Goal: Task Accomplishment & Management: Manage account settings

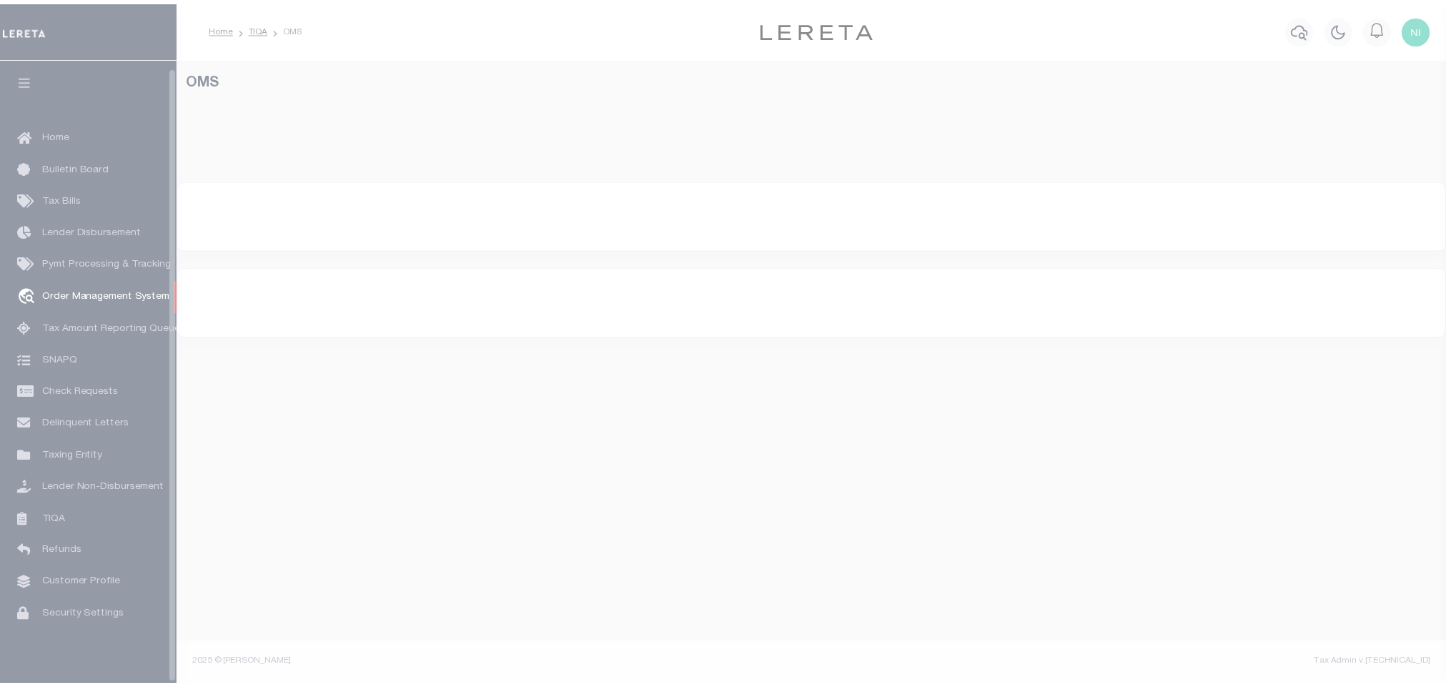
scroll to position [9, 0]
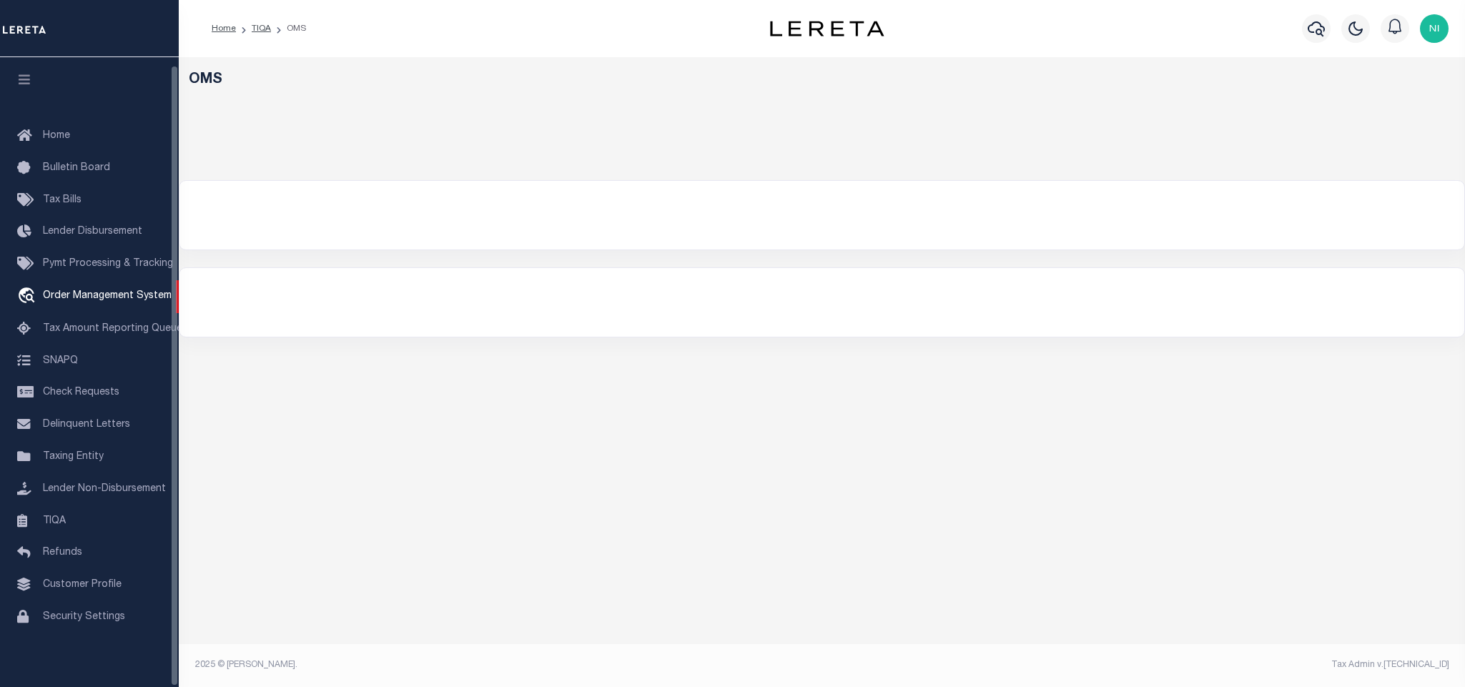
select select "200"
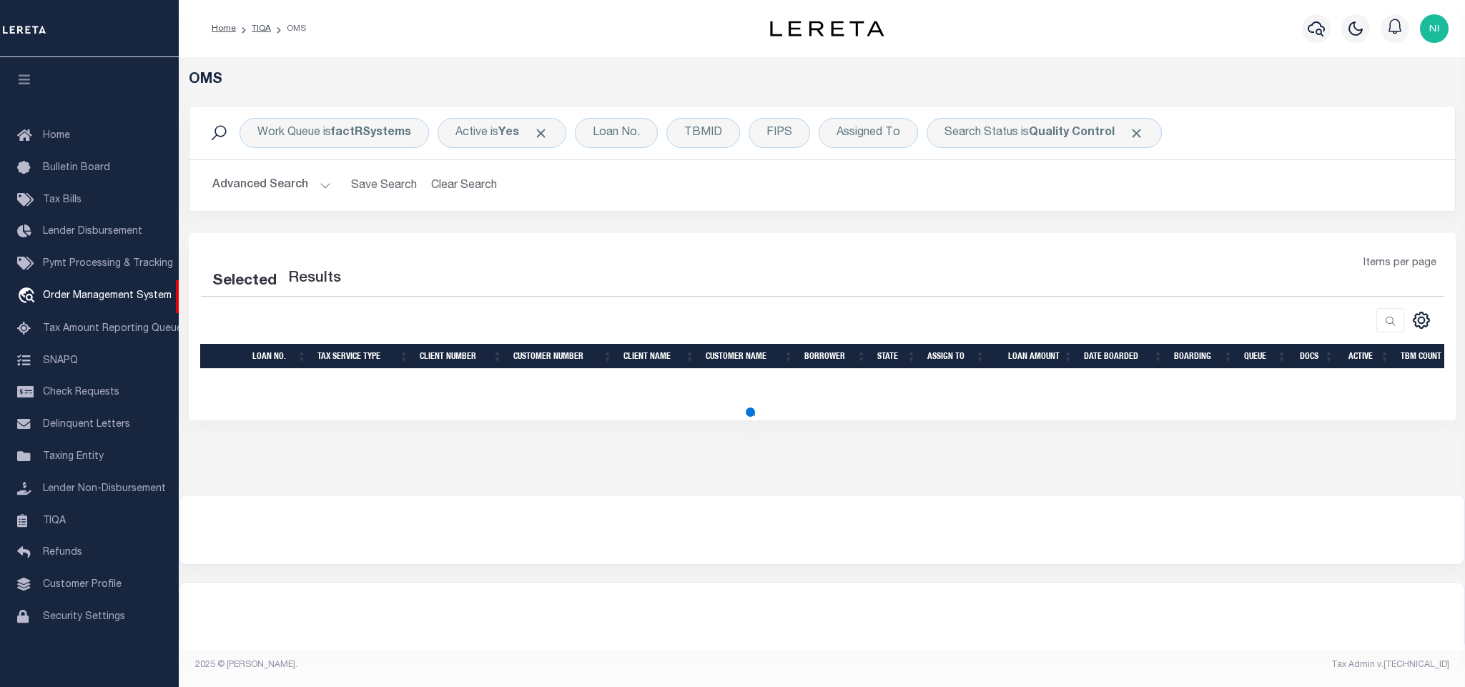
select select "200"
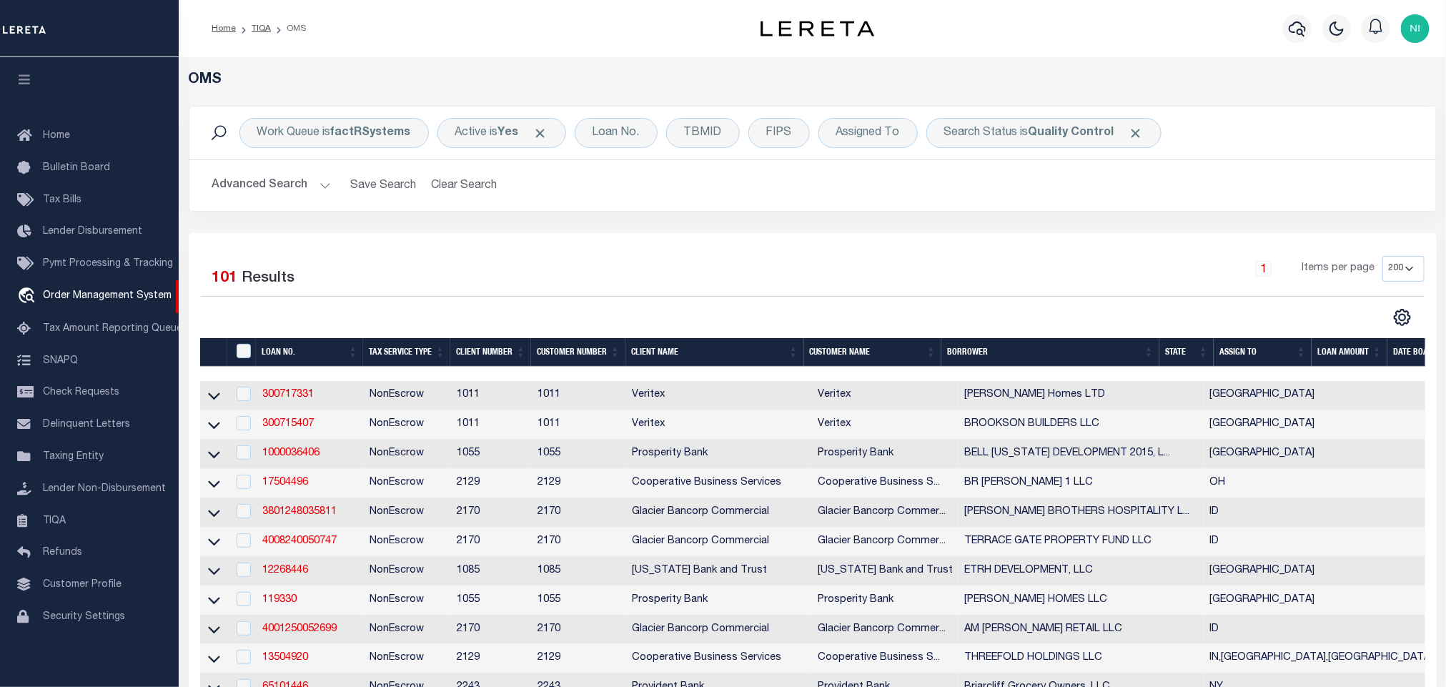
click at [565, 232] on div "Work Queue is factRSystems Active is Yes Loan No. TBMID FIPS Assigned To Search…" at bounding box center [813, 169] width 1270 height 127
click at [268, 181] on button "Advanced Search" at bounding box center [271, 186] width 119 height 28
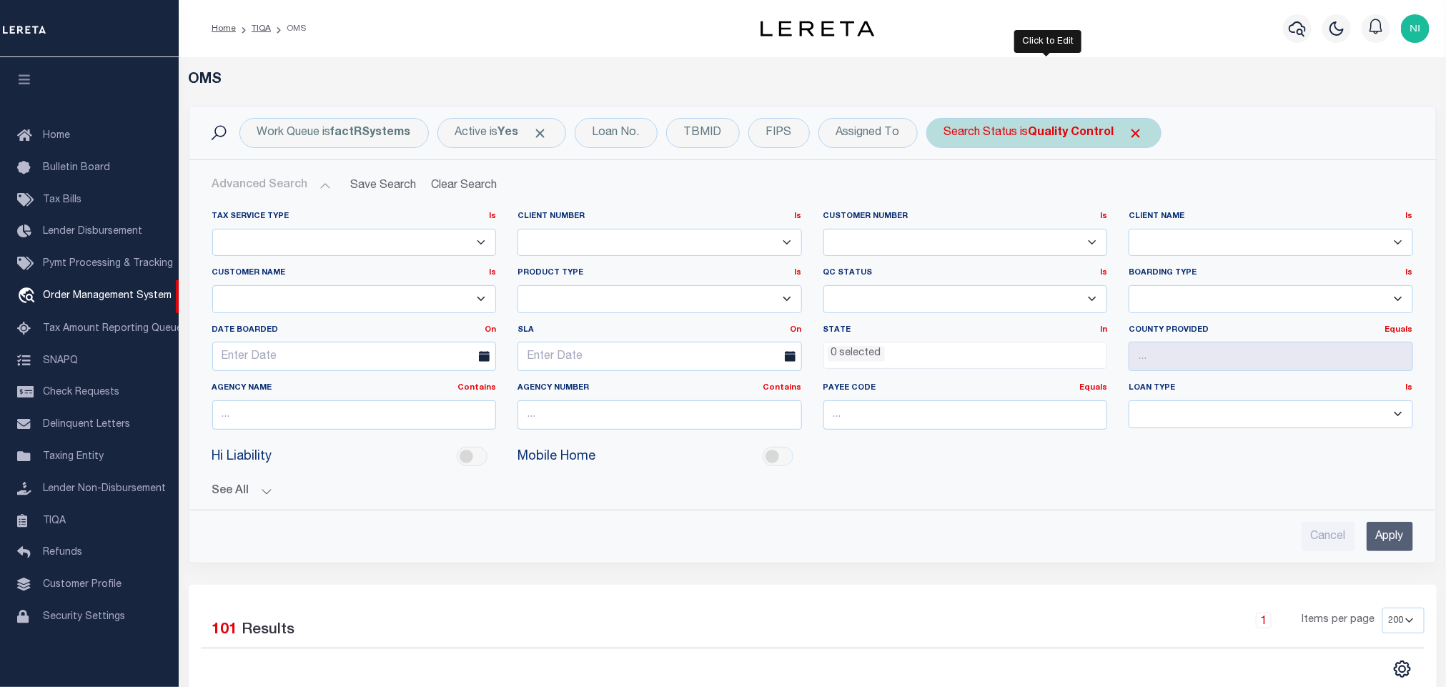
click at [1042, 132] on b "Quality Control" at bounding box center [1072, 132] width 86 height 11
click at [1028, 200] on select "Automated Search Bad Parcel Complete Duplicate Parcel High Dollar Reporting In …" at bounding box center [1050, 202] width 210 height 27
select select "IP"
click at [949, 191] on select "Automated Search Bad Parcel Complete Duplicate Parcel High Dollar Reporting In …" at bounding box center [1050, 202] width 210 height 27
click at [1137, 234] on input "Apply" at bounding box center [1134, 234] width 42 height 24
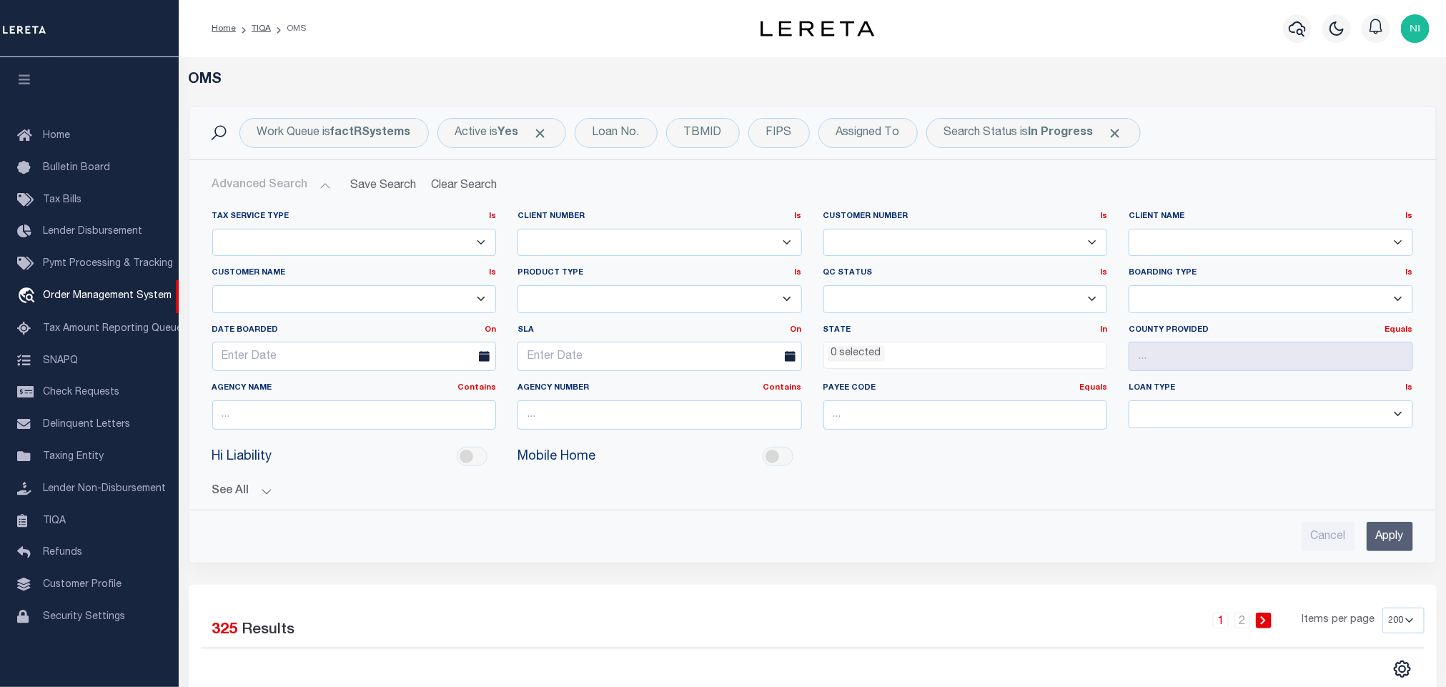
click at [1392, 534] on input "Apply" at bounding box center [1390, 536] width 46 height 29
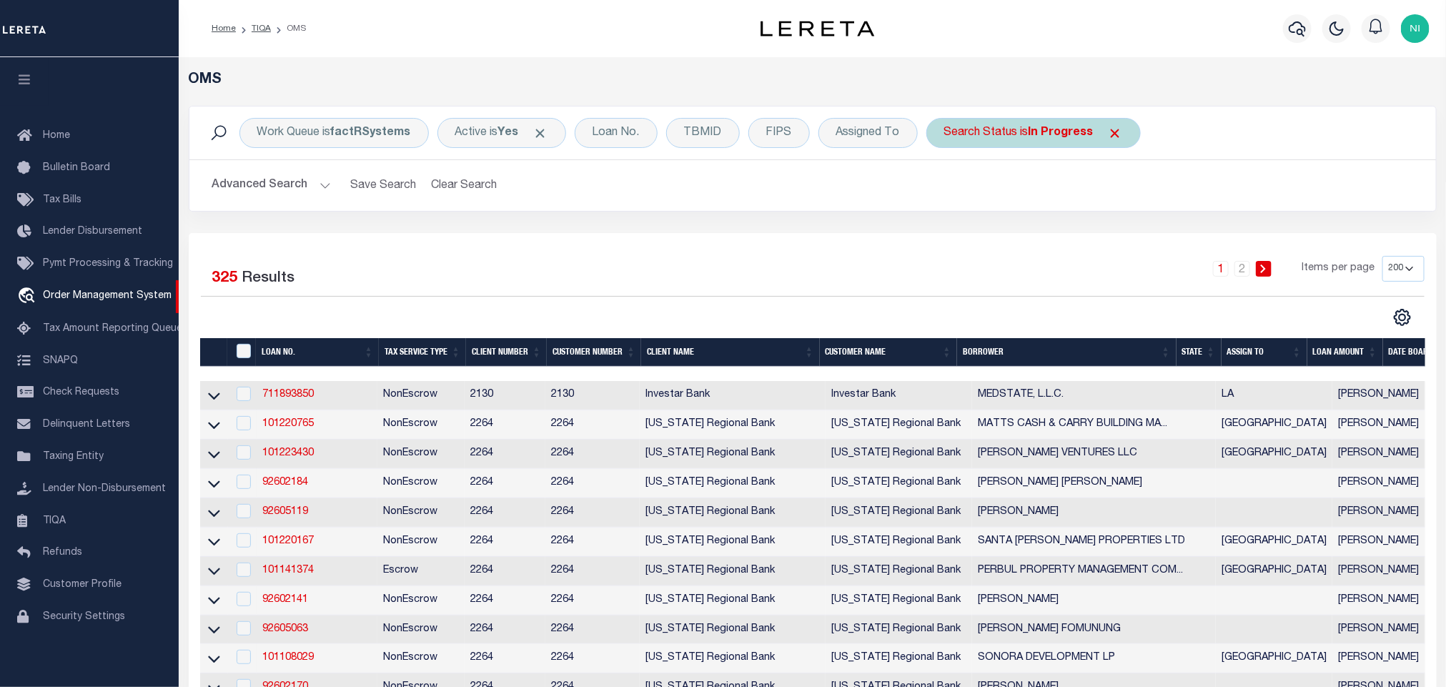
click at [1034, 133] on b "In Progress" at bounding box center [1061, 132] width 65 height 11
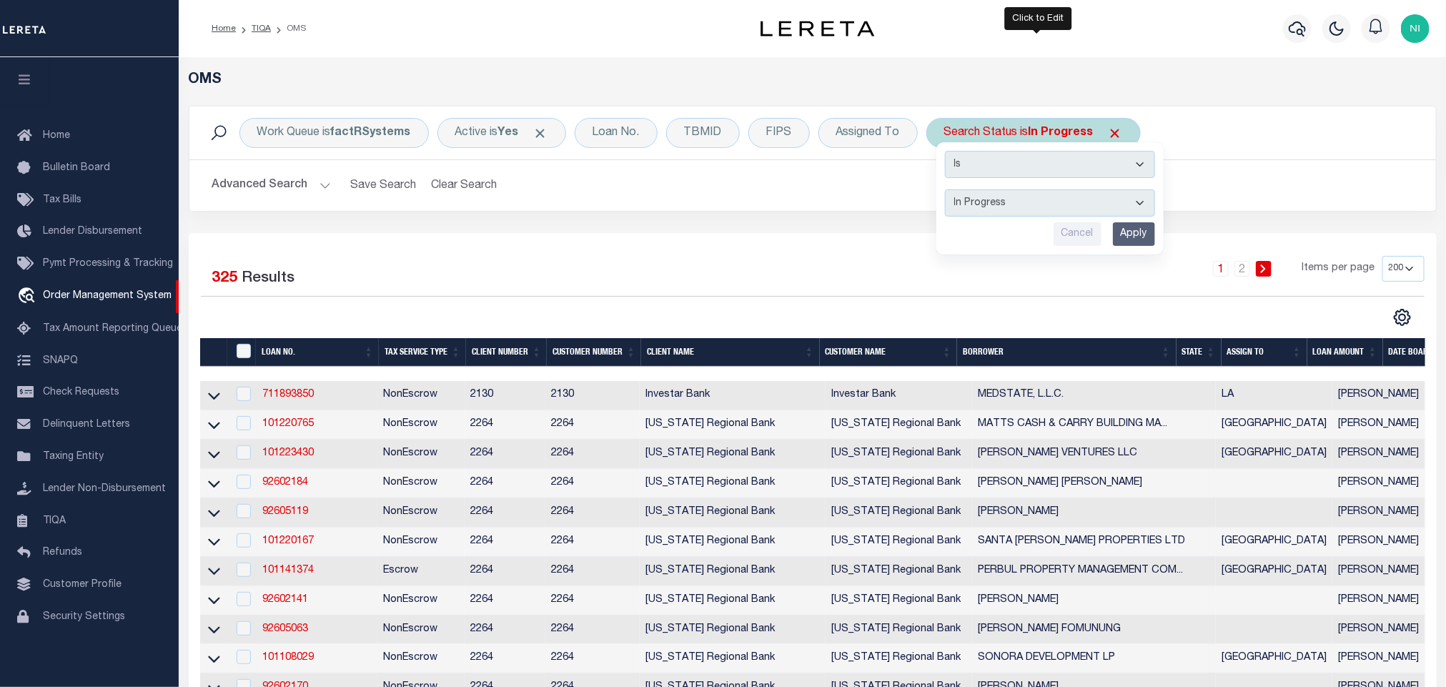
click at [1045, 211] on select "Automated Search Bad Parcel Complete Duplicate Parcel High Dollar Reporting In …" at bounding box center [1050, 202] width 210 height 27
select select "RD"
click at [949, 191] on select "Automated Search Bad Parcel Complete Duplicate Parcel High Dollar Reporting In …" at bounding box center [1050, 202] width 210 height 27
click at [1130, 230] on input "Apply" at bounding box center [1134, 234] width 42 height 24
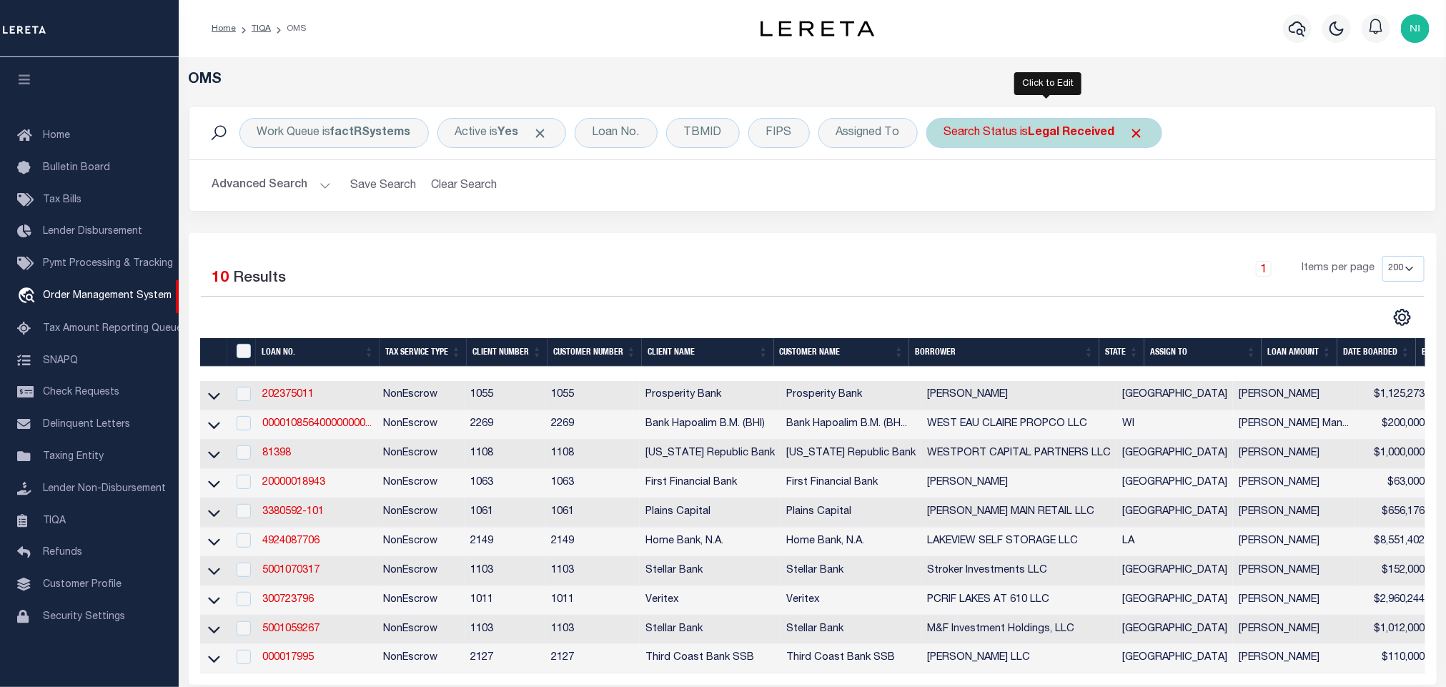
click at [1046, 135] on b "Legal Received" at bounding box center [1072, 132] width 86 height 11
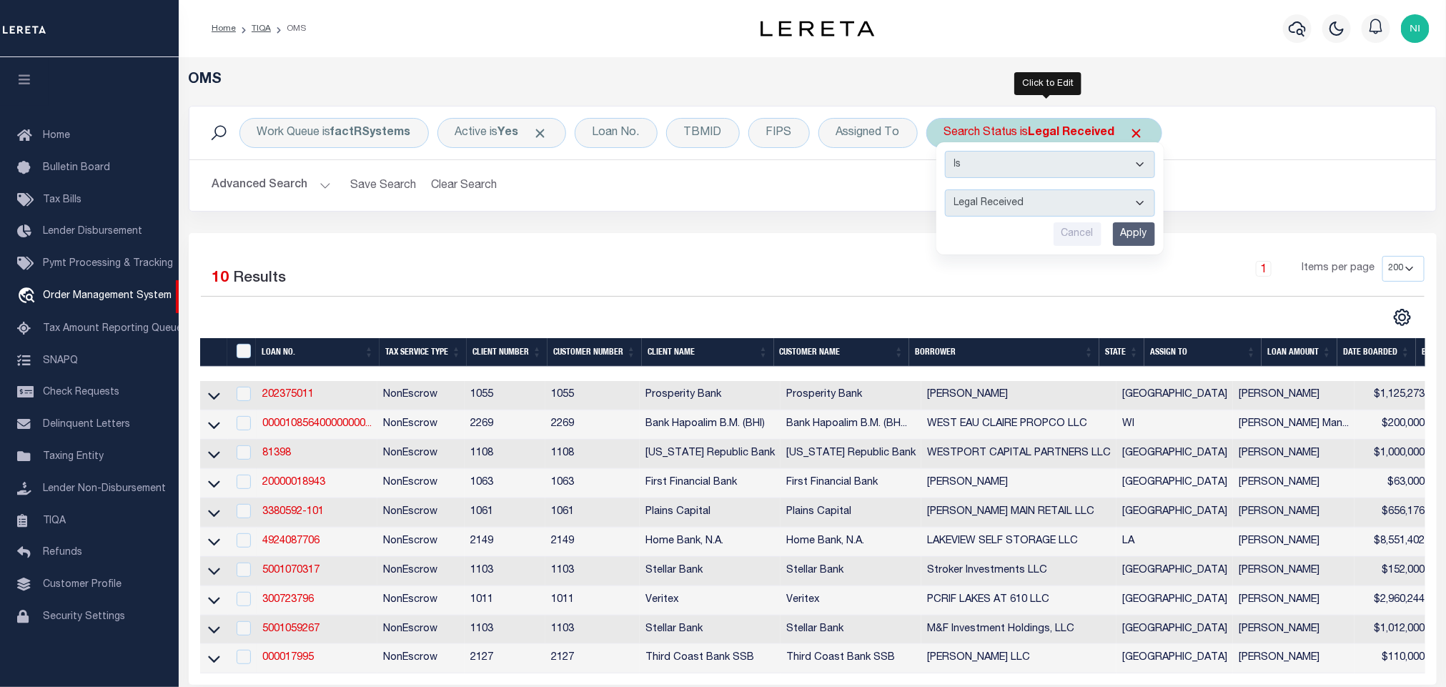
click at [1051, 193] on select "Automated Search Bad Parcel Complete Duplicate Parcel High Dollar Reporting In …" at bounding box center [1050, 202] width 210 height 27
select select "IP"
click at [949, 191] on select "Automated Search Bad Parcel Complete Duplicate Parcel High Dollar Reporting In …" at bounding box center [1050, 202] width 210 height 27
click at [1139, 229] on input "Apply" at bounding box center [1134, 234] width 42 height 24
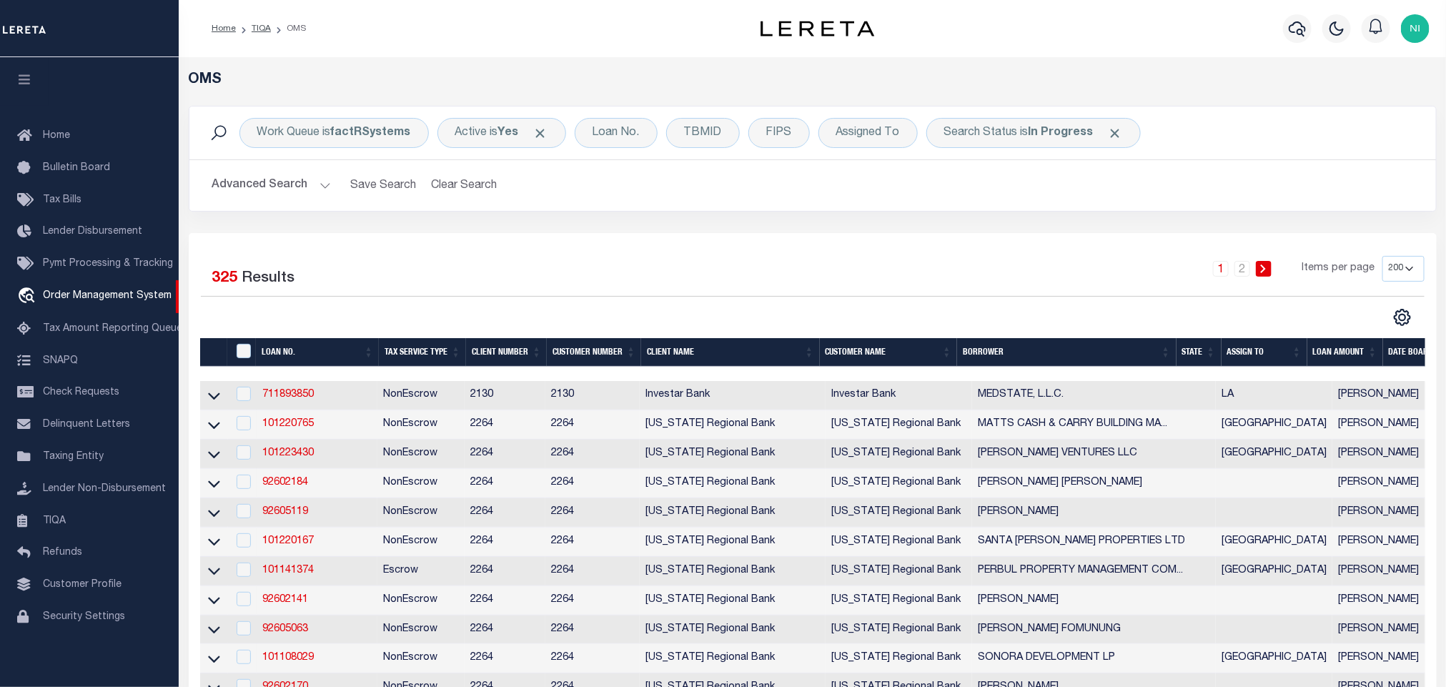
click at [299, 185] on button "Advanced Search" at bounding box center [271, 186] width 119 height 28
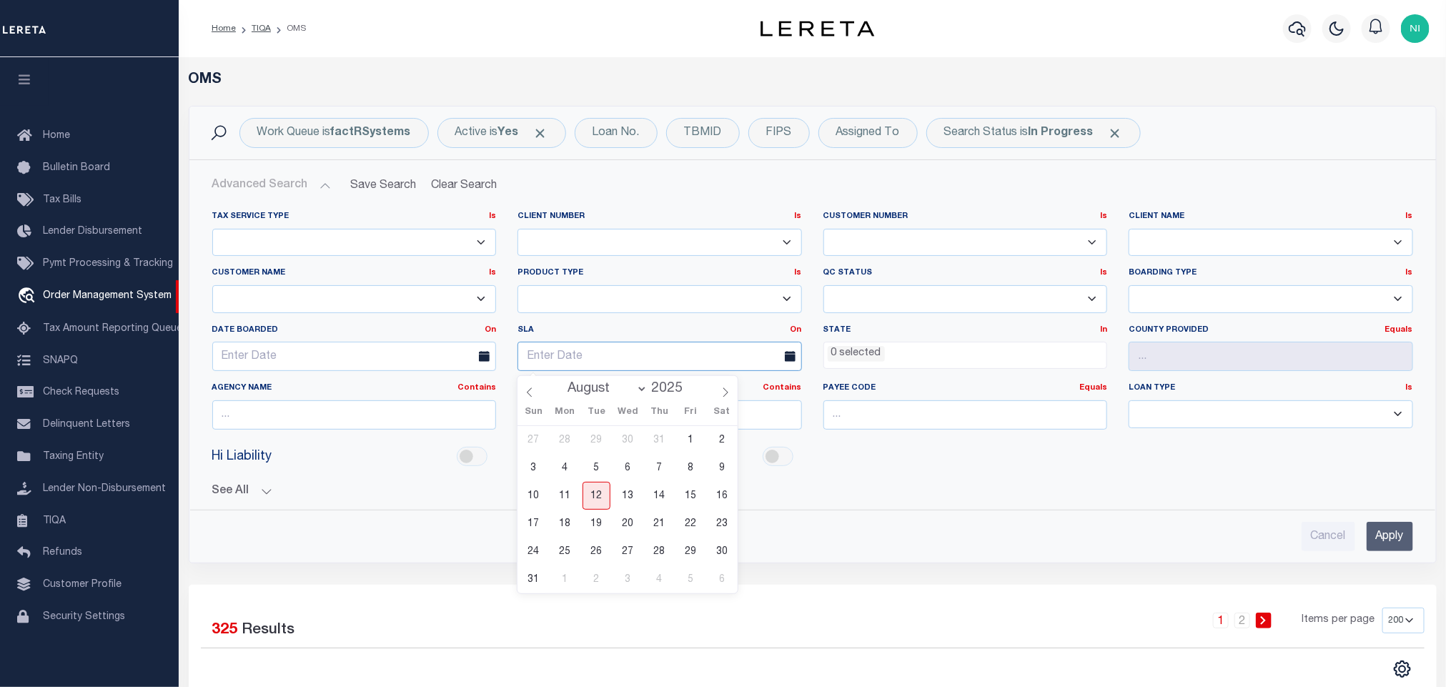
click at [594, 494] on span "12" at bounding box center [597, 496] width 28 height 28
type input "[DATE]"
click at [793, 332] on link "On" at bounding box center [796, 330] width 11 height 8
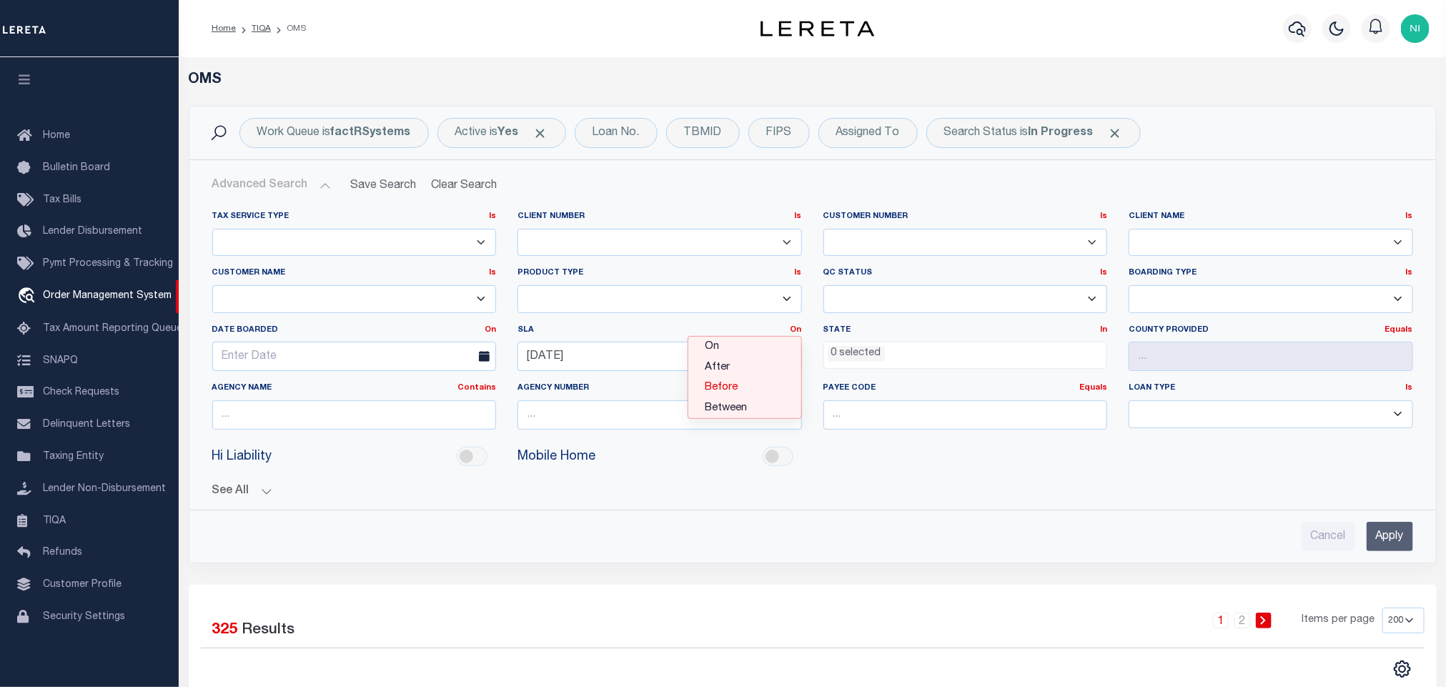
click at [743, 391] on link "Before" at bounding box center [744, 387] width 113 height 21
click at [1397, 537] on input "Apply" at bounding box center [1390, 536] width 46 height 29
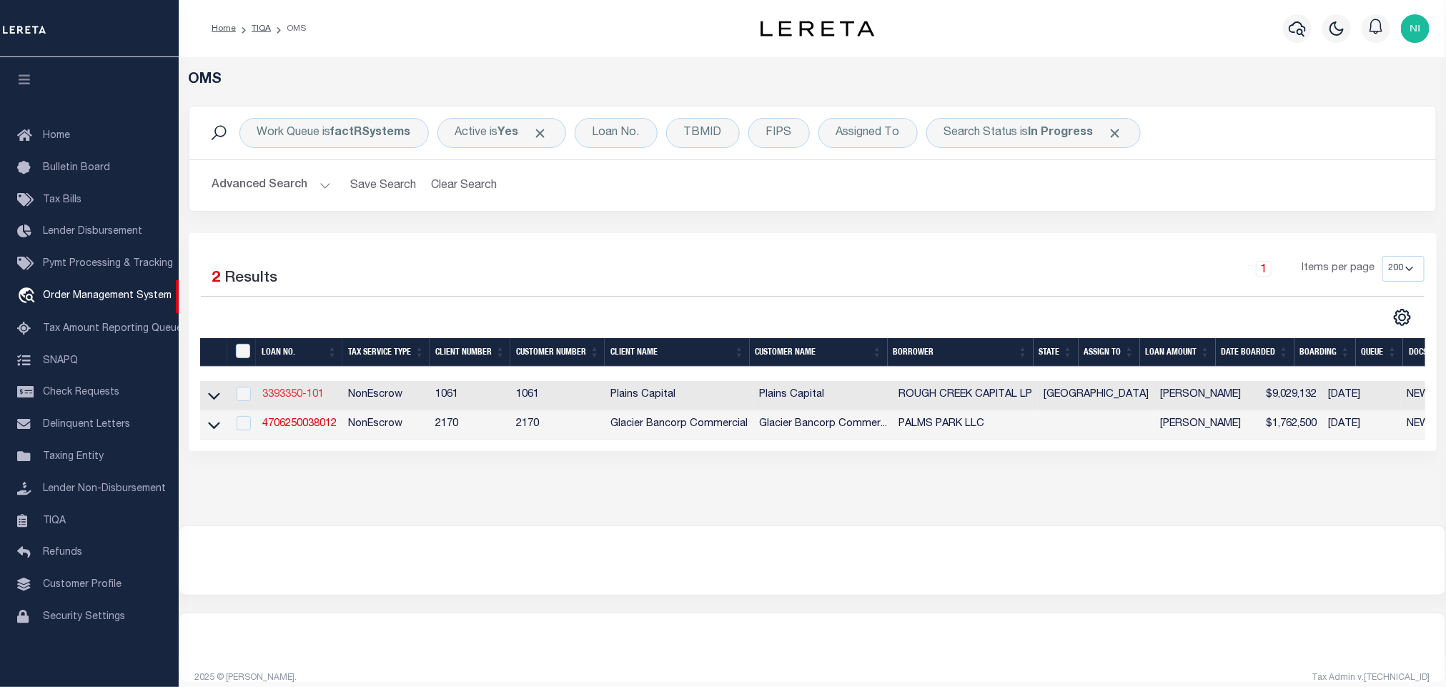
click at [305, 400] on link "3393350-101" at bounding box center [292, 395] width 61 height 10
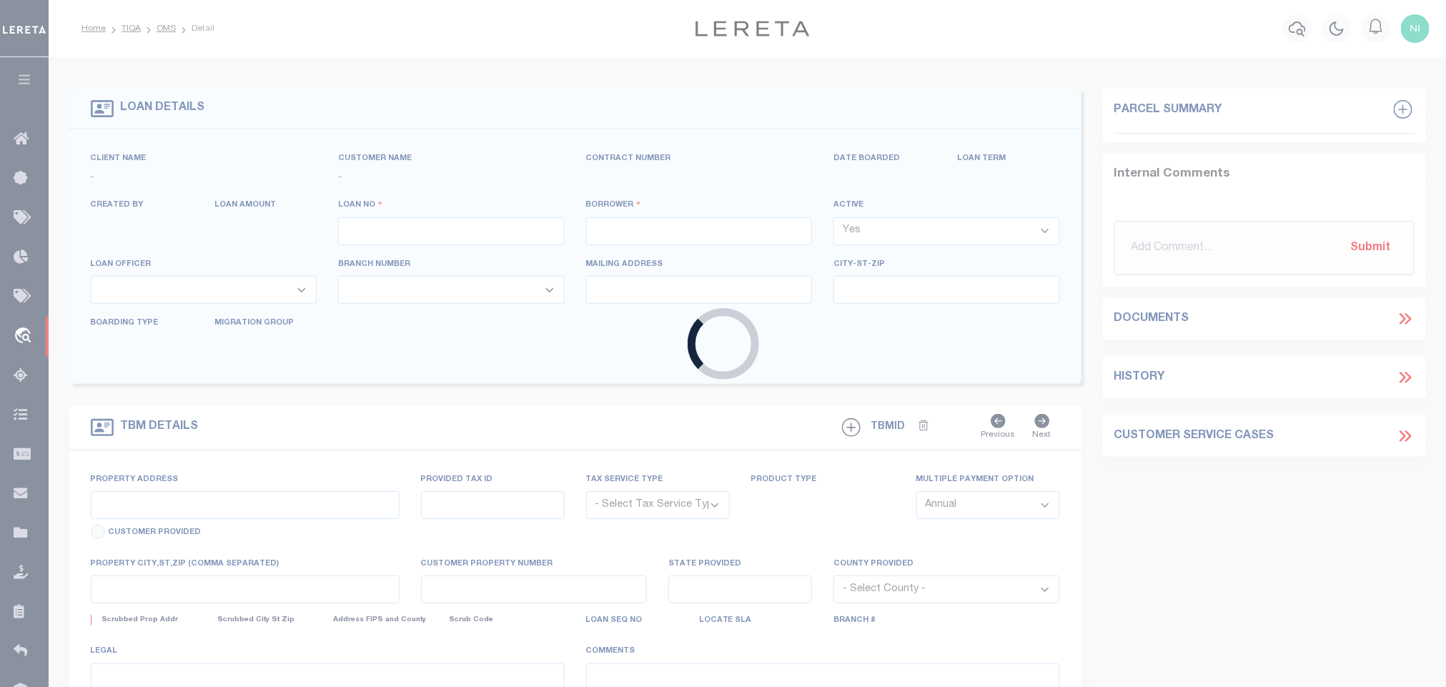
type input "3393350-101"
type input "ROUGH CREEK CAPITAL LP"
select select
type input "[STREET_ADDRESS][PERSON_NAME]"
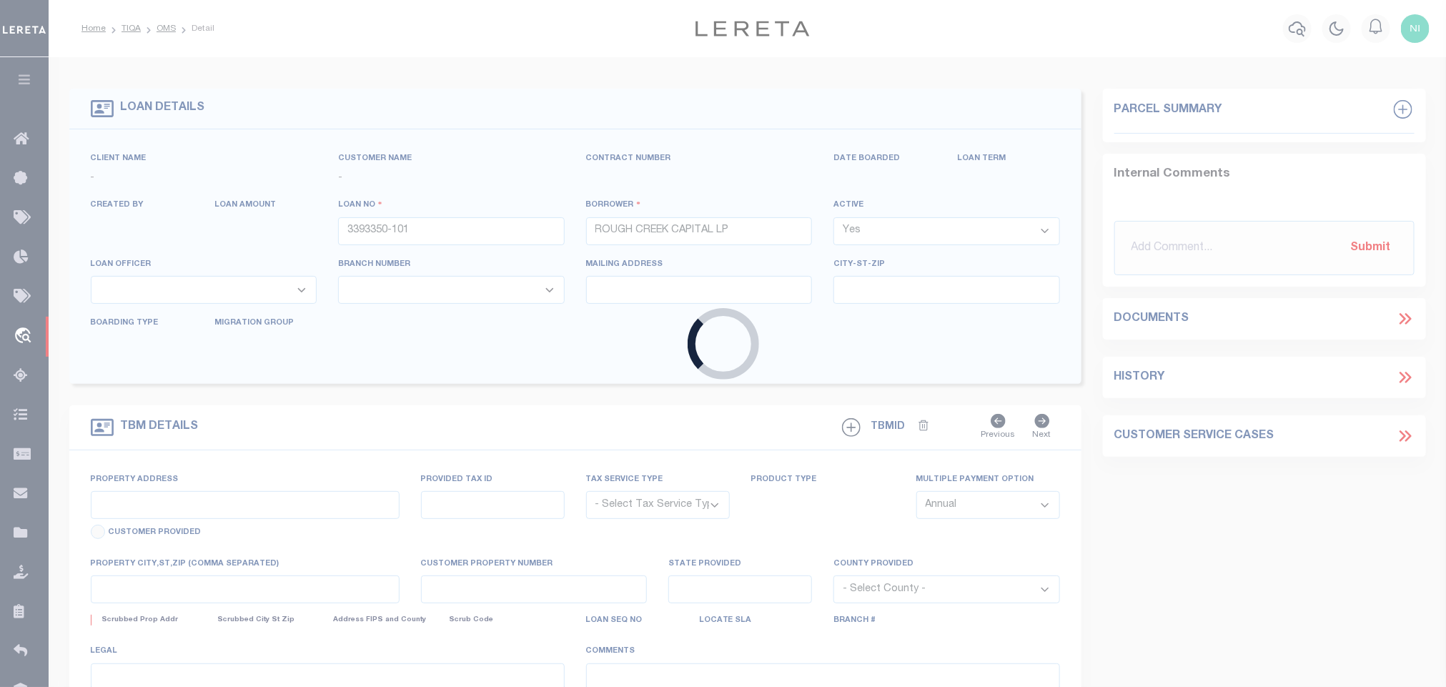
type input "PLANO TX 75093"
select select "10"
select select "NonEscrow"
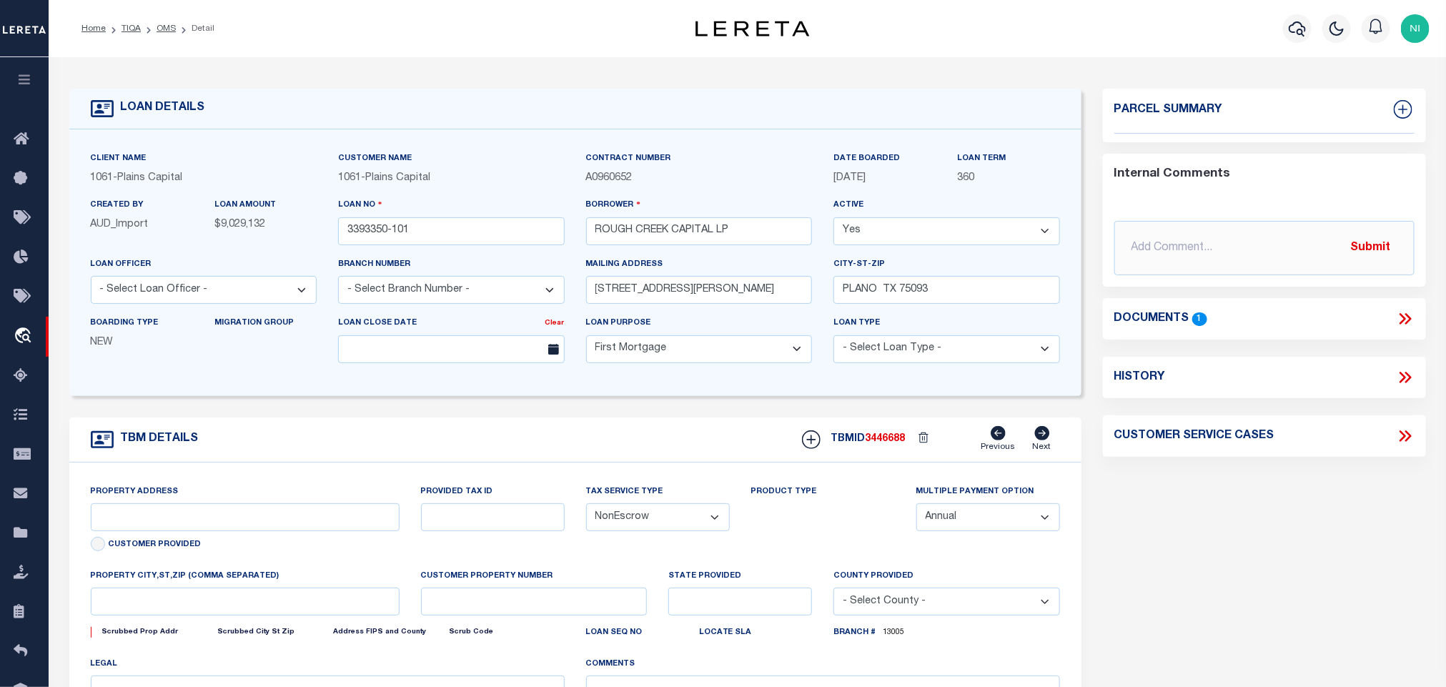
select select "1444"
type input "5165 CR 2013"
select select
type input "[PERSON_NAME][GEOGRAPHIC_DATA][PERSON_NAME]"
type input "[GEOGRAPHIC_DATA]"
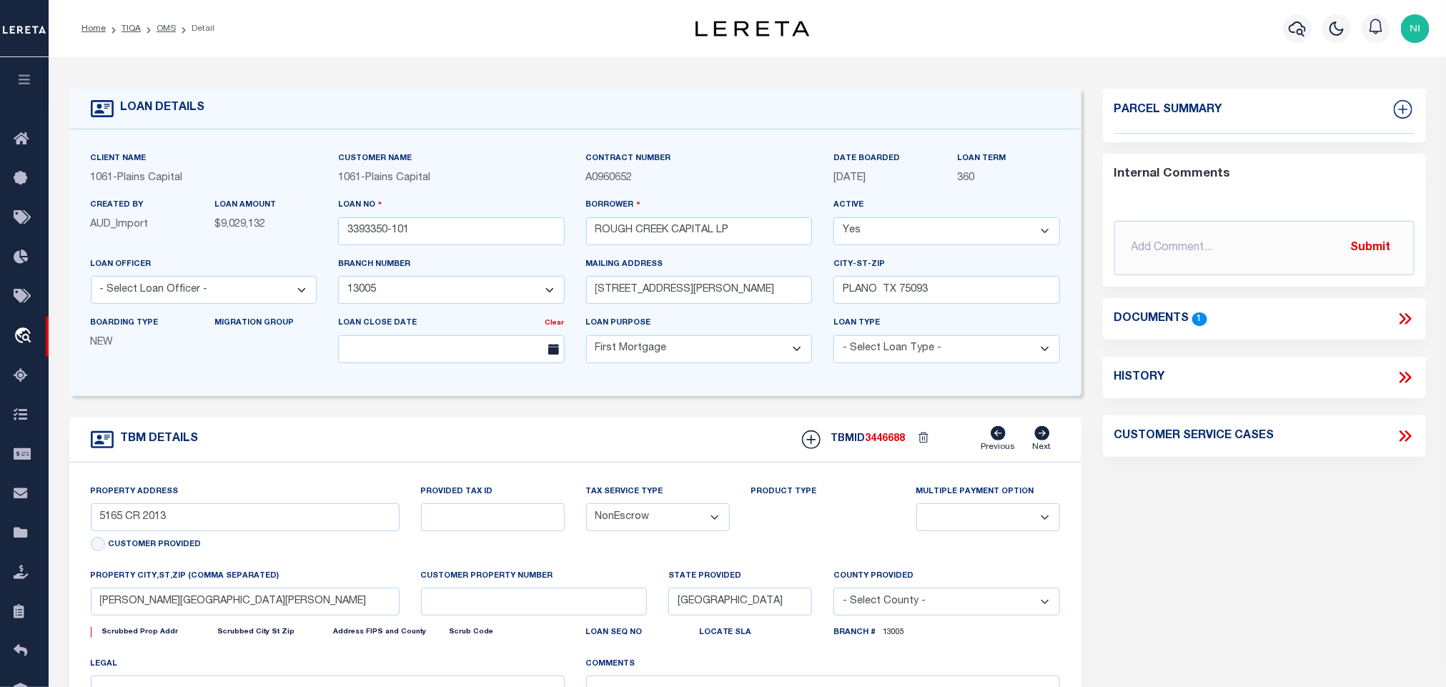
select select
type textarea "8430.836 ACRES IN [PERSON_NAME] SURV ABS 6 88, [PERSON_NAME]"
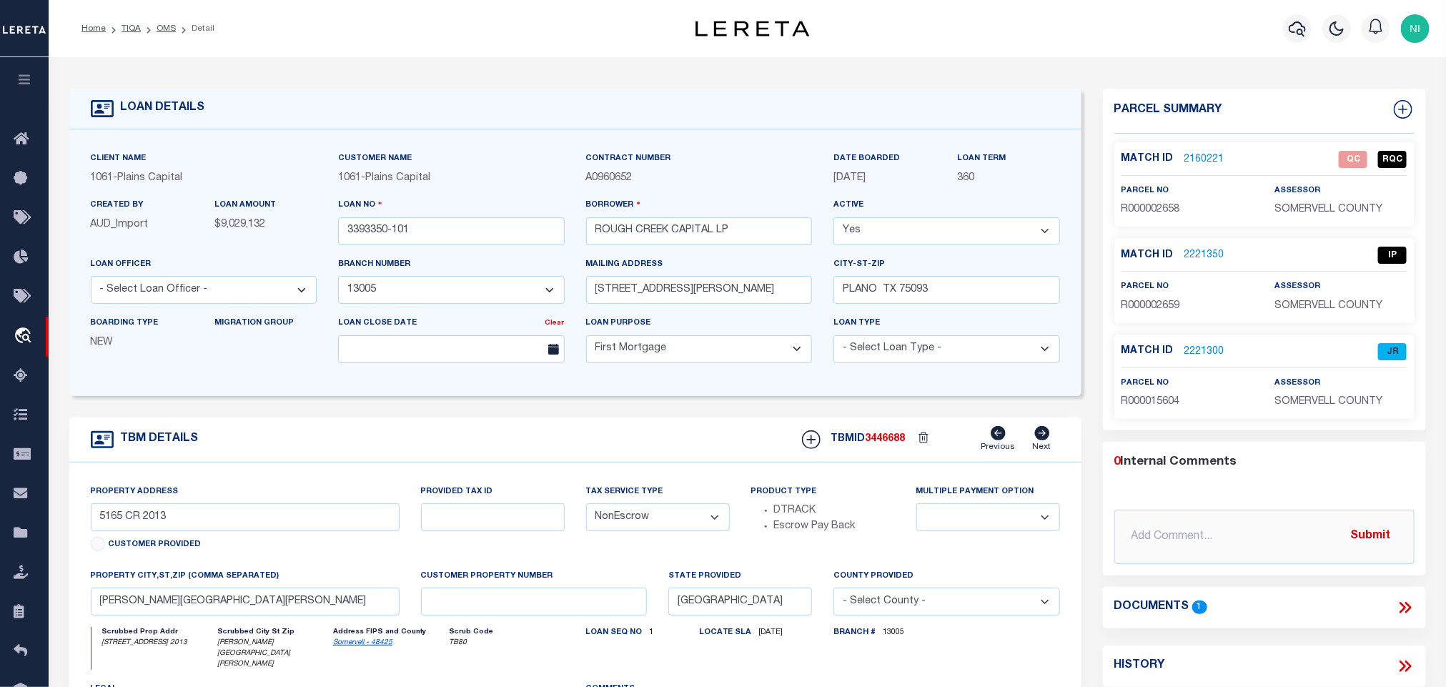
click at [1204, 256] on link "2221350" at bounding box center [1204, 255] width 40 height 15
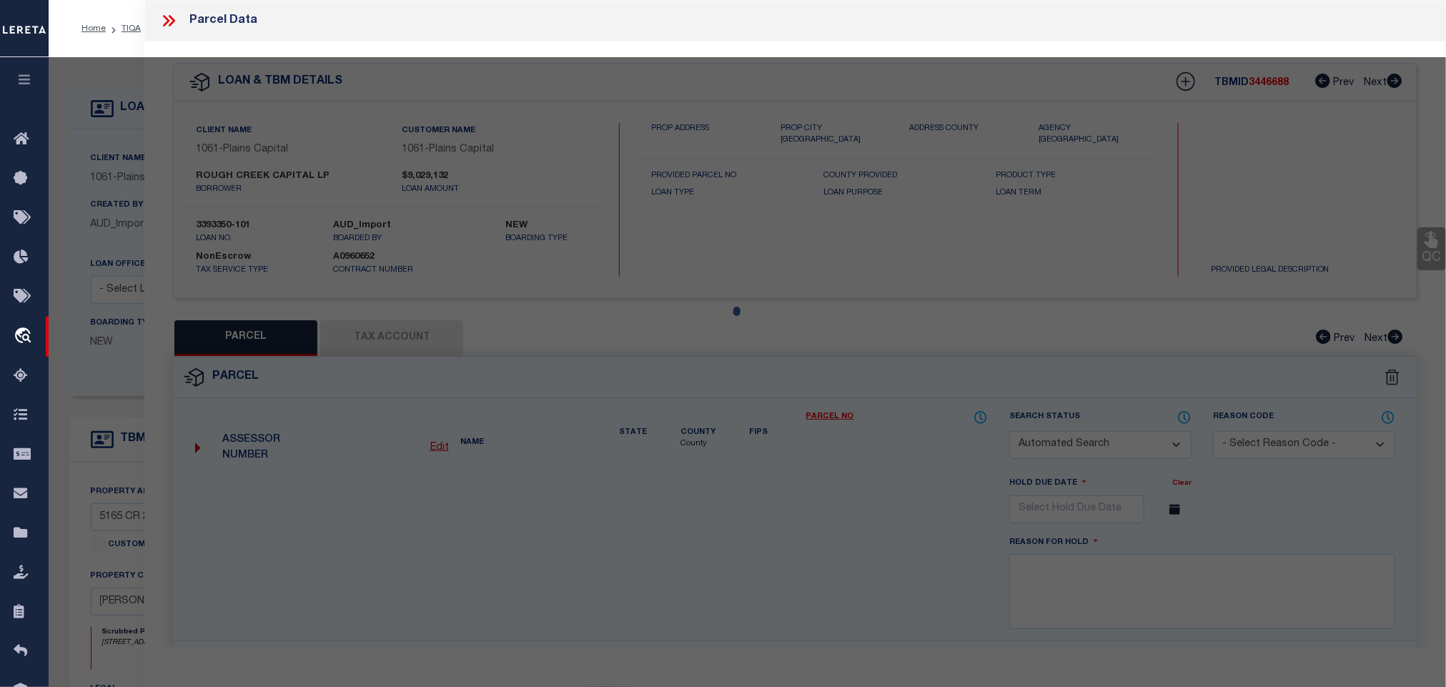
checkbox input "false"
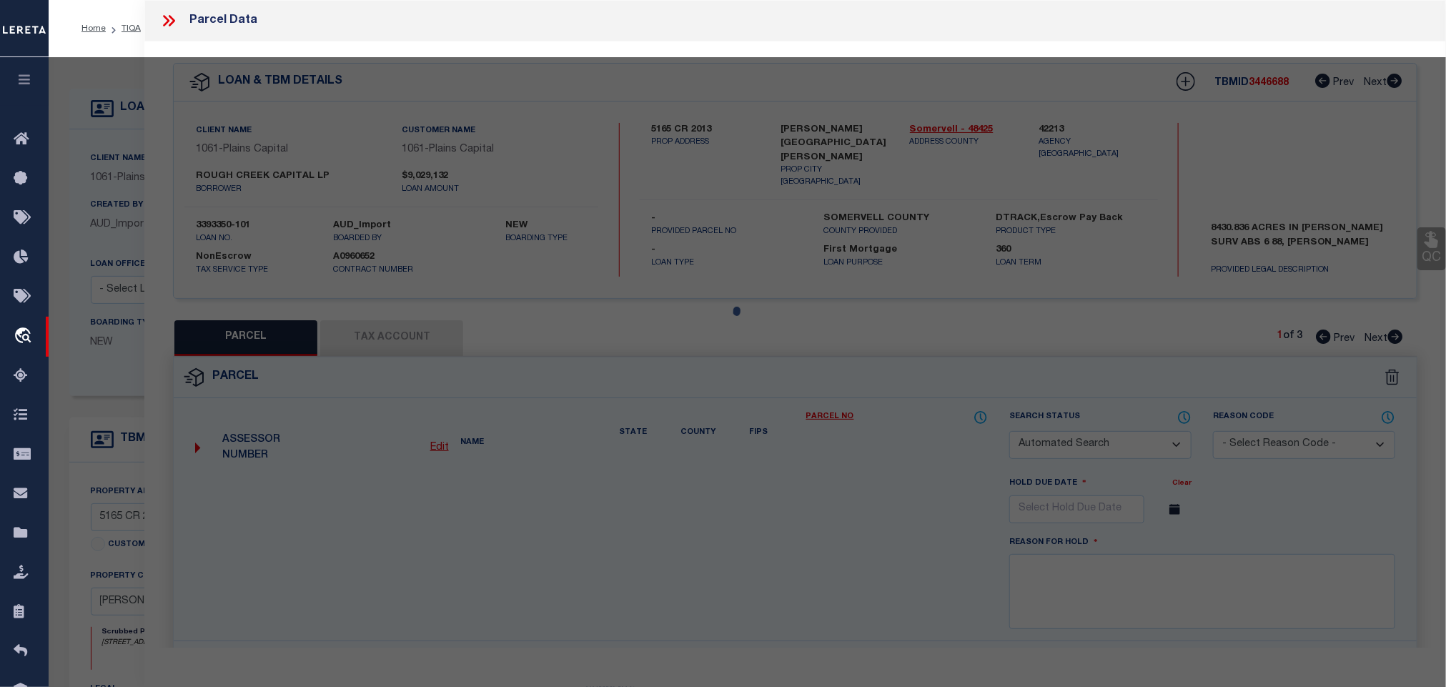
select select "IP"
type input "ROUGH CREEK OPERATING L.P."
type input "CR 2015"
type input "[GEOGRAPHIC_DATA]"
type textarea "Acres 68.233, Tract 1, Abst A23, ABSTRACT A23 R T F M [PERSON_NAME], TRACT 1, A…"
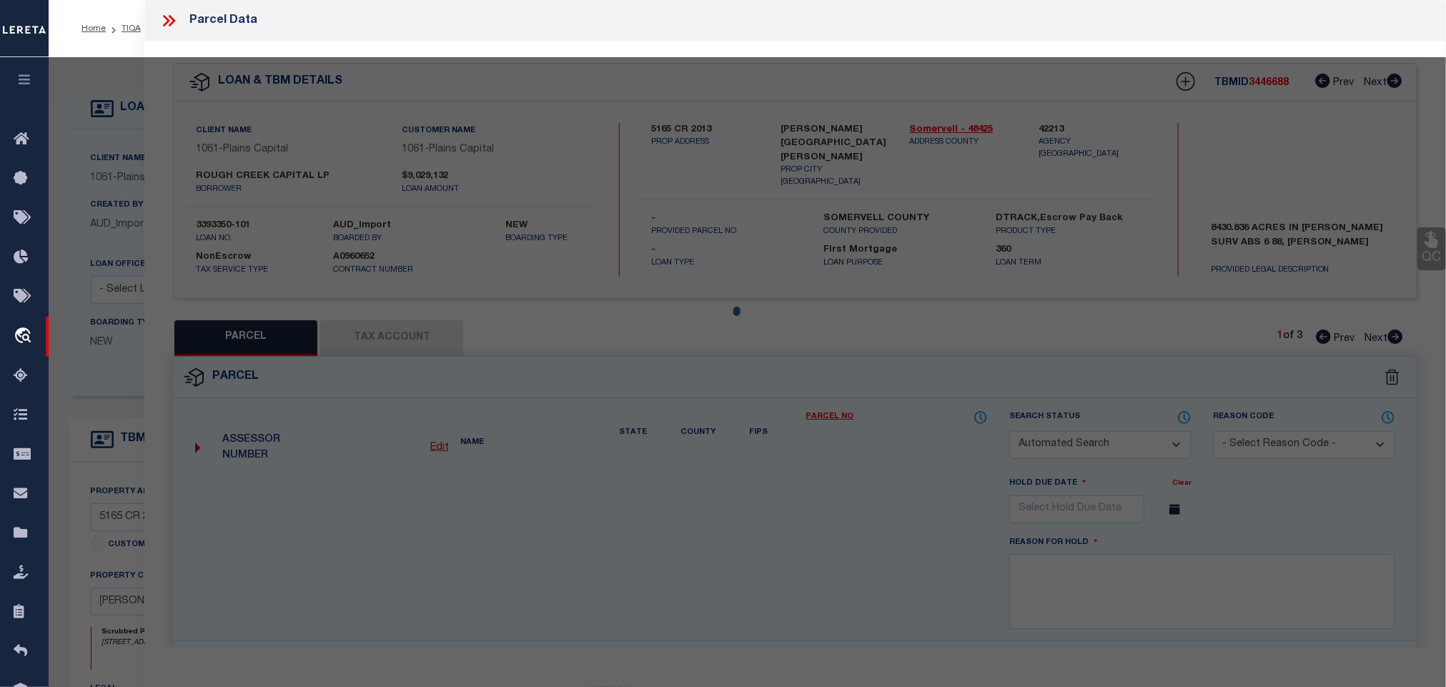
type textarea "R000002658 R000015604 R000002659 R000002650 R000004830 R000015686"
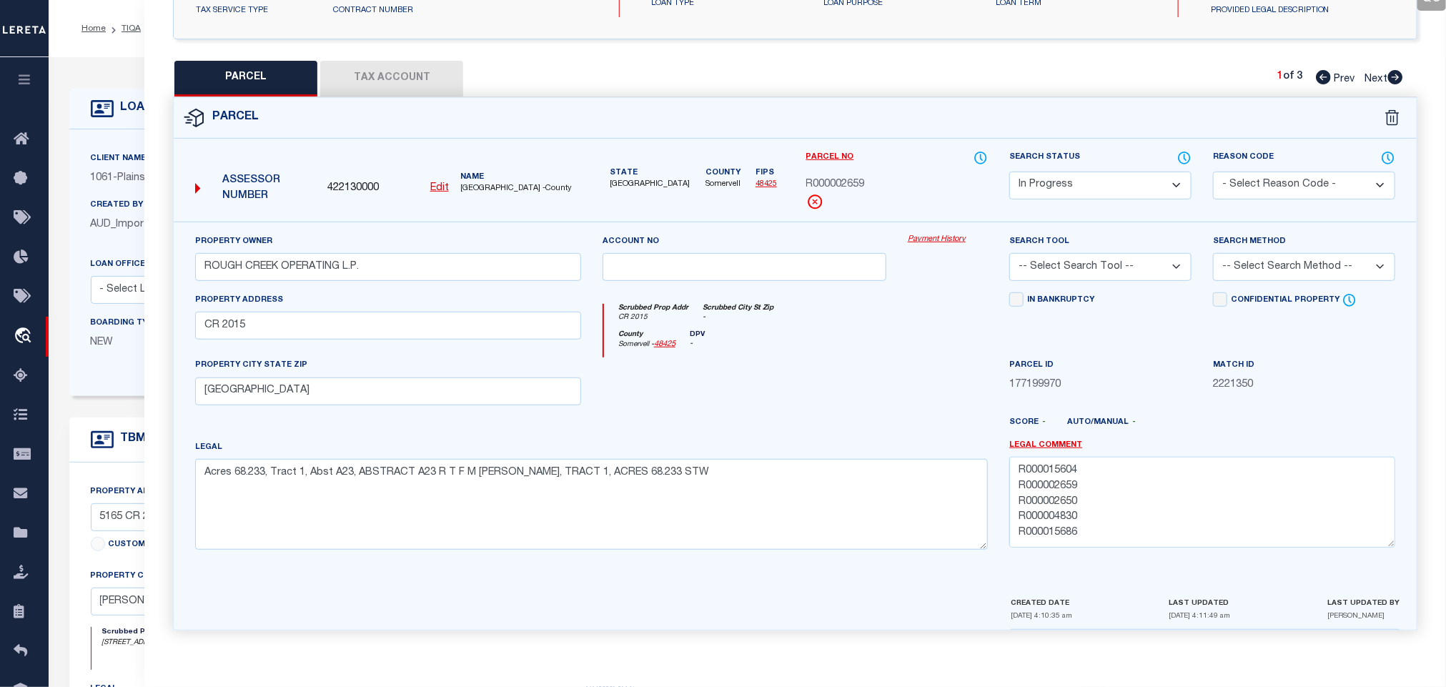
click at [922, 374] on div at bounding box center [948, 386] width 102 height 59
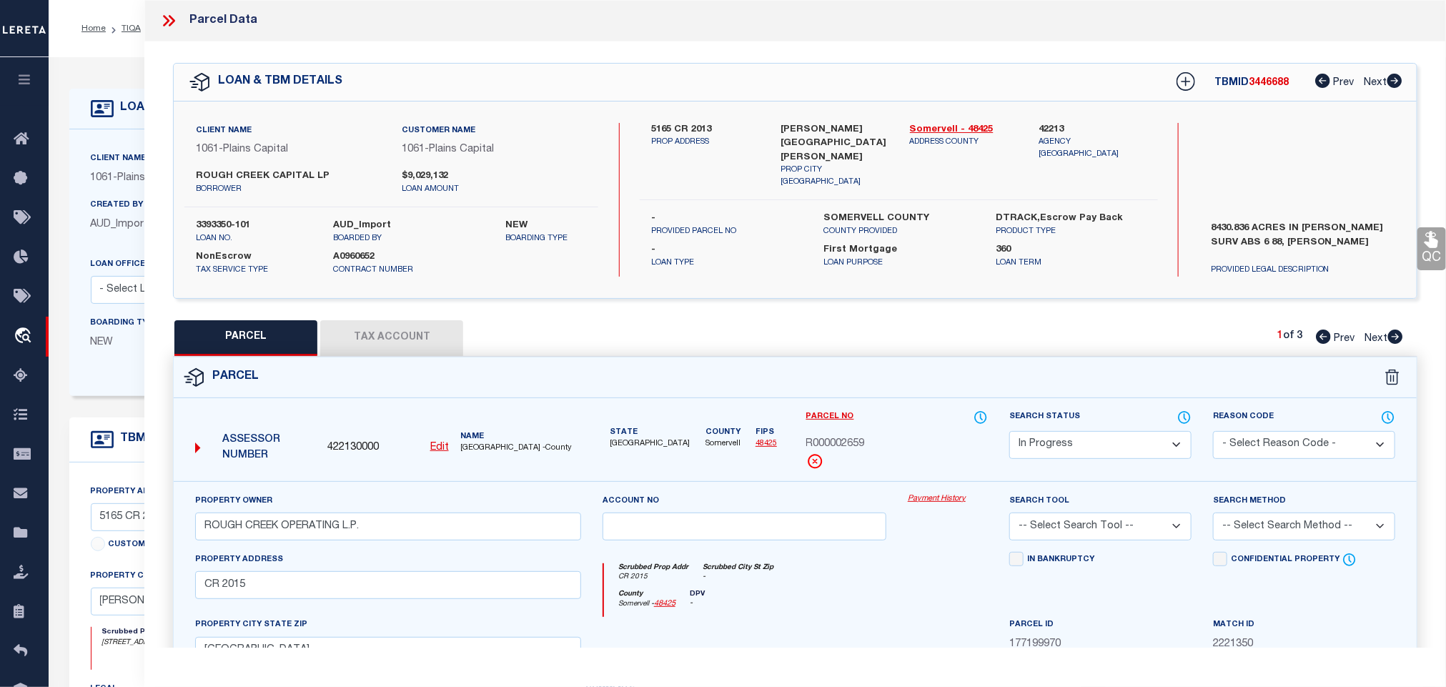
click at [172, 20] on icon at bounding box center [168, 20] width 19 height 19
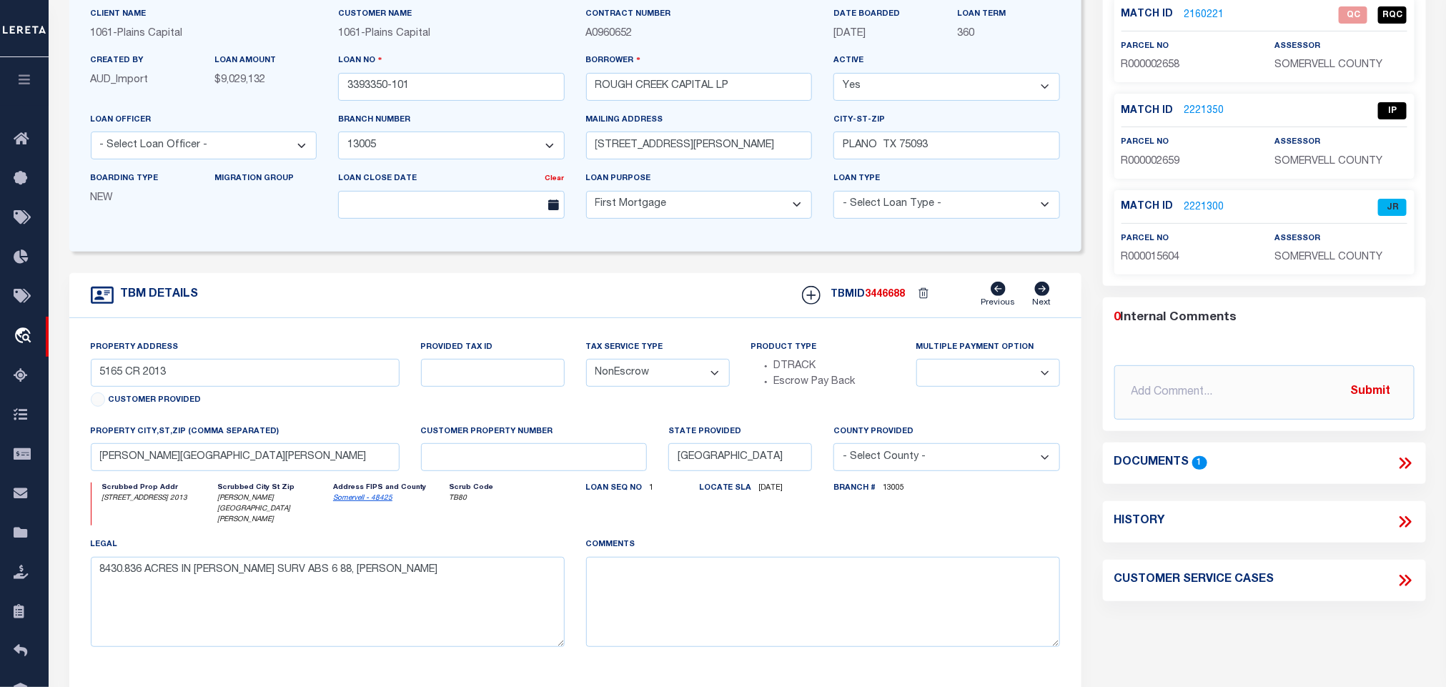
scroll to position [107, 0]
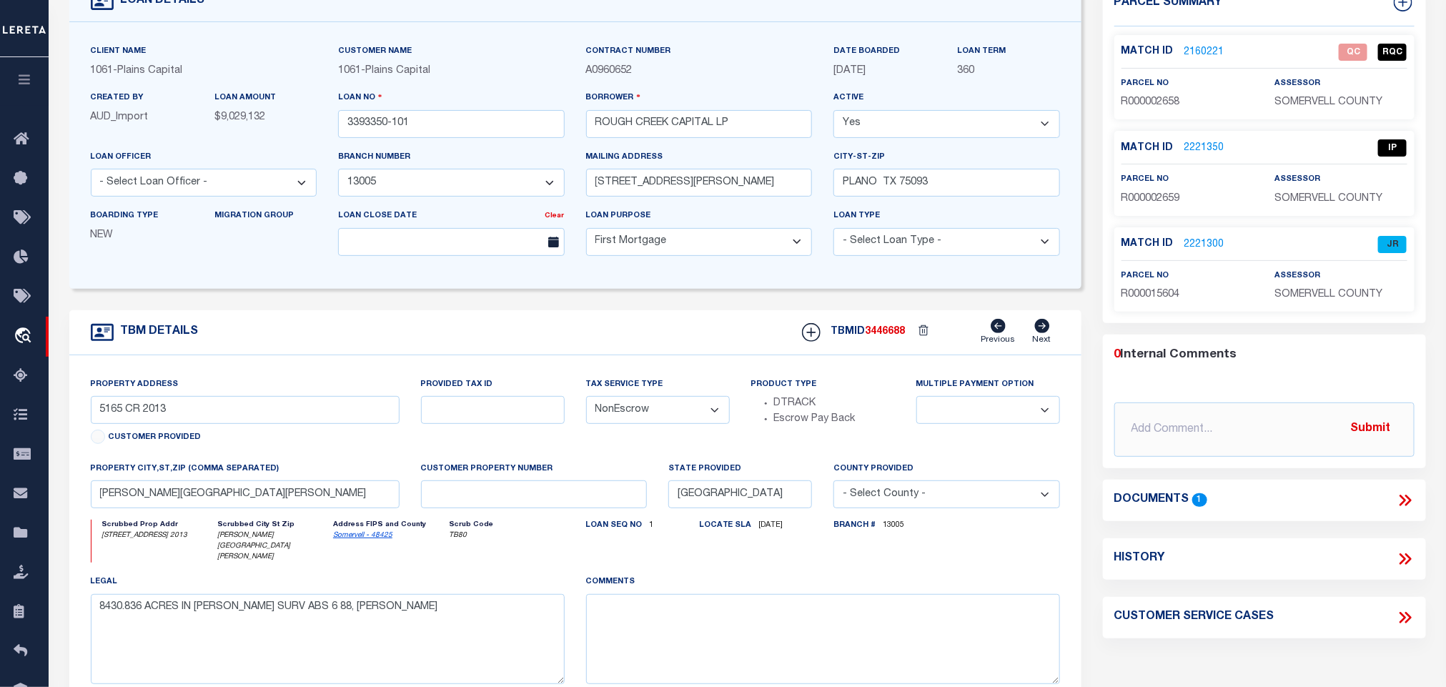
click at [345, 539] on link "Somervell - 48425" at bounding box center [362, 535] width 59 height 7
drag, startPoint x: 714, startPoint y: 121, endPoint x: 586, endPoint y: 123, distance: 128.0
click at [586, 123] on input "ROUGH CREEK CAPITAL LP" at bounding box center [699, 124] width 227 height 28
click at [1405, 508] on icon at bounding box center [1405, 500] width 19 height 19
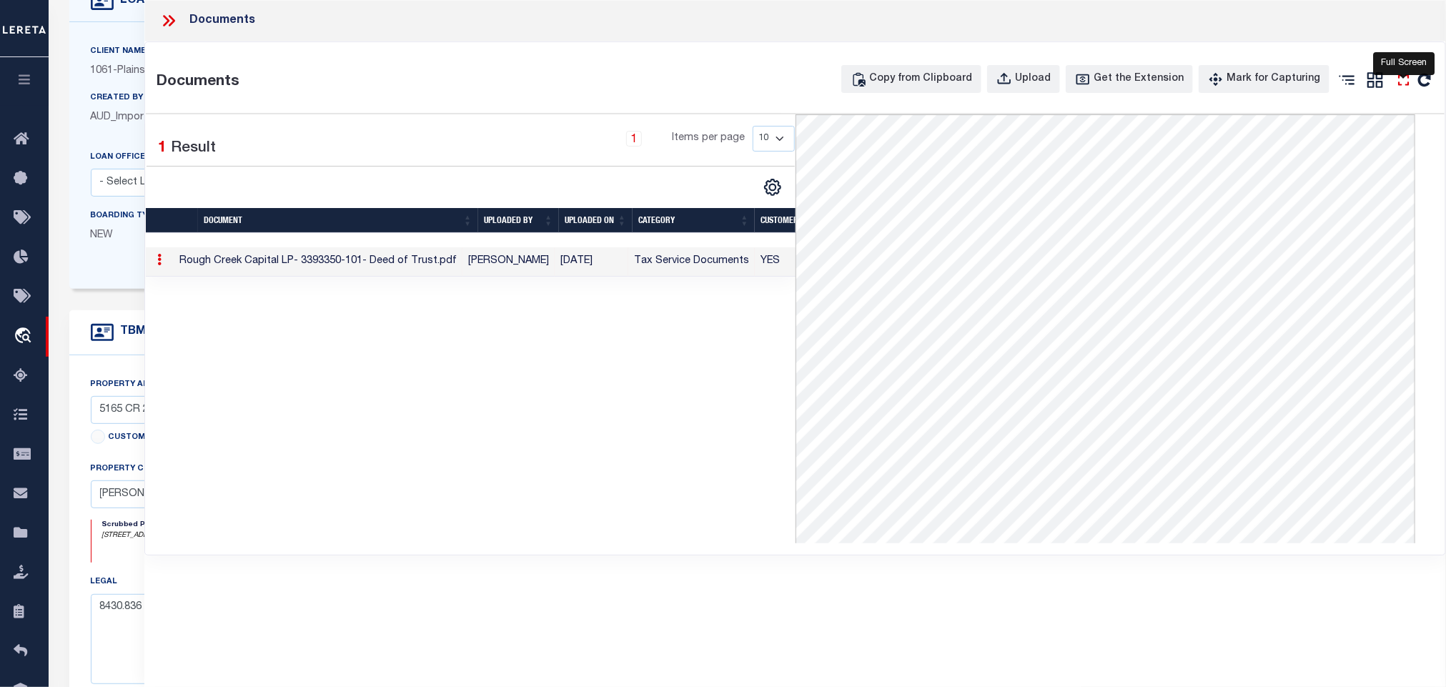
click at [1407, 81] on icon at bounding box center [1404, 80] width 19 height 19
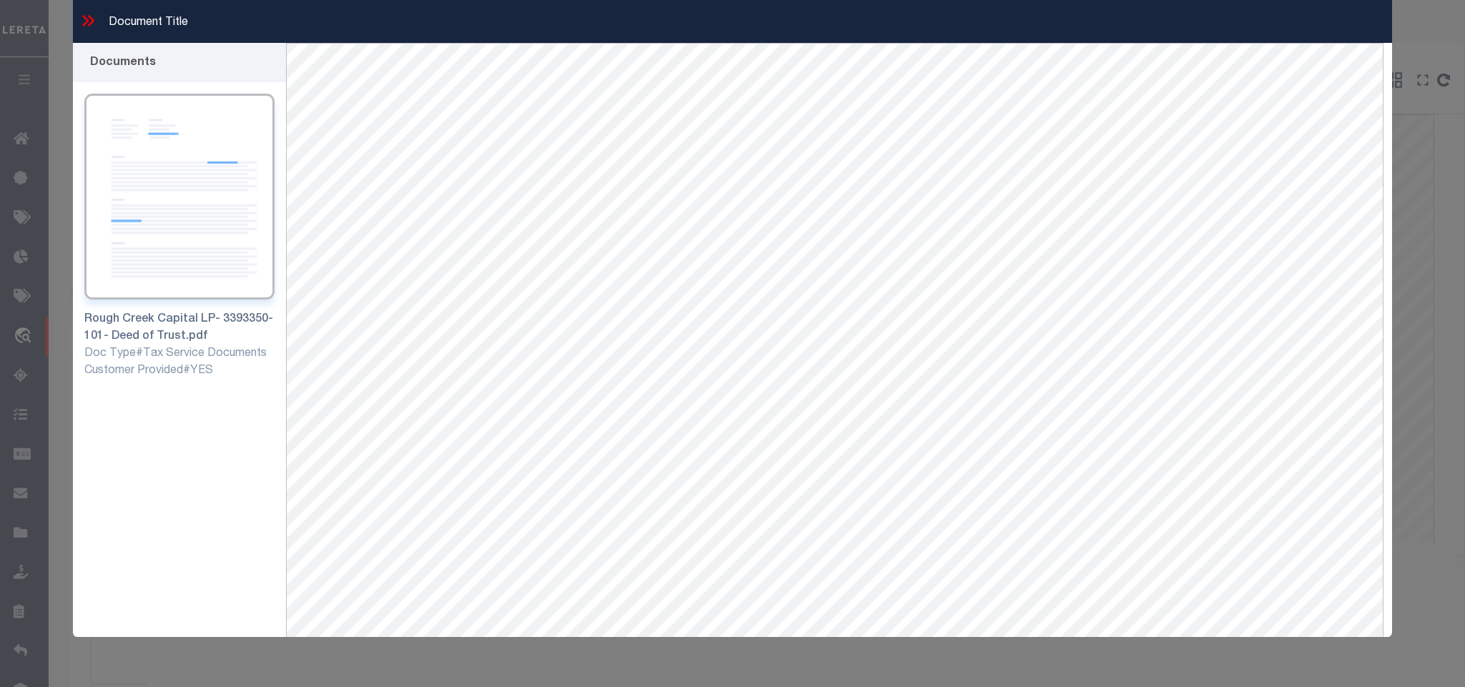
click at [86, 13] on icon at bounding box center [88, 20] width 19 height 19
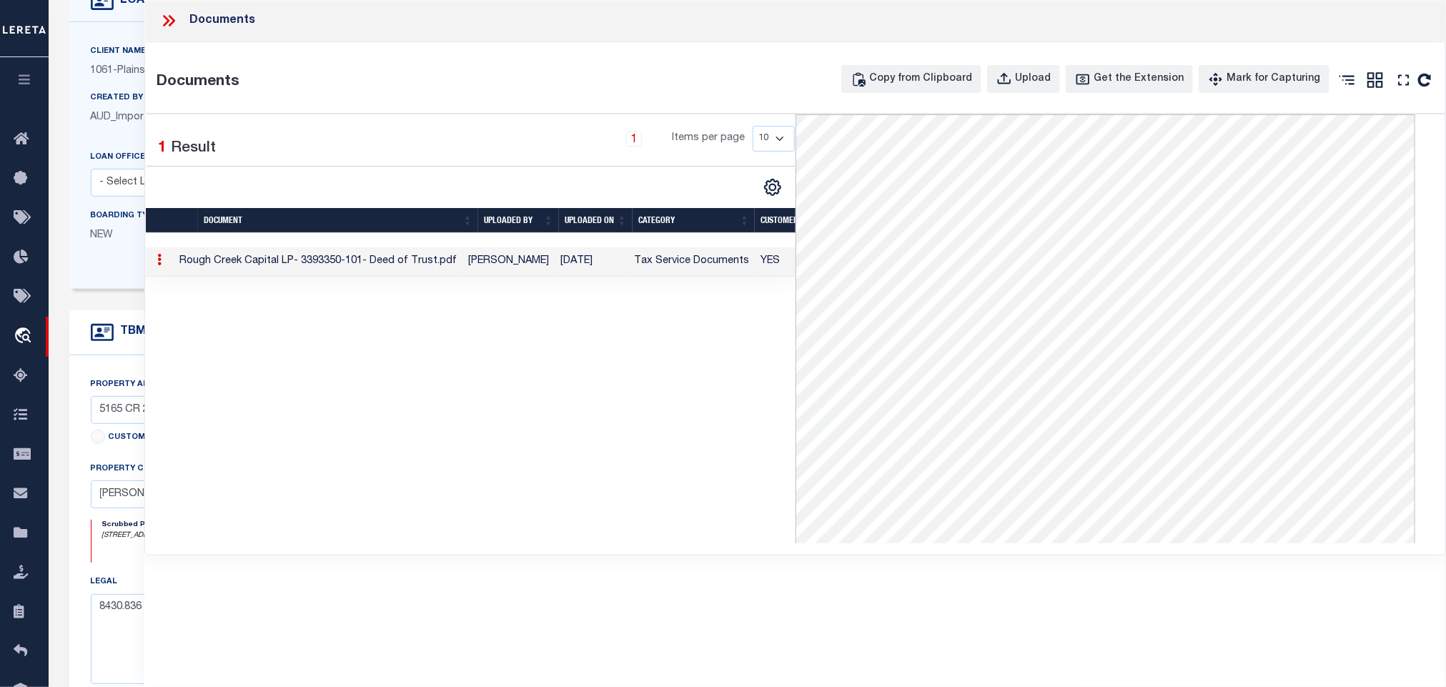
click at [164, 26] on icon at bounding box center [168, 20] width 19 height 19
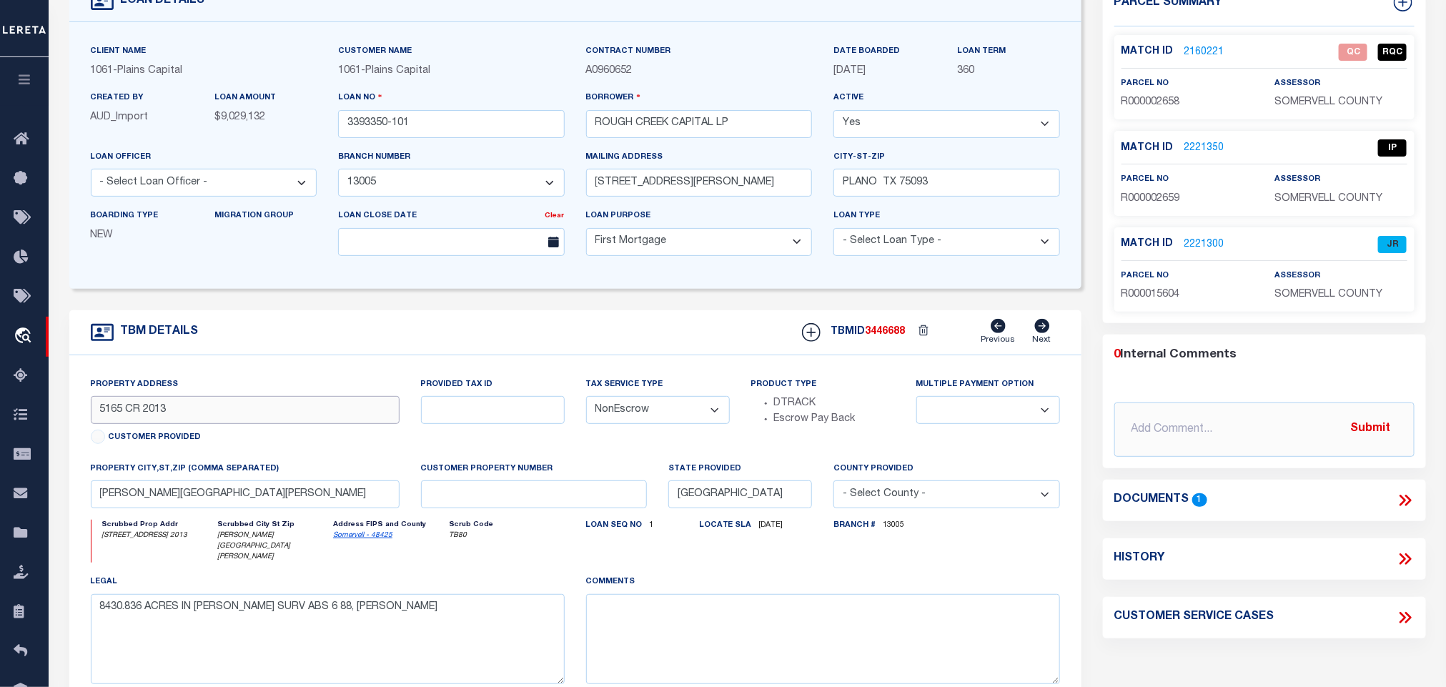
click at [232, 418] on input "5165 CR 2013" at bounding box center [245, 410] width 309 height 28
click at [1400, 503] on icon at bounding box center [1405, 500] width 19 height 19
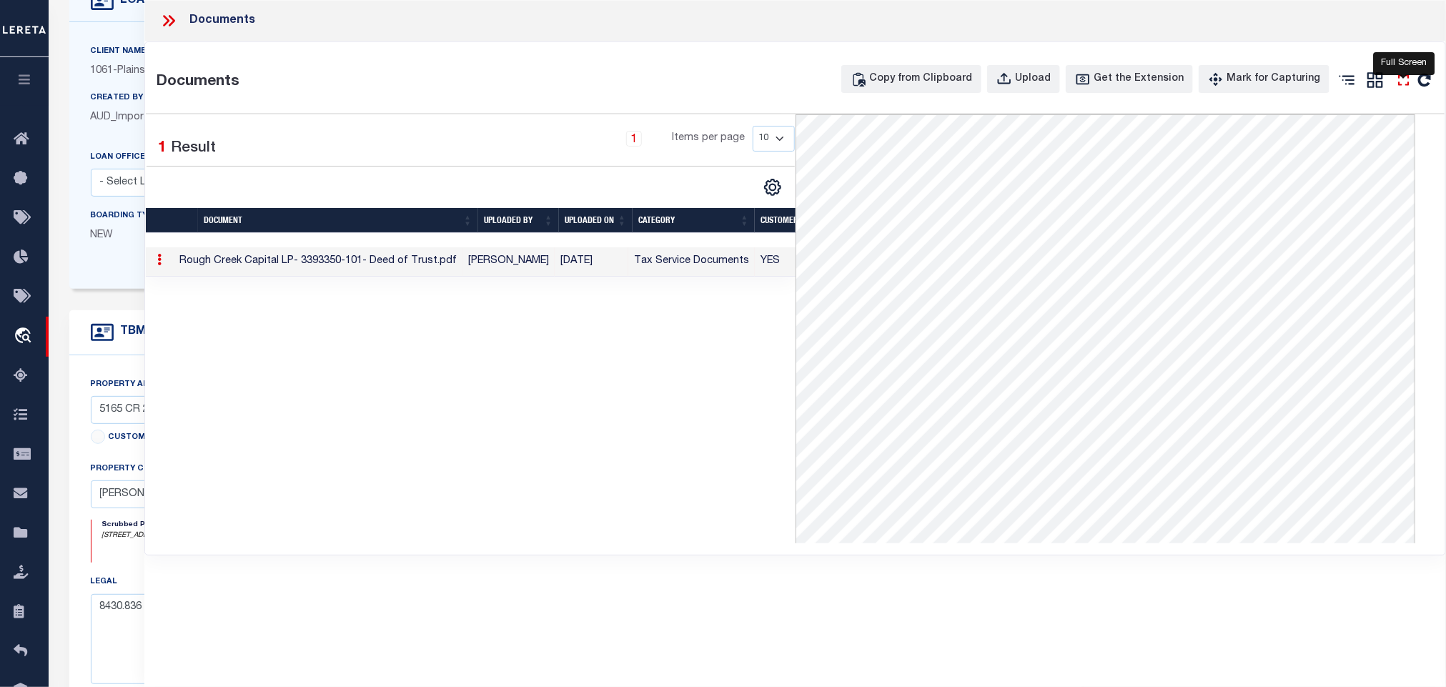
click at [1397, 79] on icon at bounding box center [1404, 80] width 19 height 19
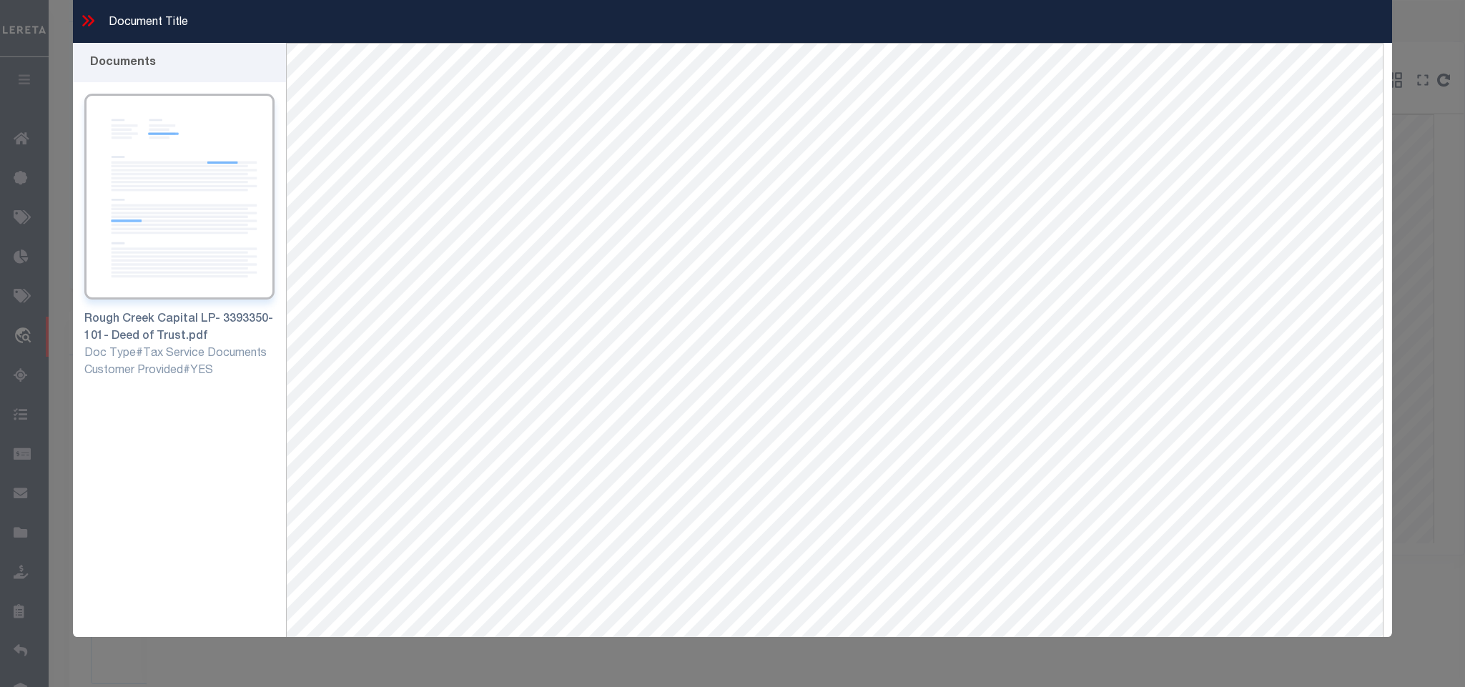
click at [88, 17] on icon at bounding box center [88, 20] width 19 height 19
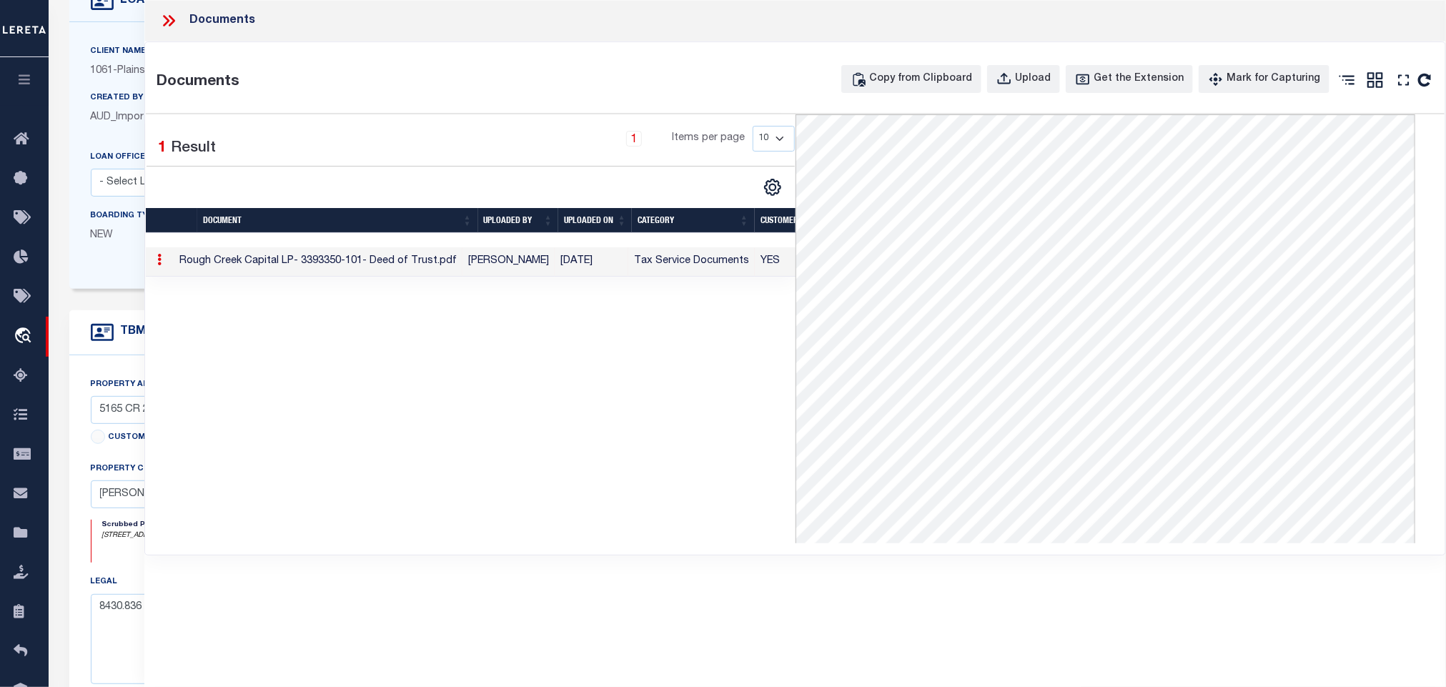
click at [172, 20] on icon at bounding box center [168, 20] width 19 height 19
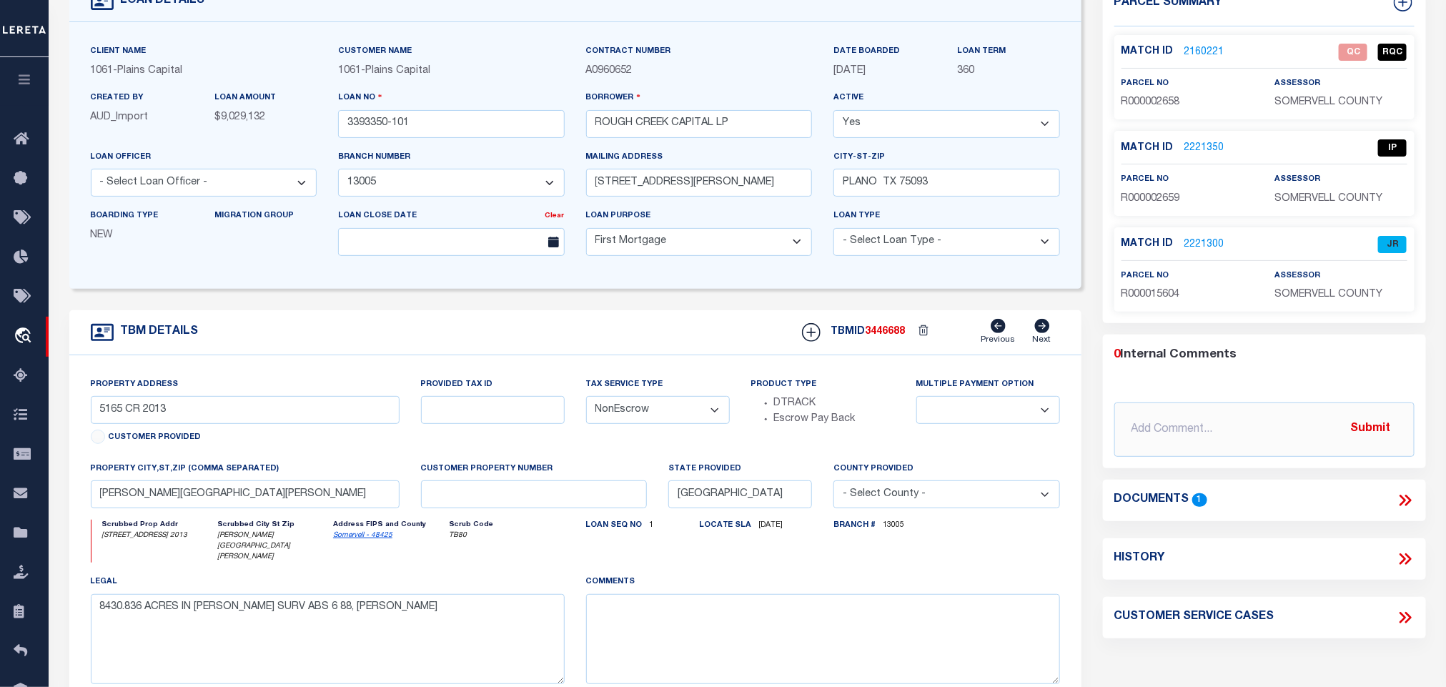
scroll to position [0, 0]
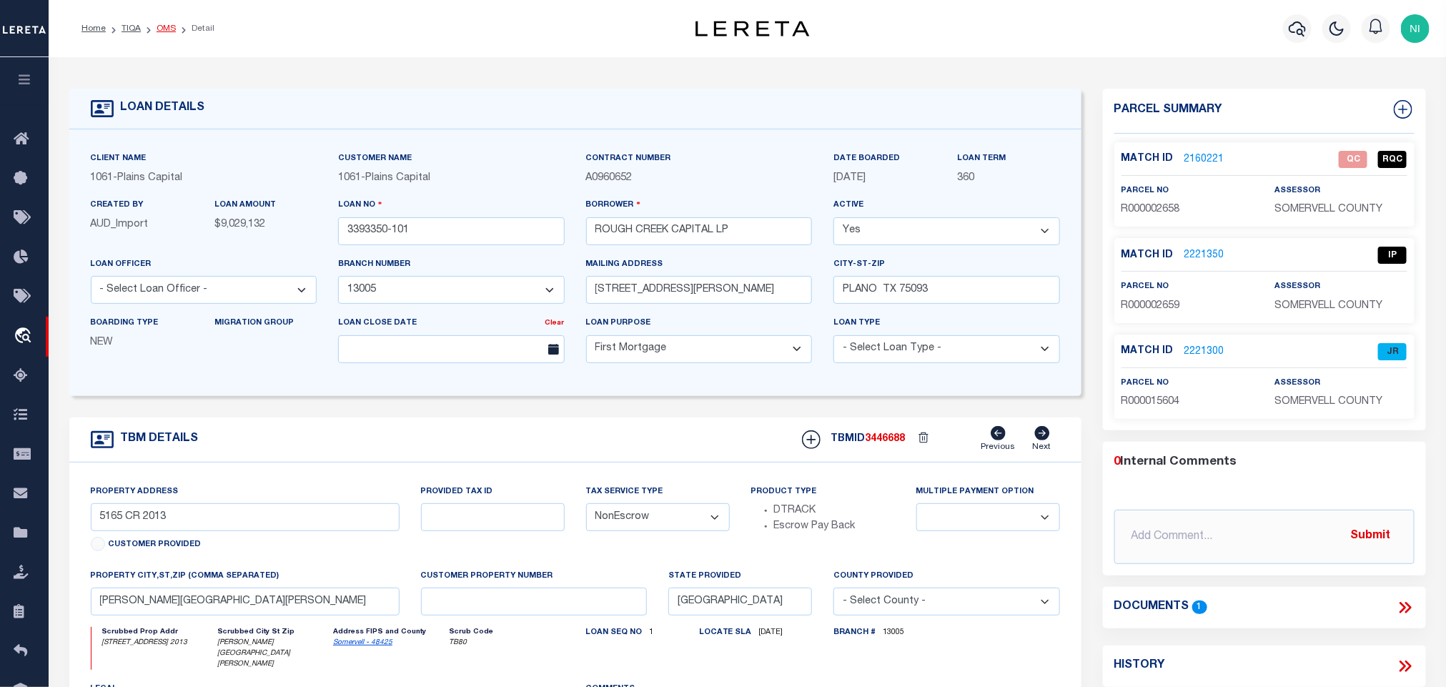
click at [161, 29] on link "OMS" at bounding box center [166, 28] width 19 height 9
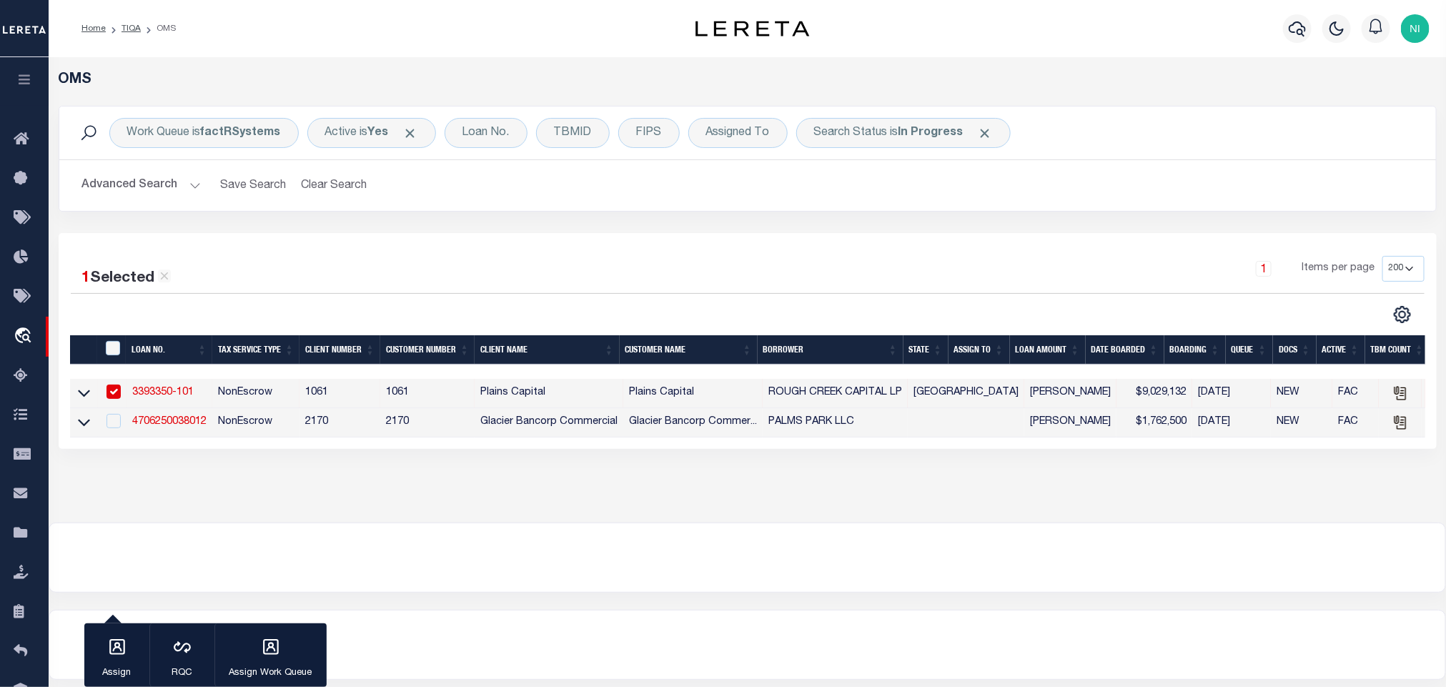
click at [114, 391] on input "checkbox" at bounding box center [114, 392] width 14 height 14
checkbox input "false"
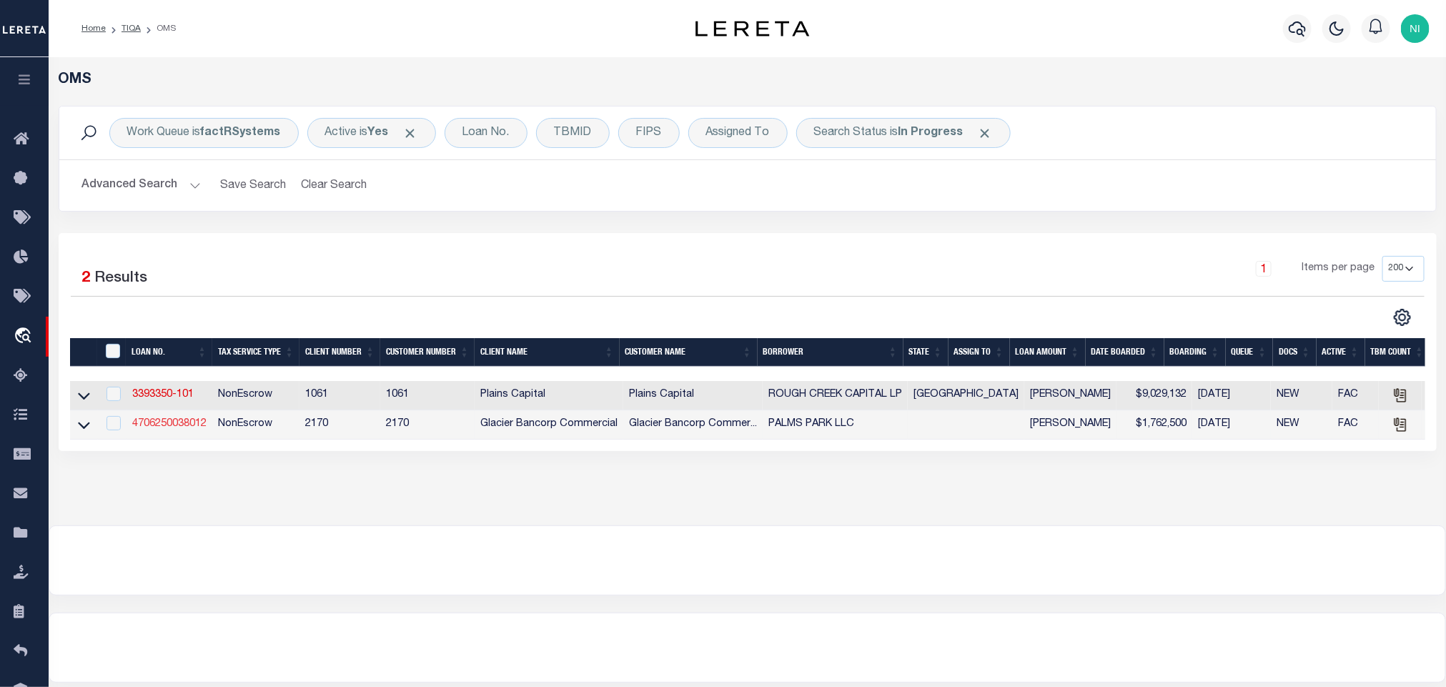
click at [177, 429] on link "4706250038012" at bounding box center [169, 424] width 74 height 10
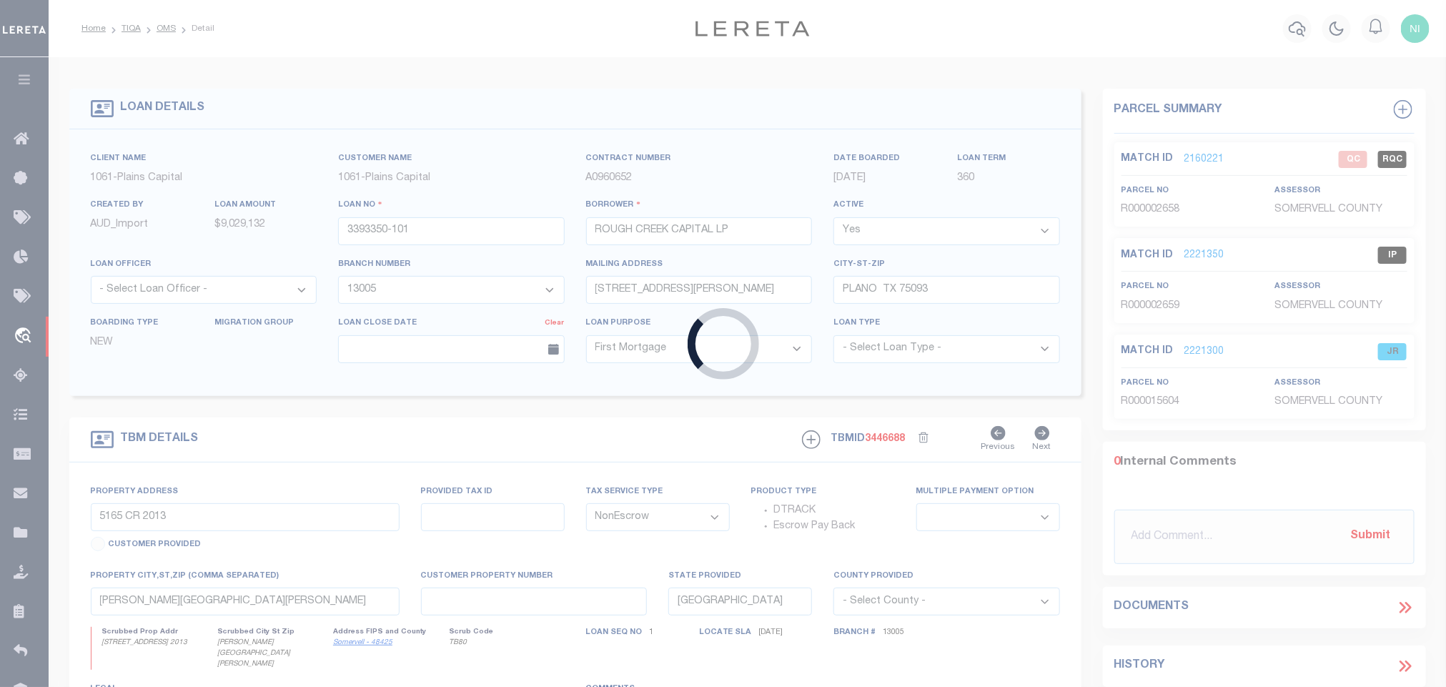
type input "4706250038012"
type input "PALMS PARK LLC"
select select
type input "[STREET_ADDRESS]"
type input "[GEOGRAPHIC_DATA] AZ 85705-8446"
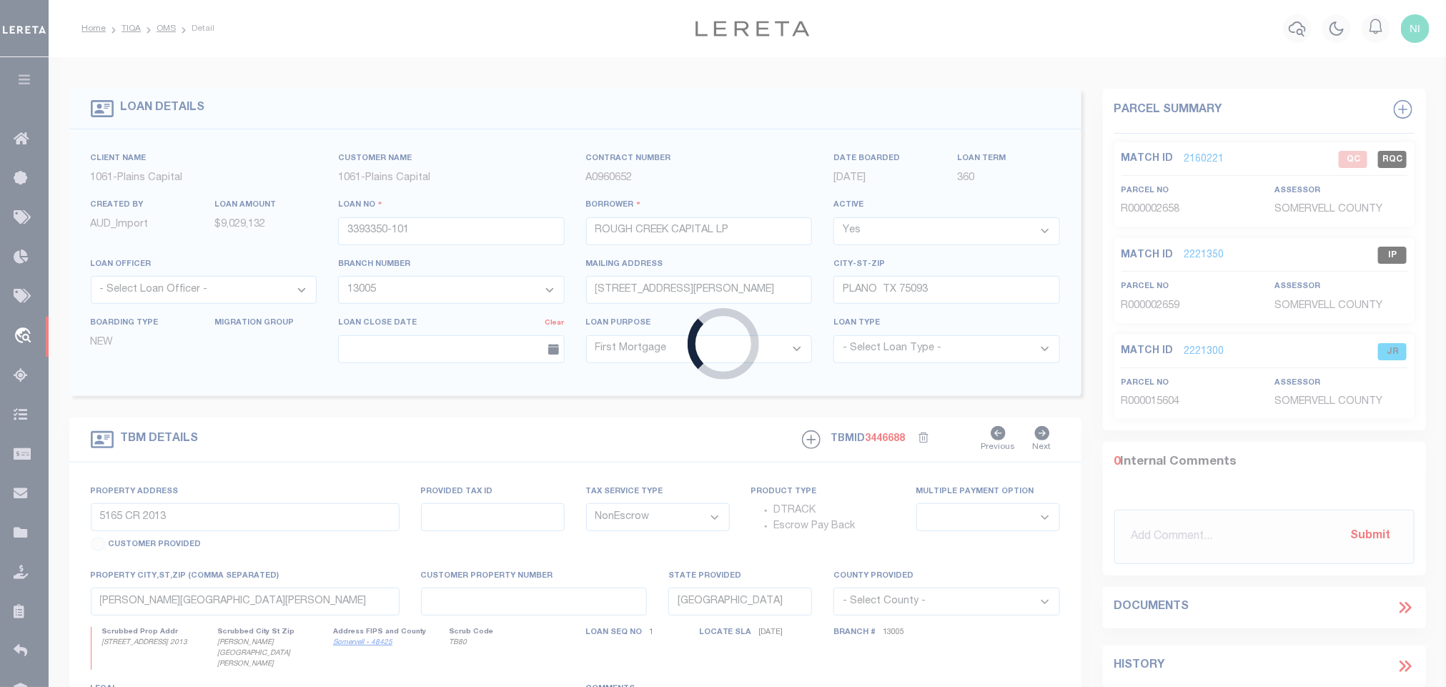
type input "[DATE]"
select select
select select "20"
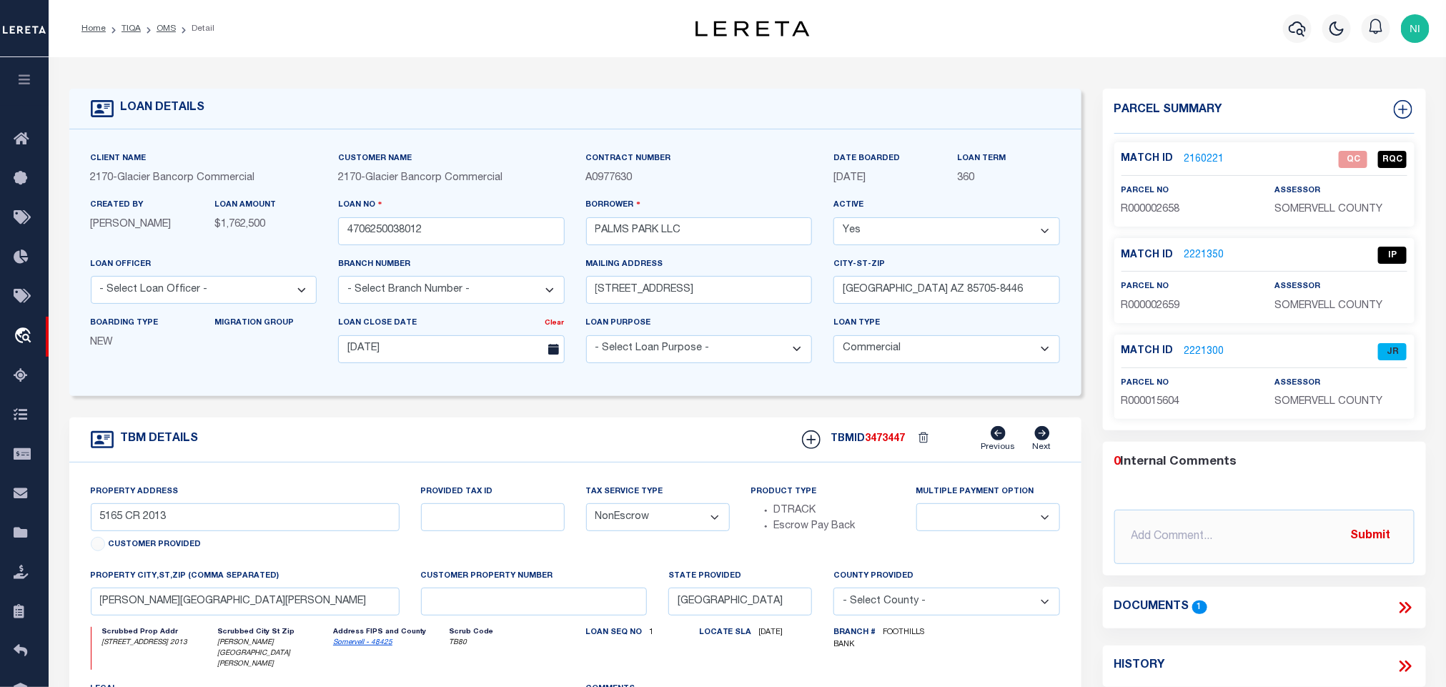
select select "4582"
type input "[STREET_ADDRESS]"
type input "MULTIPLE"
select select
type input "[GEOGRAPHIC_DATA] AZ 85716"
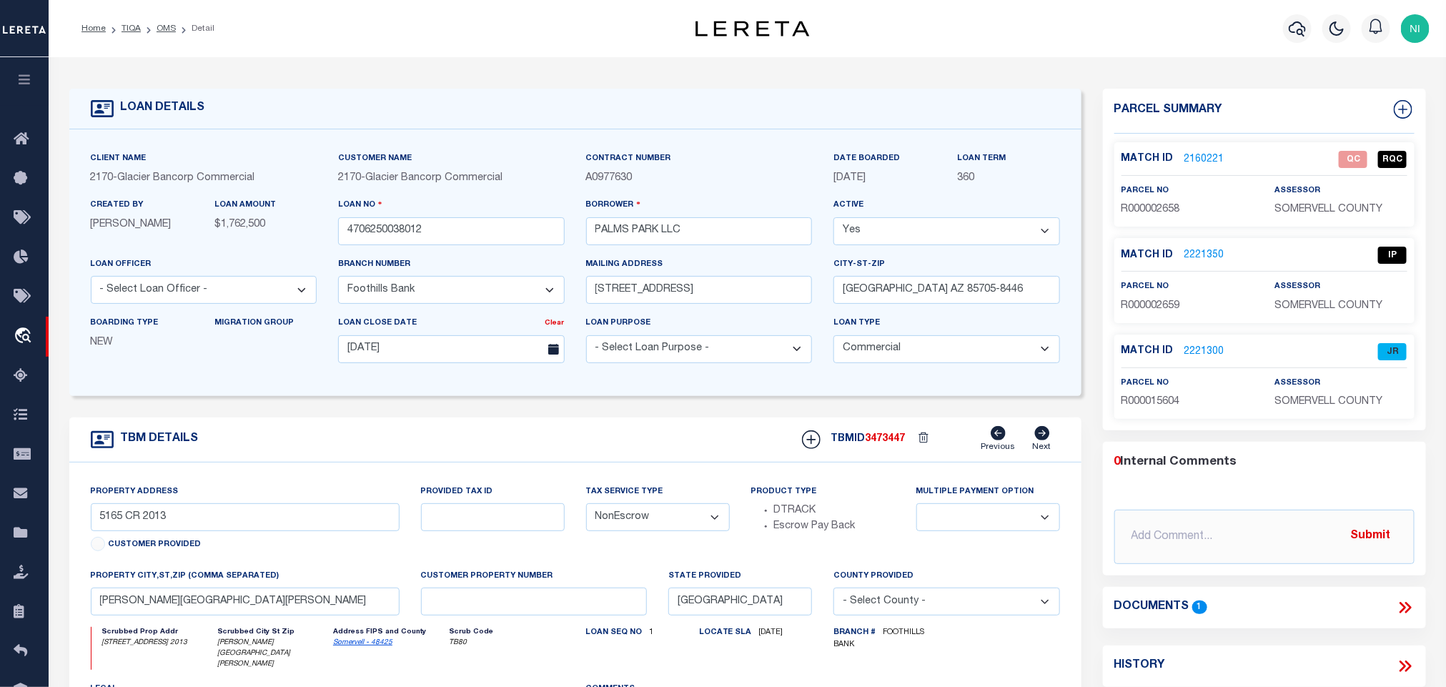
type textarea "SEE ATTACHED EXHIBIT A PROPERTY TAX ID NUMBERS: 129-02-048A; 129-02-049H; 129-0…"
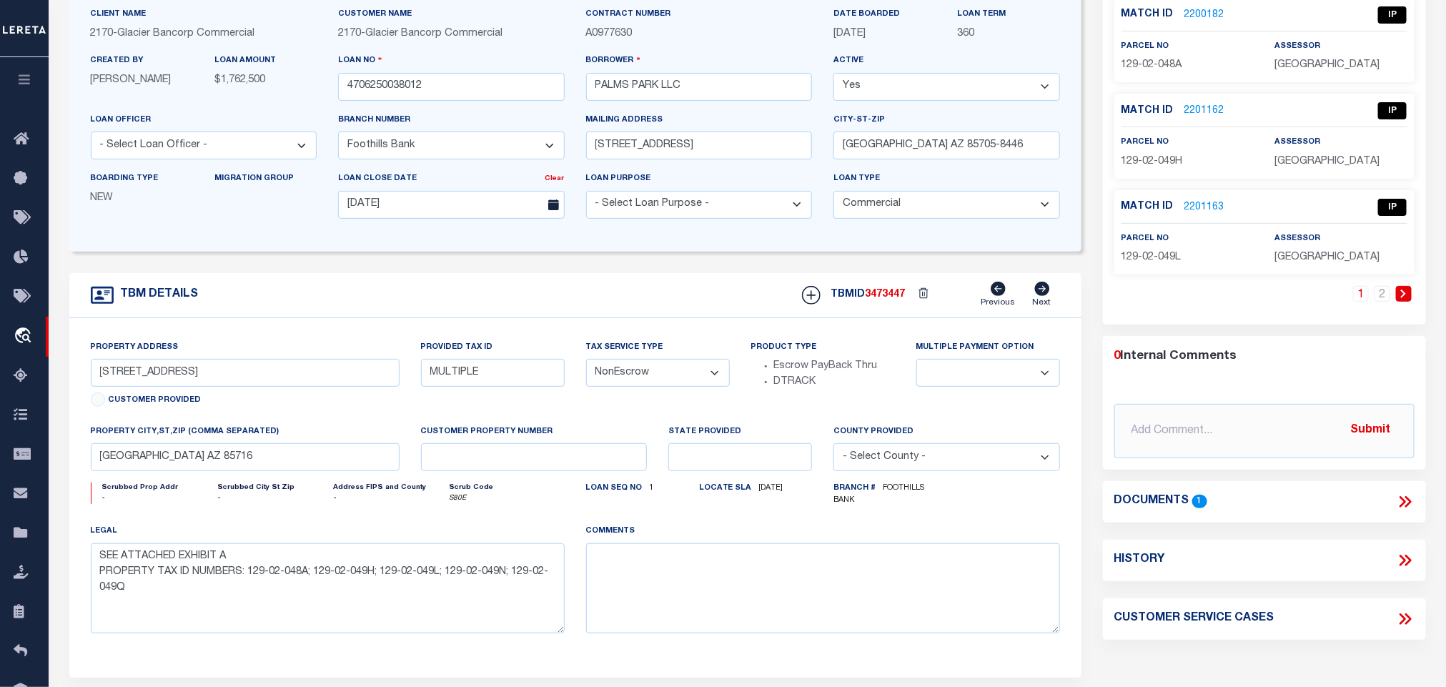
scroll to position [107, 0]
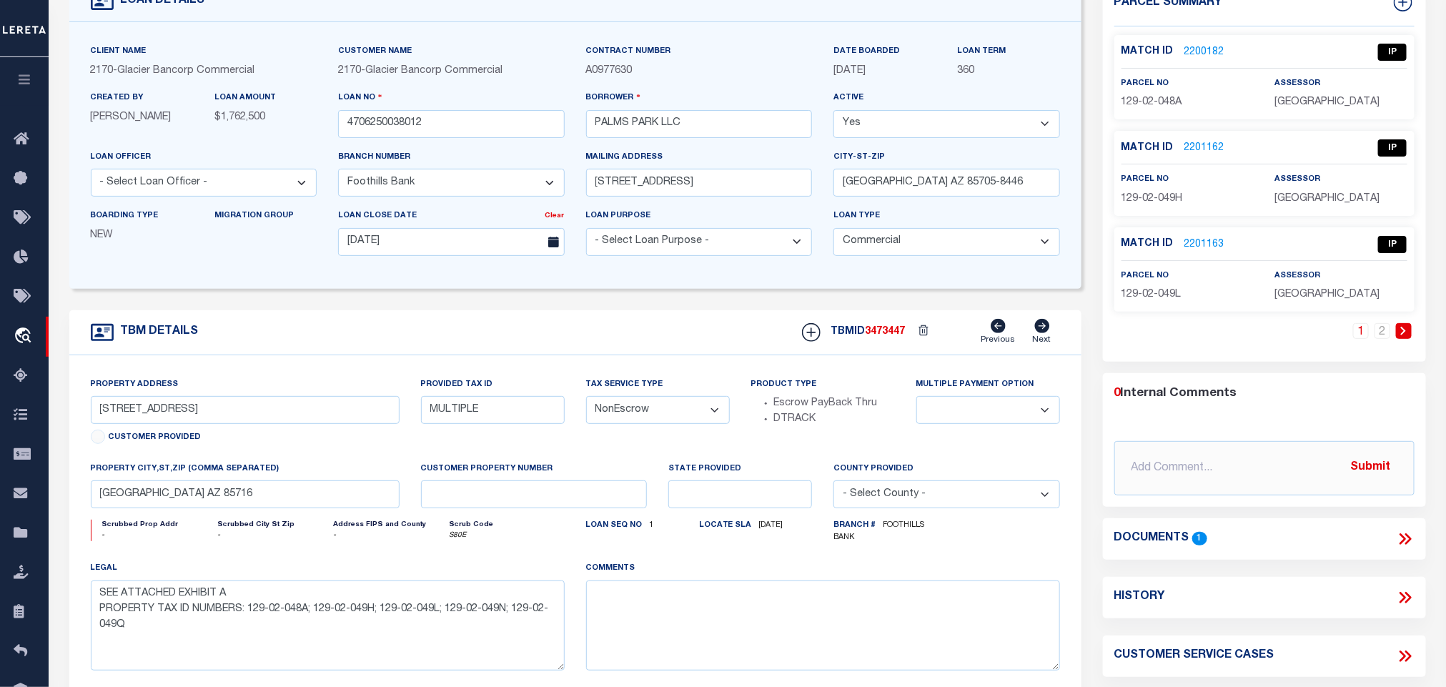
click at [1212, 49] on link "2200182" at bounding box center [1204, 52] width 40 height 15
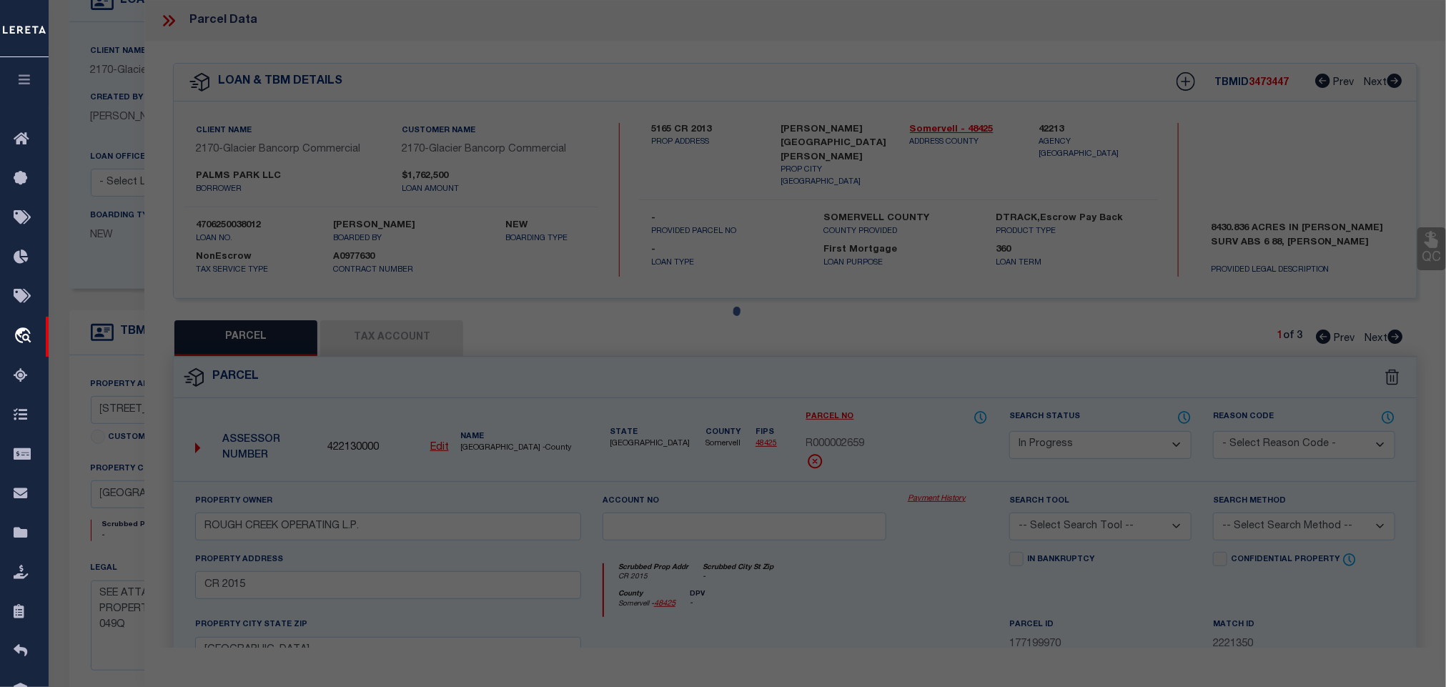
select select "AS"
checkbox input "false"
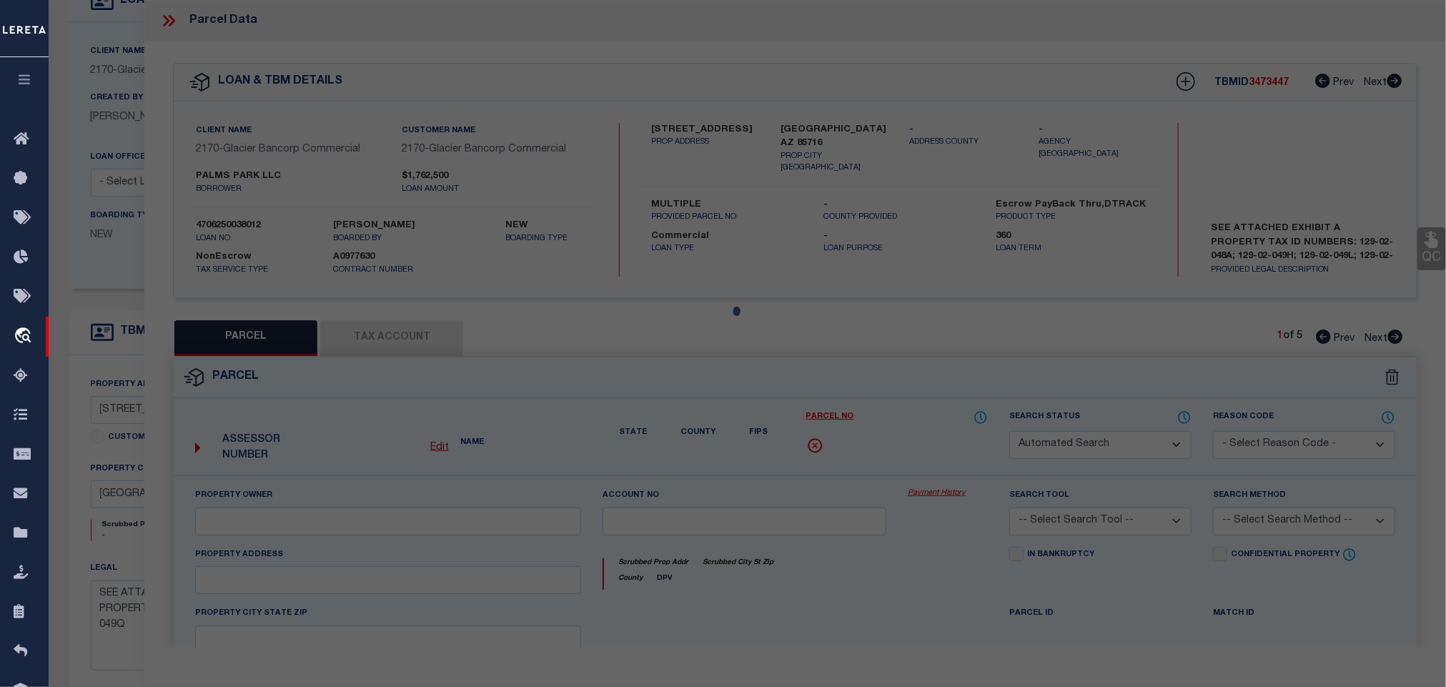
scroll to position [0, 0]
select select "IP"
type input "LMG INVESTMENTS LP"
select select "AGW"
select select "LEG"
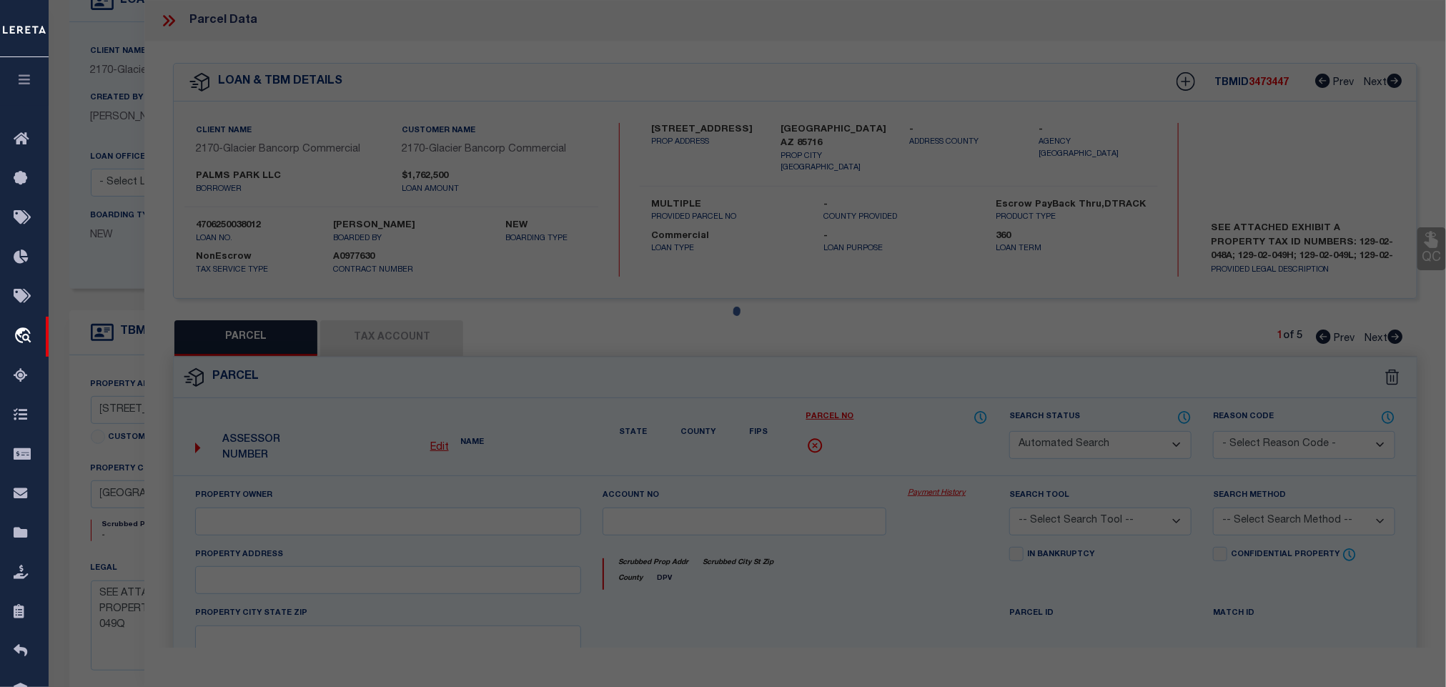
type input "[STREET_ADDRESS]"
type input "[GEOGRAPHIC_DATA] AZ 85716"
type textarea "BROADMOOR W60' E200' S228' N248' LOT 11 BLK B"
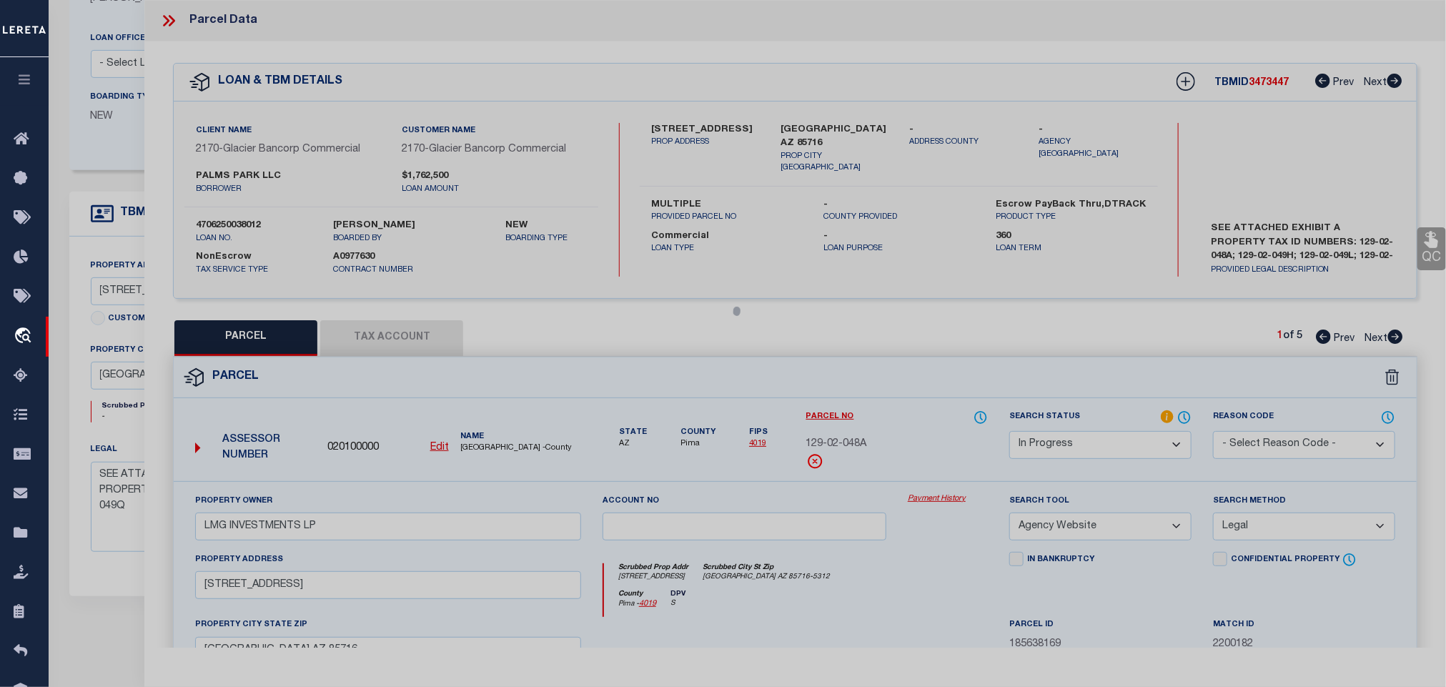
scroll to position [422, 0]
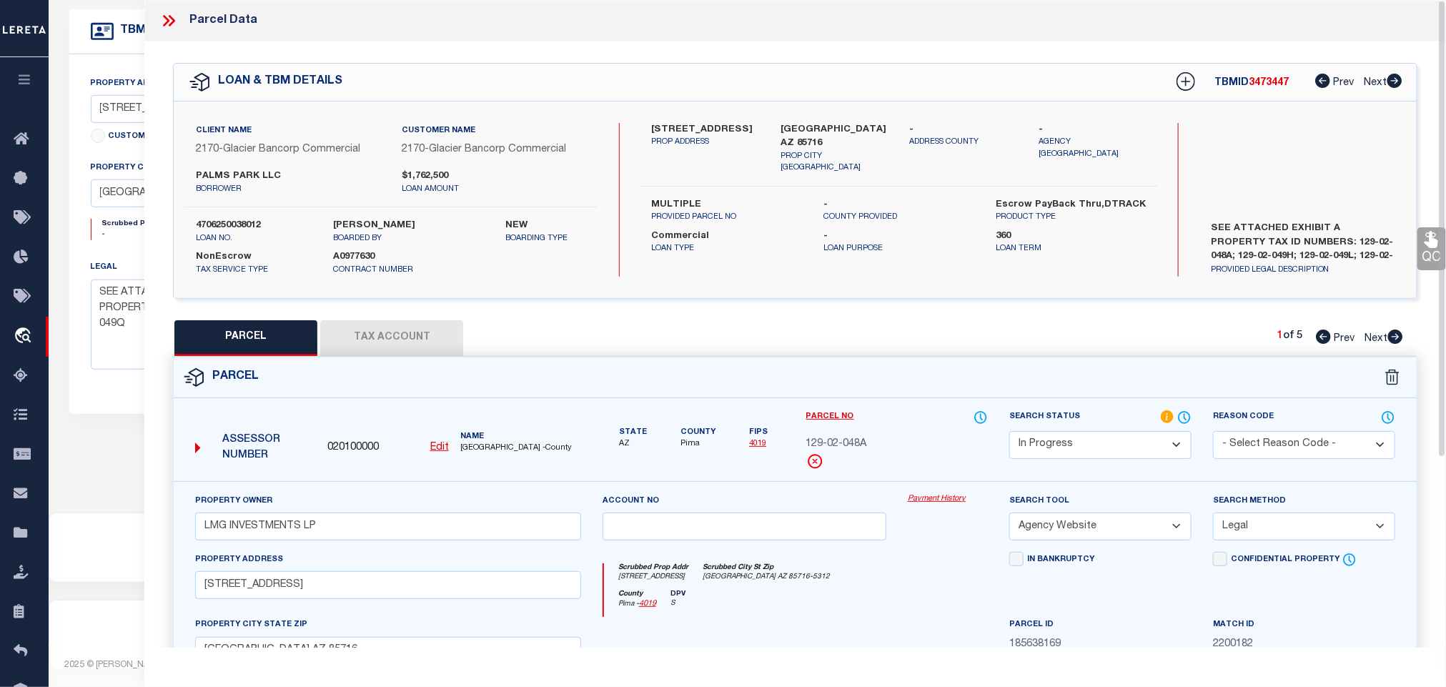
click at [967, 440] on div "129-02-048A" at bounding box center [897, 445] width 182 height 16
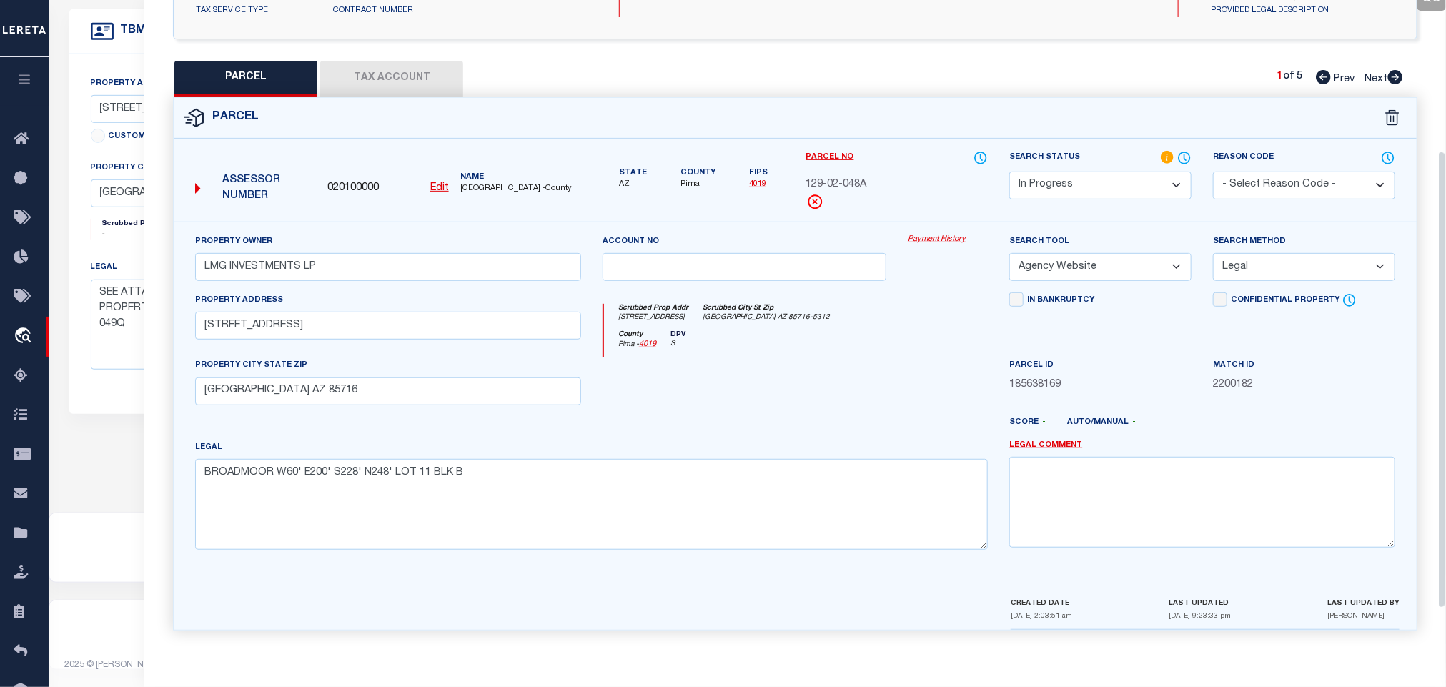
scroll to position [161, 0]
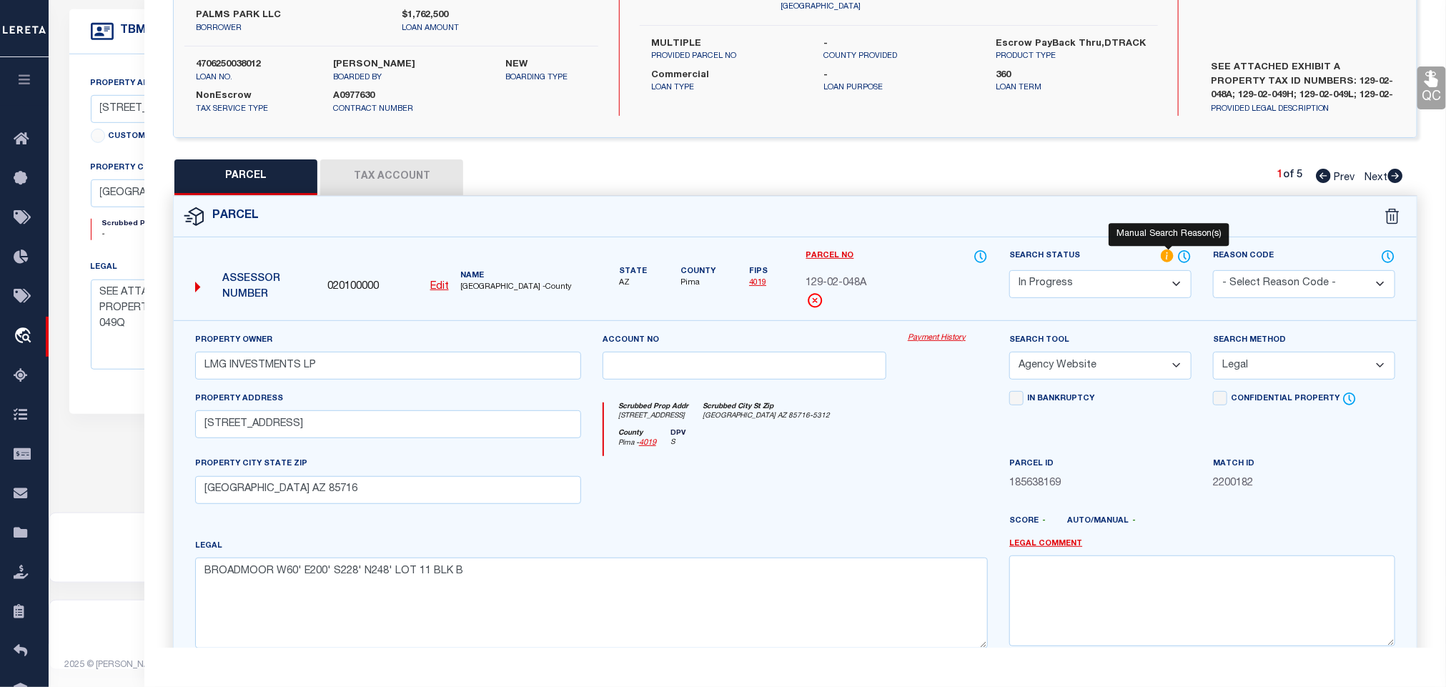
click at [1169, 257] on icon at bounding box center [1167, 255] width 13 height 13
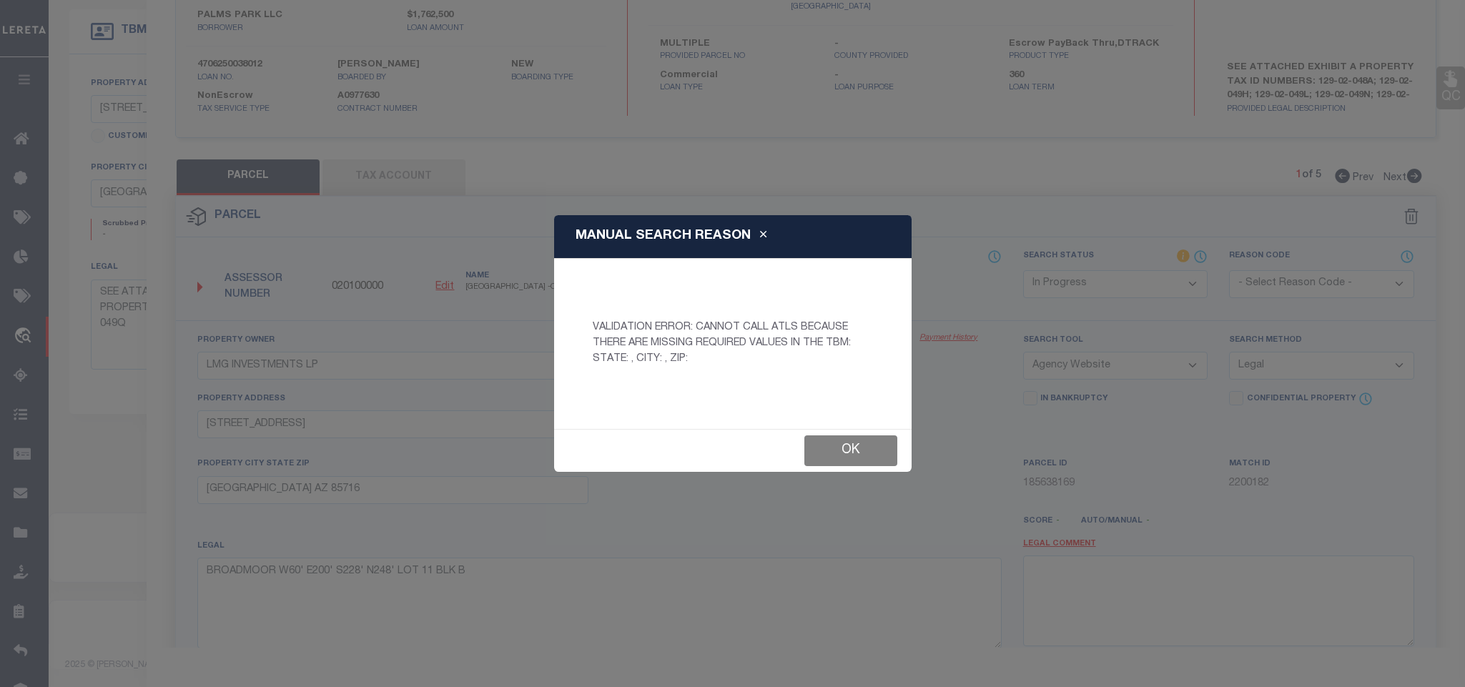
click at [856, 444] on button "Ok" at bounding box center [850, 450] width 93 height 31
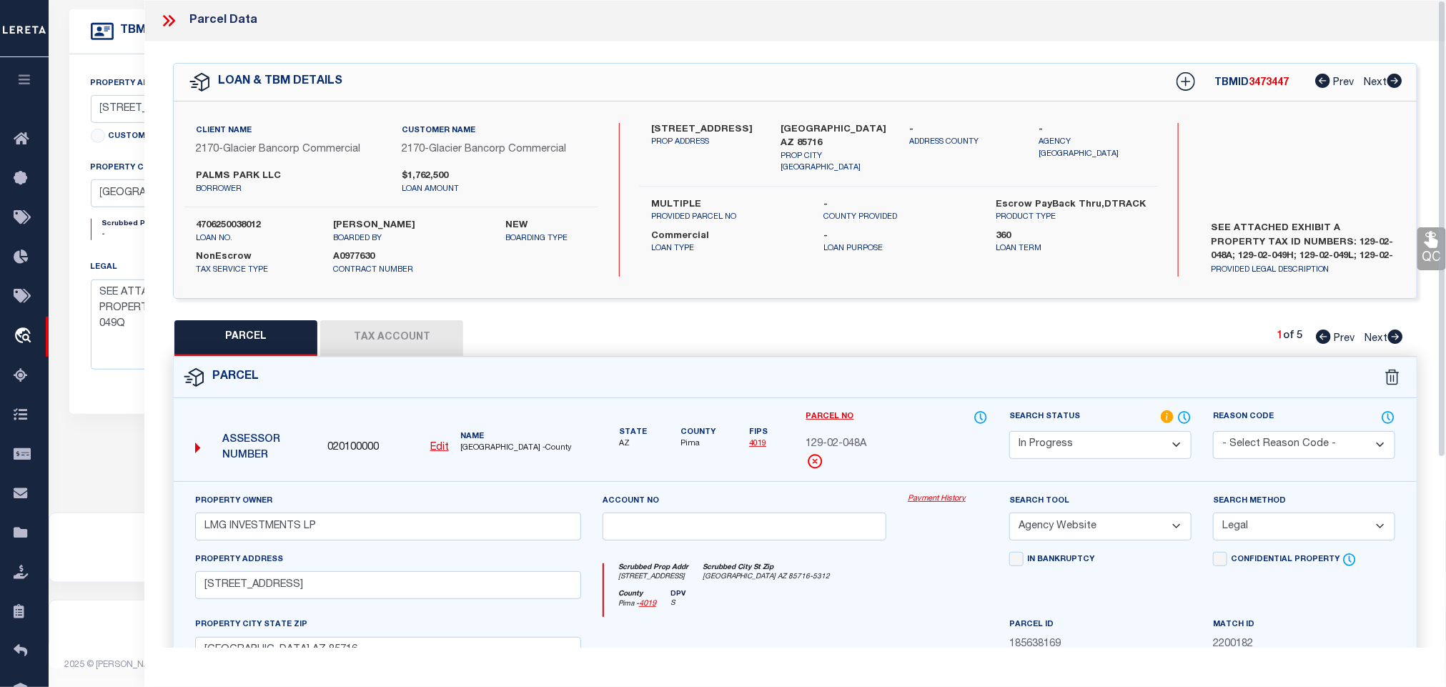
scroll to position [208, 0]
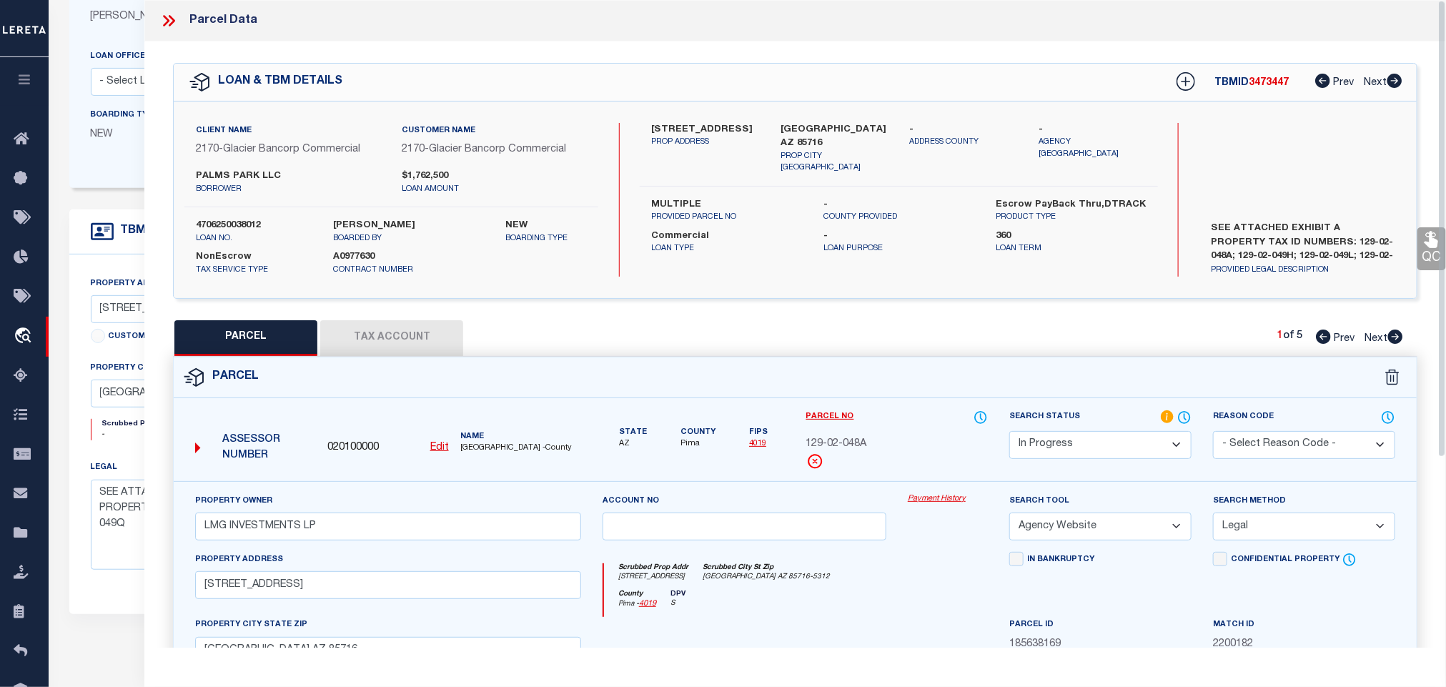
click at [164, 14] on icon at bounding box center [168, 20] width 19 height 19
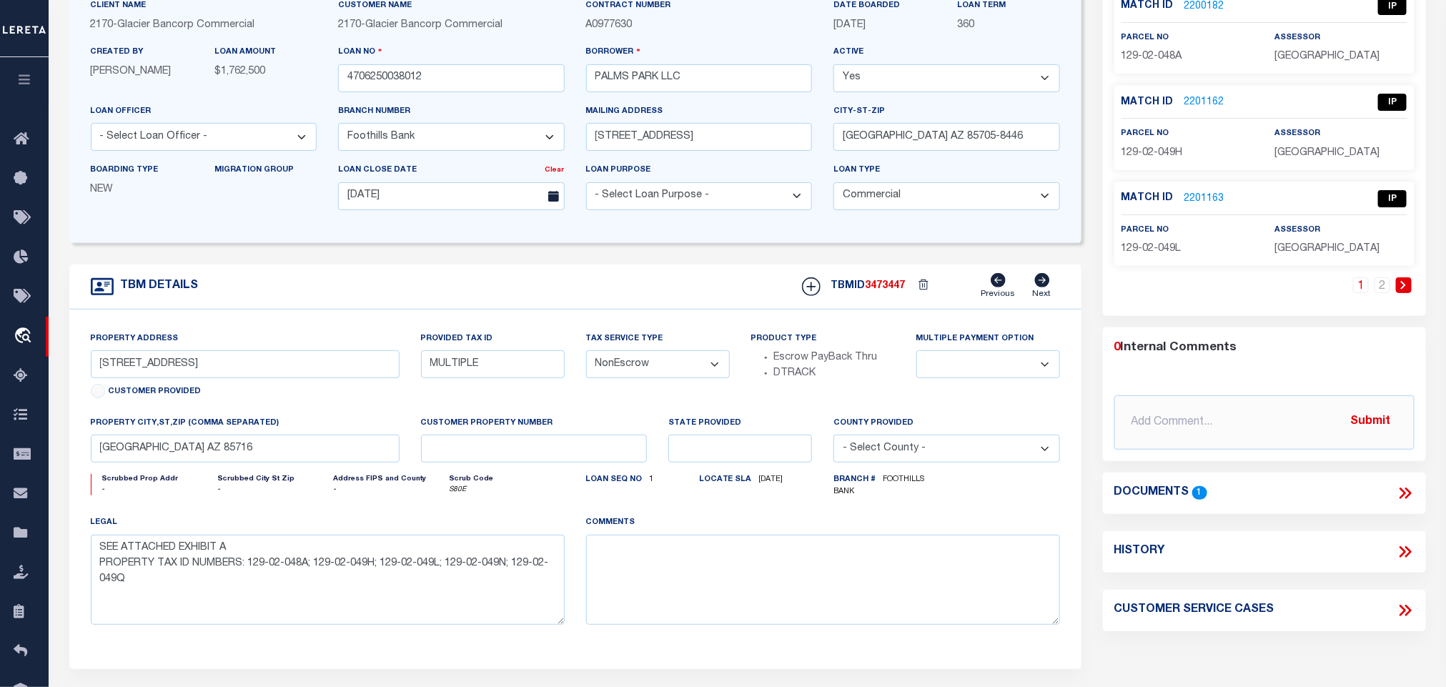
scroll to position [101, 0]
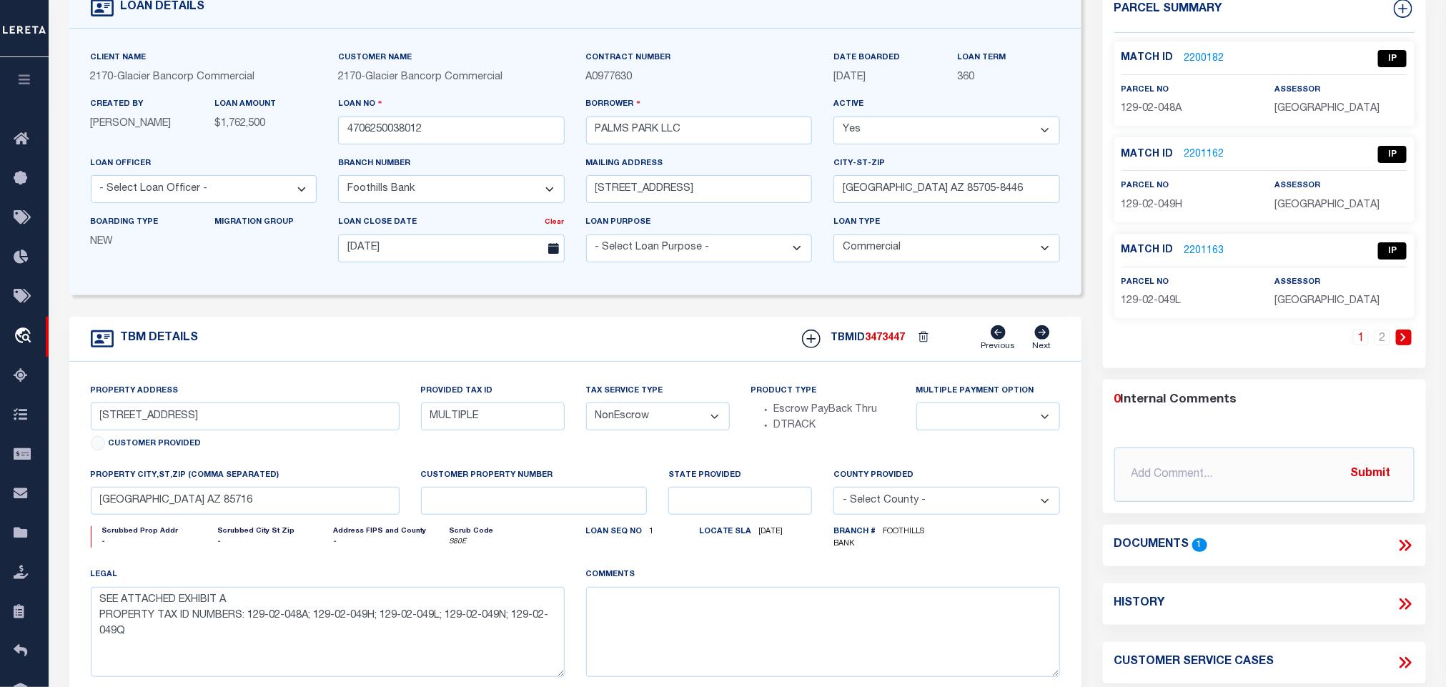
click at [1291, 208] on span "[GEOGRAPHIC_DATA]" at bounding box center [1327, 205] width 105 height 10
copy div "[GEOGRAPHIC_DATA]"
click at [1127, 104] on span "129-02-048A" at bounding box center [1152, 109] width 61 height 10
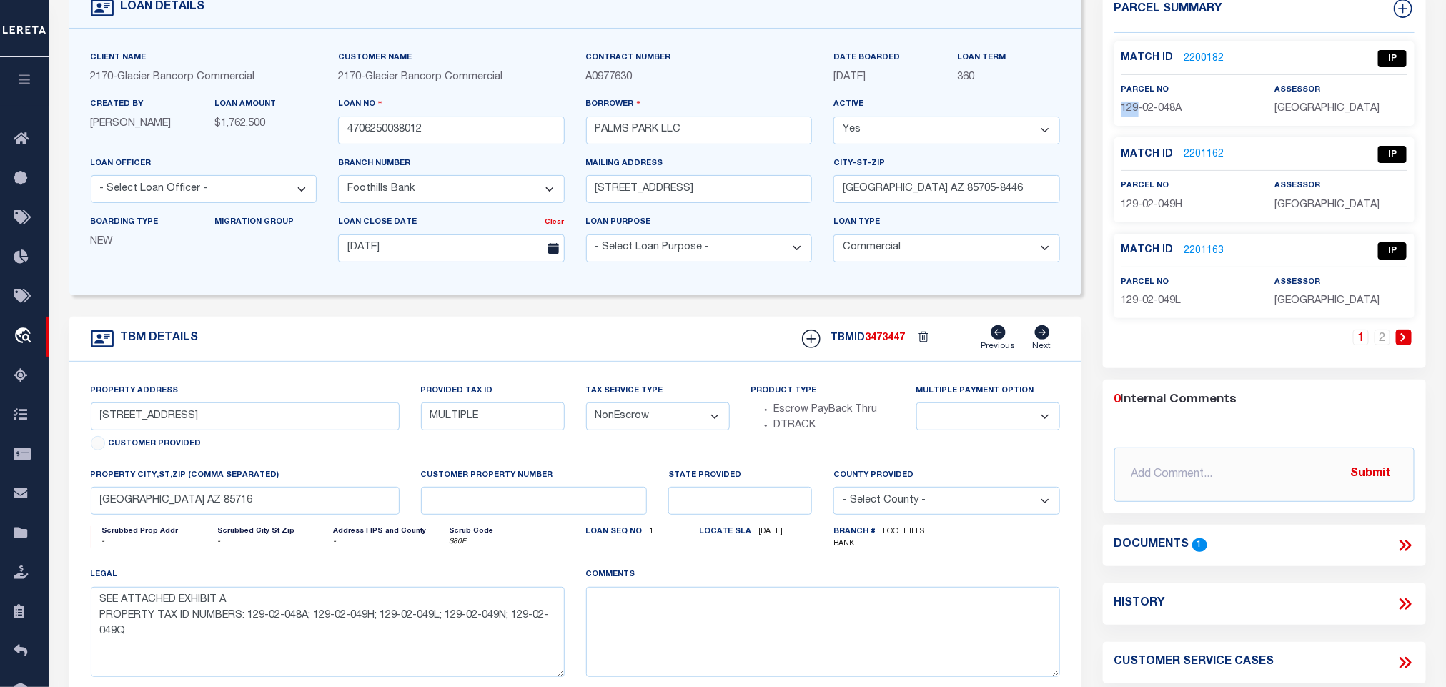
click at [1127, 104] on span "129-02-048A" at bounding box center [1152, 109] width 61 height 10
copy div "129-02-048A"
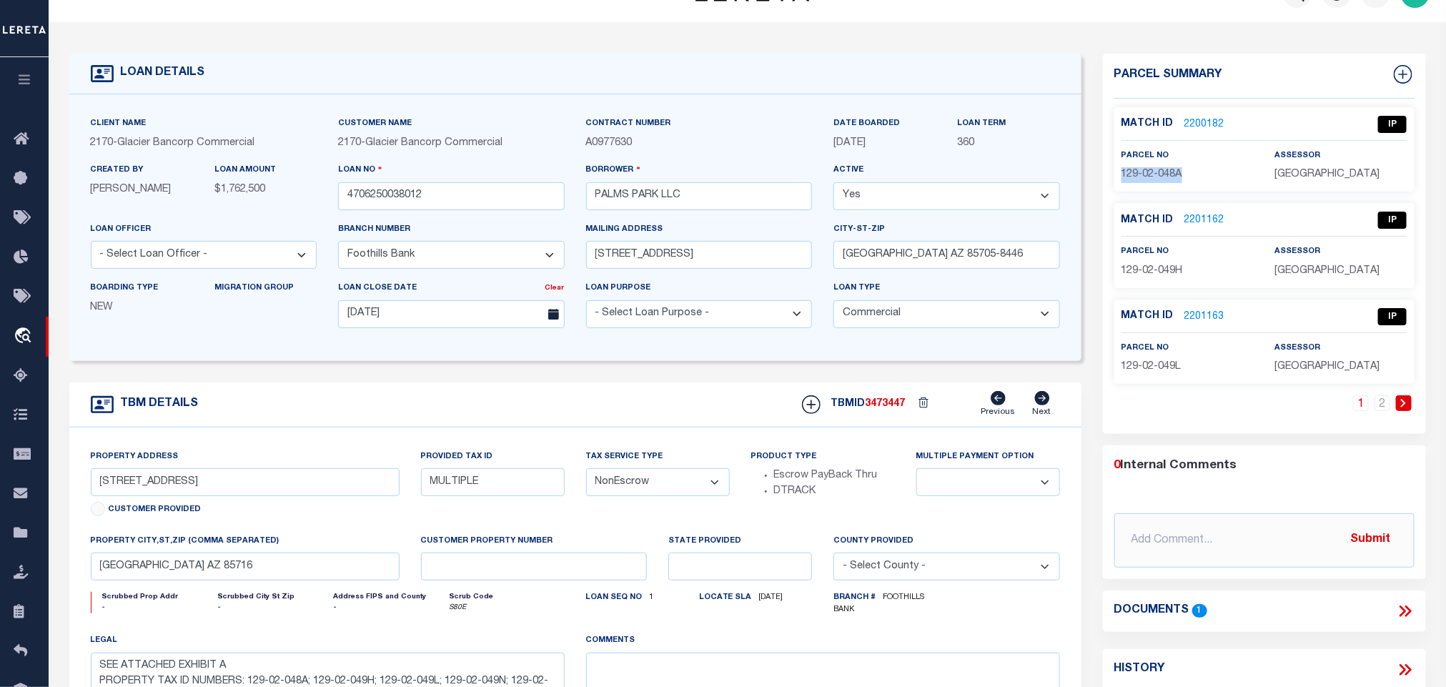
scroll to position [0, 0]
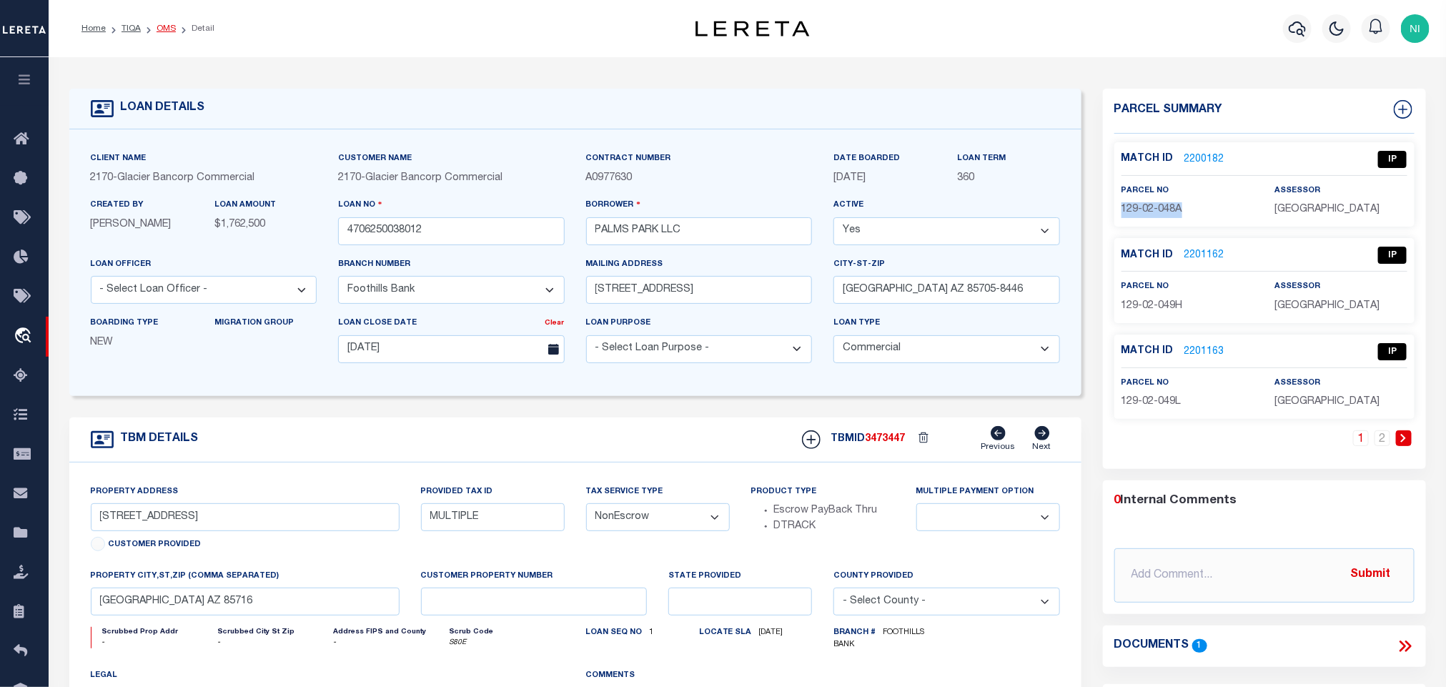
click at [157, 26] on link "OMS" at bounding box center [166, 28] width 19 height 9
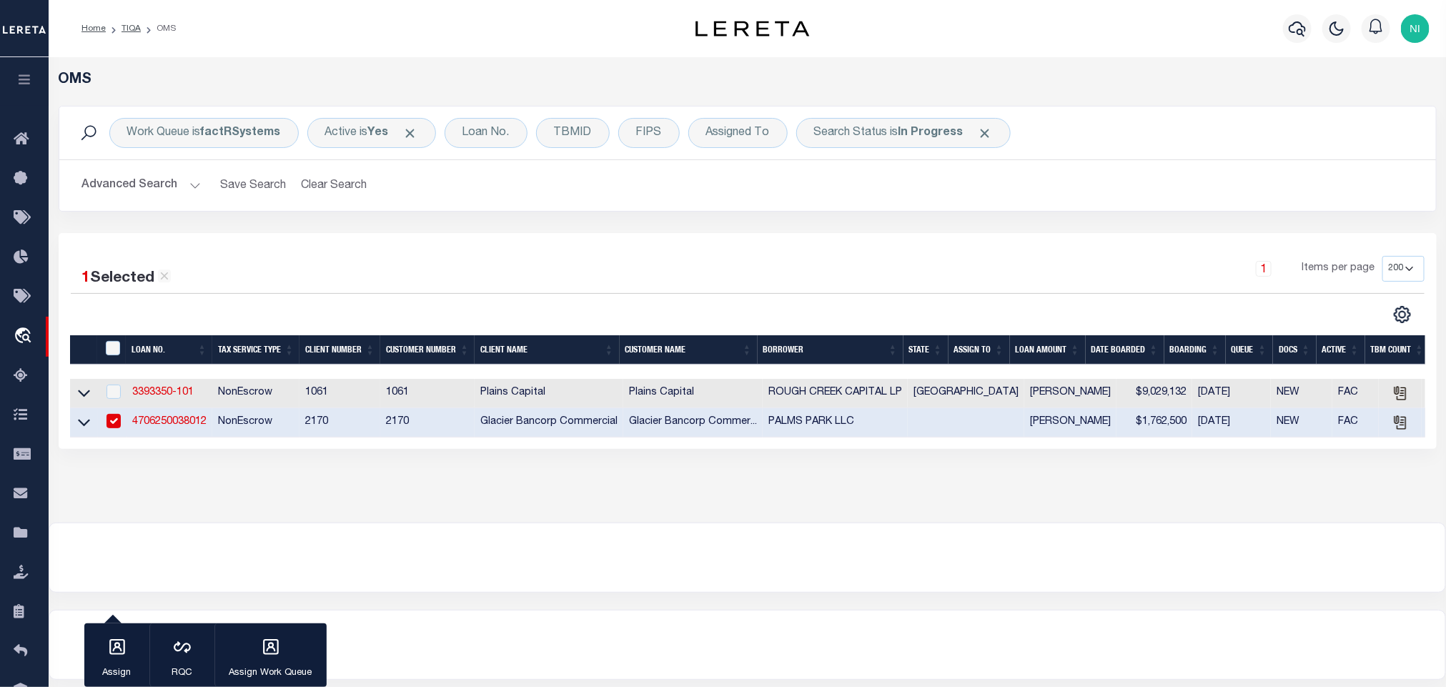
click at [144, 187] on button "Advanced Search" at bounding box center [141, 186] width 119 height 28
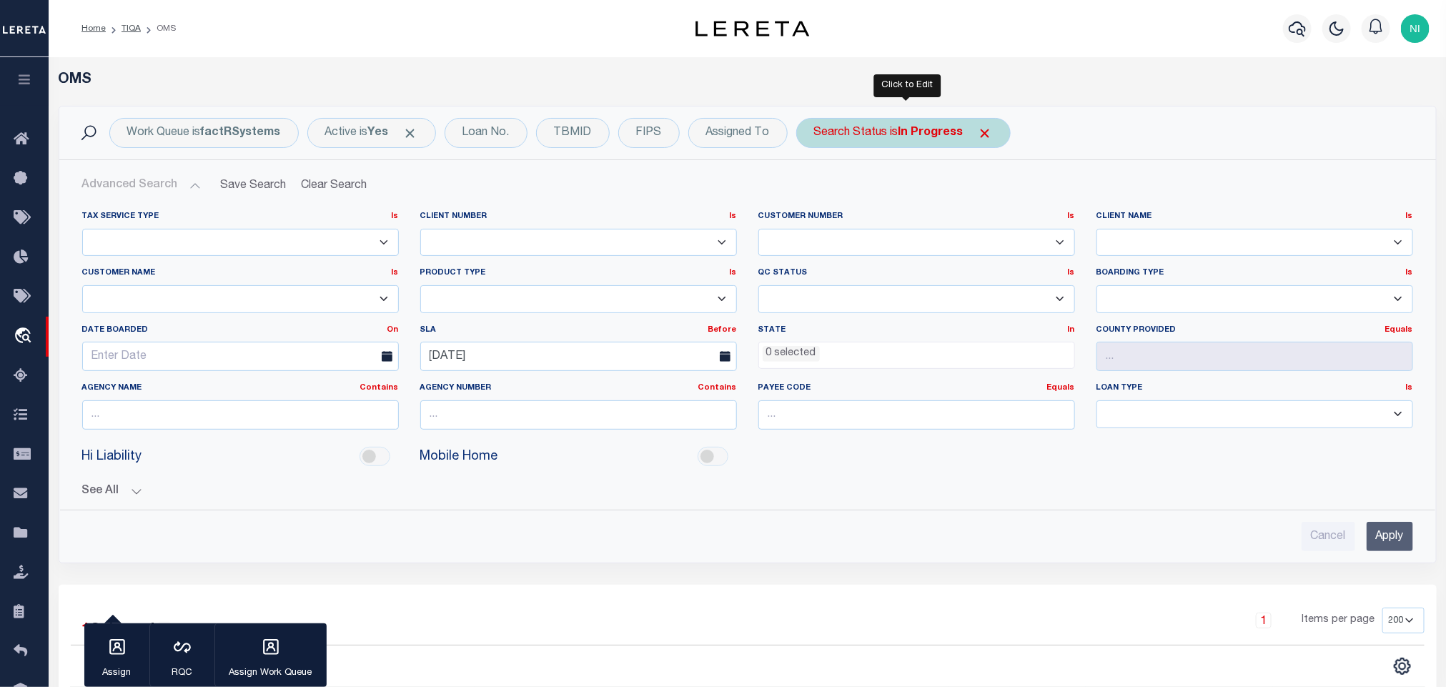
click at [904, 133] on b "In Progress" at bounding box center [931, 132] width 65 height 11
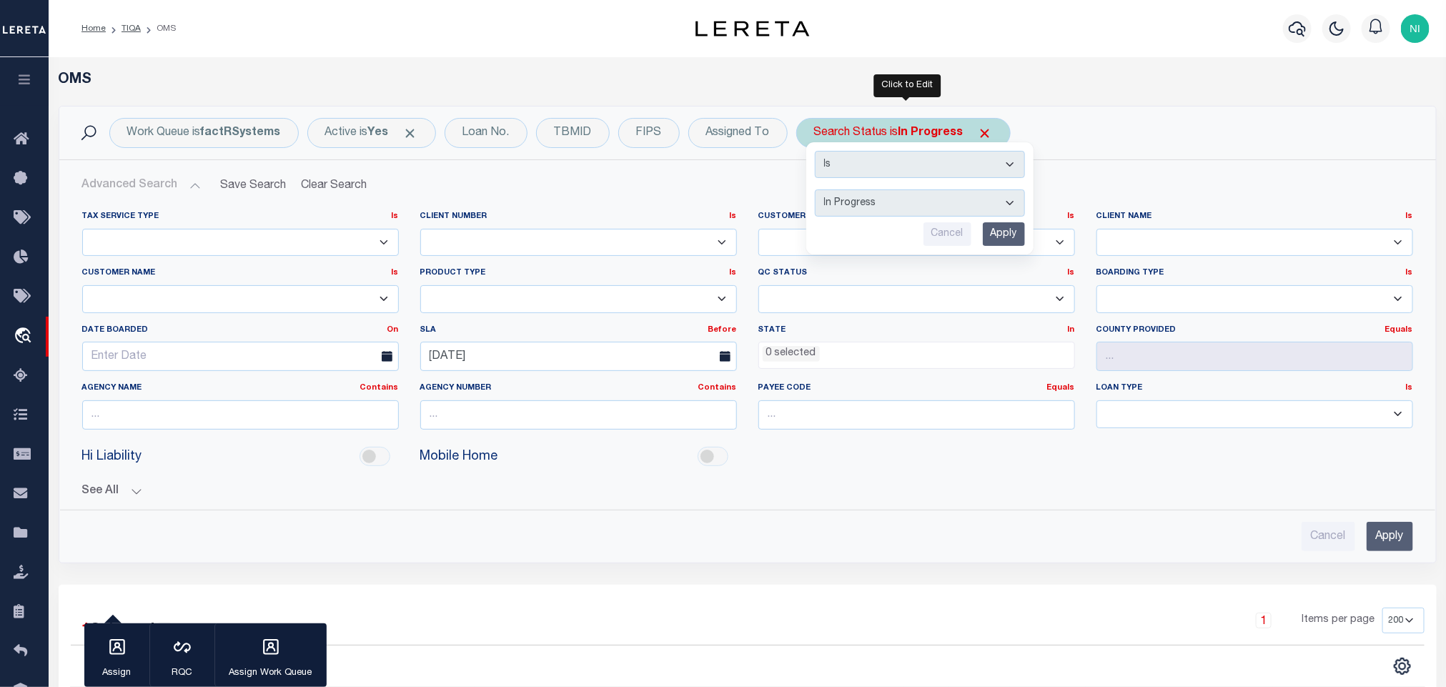
click at [904, 204] on select "Automated Search Bad Parcel Complete Duplicate Parcel High Dollar Reporting In …" at bounding box center [920, 202] width 210 height 27
select select "RD"
click at [818, 191] on select "Automated Search Bad Parcel Complete Duplicate Parcel High Dollar Reporting In …" at bounding box center [920, 202] width 210 height 27
click at [1000, 237] on input "Apply" at bounding box center [1004, 234] width 42 height 24
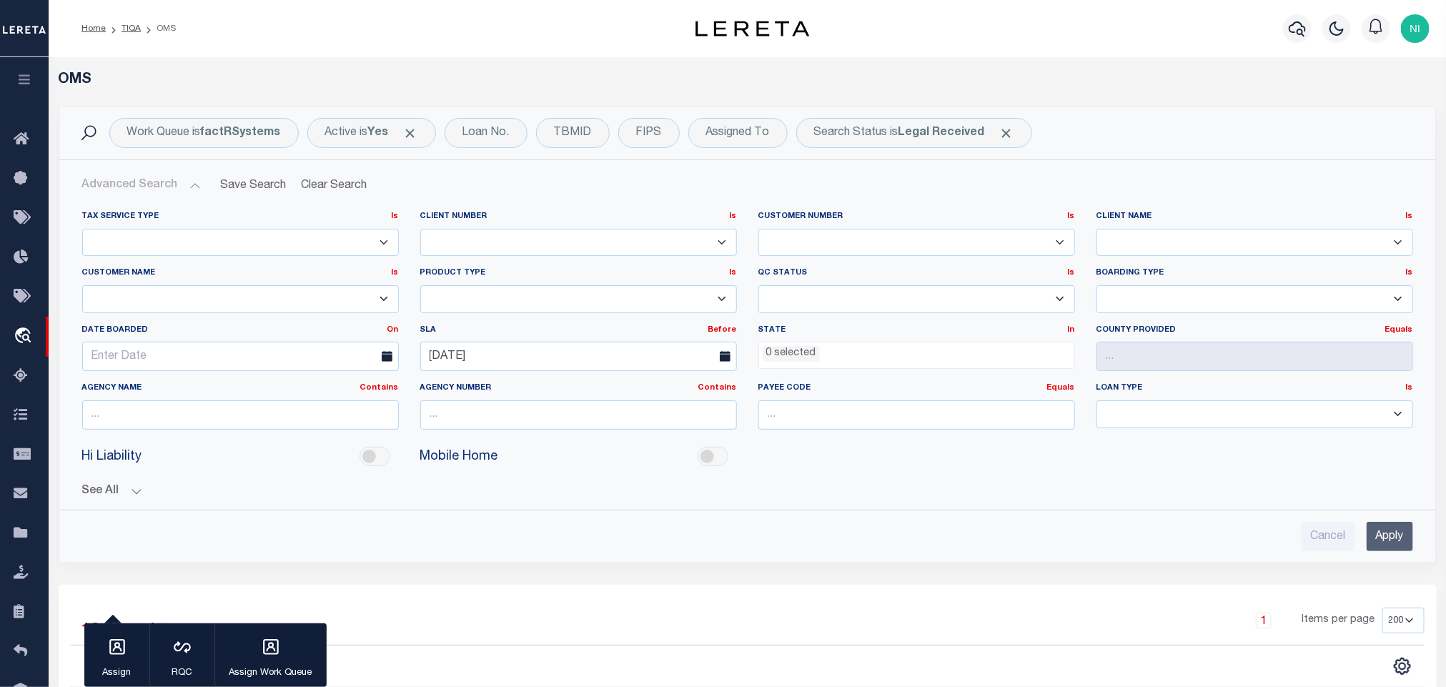
click at [1398, 543] on input "Apply" at bounding box center [1390, 536] width 46 height 29
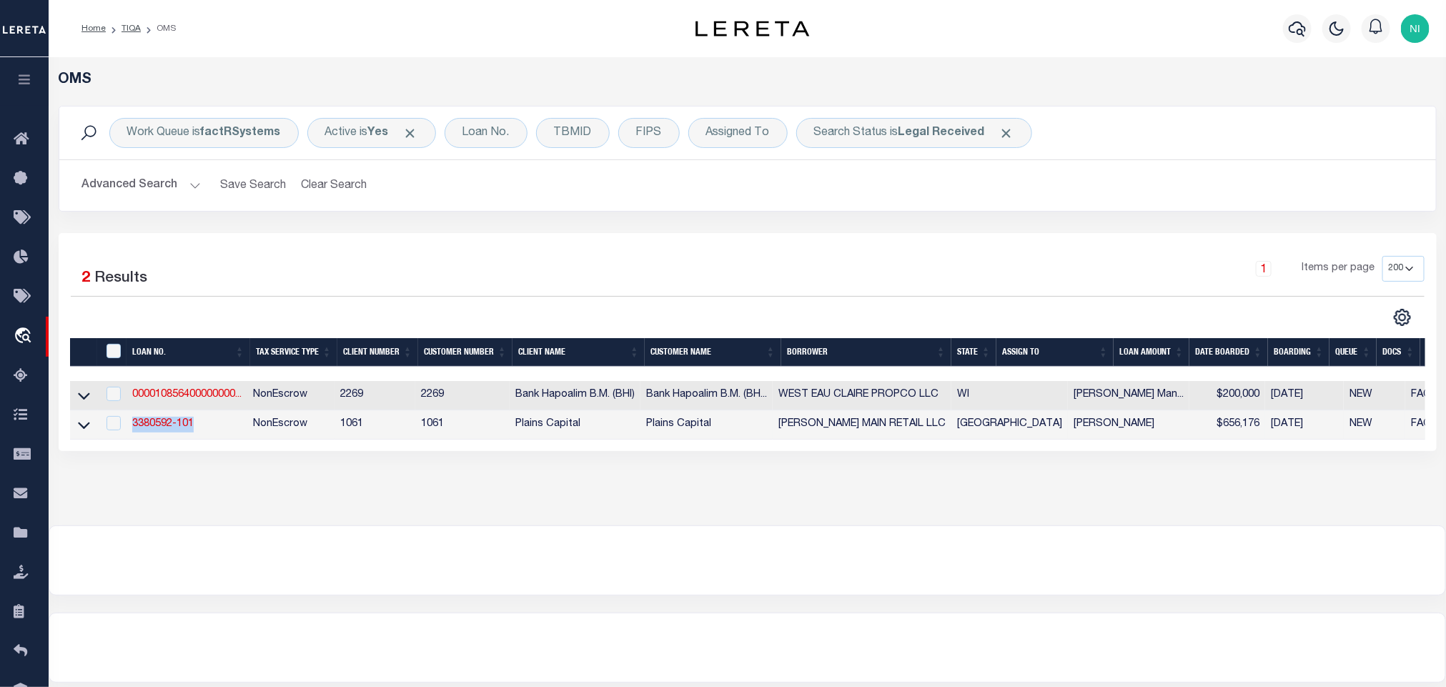
drag, startPoint x: 214, startPoint y: 425, endPoint x: 131, endPoint y: 429, distance: 83.7
click at [131, 429] on td "3380592-101" at bounding box center [187, 424] width 121 height 29
checkbox input "true"
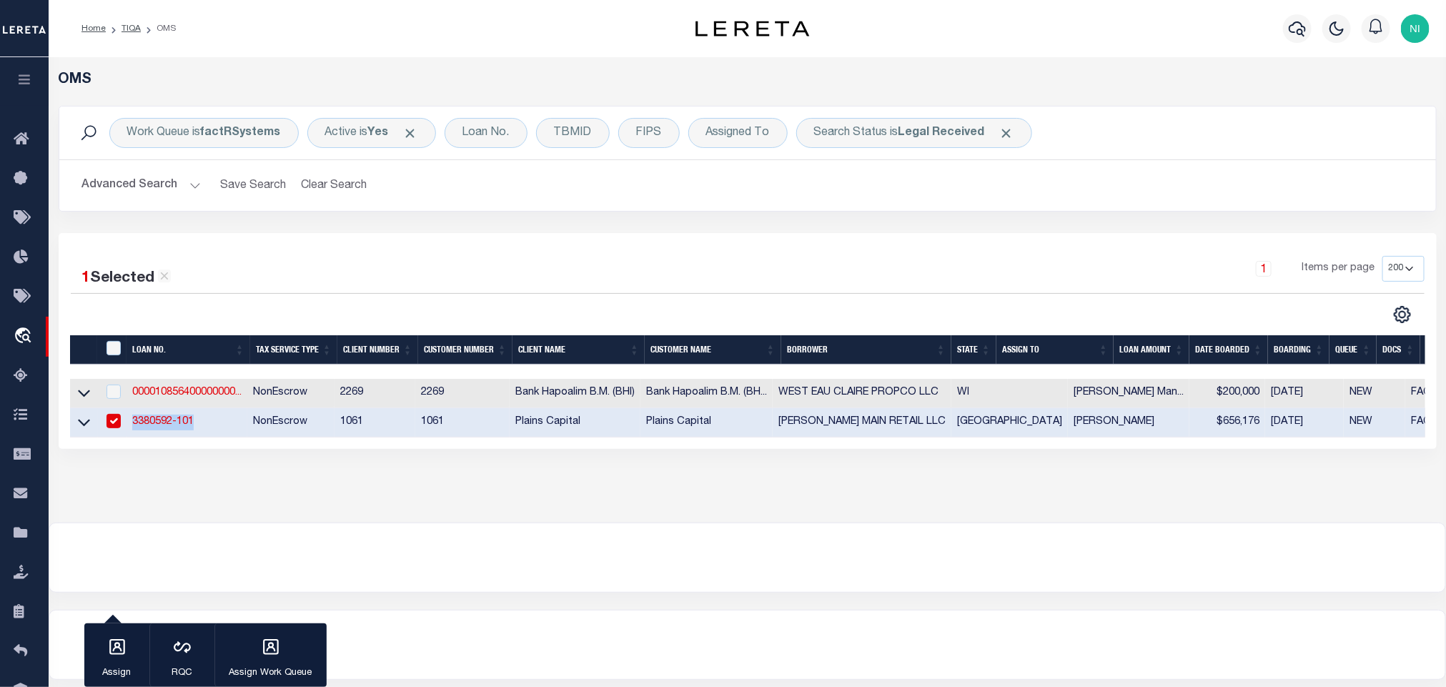
copy link "3380592-101"
click at [223, 395] on link "000010856400000000..." at bounding box center [186, 392] width 109 height 10
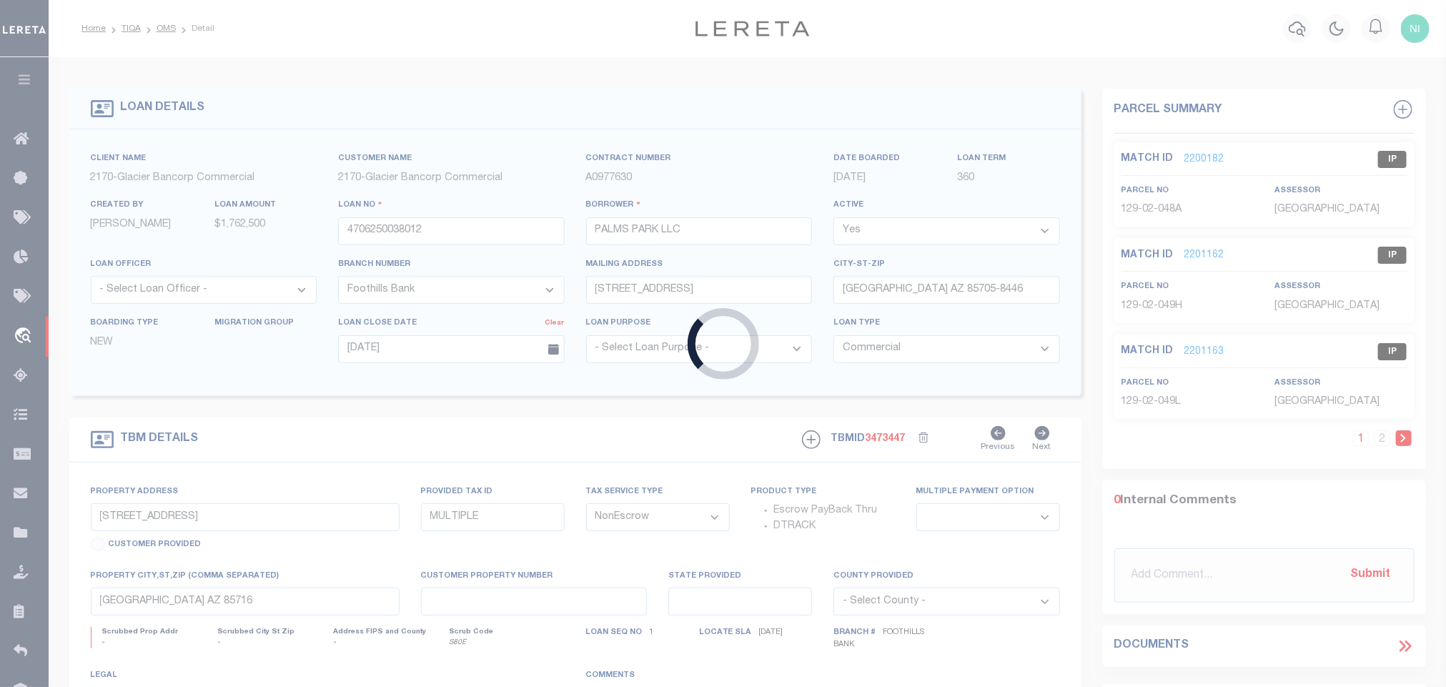
type input "000010856400000000000"
type input "WEST EAU CLAIRE PROPCO LLC"
select select
type input "WEST EAU CLAIRE PROPCO LLC [STREET_ADDRESS][PERSON_NAME]"
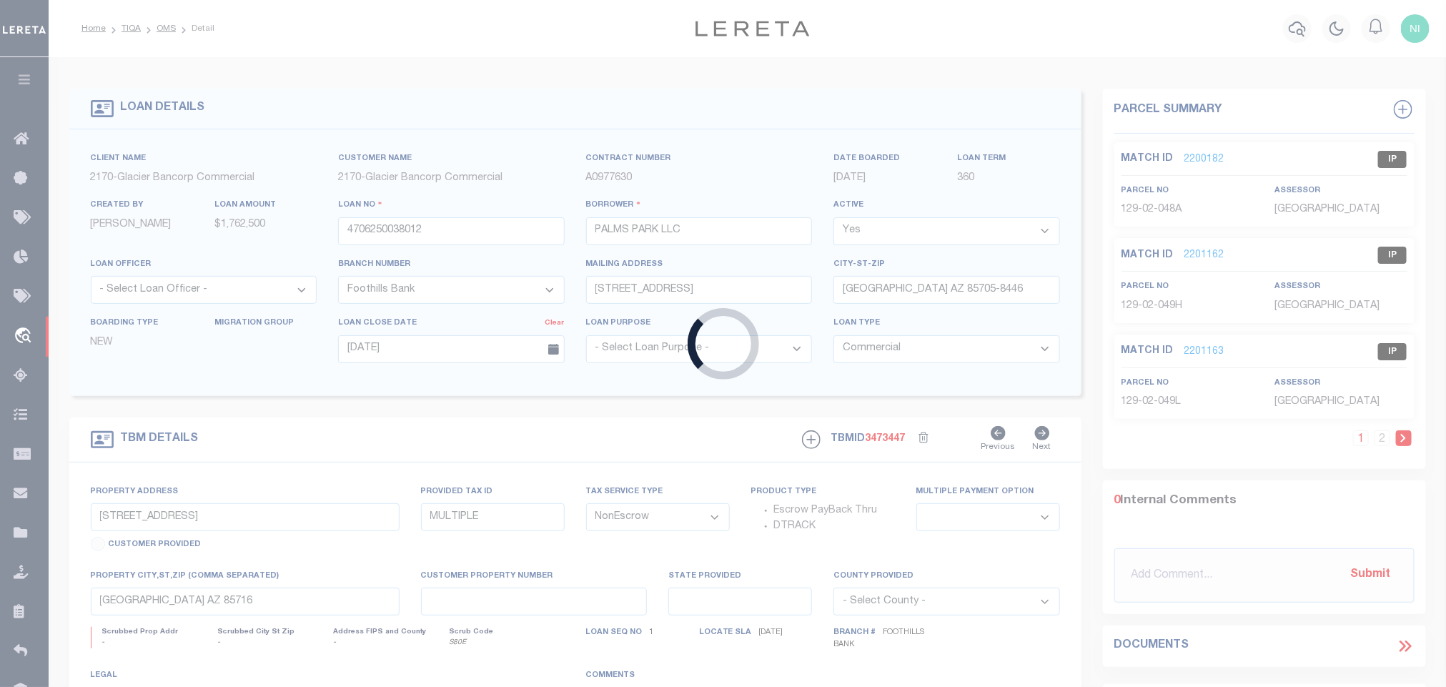
type input "[GEOGRAPHIC_DATA]"
select select
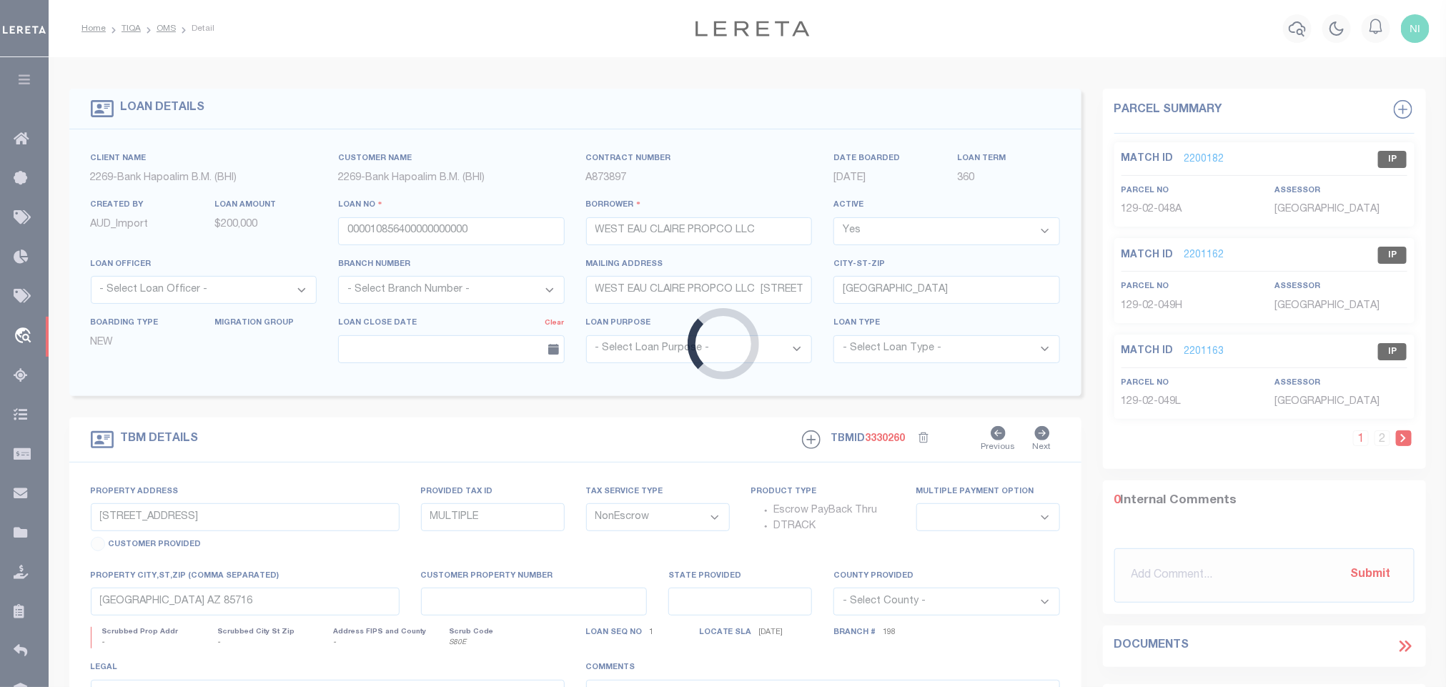
select select "40974"
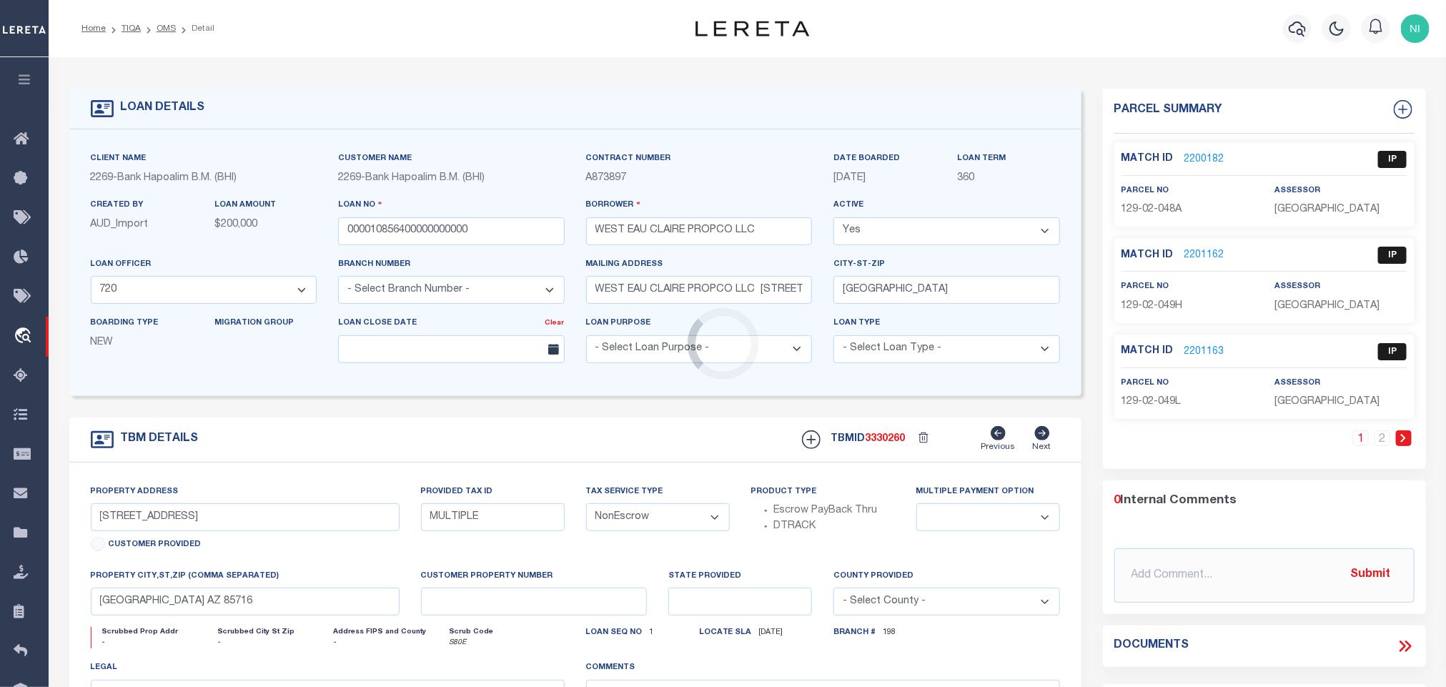
select select "14747"
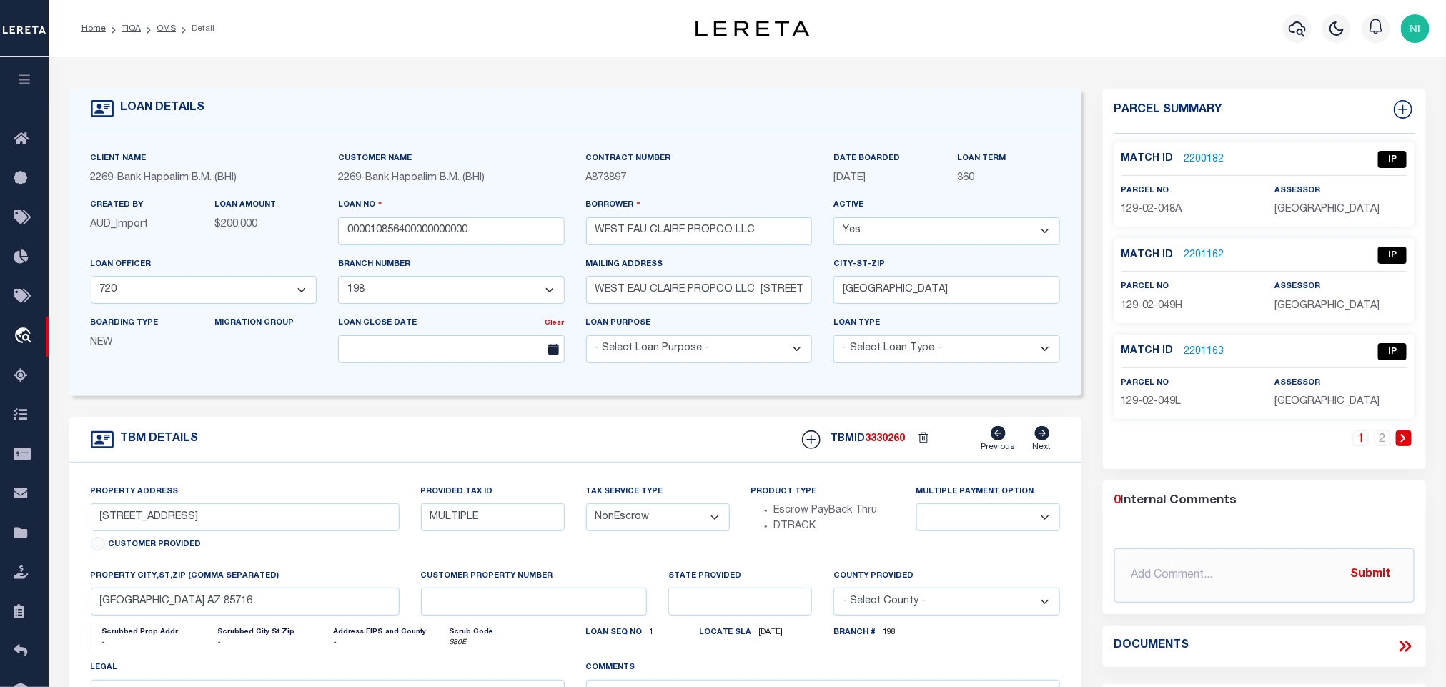
type input "[STREET_ADDRESS]"
type input "276-5002-91-030"
select select
type input "RICE [GEOGRAPHIC_DATA] 54868"
type input "REAL ESTATE IMPROVED"
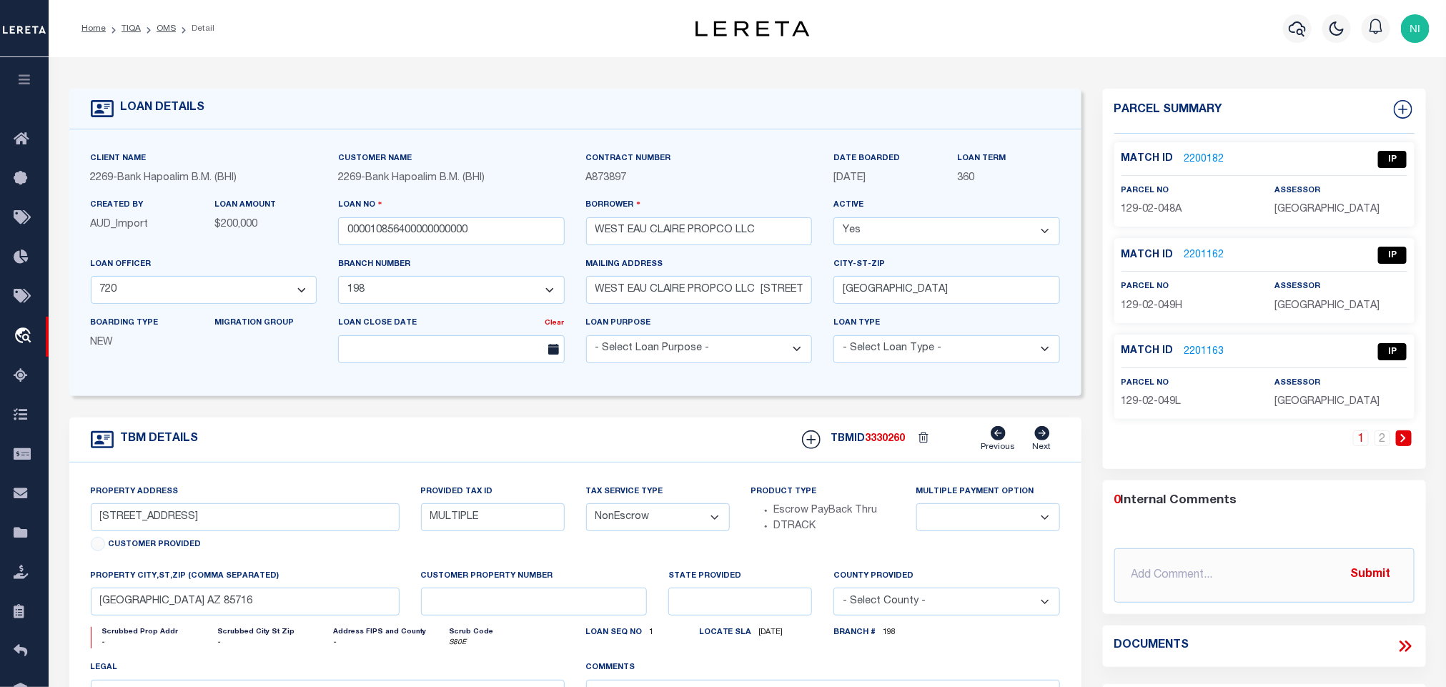
type input "WI"
select select
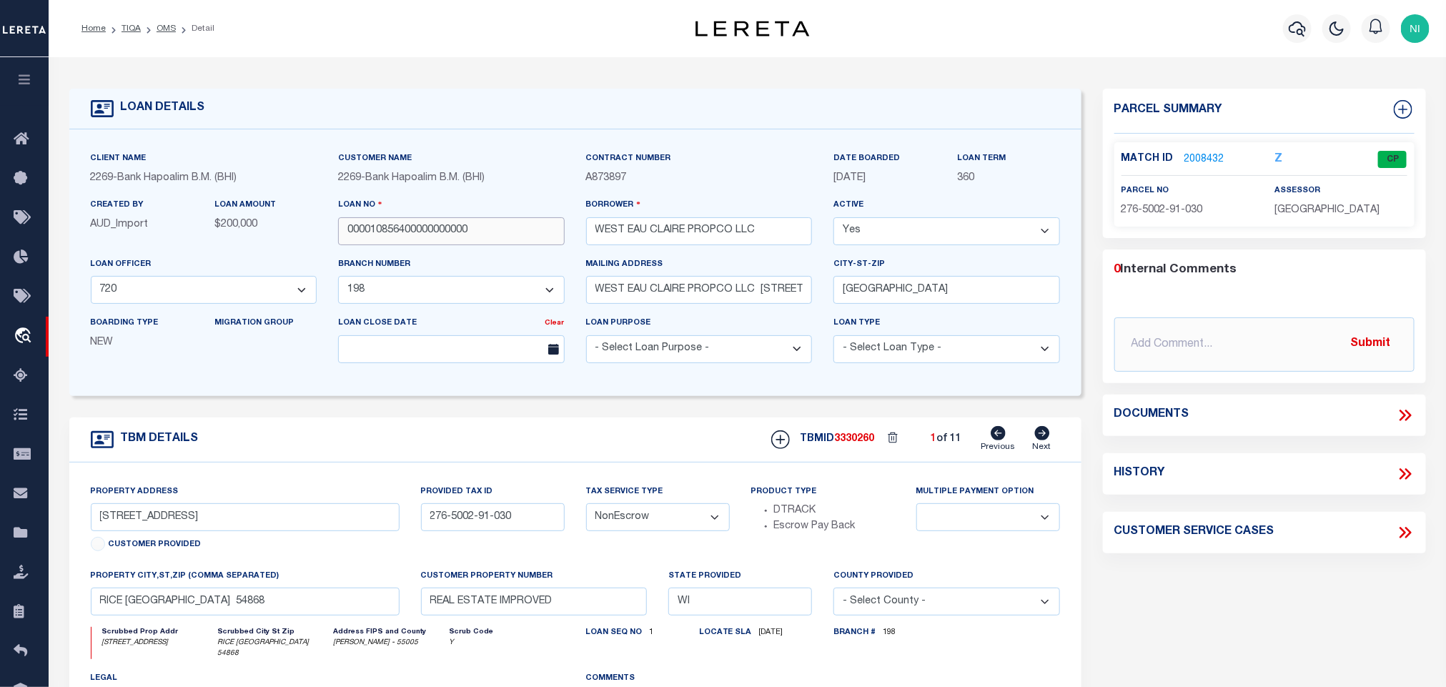
click at [492, 230] on input "000010856400000000000" at bounding box center [451, 231] width 227 height 28
click at [1044, 440] on icon at bounding box center [1041, 433] width 15 height 14
type input "[STREET_ADDRESS]"
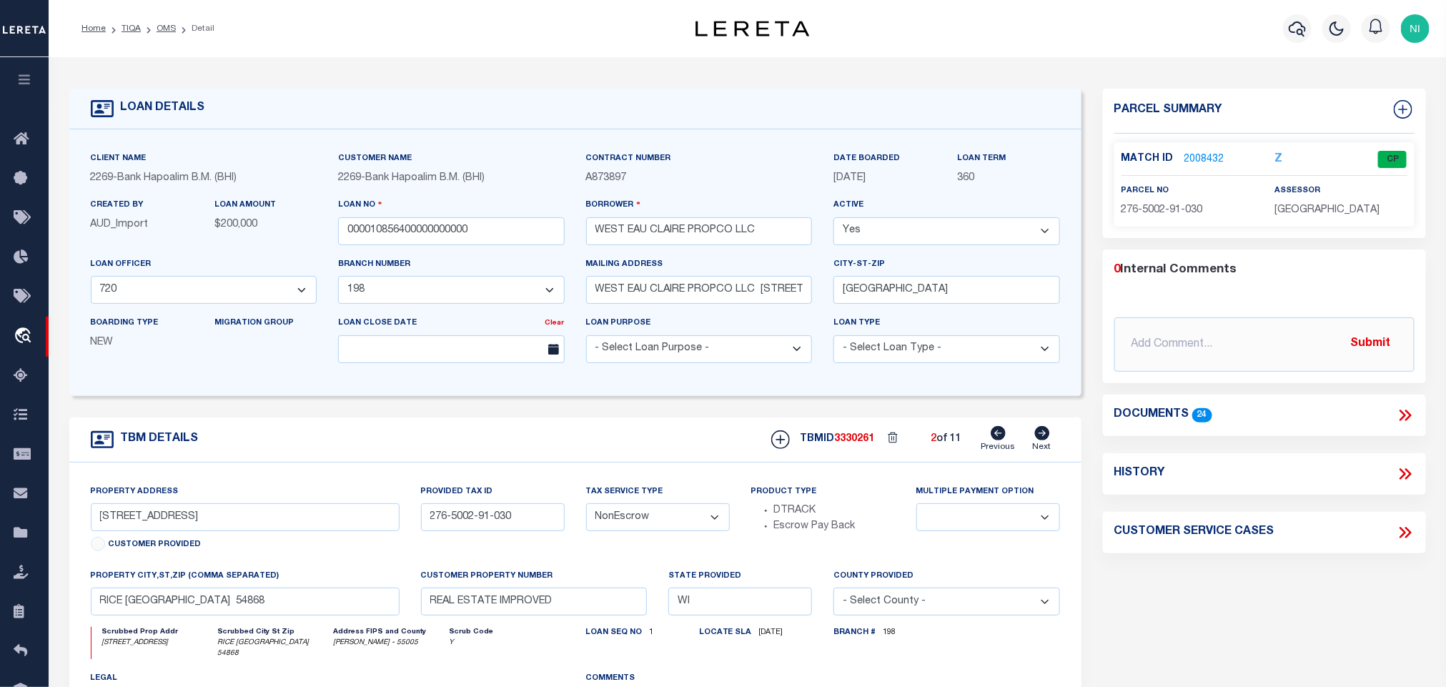
type input "[PHONE_NUMBER]"
select select
type input "OSSEO WI 54758"
select select
click at [1044, 440] on icon at bounding box center [1041, 433] width 15 height 14
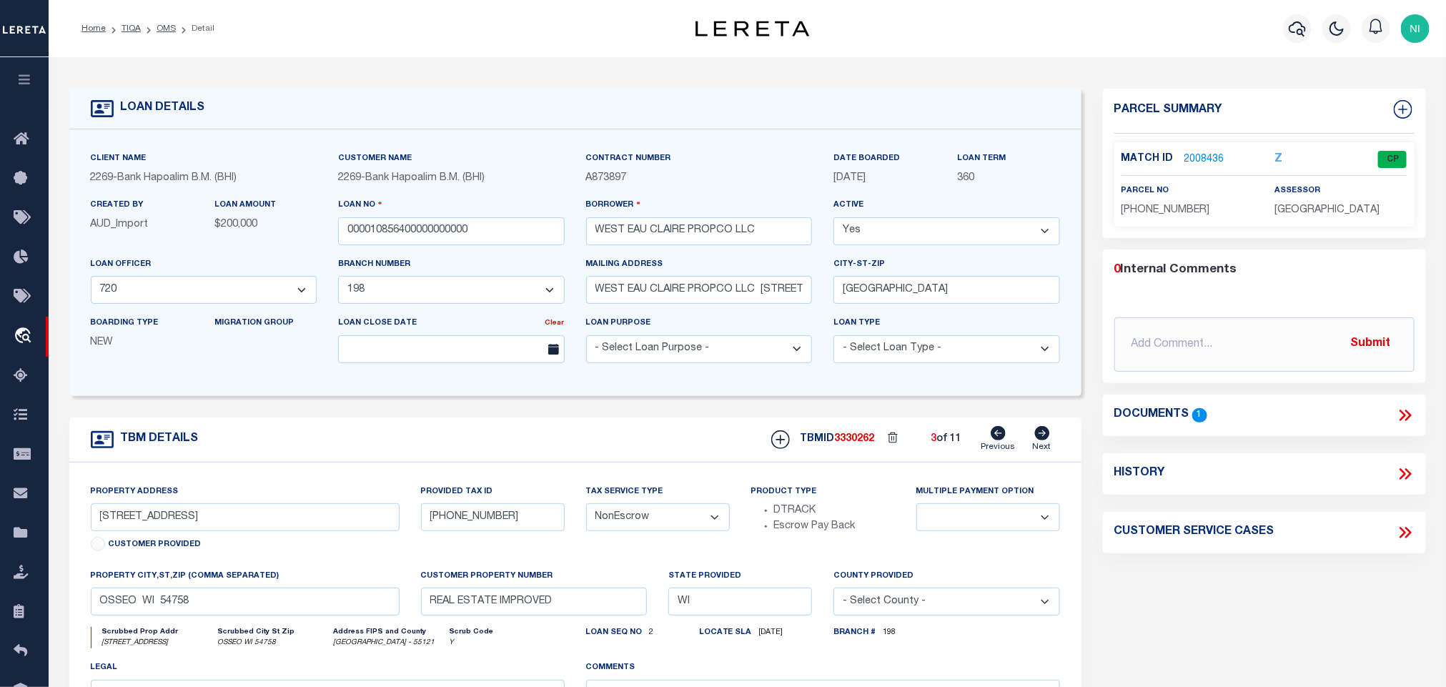
type input "[STREET_ADDRESS][PERSON_NAME]"
type input "23009-0534-0450/0000"
select select
type input "[PERSON_NAME] WI 54724"
select select
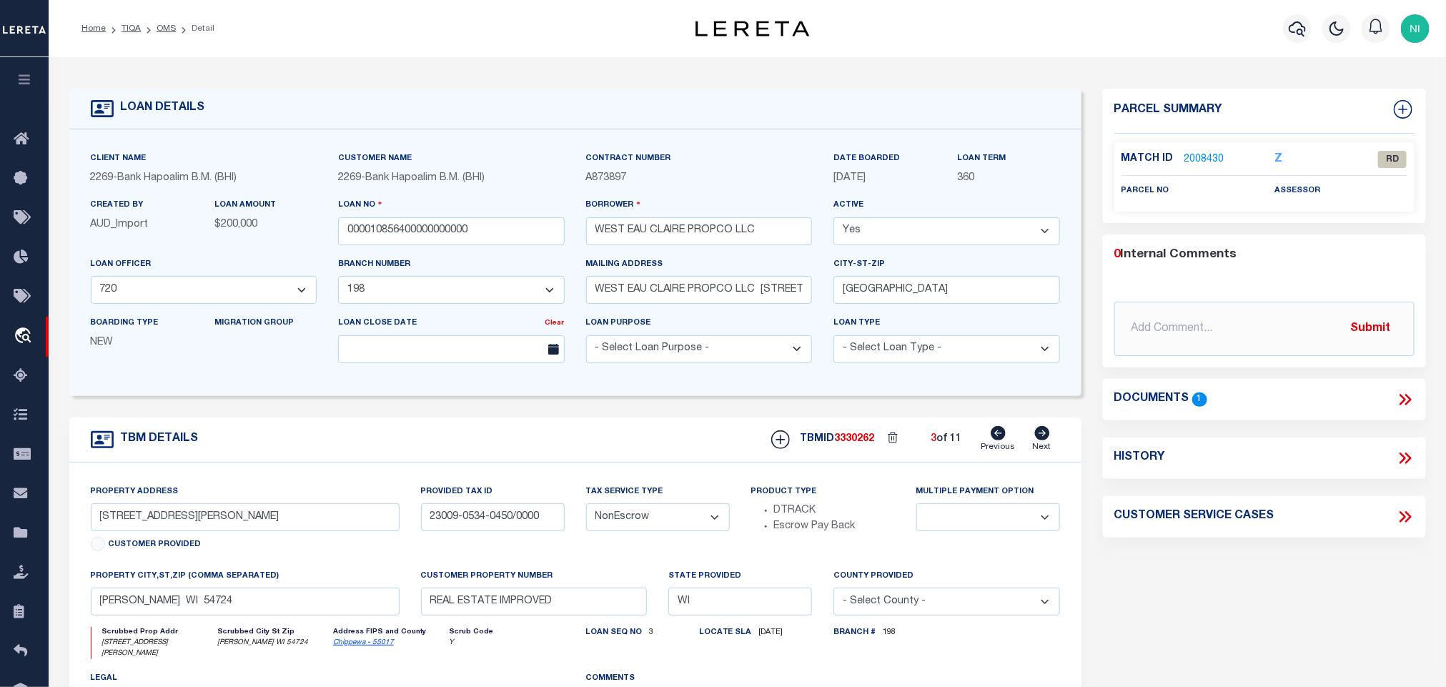
click at [1030, 442] on div "TBMID 3330262 3 of 11 Previous Next" at bounding box center [911, 439] width 300 height 27
click at [1042, 440] on icon at bounding box center [1042, 433] width 16 height 14
type input "[STREET_ADDRESS]"
type input "22908-3342-7573/8001A"
select select
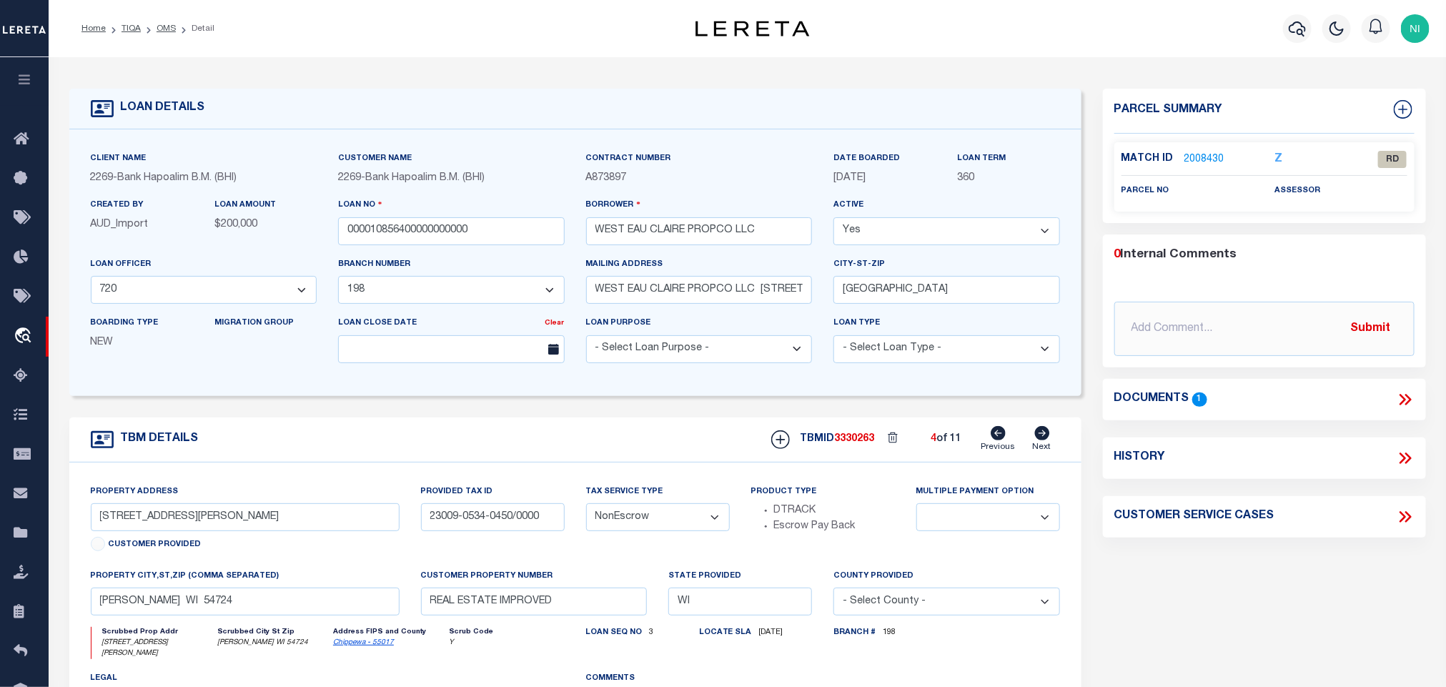
type input "[GEOGRAPHIC_DATA] 54729"
select select
click at [1001, 440] on icon at bounding box center [998, 433] width 15 height 14
type input "[STREET_ADDRESS][PERSON_NAME]"
type input "23009-0534-0450/0000"
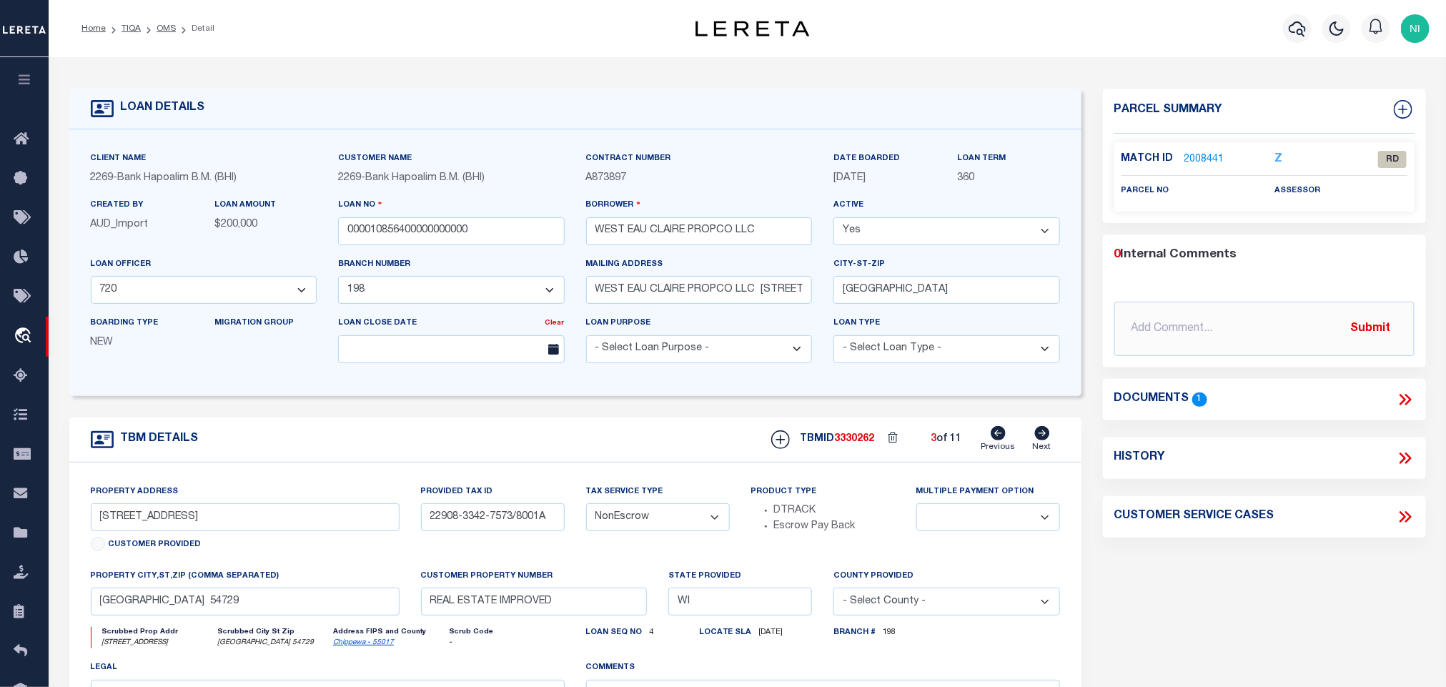
select select
type input "[PERSON_NAME] WI 54724"
select select
click at [1201, 159] on link "2008430" at bounding box center [1204, 159] width 40 height 15
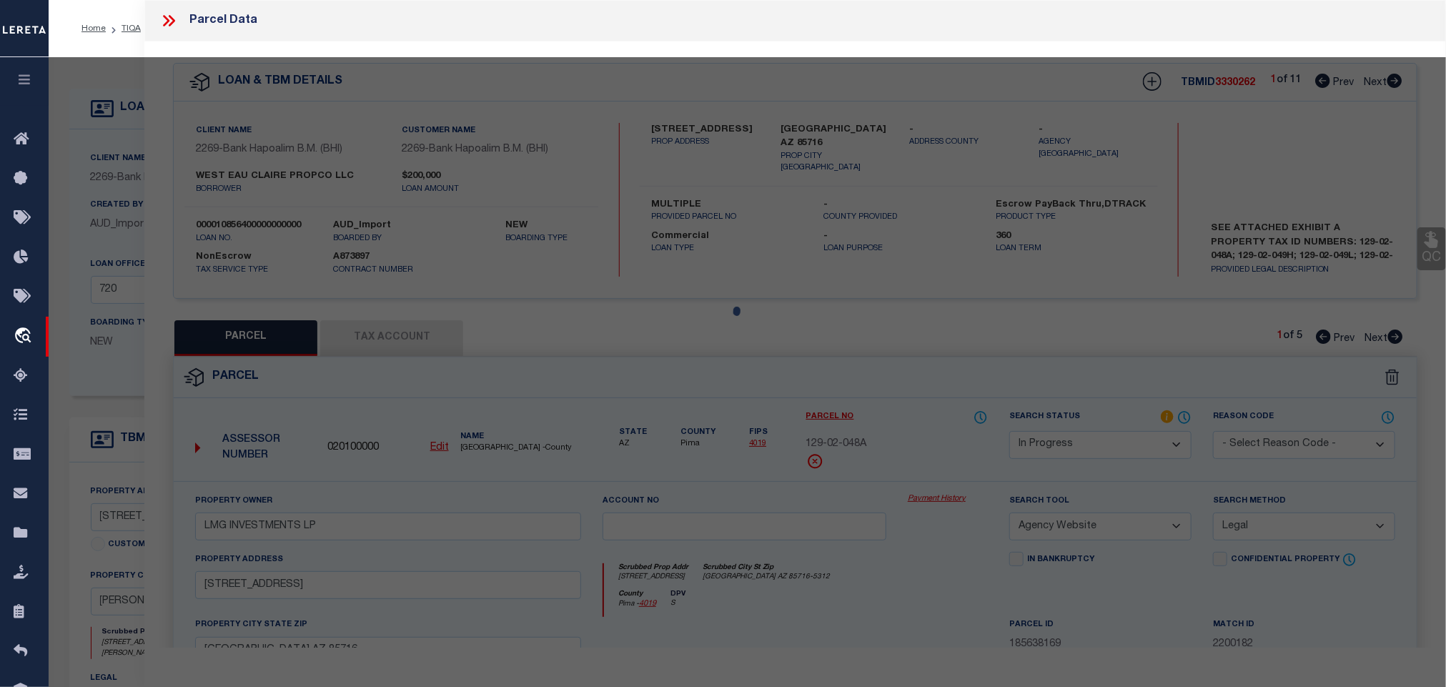
select select "AS"
select select
checkbox input "false"
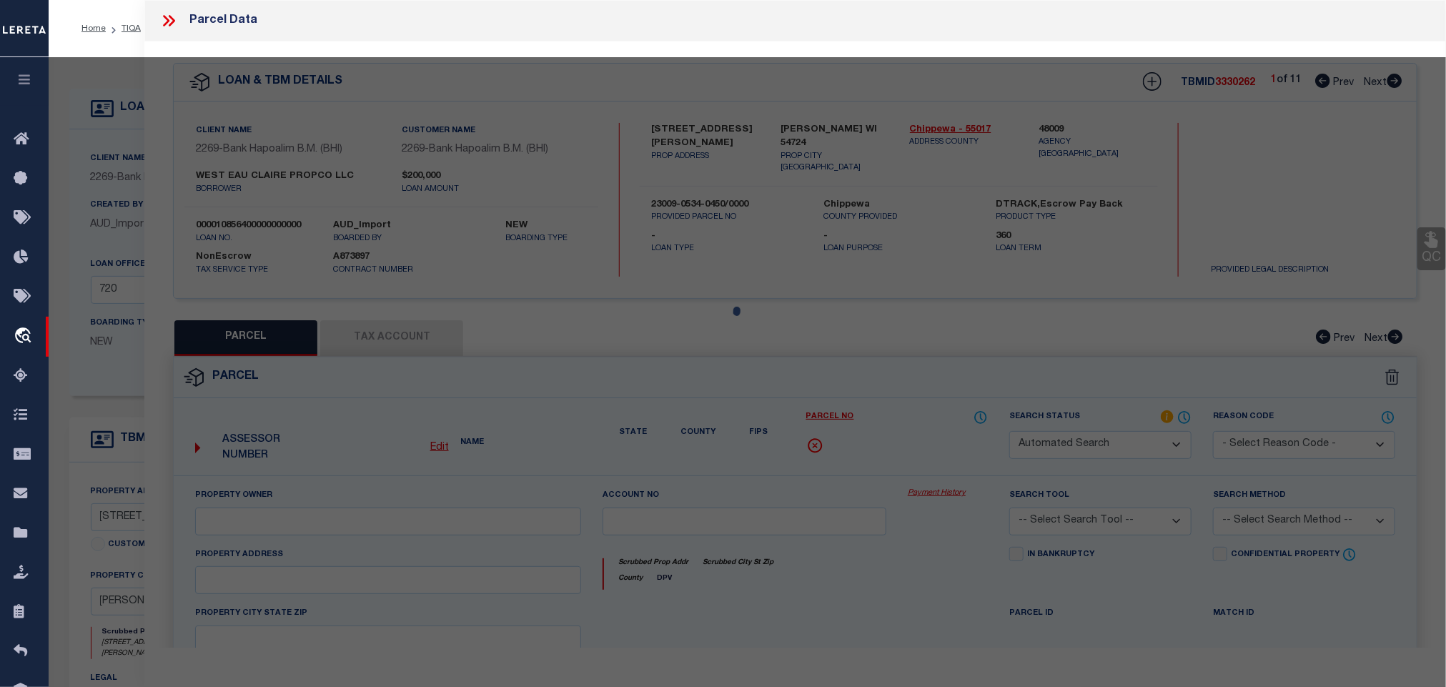
select select "RD"
checkbox input "false"
type textarea "23009-0534-75742001 [PERSON_NAME] PROPCO LLC S 1/2 SW LOT 1 OF CERT SUR MAP #57…"
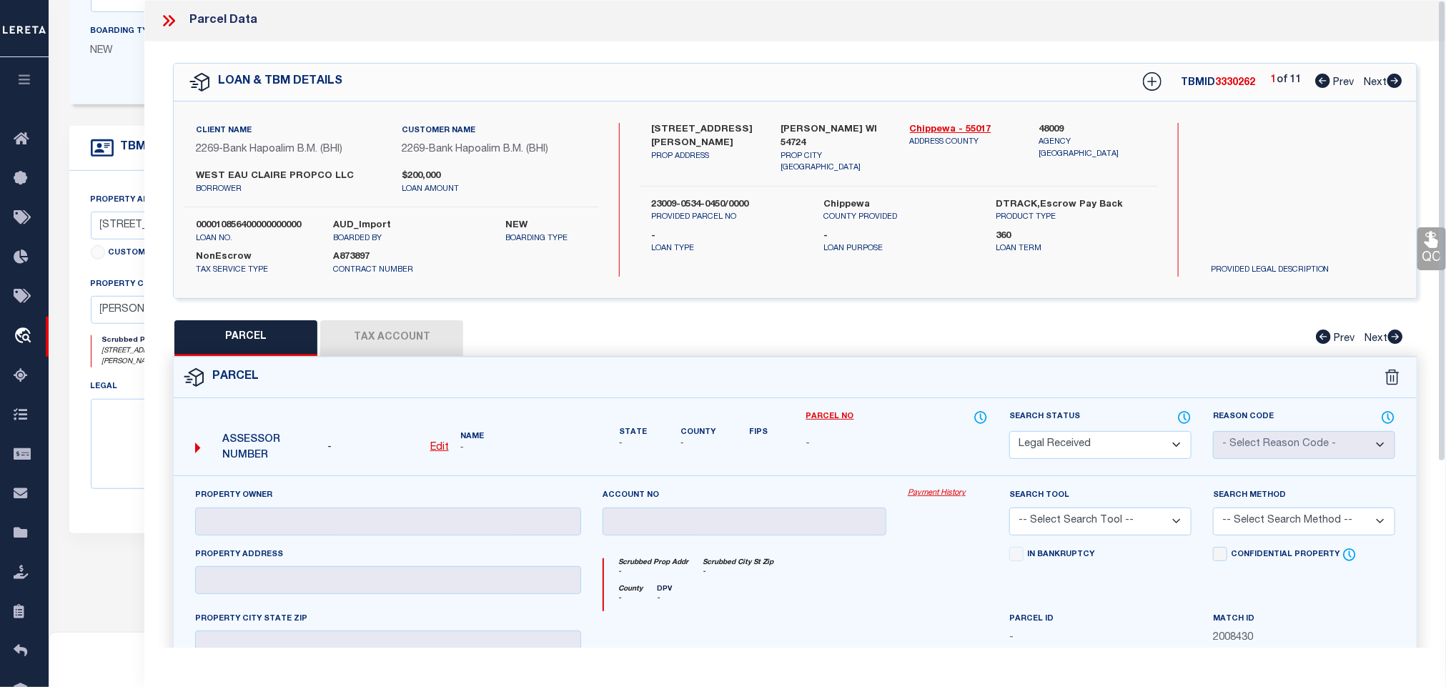
scroll to position [322, 0]
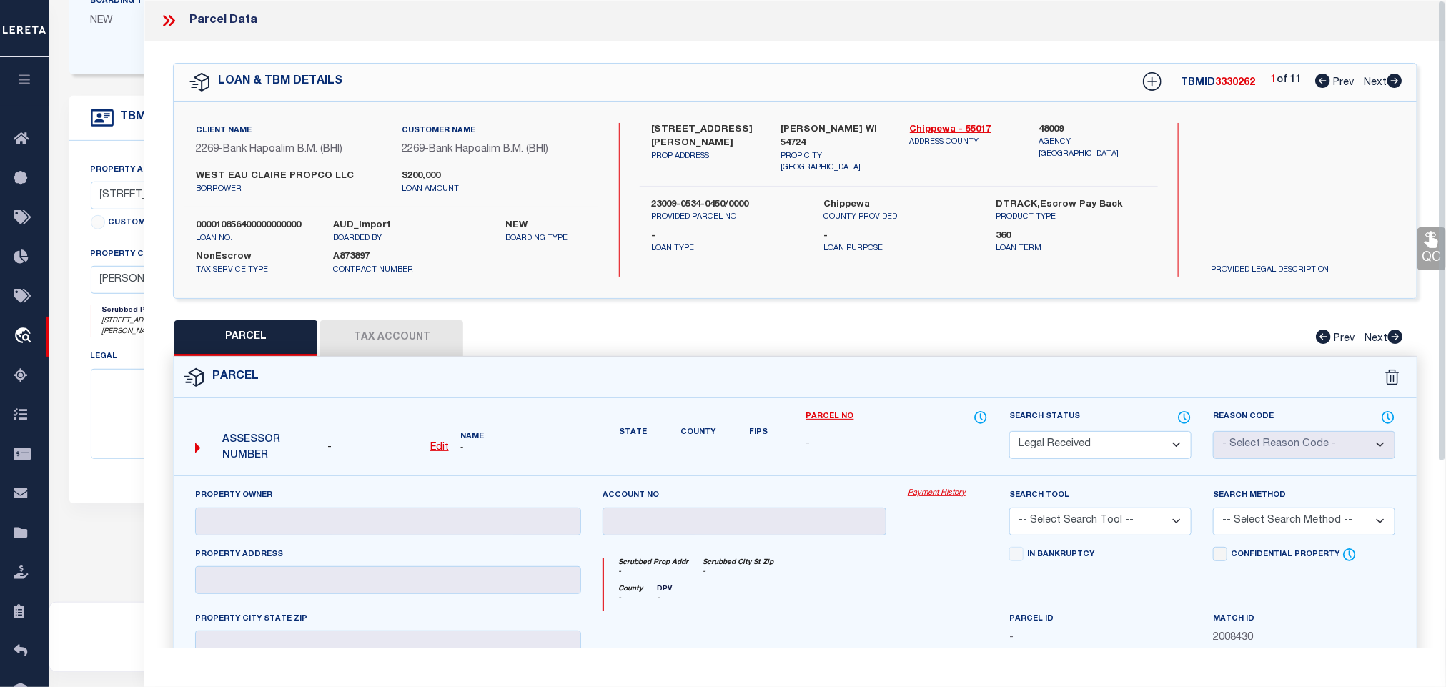
click at [1107, 467] on div "Search Status Automated Search Bad Parcel Complete Duplicate Parcel High Dollar…" at bounding box center [1101, 443] width 204 height 66
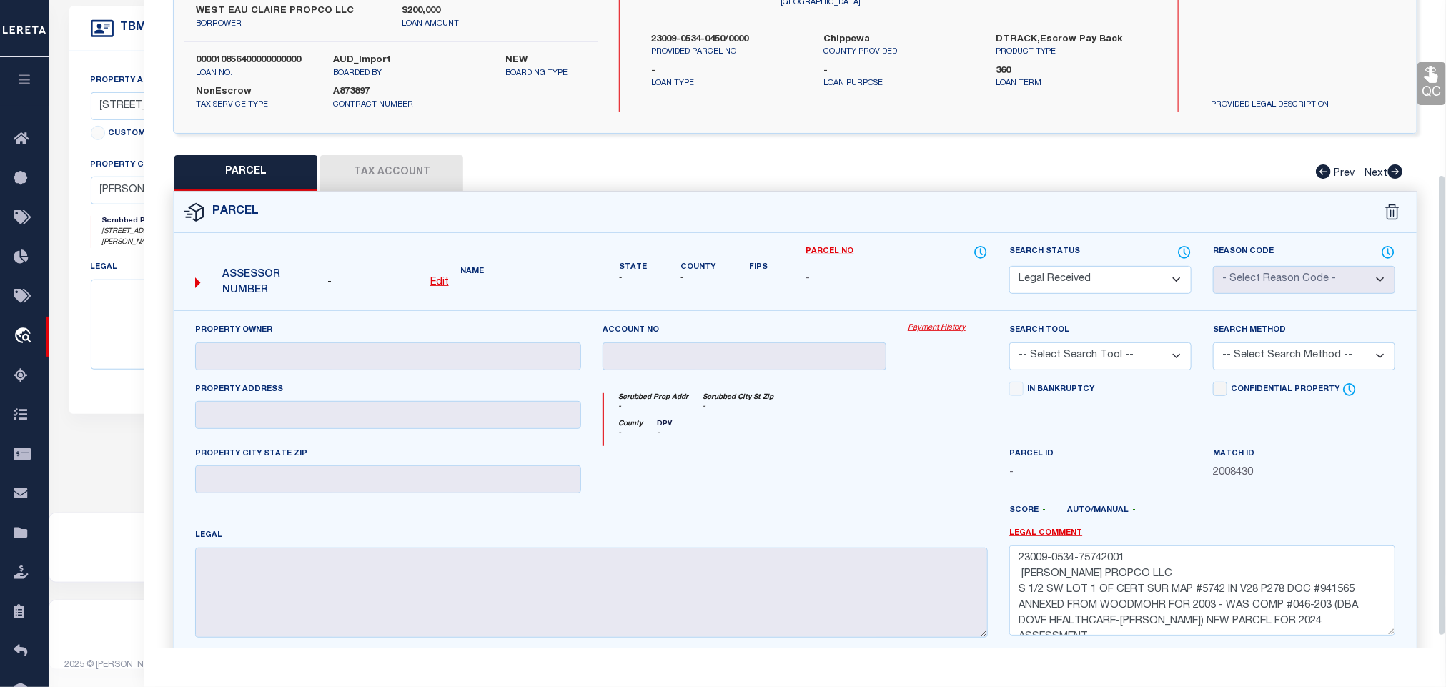
scroll to position [0, 0]
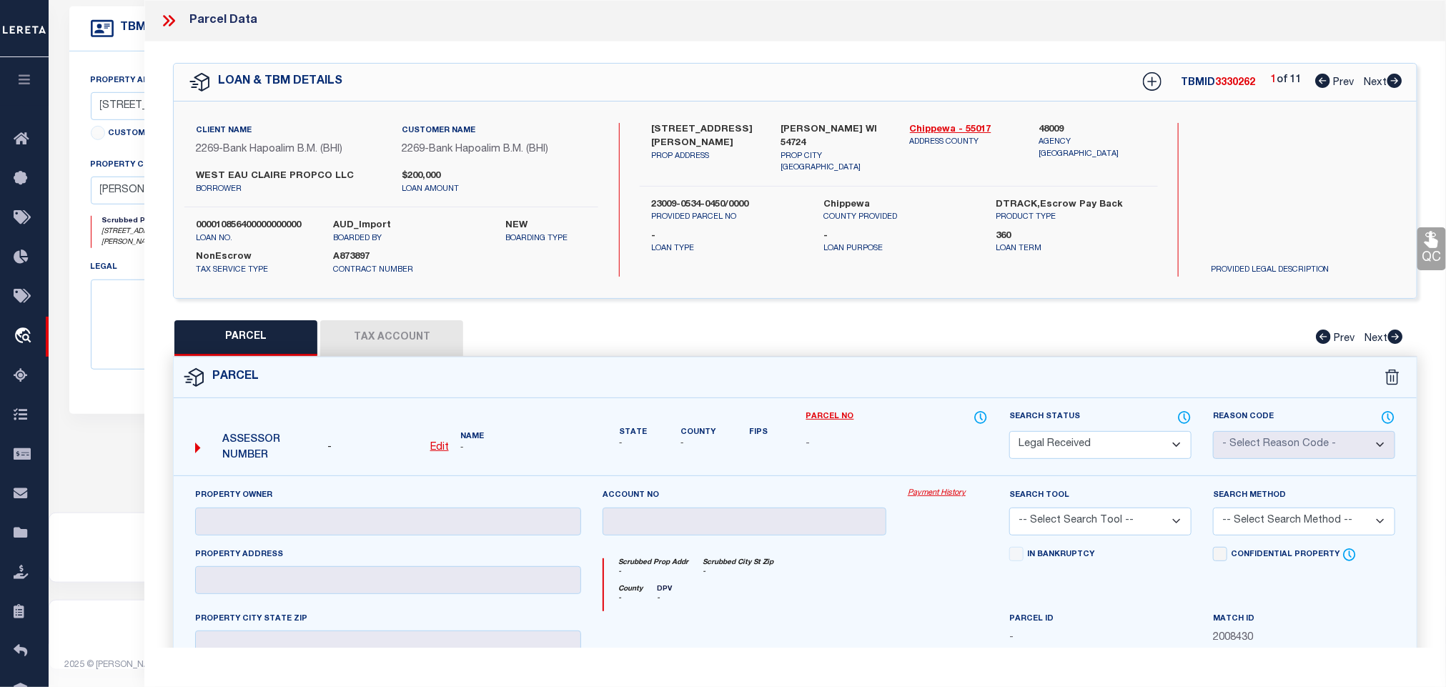
click at [174, 16] on icon at bounding box center [168, 20] width 19 height 19
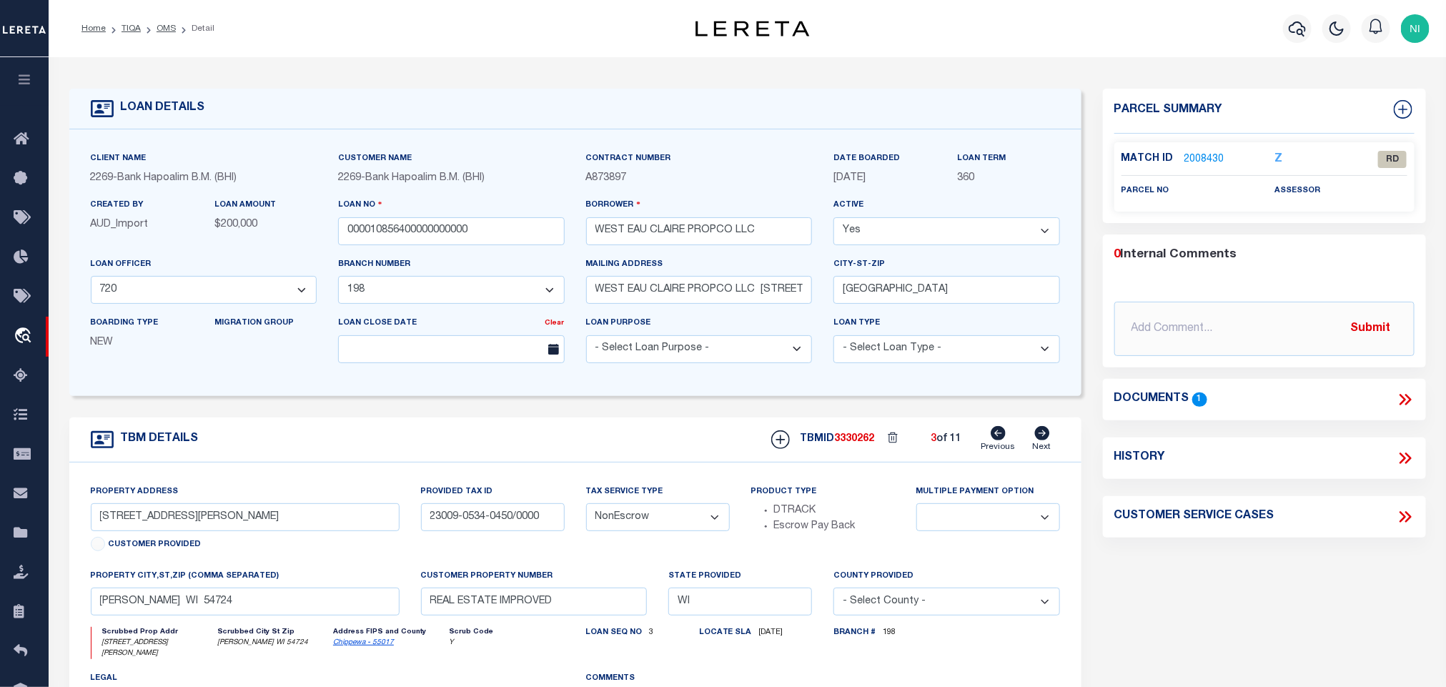
click at [1041, 437] on icon at bounding box center [1041, 433] width 15 height 14
type input "[STREET_ADDRESS]"
type input "22908-3342-7573/8001A"
select select
type input "[GEOGRAPHIC_DATA] 54729"
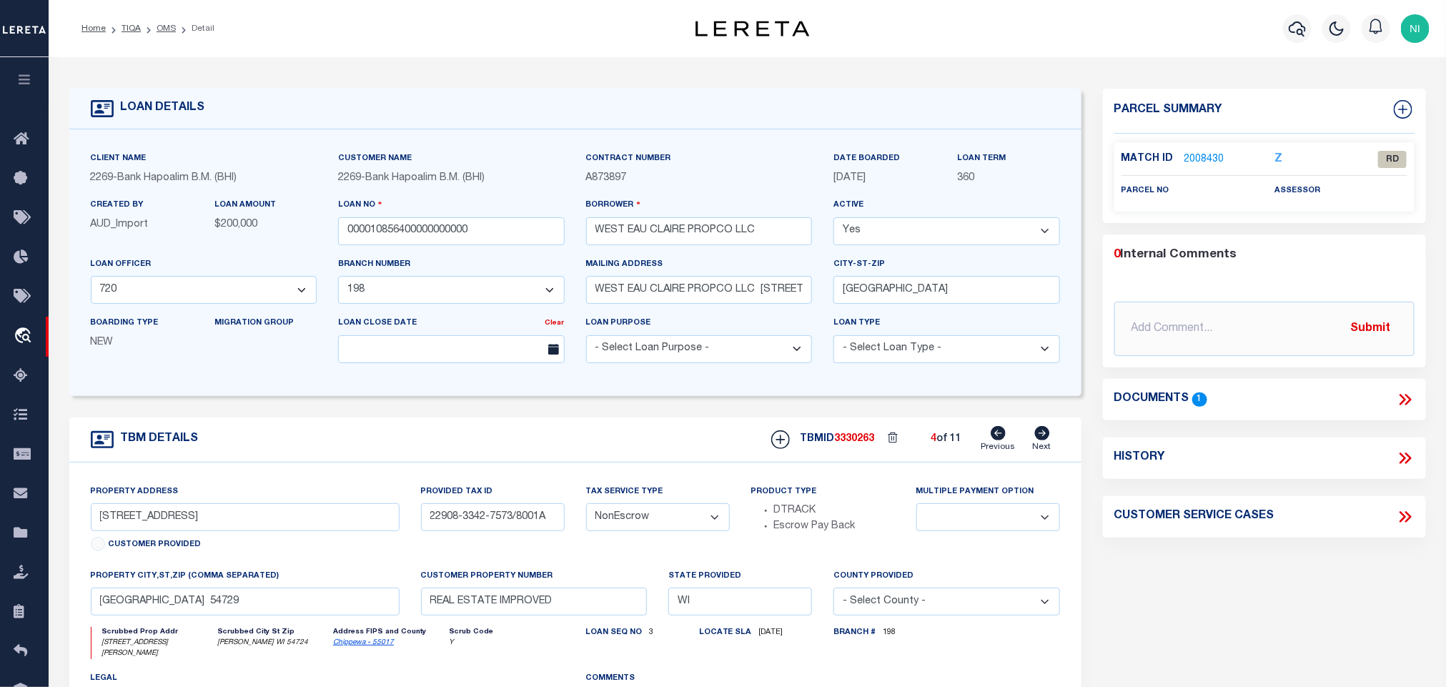
select select
click at [1042, 437] on icon at bounding box center [1041, 433] width 15 height 14
type input "[STREET_ADDRESS]"
type input "22908-3133-7269/3002"
select select
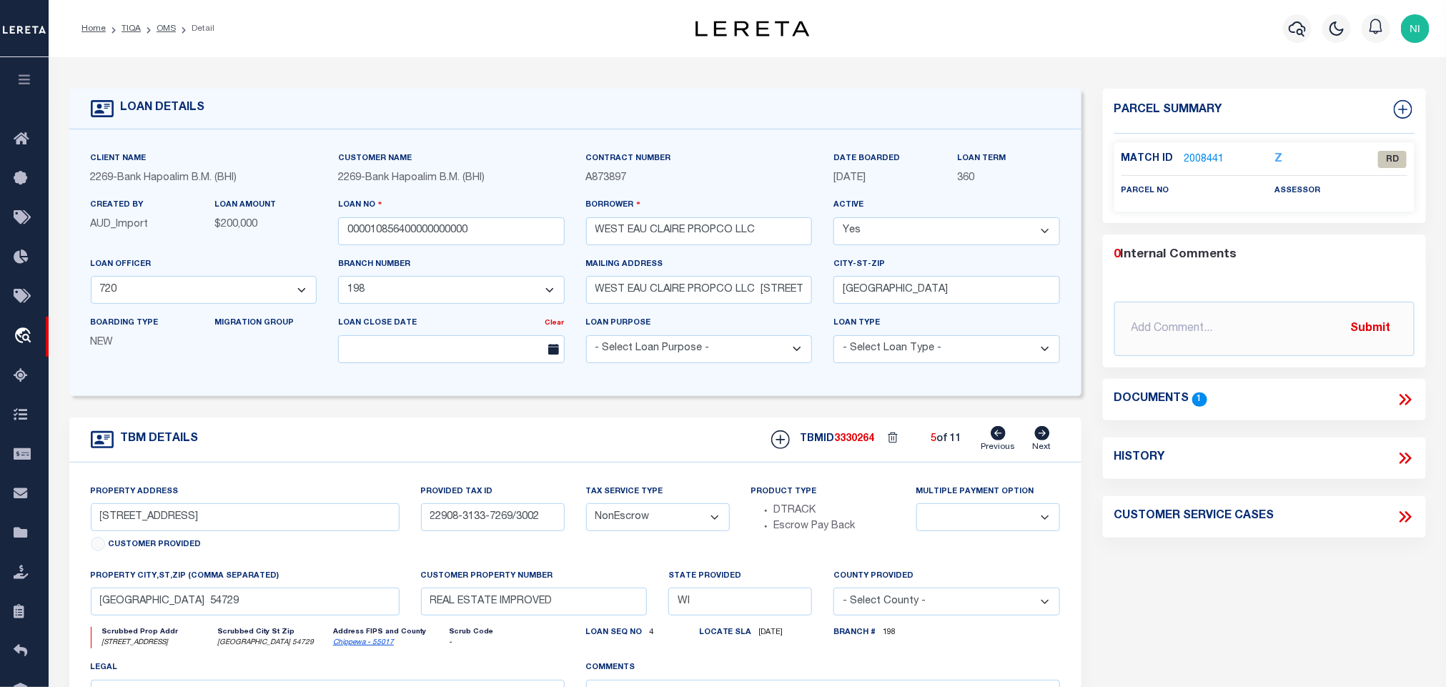
select select
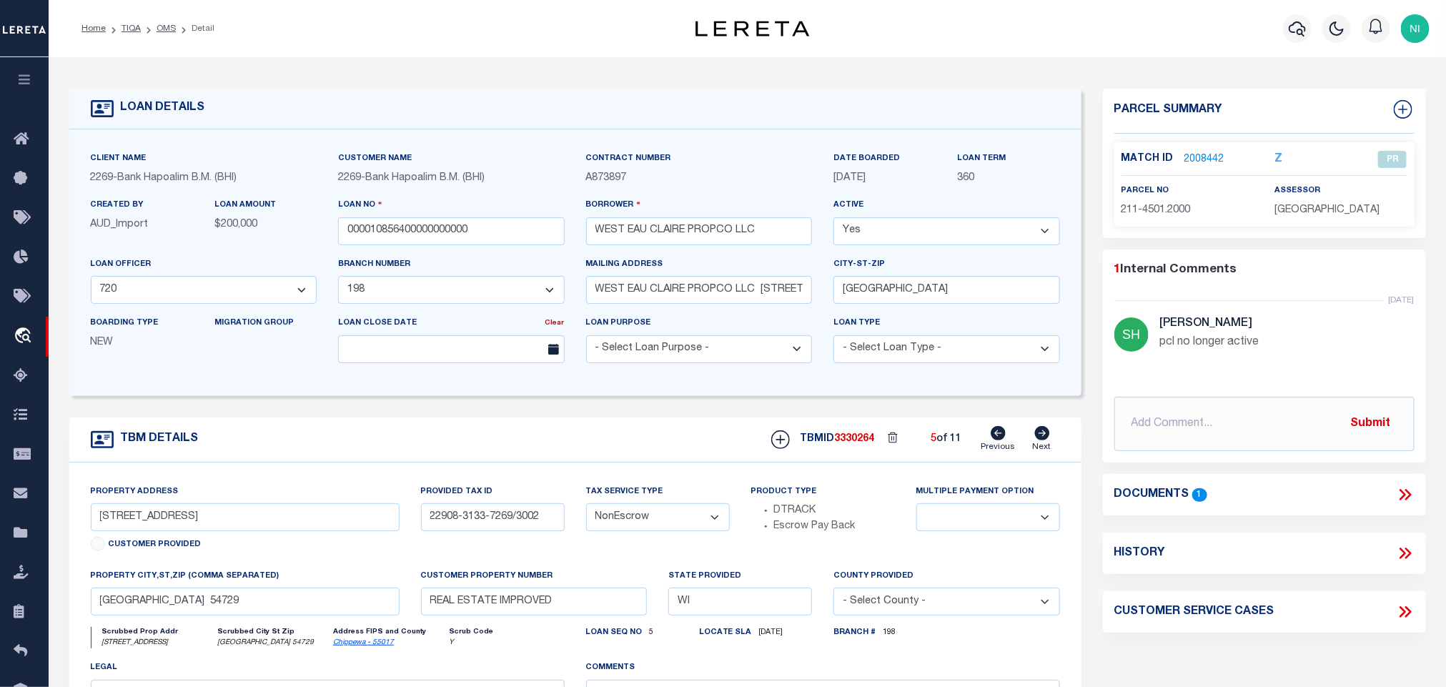
click at [1000, 437] on icon at bounding box center [998, 433] width 15 height 14
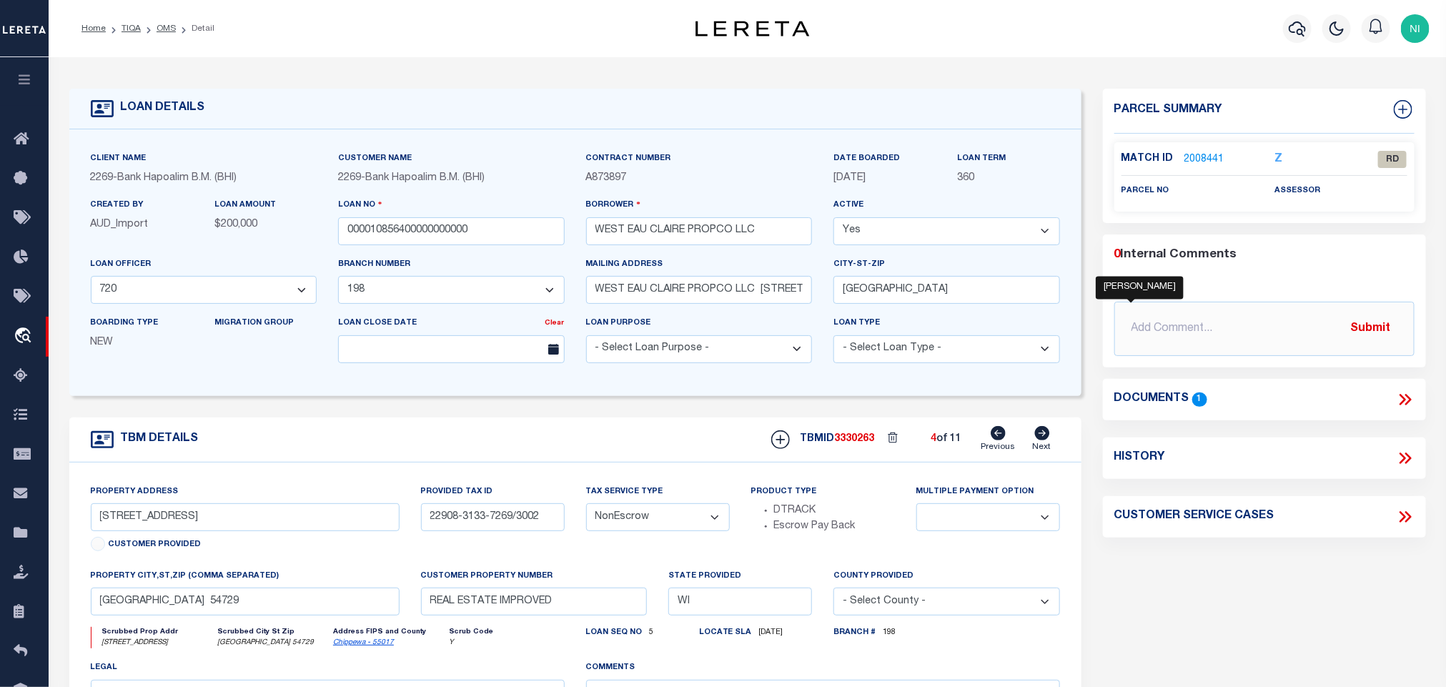
type input "[STREET_ADDRESS]"
type input "22908-3342-7573/8001A"
select select
click at [1208, 155] on link "2008441" at bounding box center [1204, 159] width 40 height 15
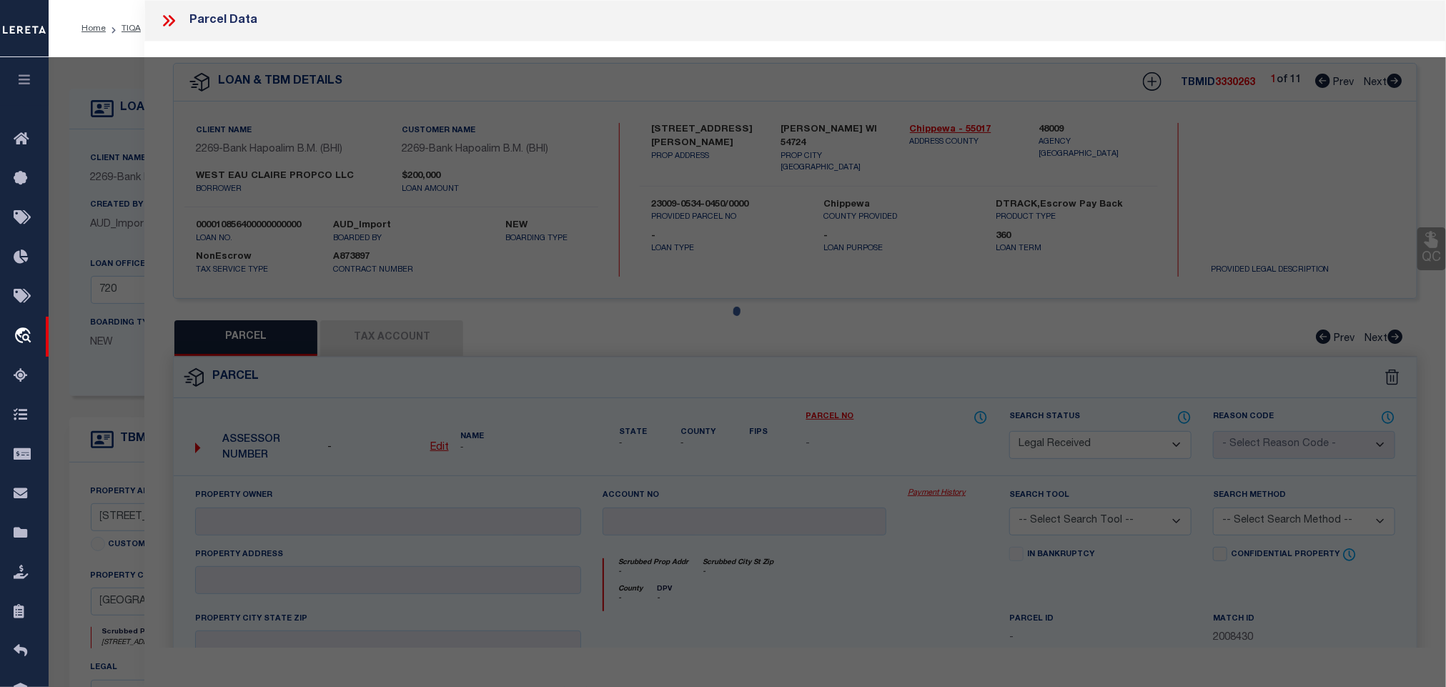
select select "AS"
checkbox input "false"
select select "RD"
checkbox input "false"
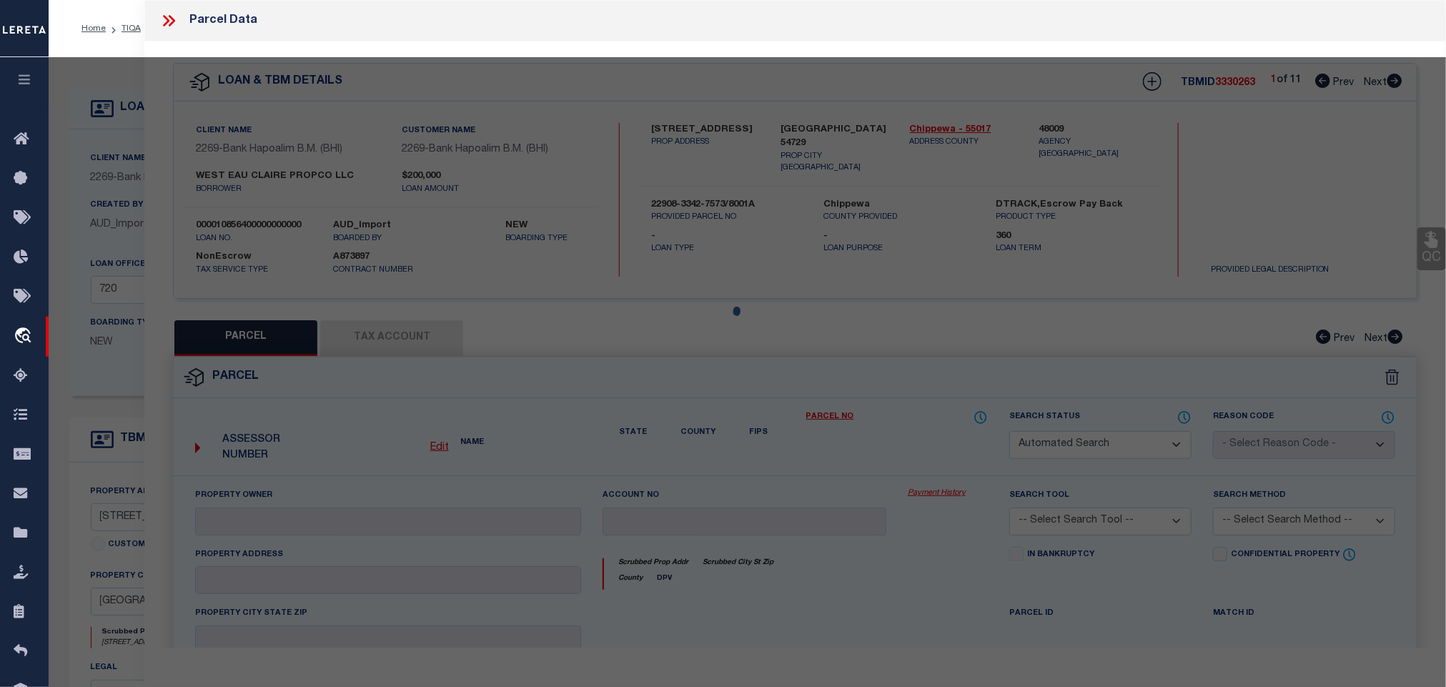
type textarea "Document uploaded that satisfies a legal requirement, changing from [GEOGRAPHIC…"
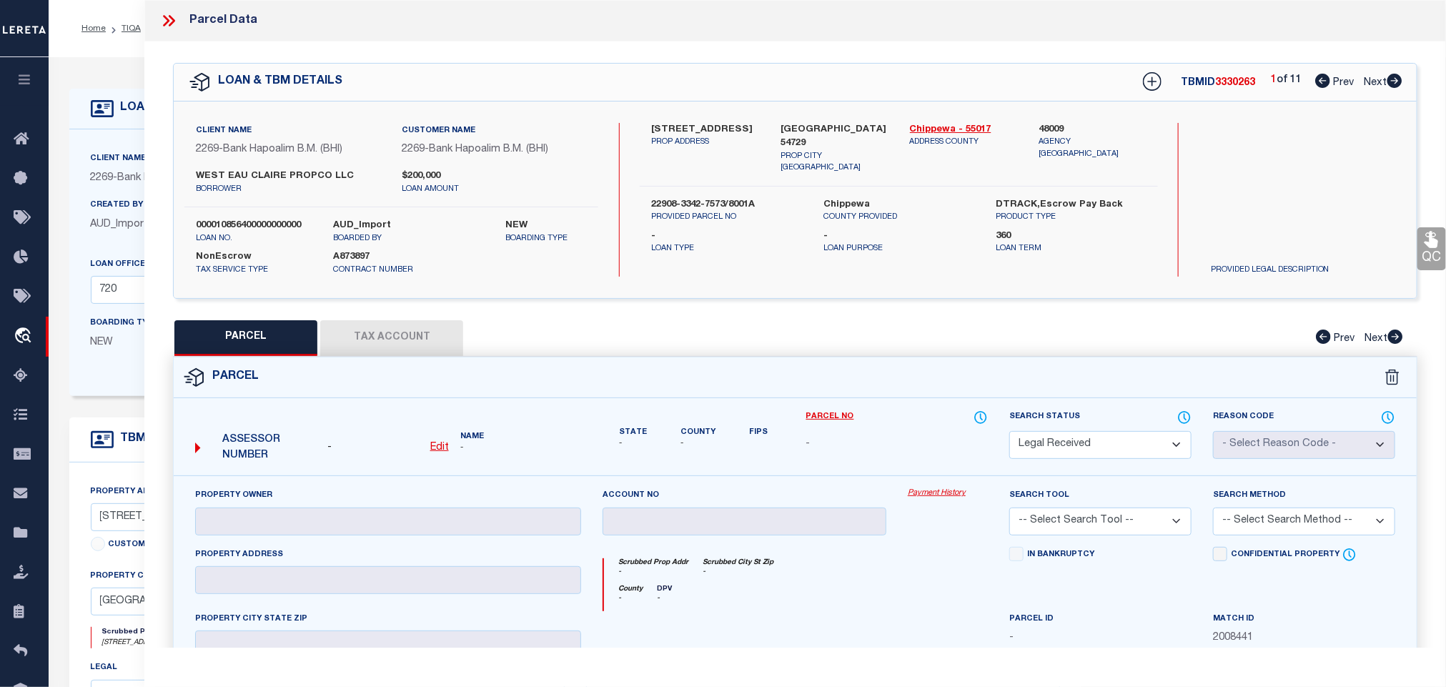
scroll to position [414, 0]
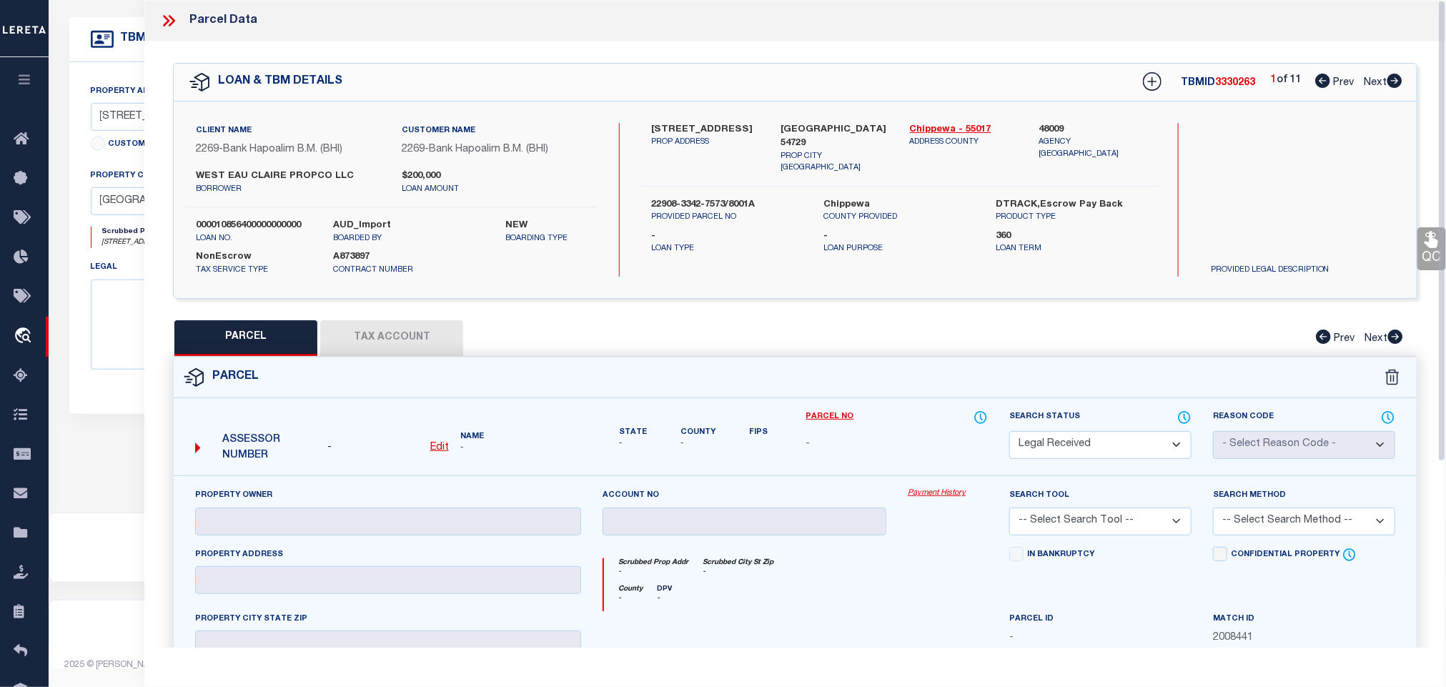
click at [961, 476] on div "Parcel No -" at bounding box center [898, 443] width 204 height 66
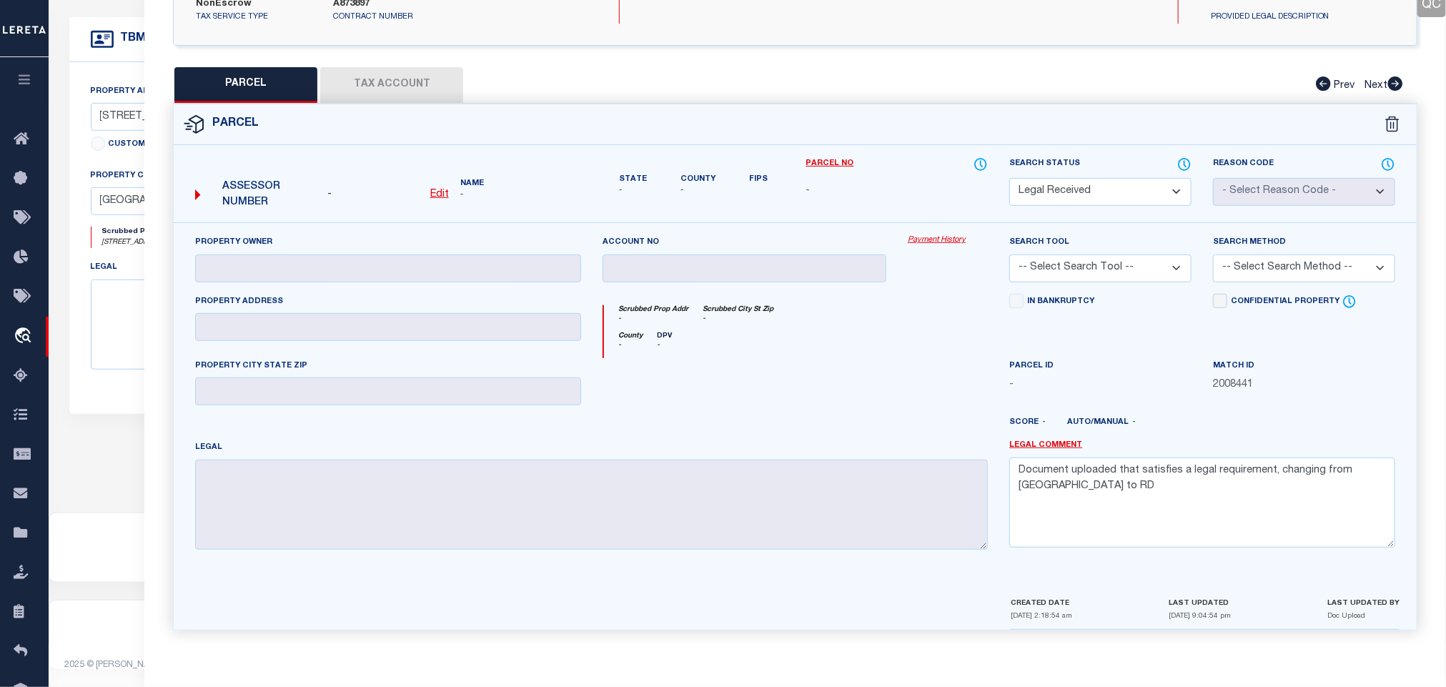
scroll to position [47, 0]
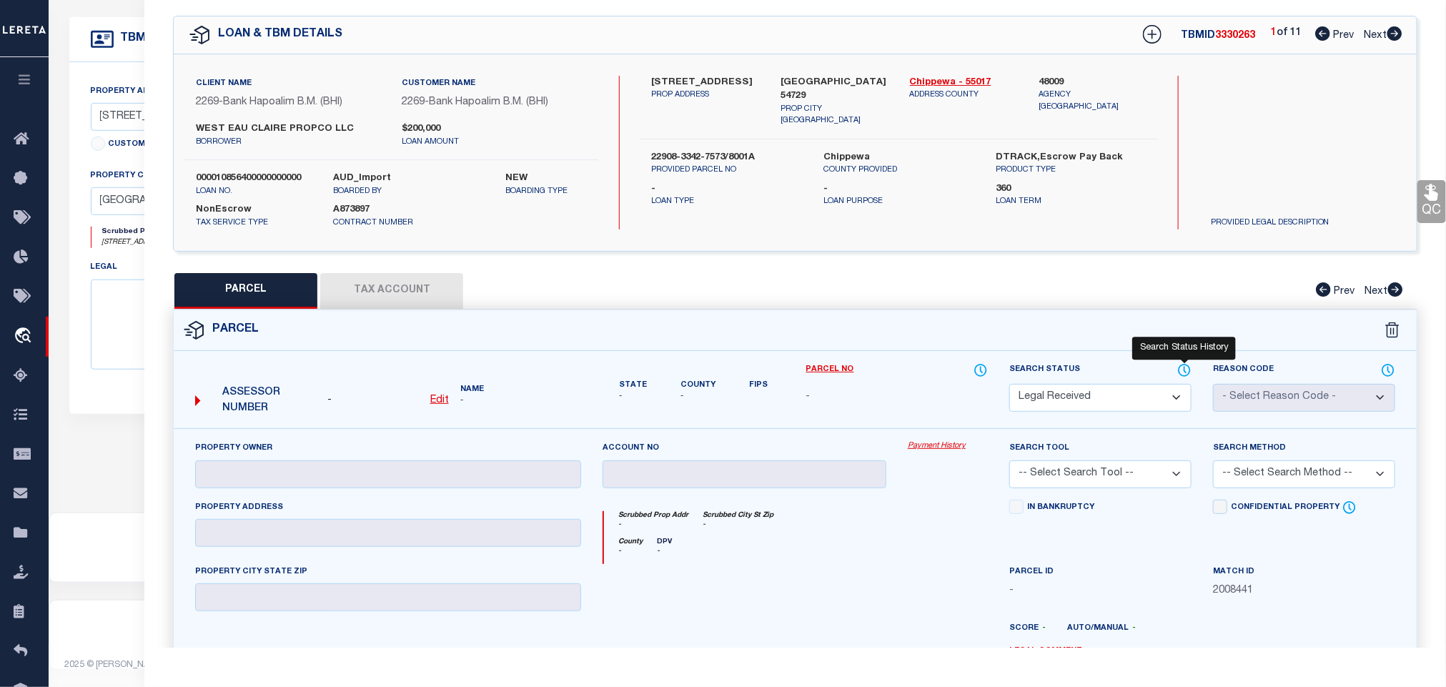
click at [1184, 372] on icon at bounding box center [1184, 370] width 1 height 6
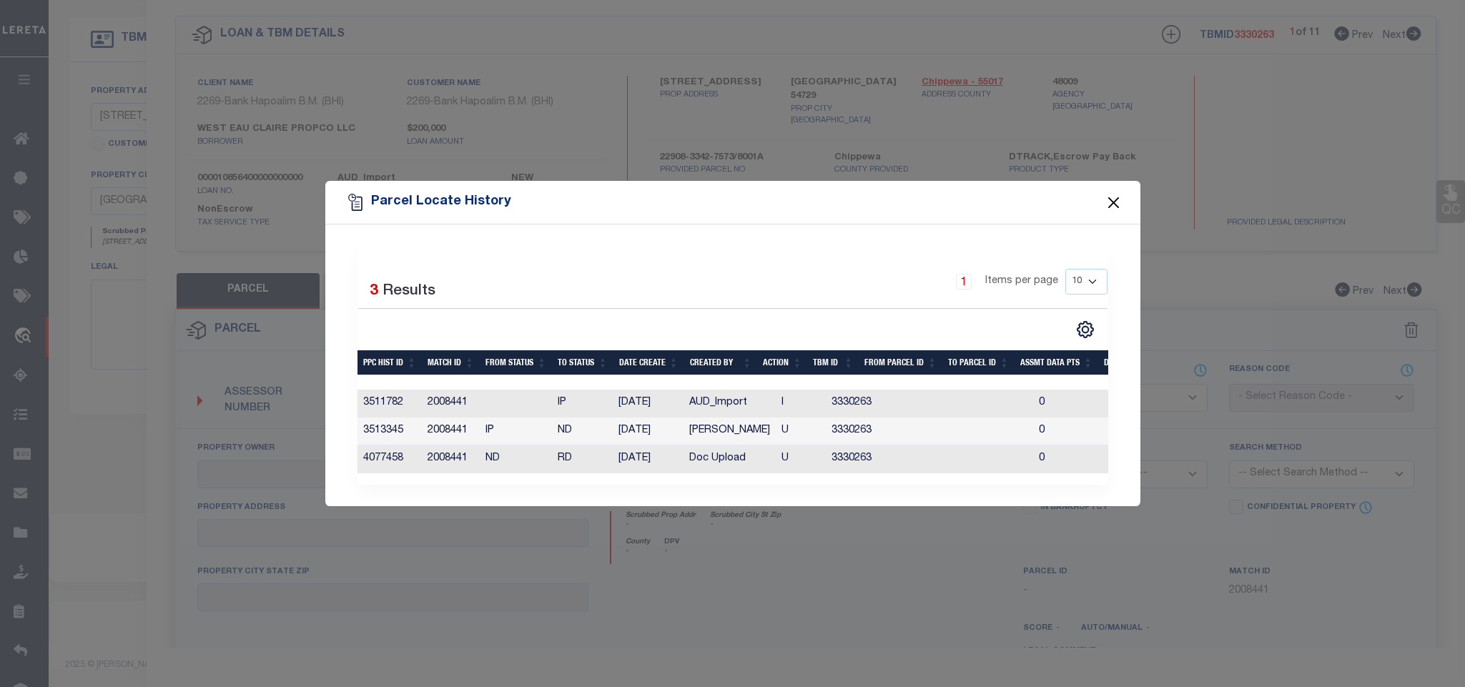
click at [1119, 198] on button "Close" at bounding box center [1113, 202] width 19 height 19
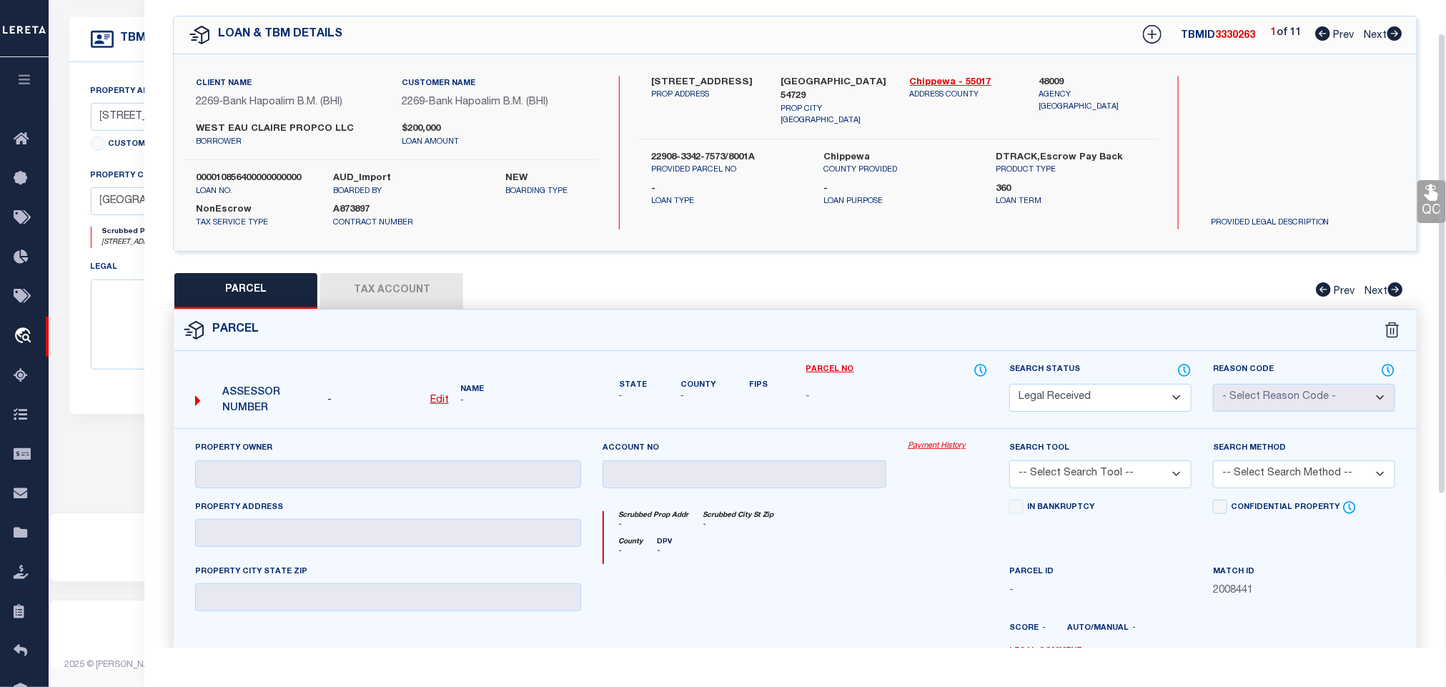
scroll to position [0, 0]
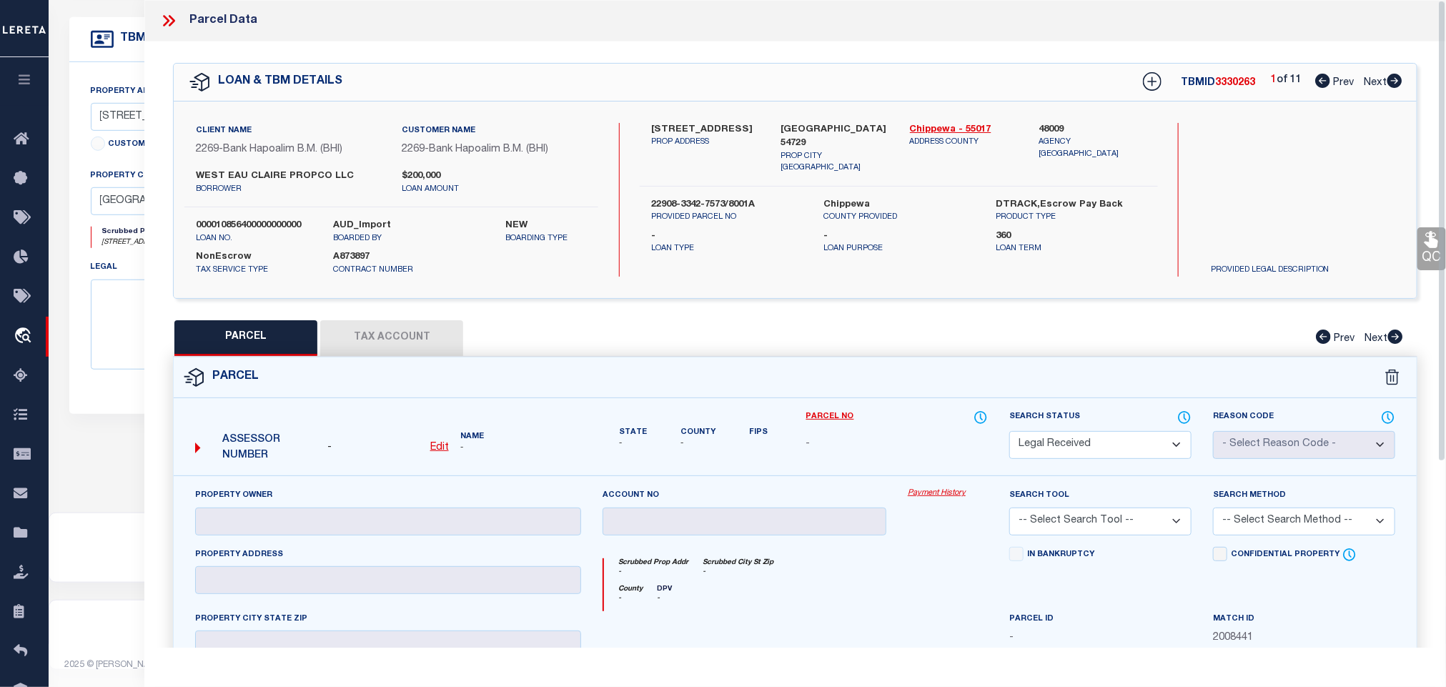
click at [176, 21] on icon at bounding box center [168, 20] width 19 height 19
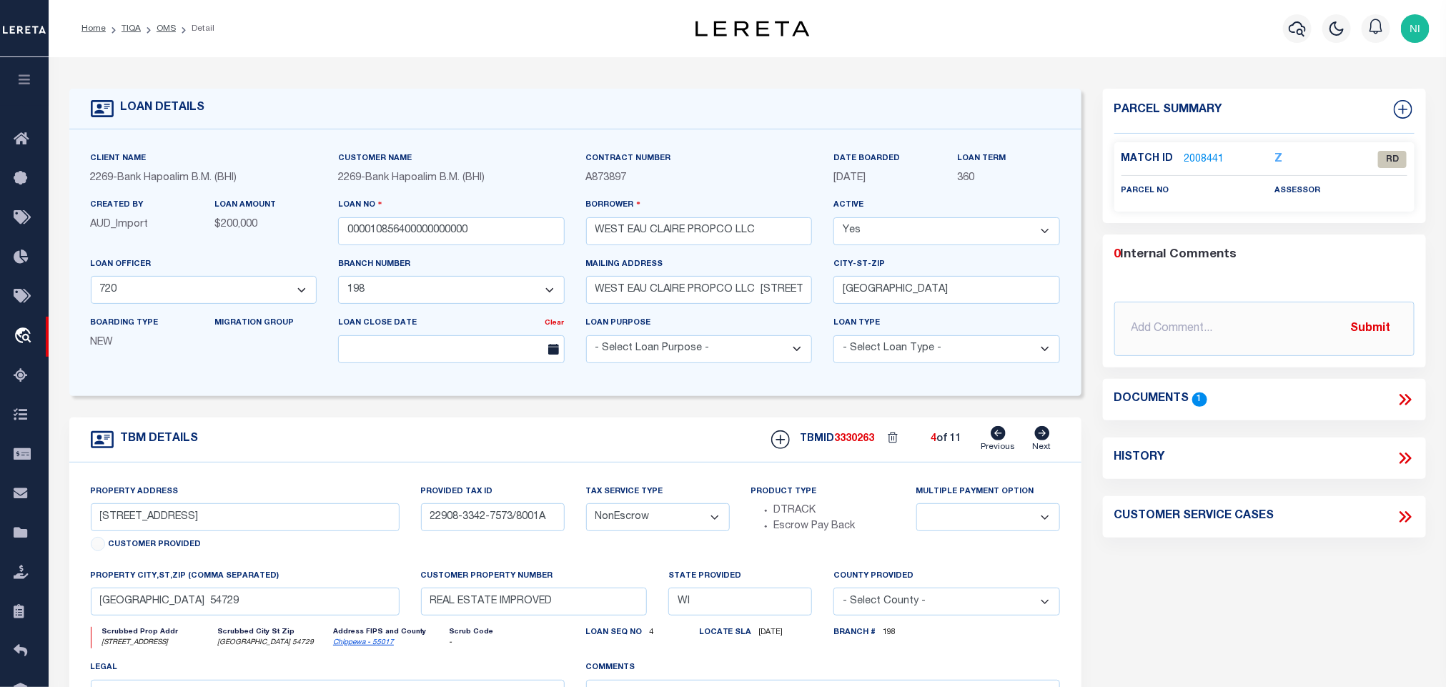
click at [1392, 400] on div "Documents 1" at bounding box center [1264, 399] width 300 height 19
click at [1403, 399] on icon at bounding box center [1403, 399] width 6 height 11
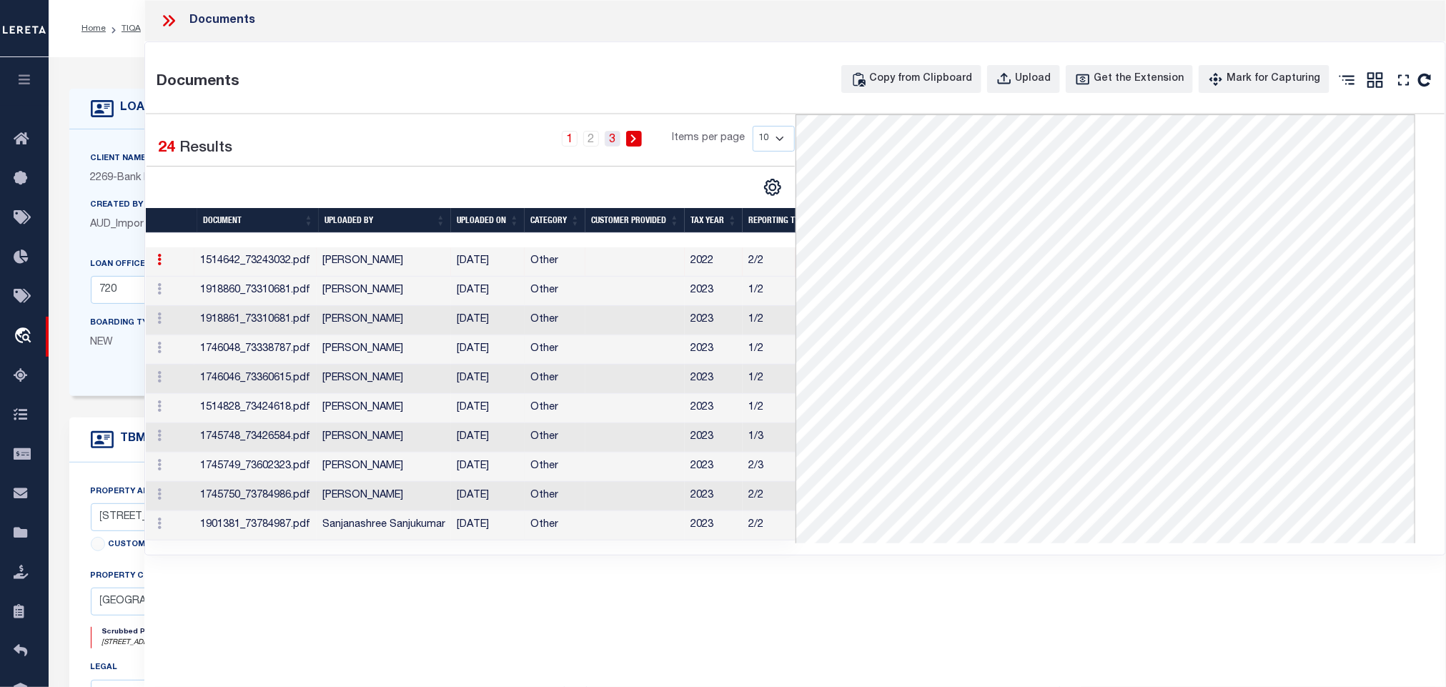
click at [610, 142] on link "3" at bounding box center [613, 139] width 16 height 16
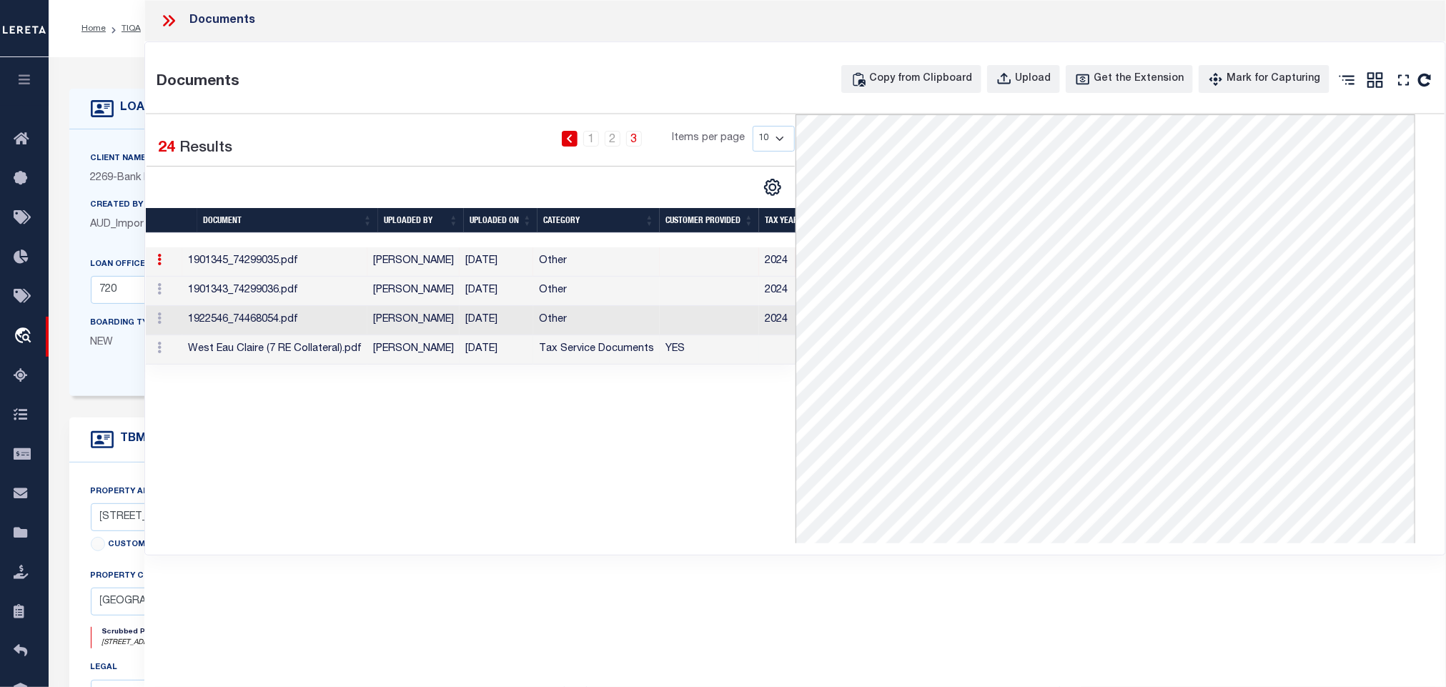
click at [518, 355] on td "[DATE]" at bounding box center [497, 349] width 74 height 29
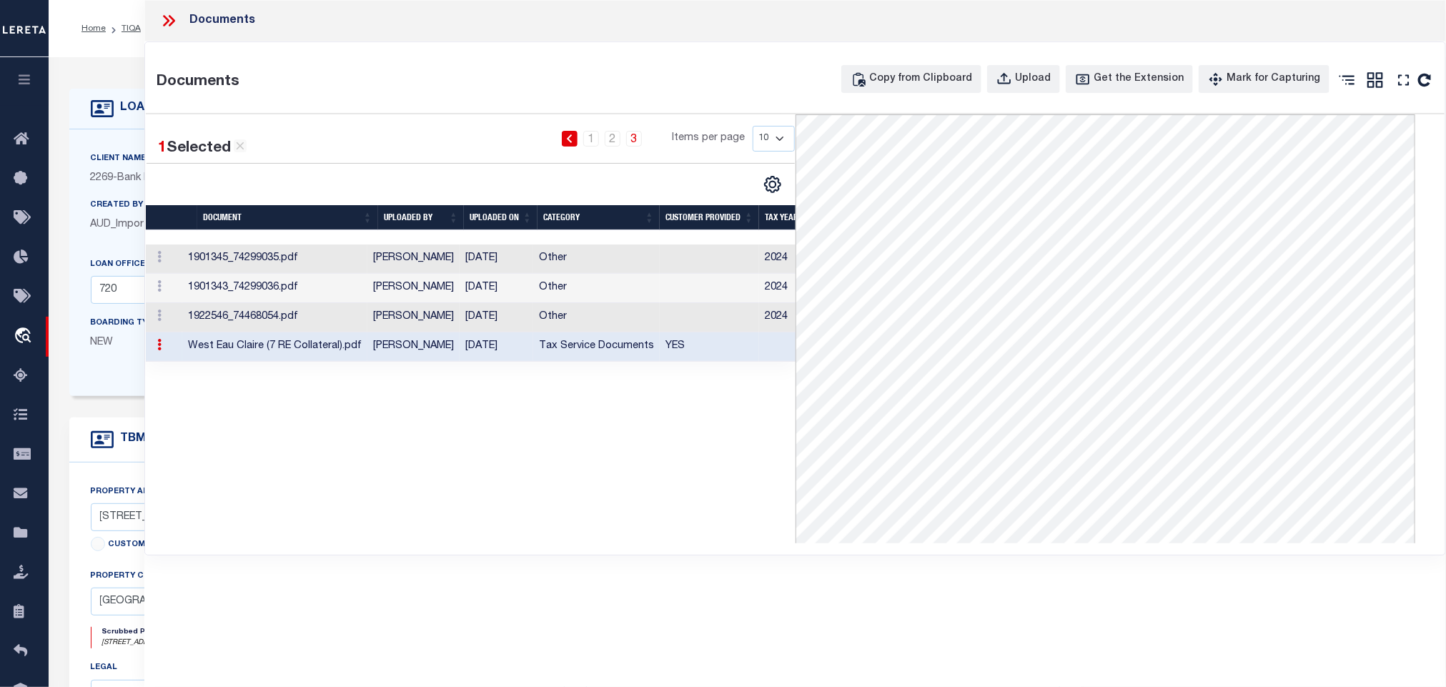
click at [176, 22] on icon at bounding box center [168, 20] width 19 height 19
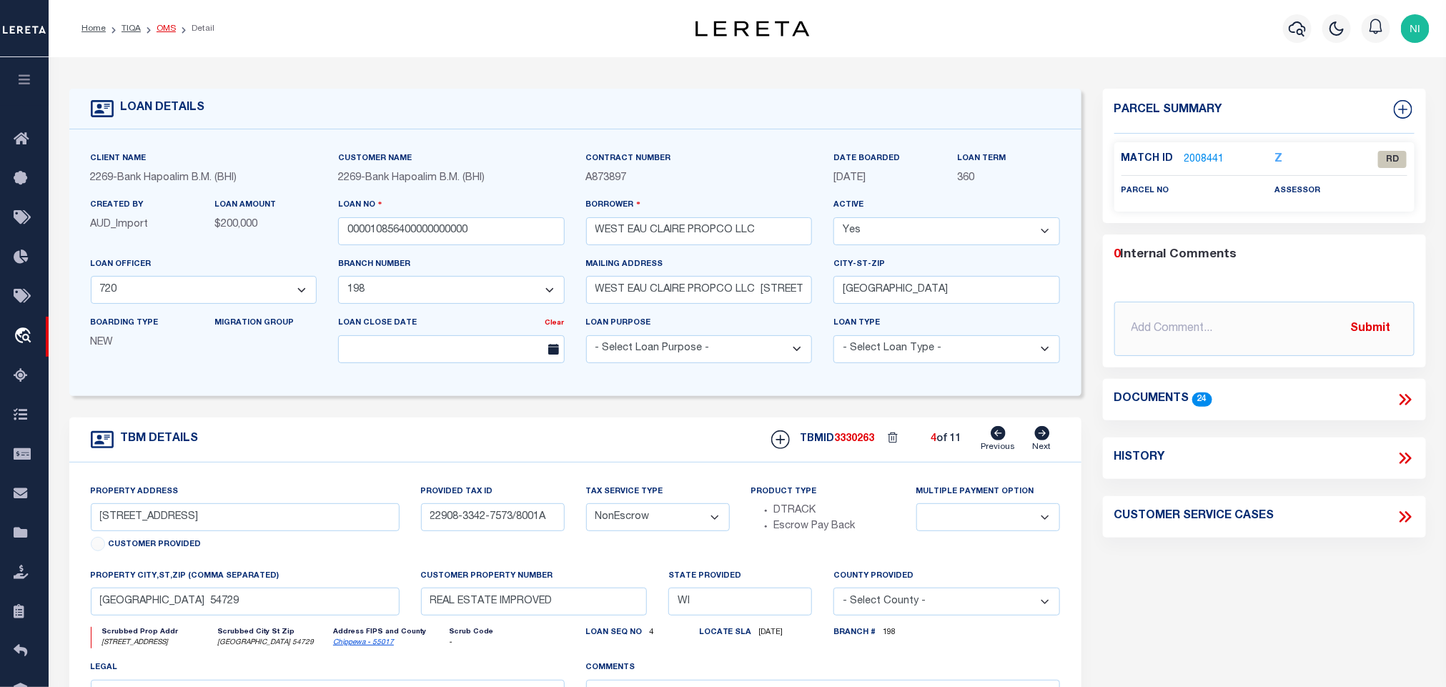
click at [161, 29] on link "OMS" at bounding box center [166, 28] width 19 height 9
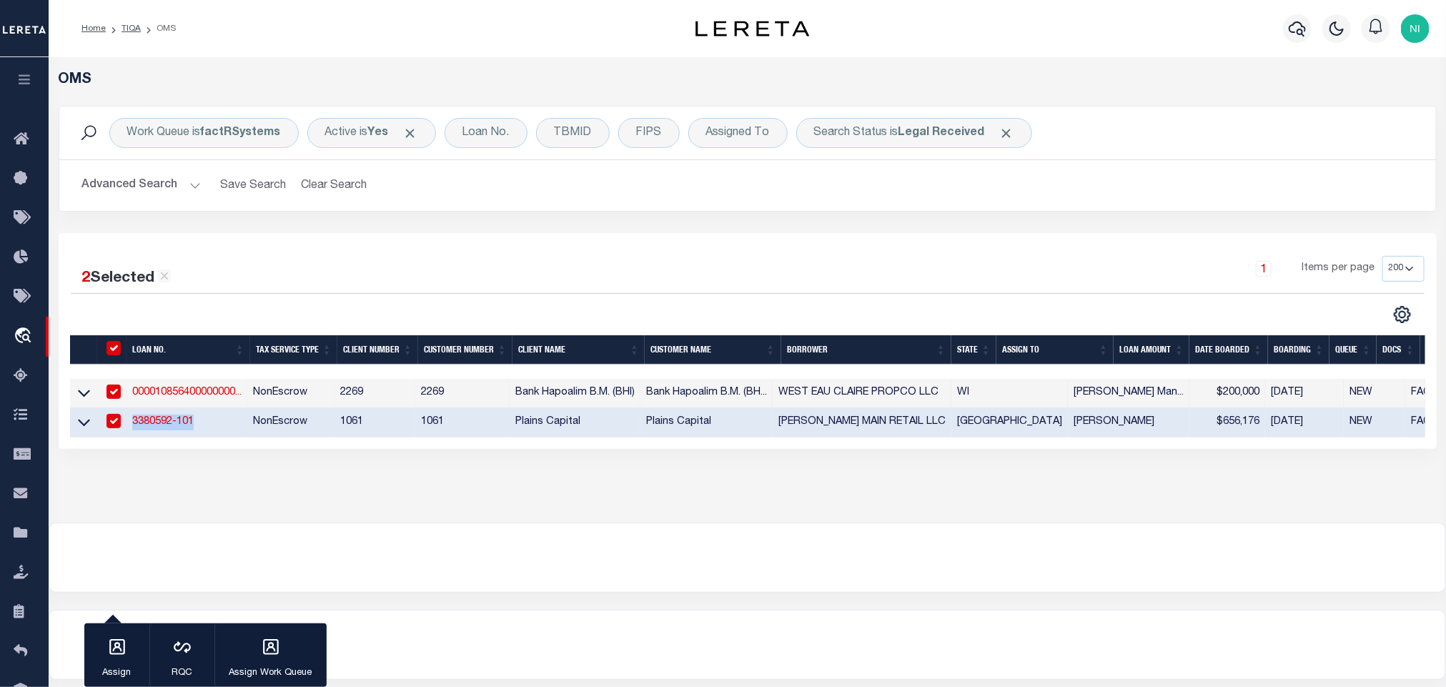
drag, startPoint x: 204, startPoint y: 425, endPoint x: 135, endPoint y: 425, distance: 68.6
click at [135, 425] on td "3380592-101" at bounding box center [187, 422] width 121 height 29
checkbox input "false"
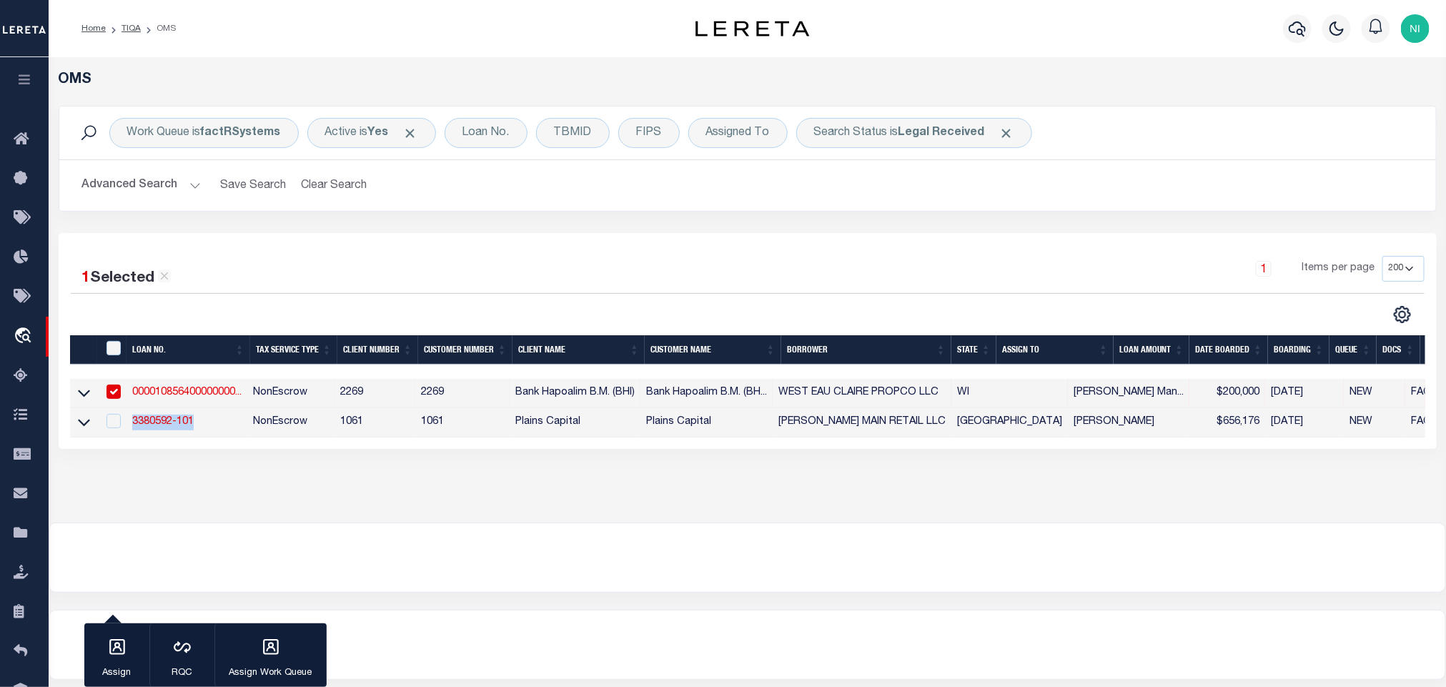
copy link "3380592-101"
click at [110, 395] on input "checkbox" at bounding box center [114, 392] width 14 height 14
checkbox input "false"
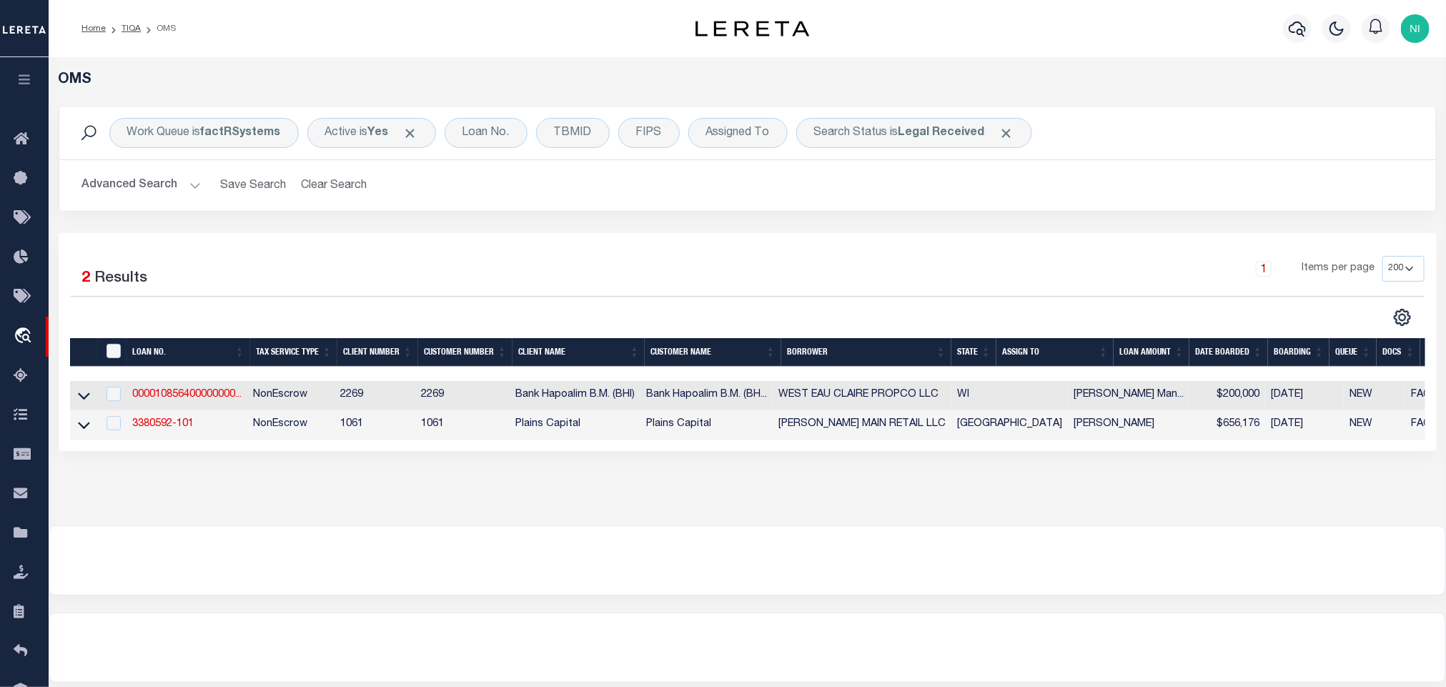
click at [710, 575] on div at bounding box center [747, 560] width 1396 height 69
click at [712, 551] on div at bounding box center [747, 560] width 1396 height 69
click at [699, 288] on div "1 Items per page 10 25 50 100 200" at bounding box center [920, 274] width 1010 height 37
click at [937, 139] on b "Legal Received" at bounding box center [942, 132] width 86 height 11
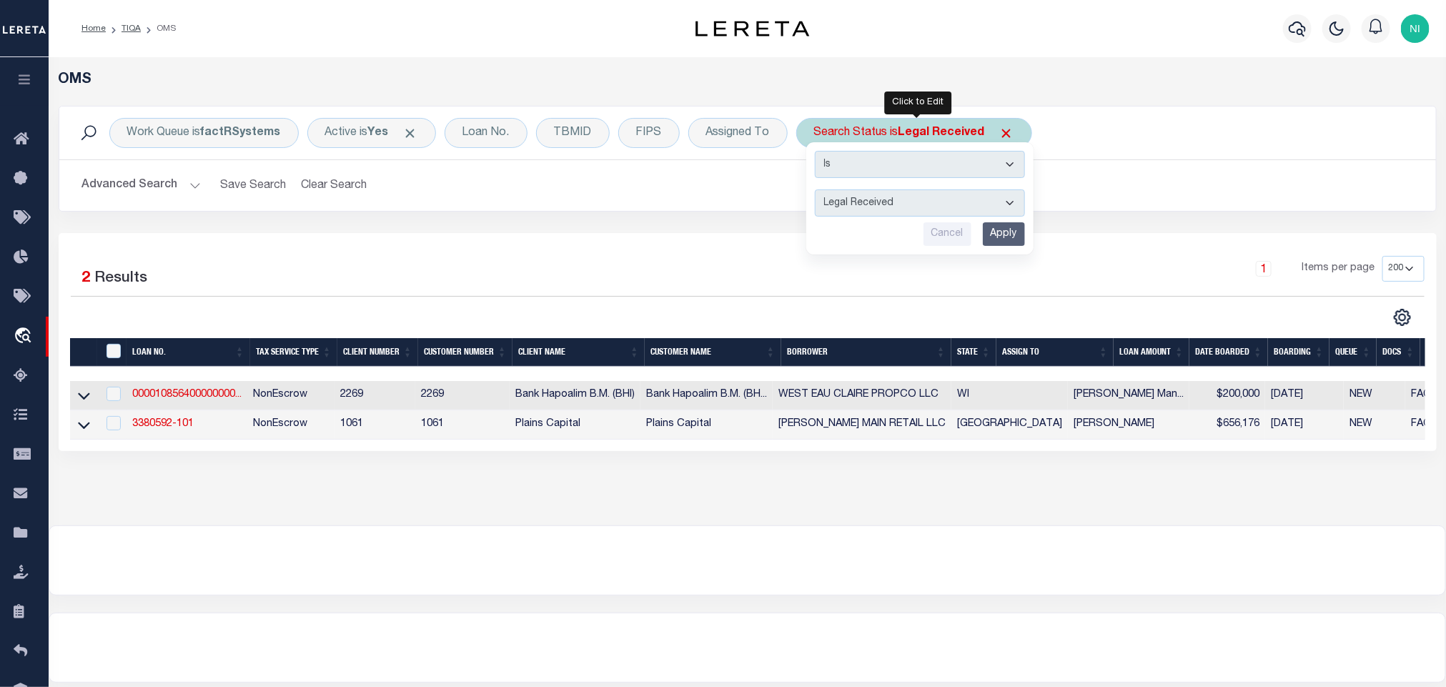
click at [923, 212] on select "Automated Search Bad Parcel Complete Duplicate Parcel High Dollar Reporting In …" at bounding box center [920, 202] width 210 height 27
click at [818, 191] on select "Automated Search Bad Parcel Complete Duplicate Parcel High Dollar Reporting In …" at bounding box center [920, 202] width 210 height 27
click at [912, 199] on select "Automated Search Bad Parcel Complete Duplicate Parcel High Dollar Reporting In …" at bounding box center [920, 202] width 210 height 27
select select "QC"
click at [818, 191] on select "Automated Search Bad Parcel Complete Duplicate Parcel High Dollar Reporting In …" at bounding box center [920, 202] width 210 height 27
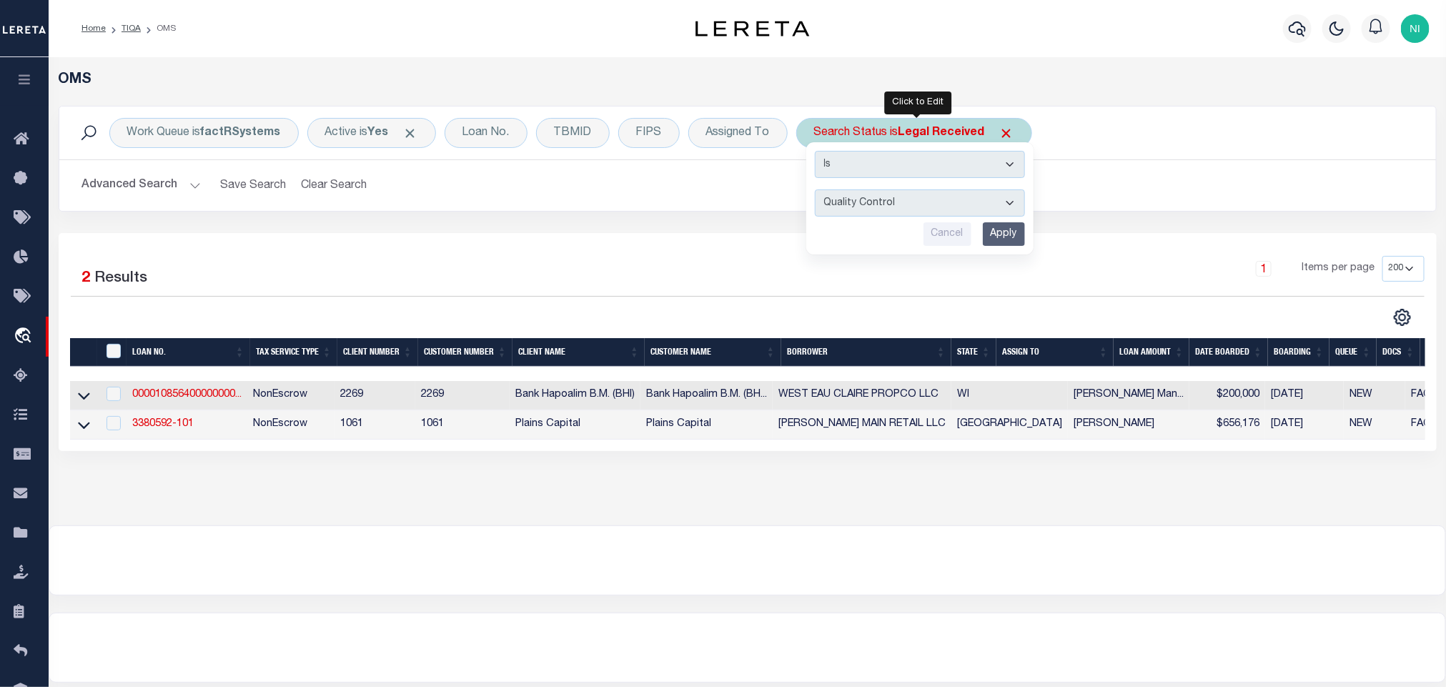
click at [995, 236] on input "Apply" at bounding box center [1004, 234] width 42 height 24
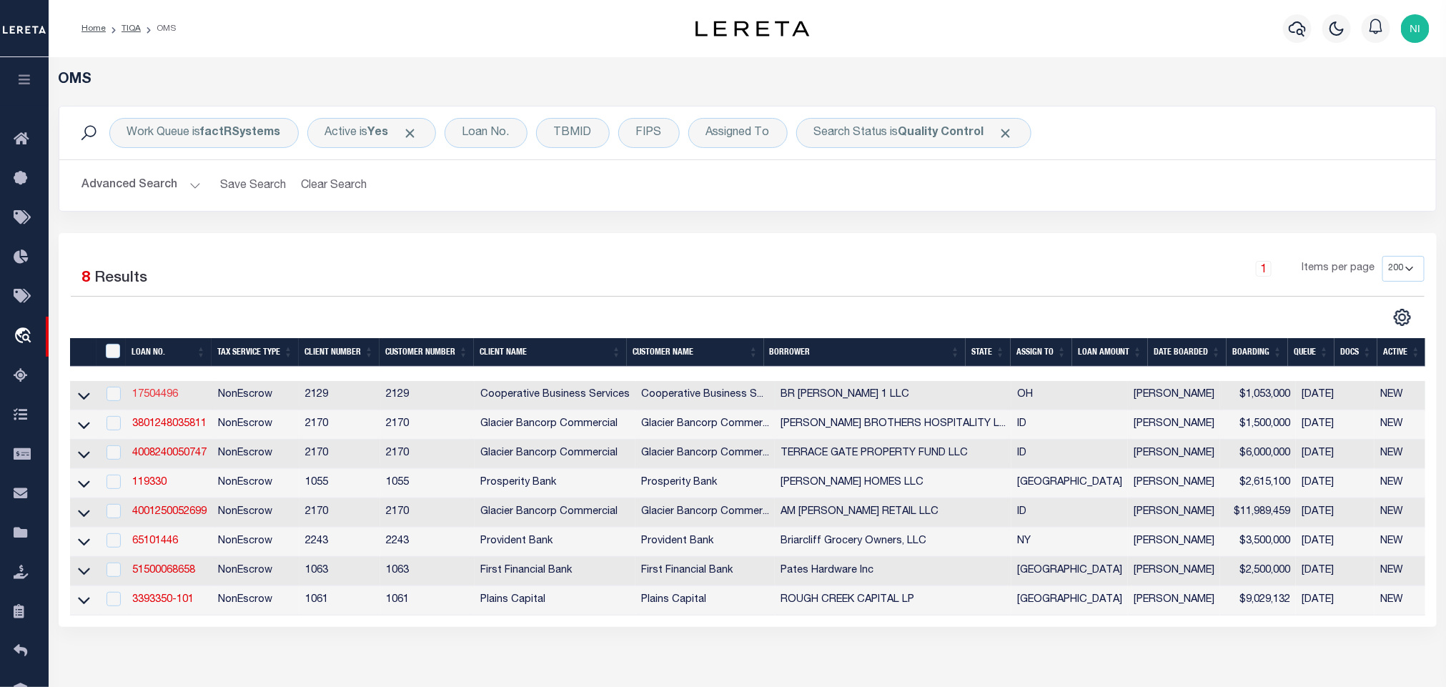
click at [159, 397] on link "17504496" at bounding box center [155, 395] width 46 height 10
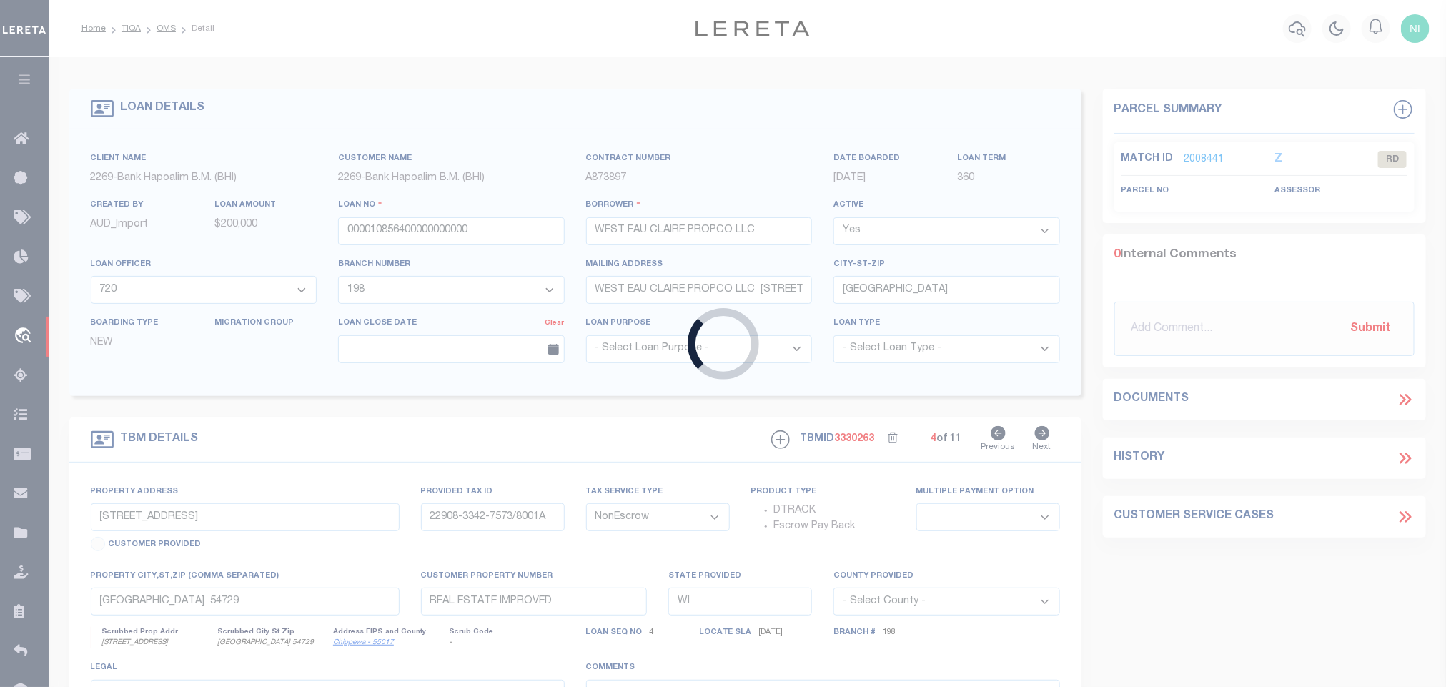
type input "17504496"
type input "BR [PERSON_NAME] 1 LLC"
select select
type input "[STREET_ADDRESS]"
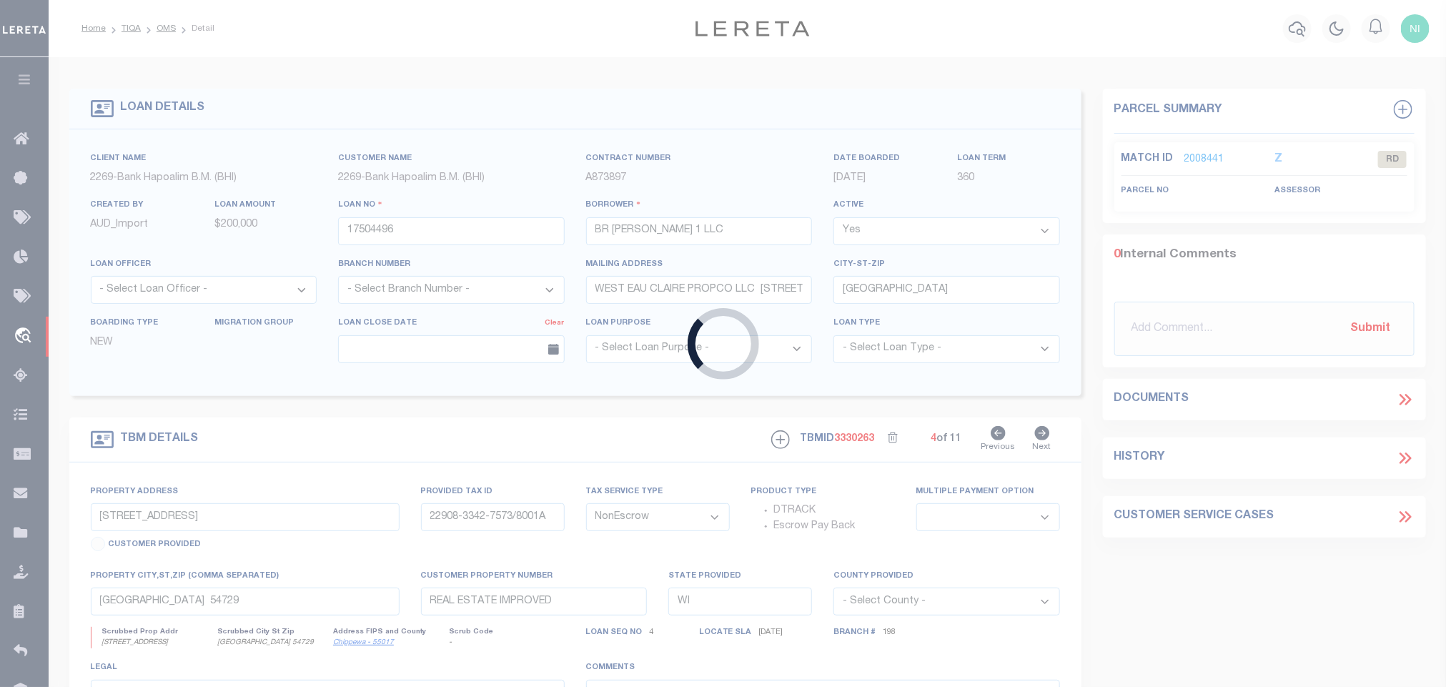
type input "[GEOGRAPHIC_DATA]"
select select "10"
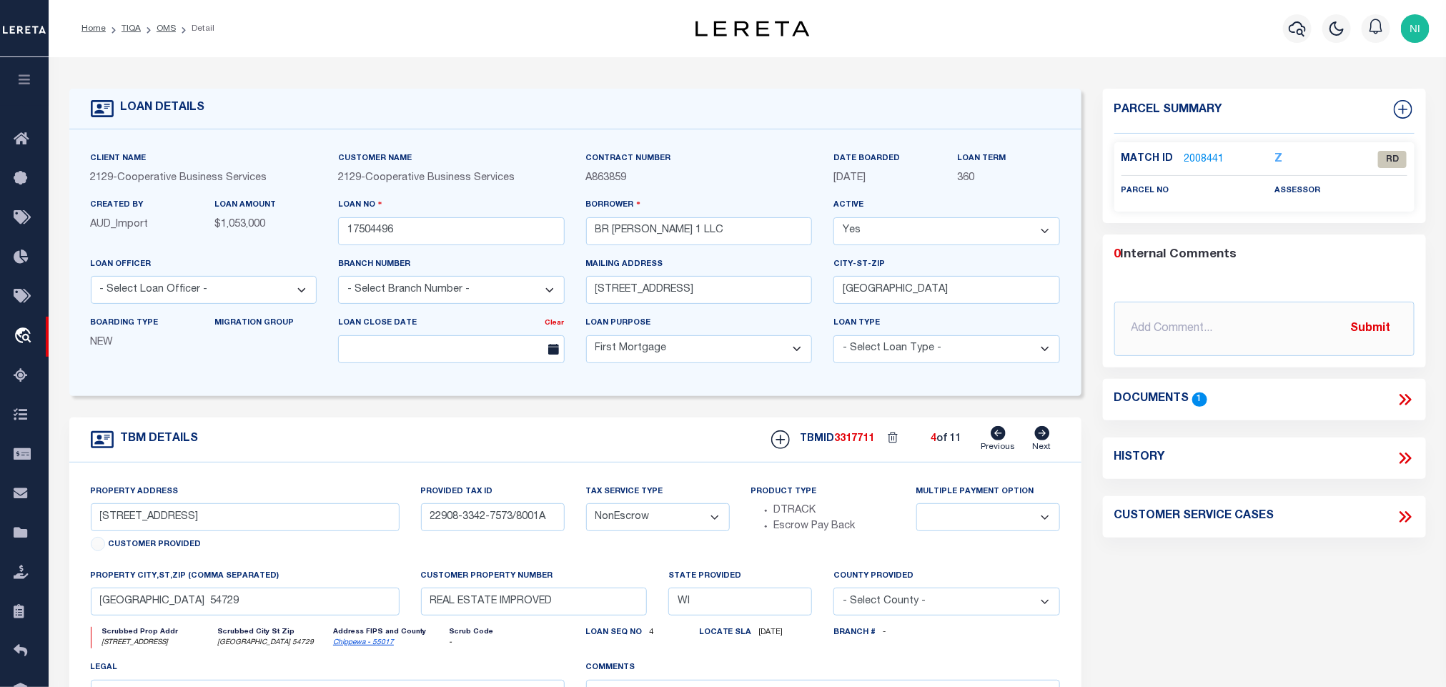
select select "20013"
type input "[STREET_ADDRESS]"
select select
type input "[PERSON_NAME], OH 43065"
type input "7200"
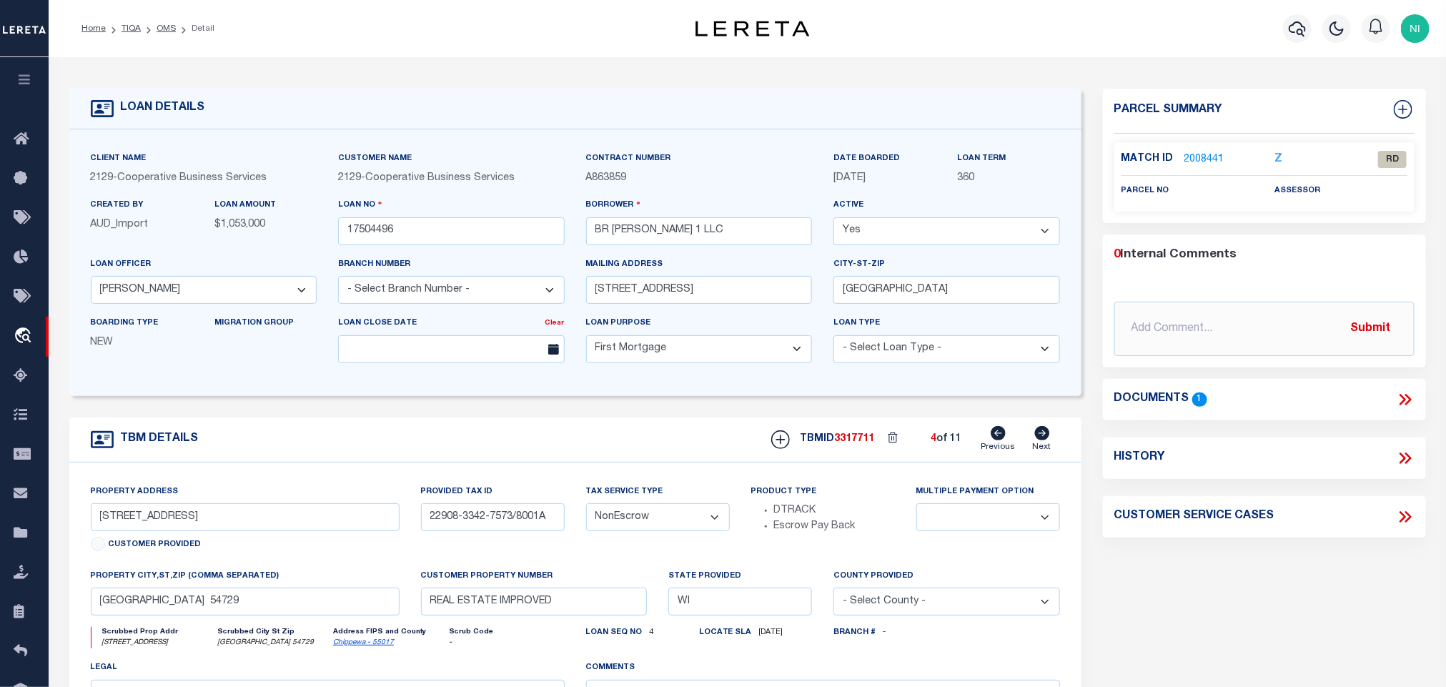
type input "OH"
select select "3334"
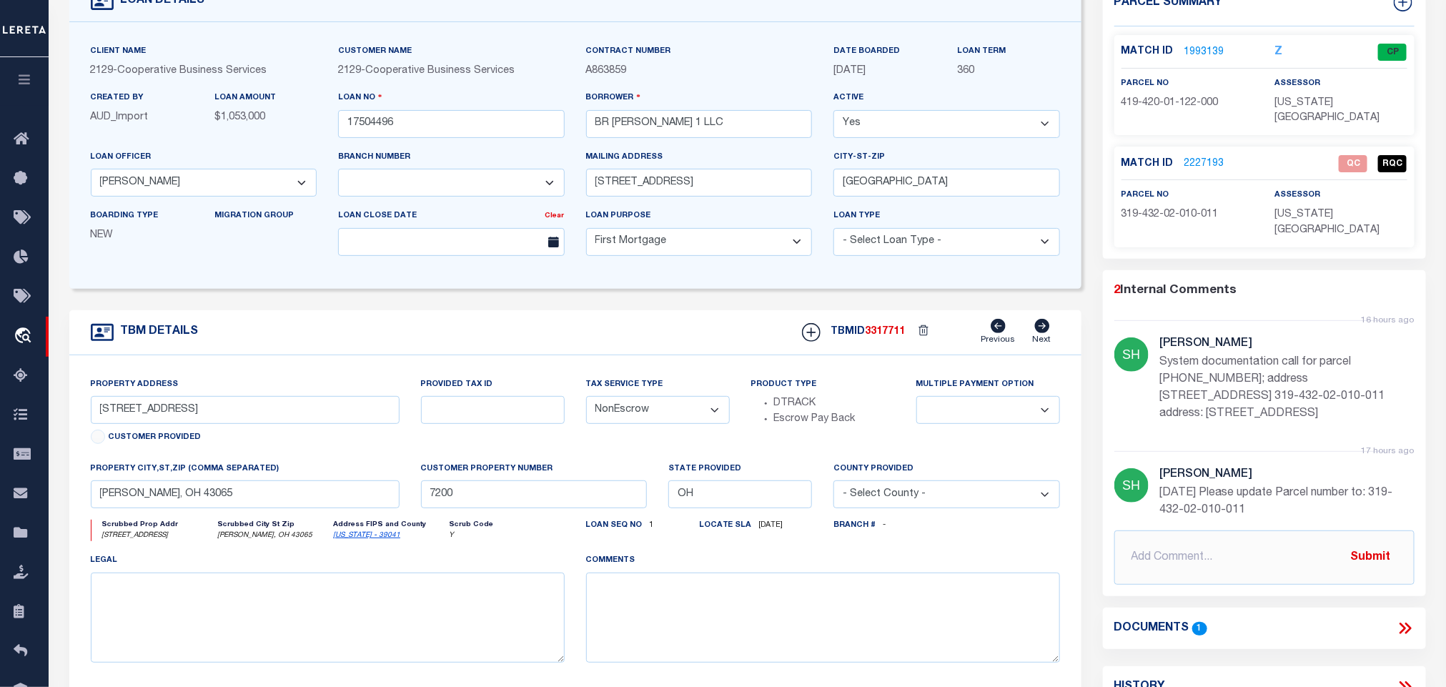
click at [1400, 619] on icon at bounding box center [1405, 628] width 19 height 19
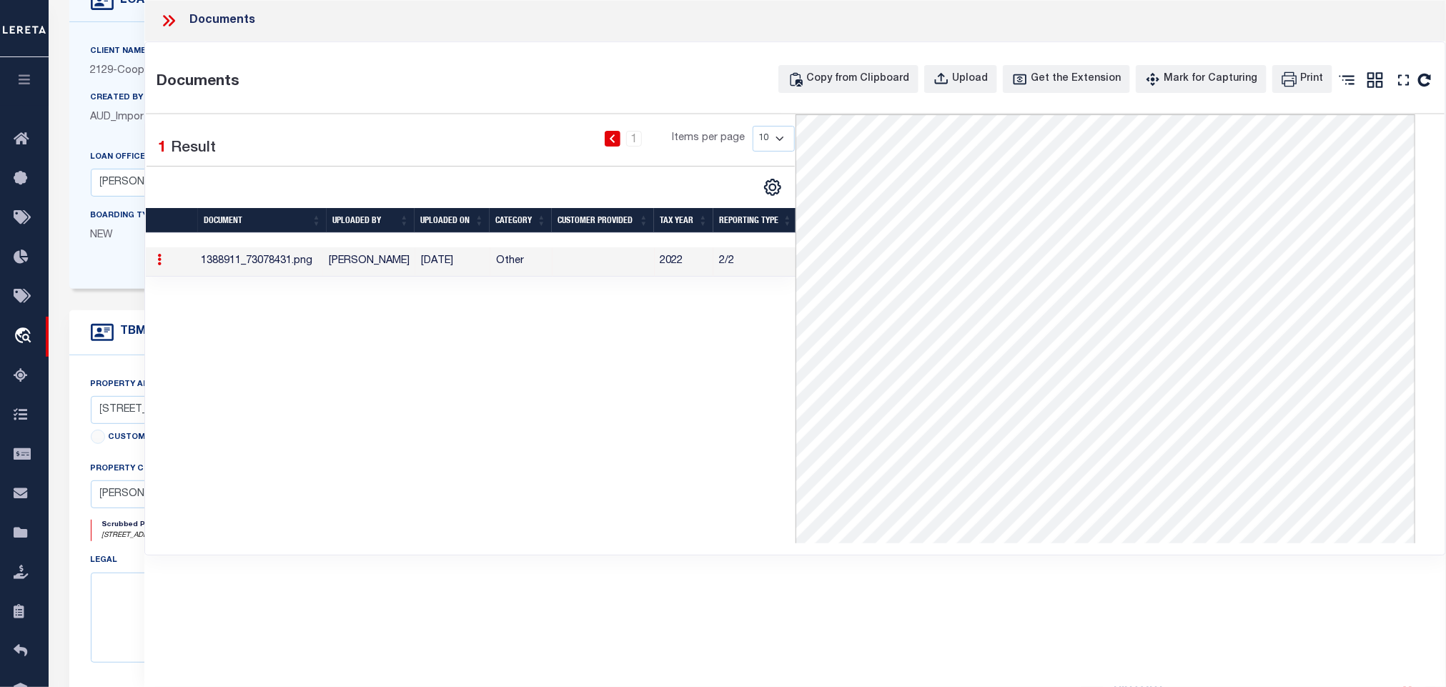
click at [174, 19] on icon at bounding box center [168, 20] width 19 height 19
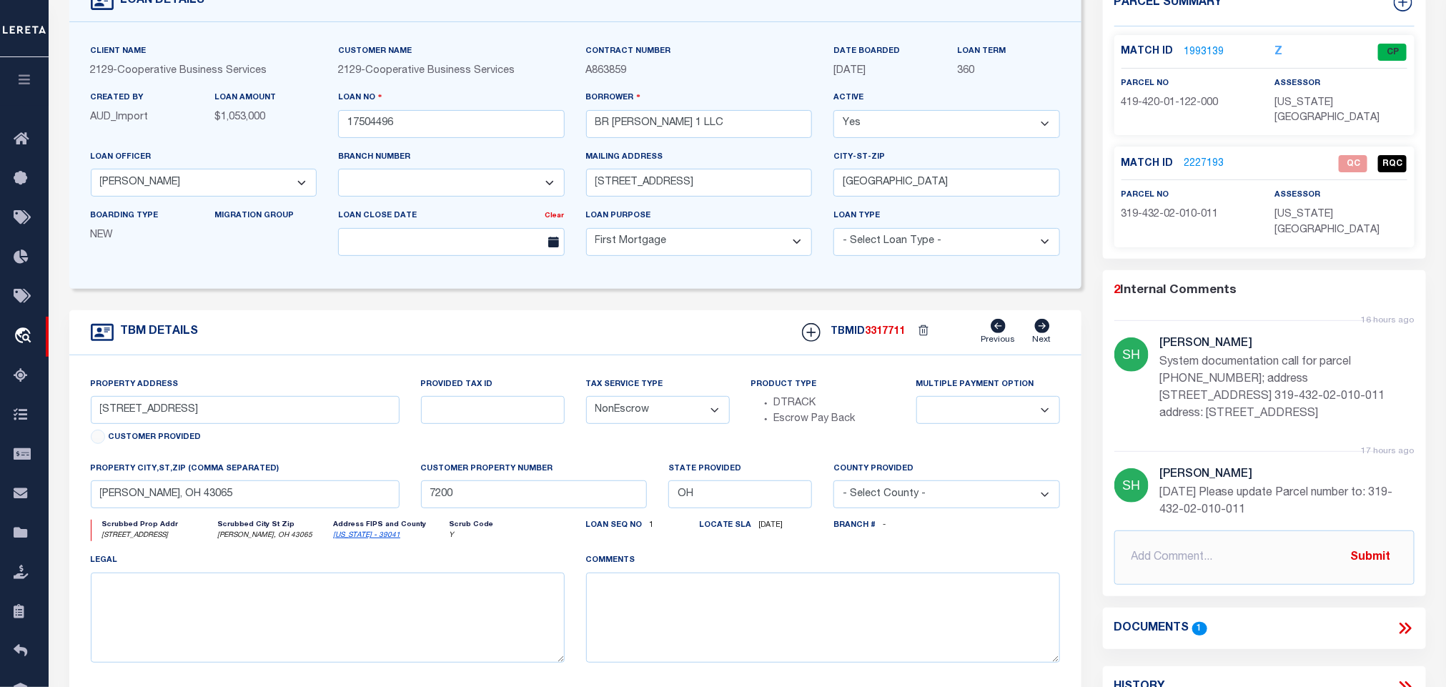
click at [1210, 157] on link "2227193" at bounding box center [1204, 164] width 40 height 15
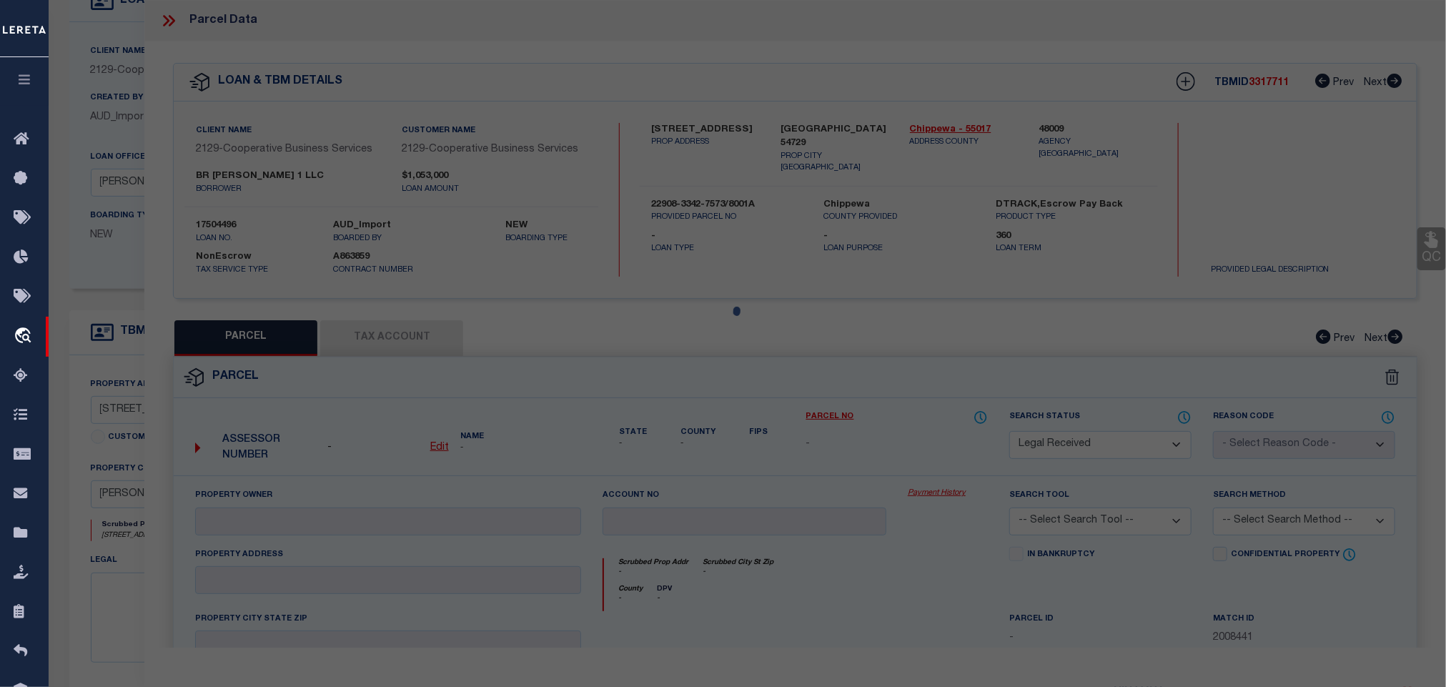
select select "AS"
checkbox input "false"
select select "QC"
type input "BR [PERSON_NAME] 1 LLC"
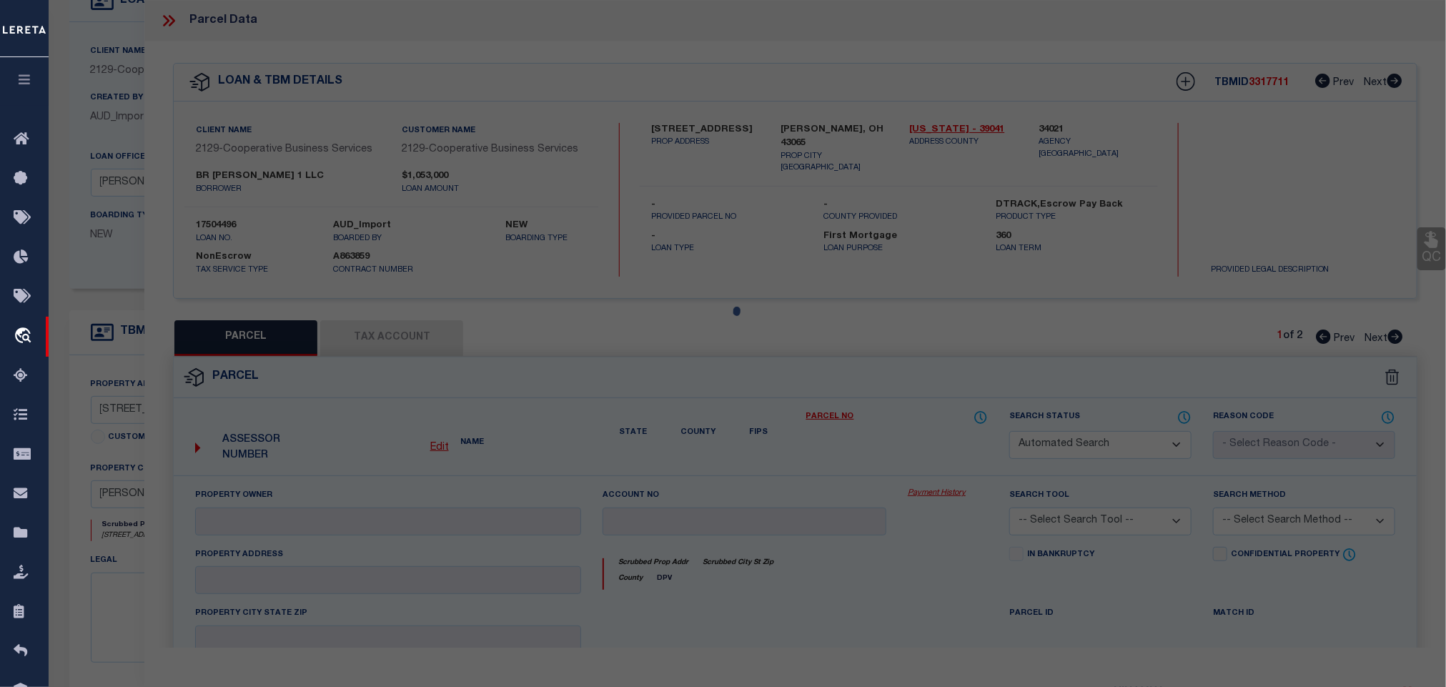
select select "AGW"
select select "ADD"
type input "[STREET_ADDRESS]"
type input "[PERSON_NAME] OH 43065"
type textarea "LANDS 19 3 4 30 TIF AREA"
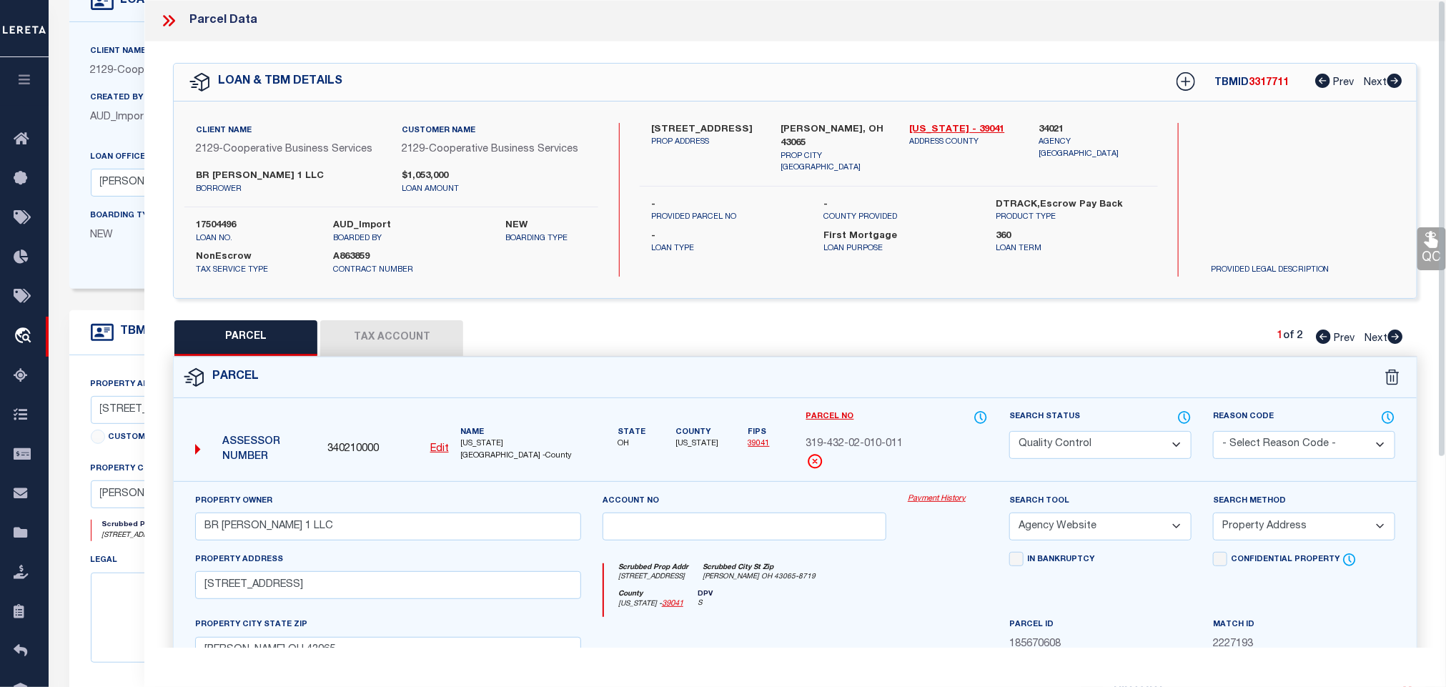
scroll to position [414, 0]
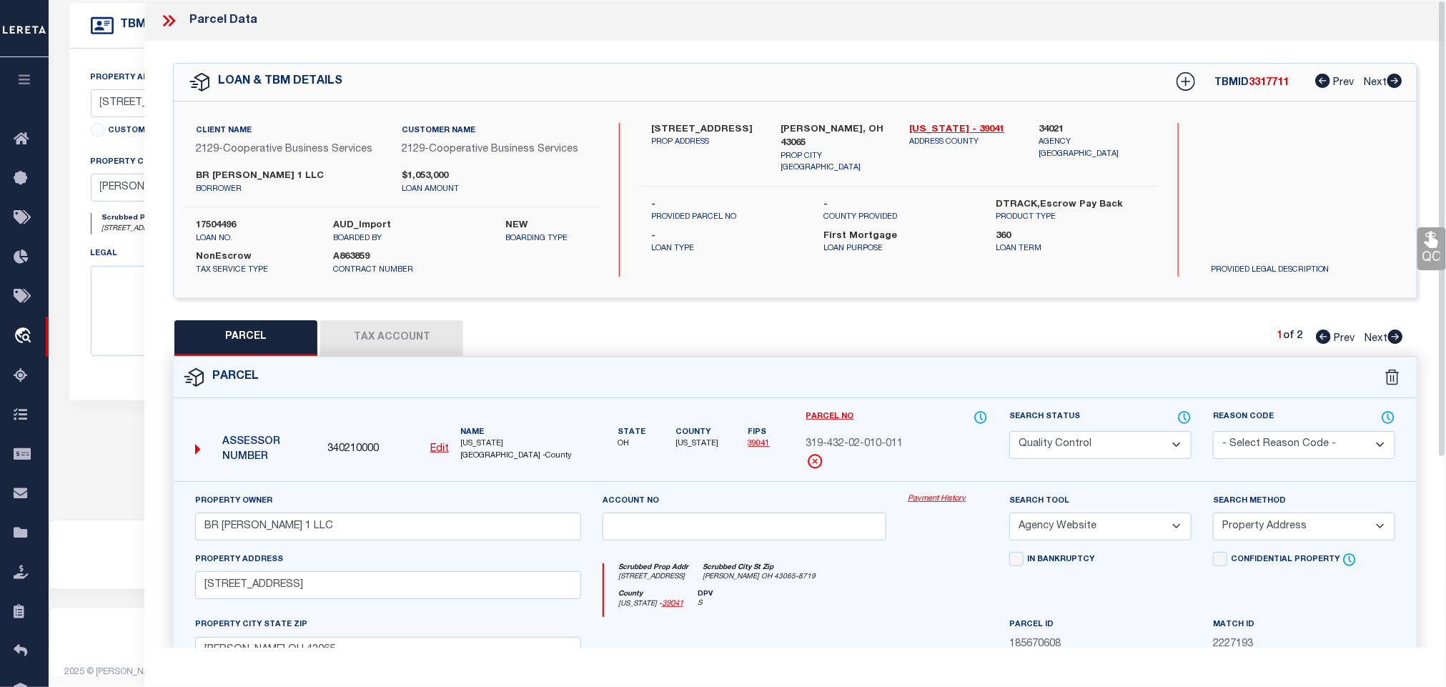
click at [929, 425] on label "Parcel No" at bounding box center [897, 418] width 182 height 16
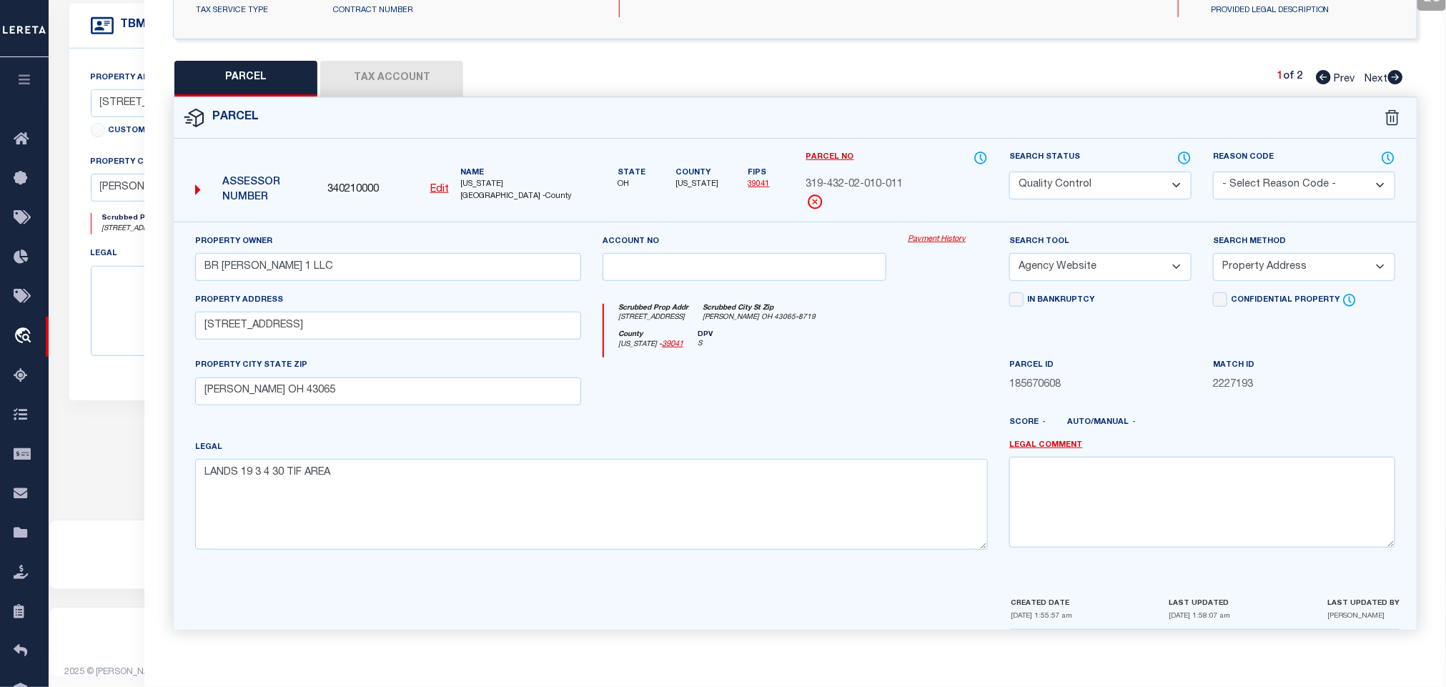
scroll to position [0, 0]
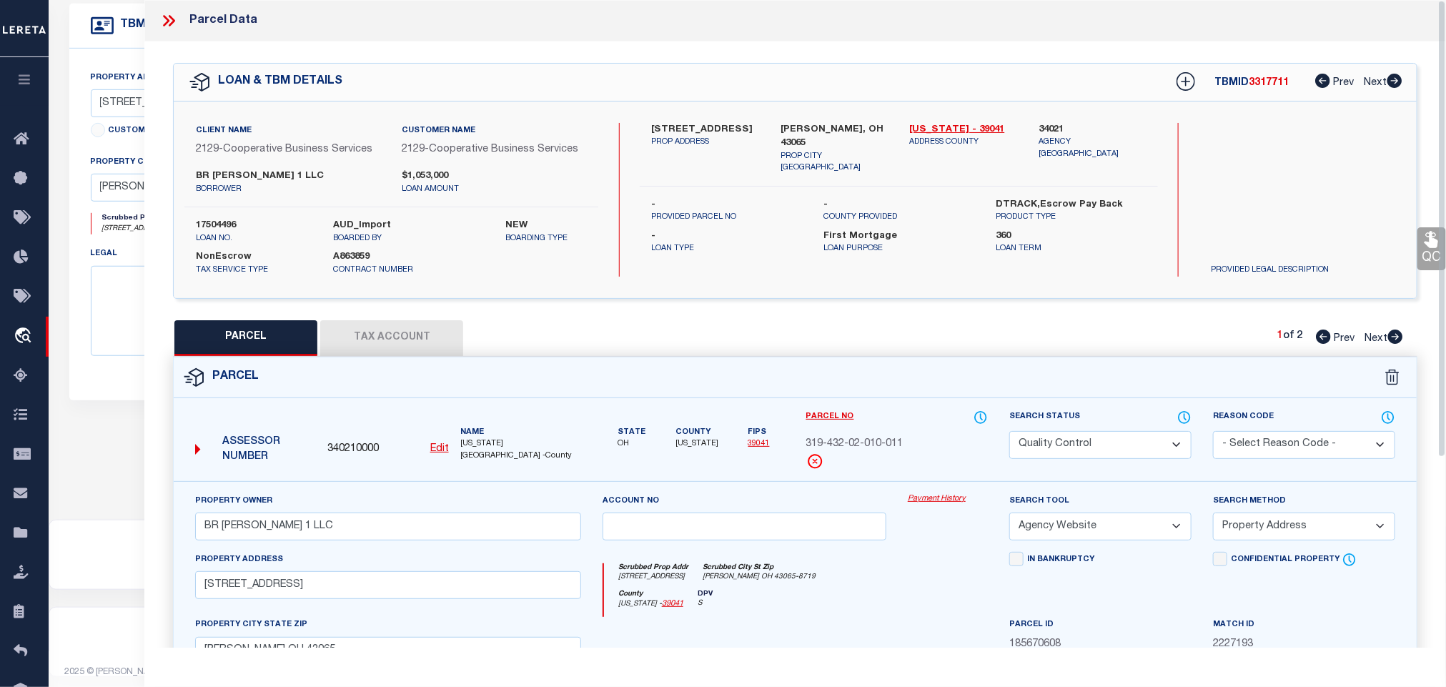
click at [174, 24] on icon at bounding box center [168, 20] width 19 height 19
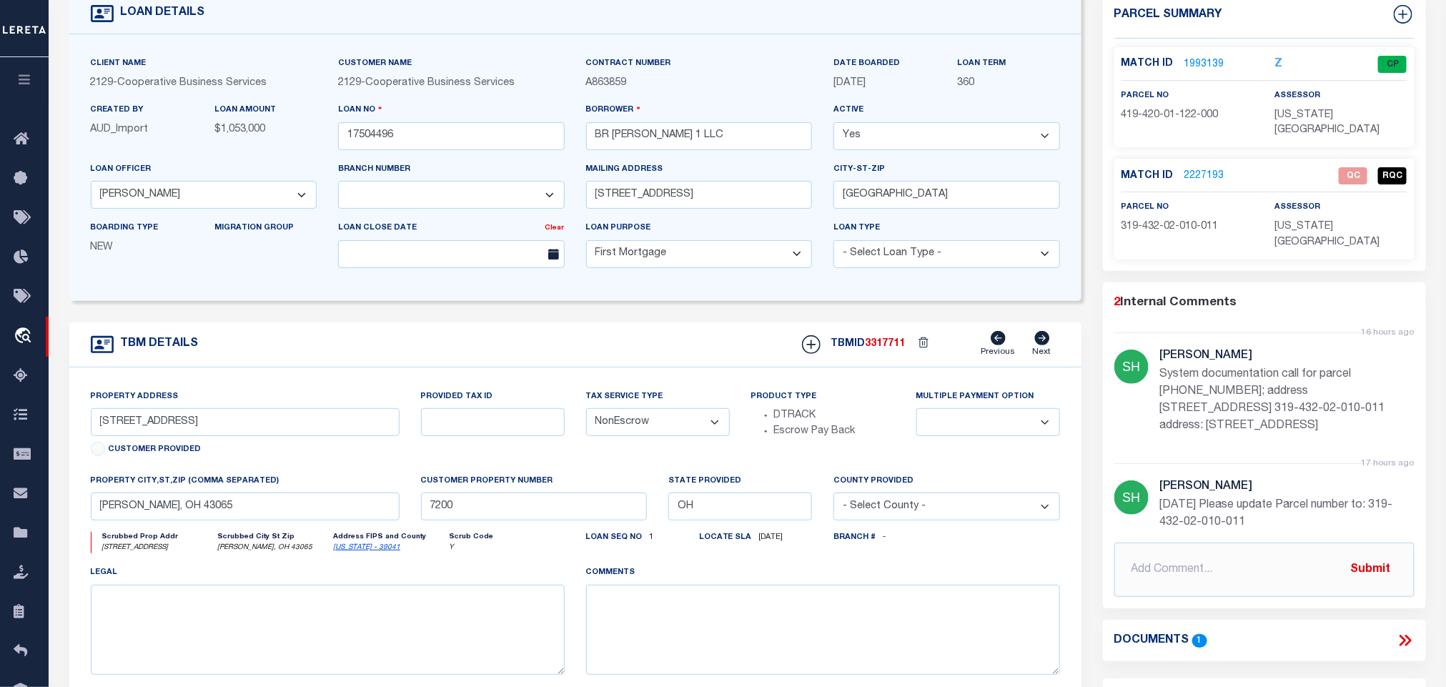
scroll to position [92, 0]
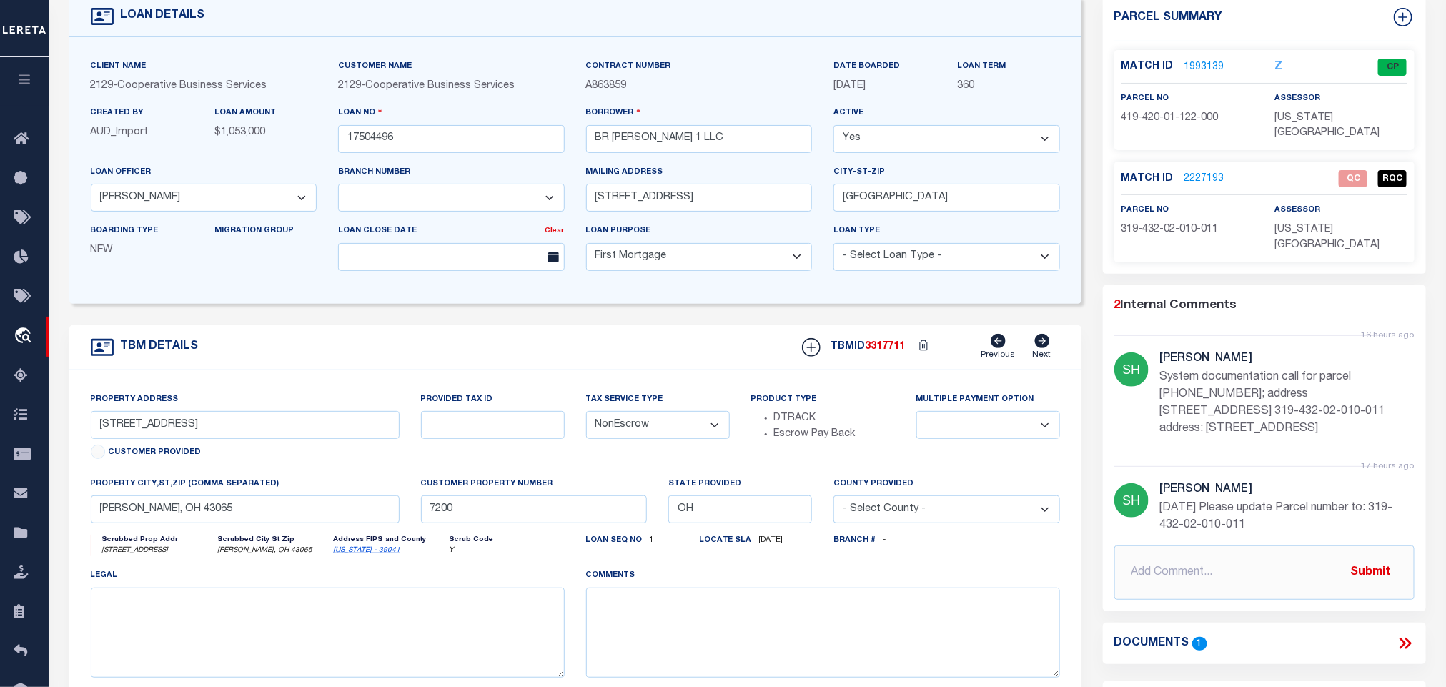
click at [365, 554] on link "[US_STATE] - 39041" at bounding box center [366, 550] width 67 height 7
click at [189, 422] on input "[STREET_ADDRESS]" at bounding box center [245, 425] width 309 height 28
click at [1401, 638] on icon at bounding box center [1403, 643] width 6 height 11
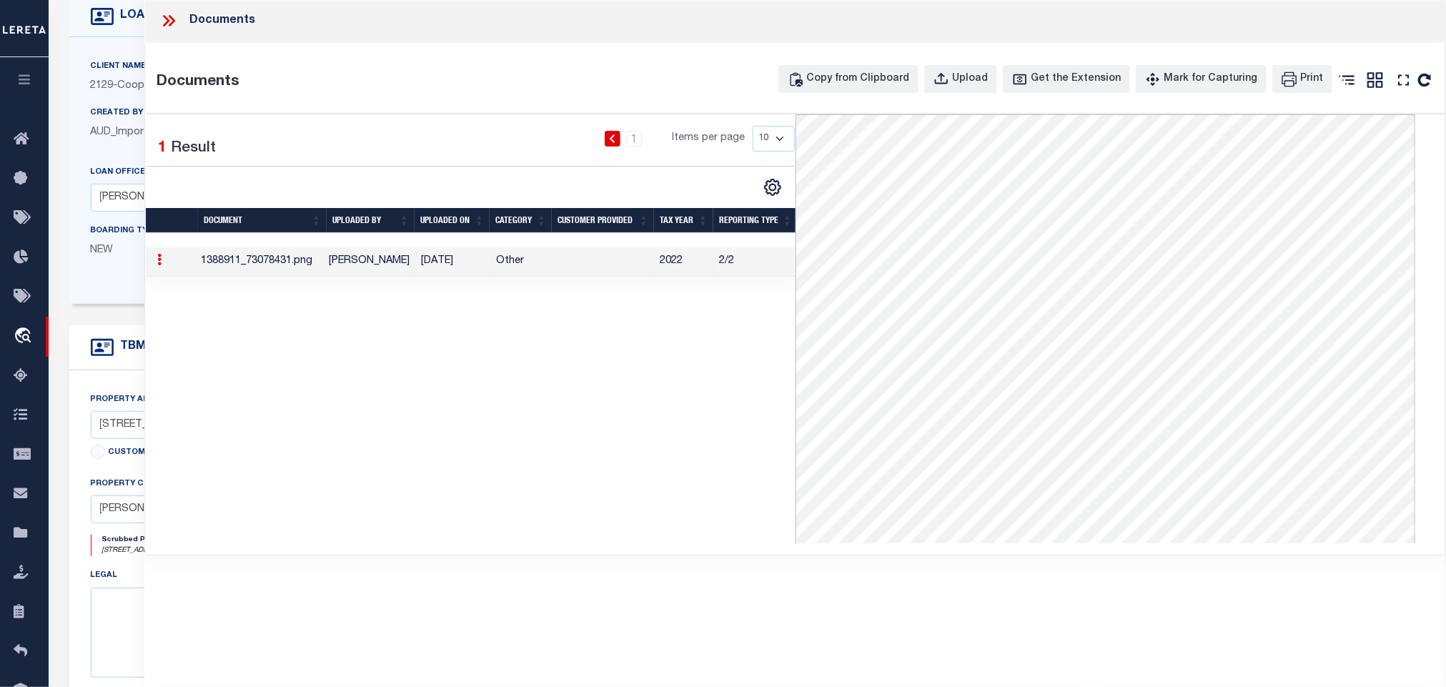
click at [174, 18] on icon at bounding box center [168, 20] width 19 height 19
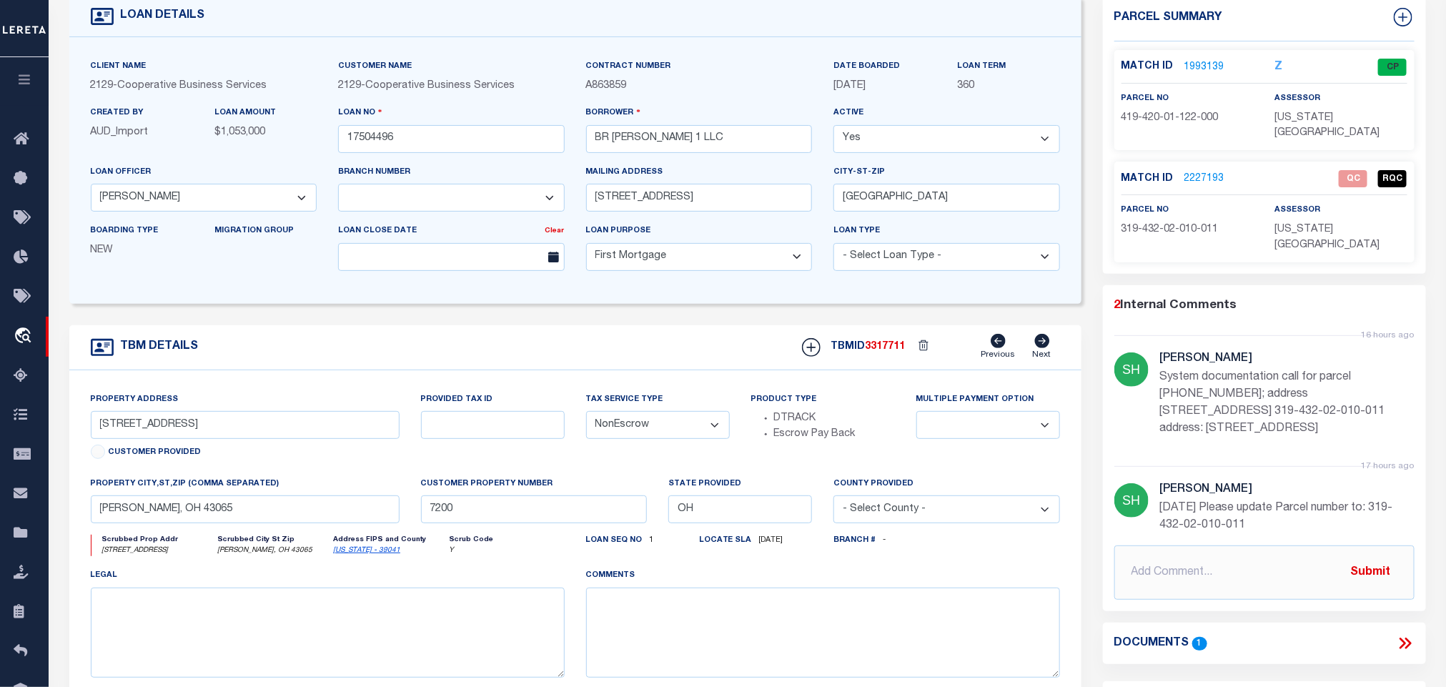
click at [1221, 171] on div "Match ID 2227193" at bounding box center [1188, 179] width 132 height 16
click at [1214, 172] on link "2227193" at bounding box center [1204, 179] width 40 height 15
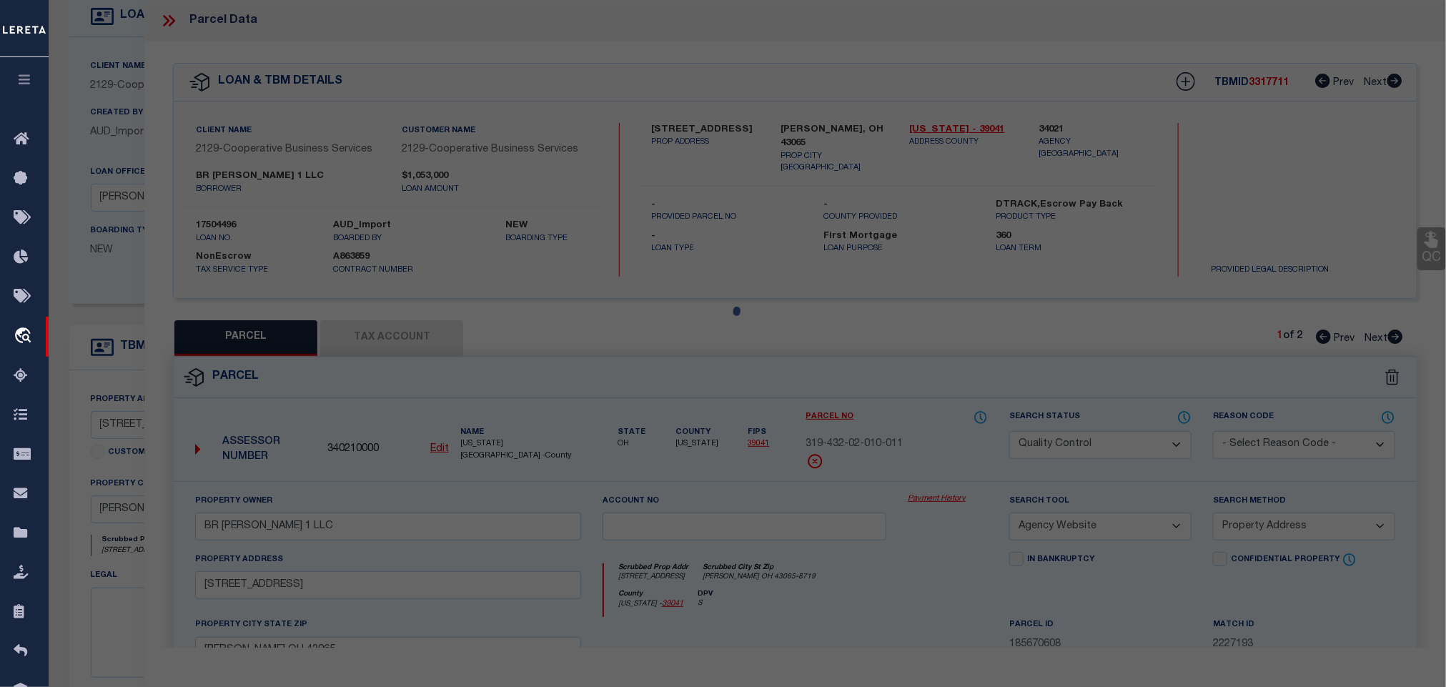
select select "AS"
select select
checkbox input "false"
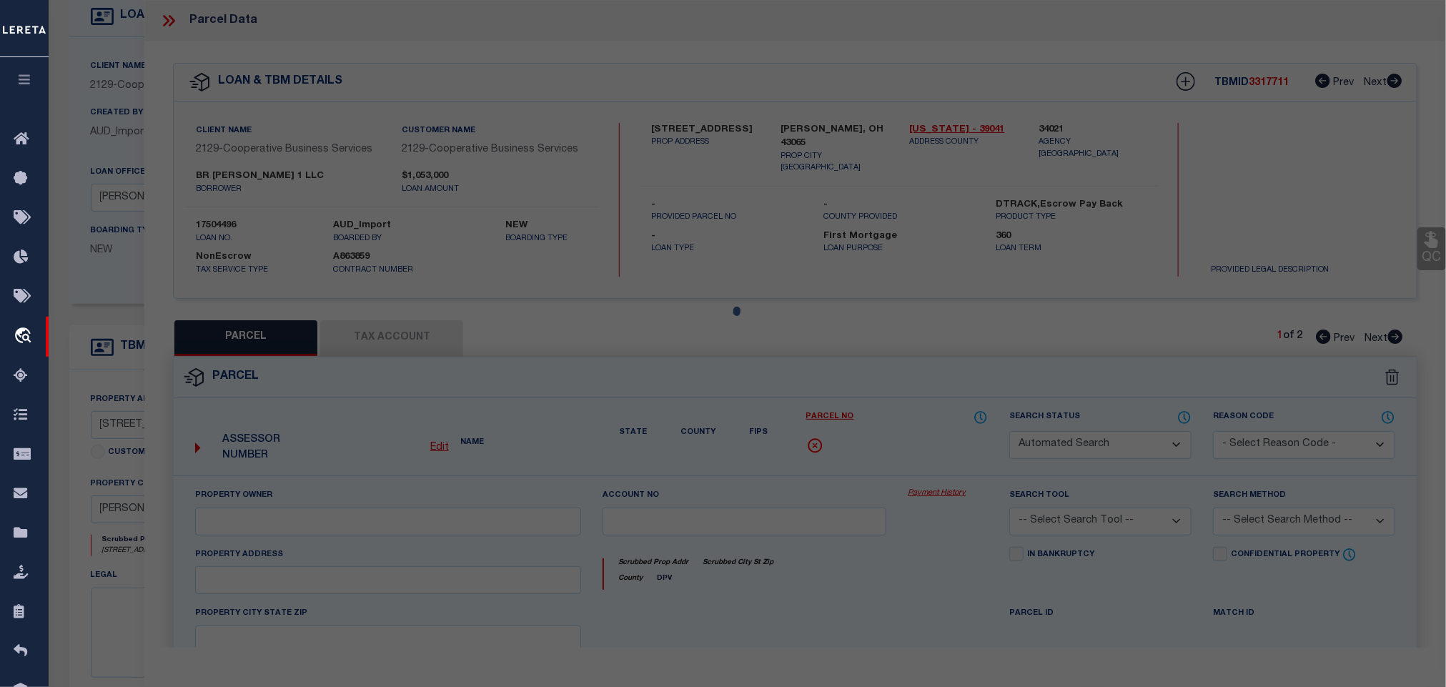
select select "QC"
type input "BR [PERSON_NAME] 1 LLC"
select select "AGW"
select select "ADD"
type input "[STREET_ADDRESS]"
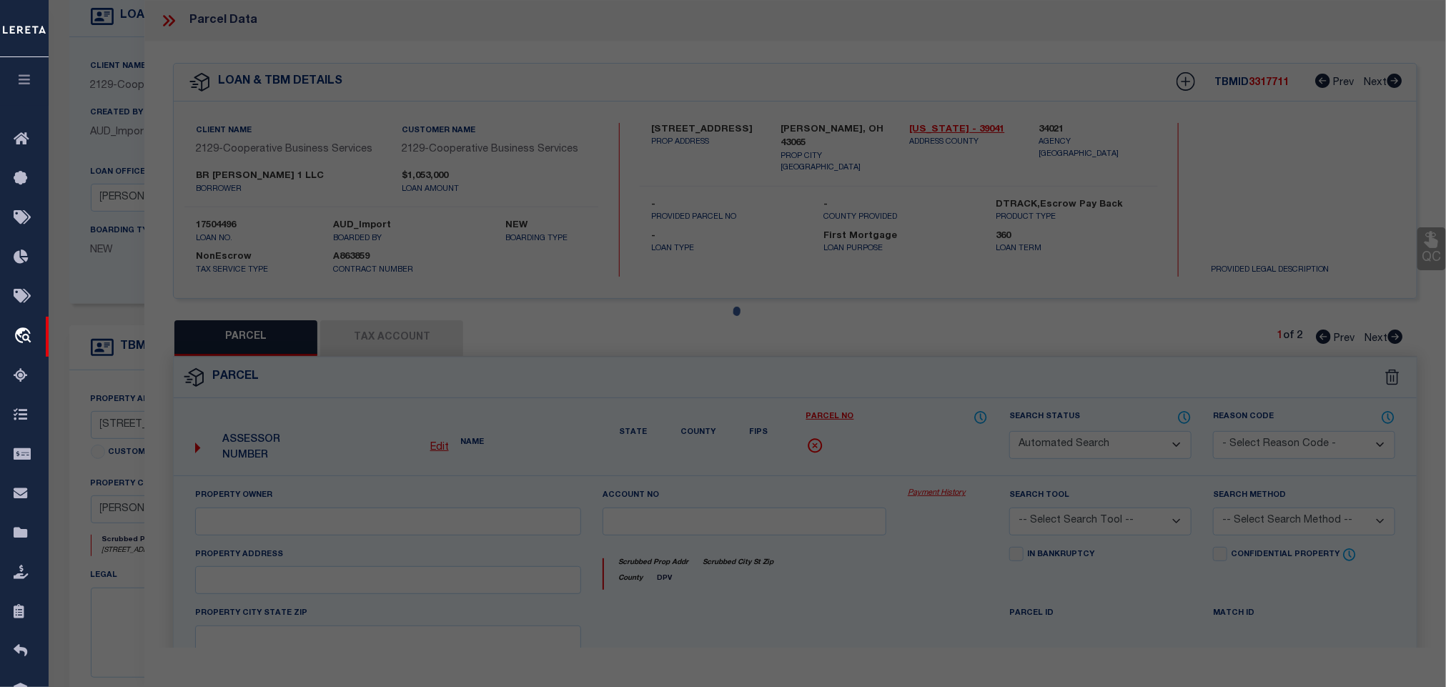
type input "[PERSON_NAME] OH 43065"
type textarea "LANDS 19 3 4 30 TIF AREA"
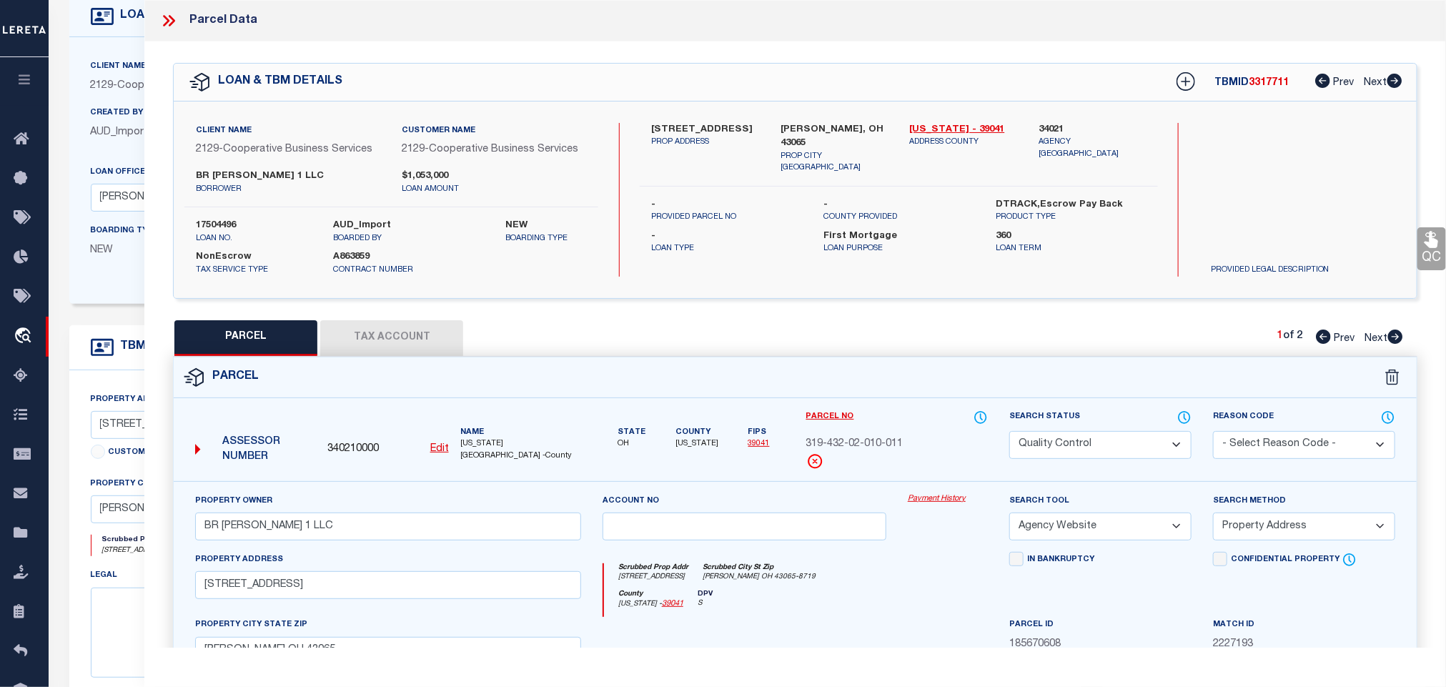
click at [1147, 449] on select "Automated Search Bad Parcel Complete Duplicate Parcel High Dollar Reporting In …" at bounding box center [1100, 445] width 182 height 28
click at [836, 442] on span "319-432-02-010-011" at bounding box center [854, 445] width 97 height 16
copy div "319-432-02-010-011"
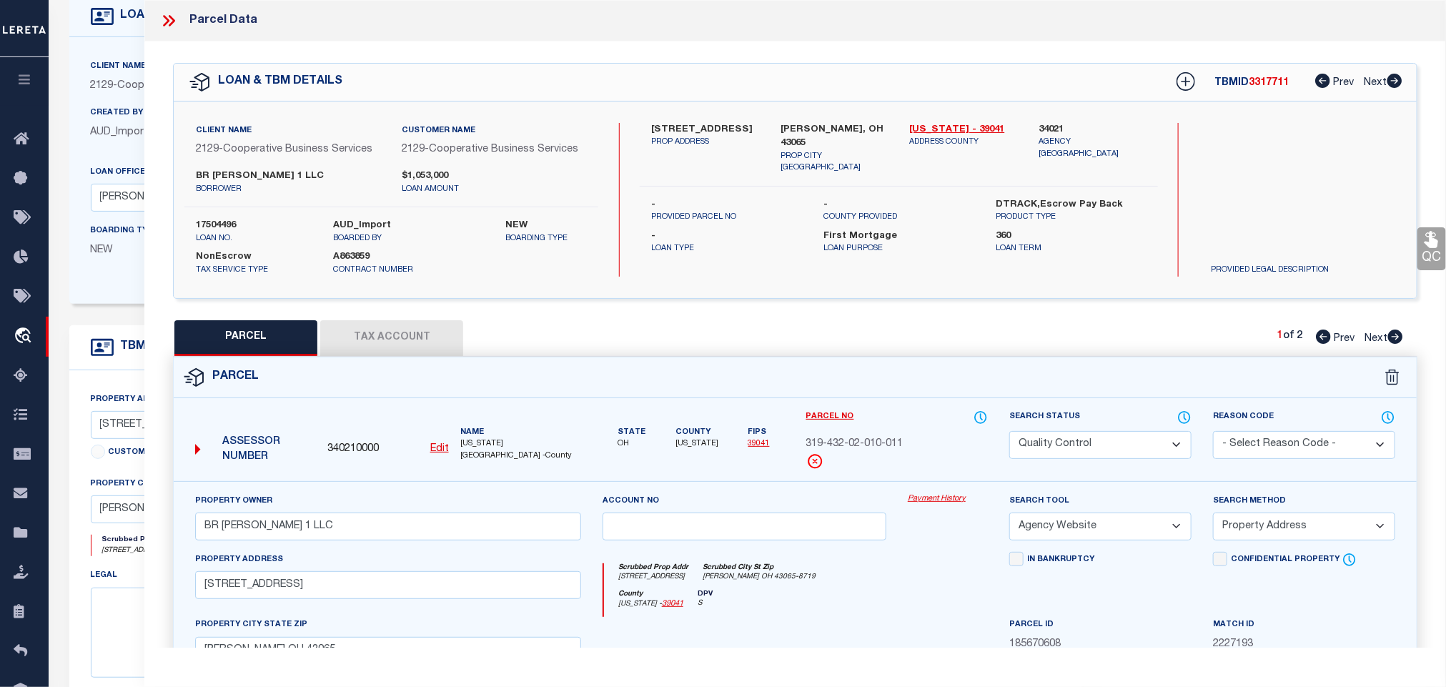
click at [693, 133] on label "[STREET_ADDRESS]" at bounding box center [705, 130] width 108 height 14
copy div "[STREET_ADDRESS]"
click at [613, 312] on div "QC QC QC" at bounding box center [795, 474] width 1302 height 866
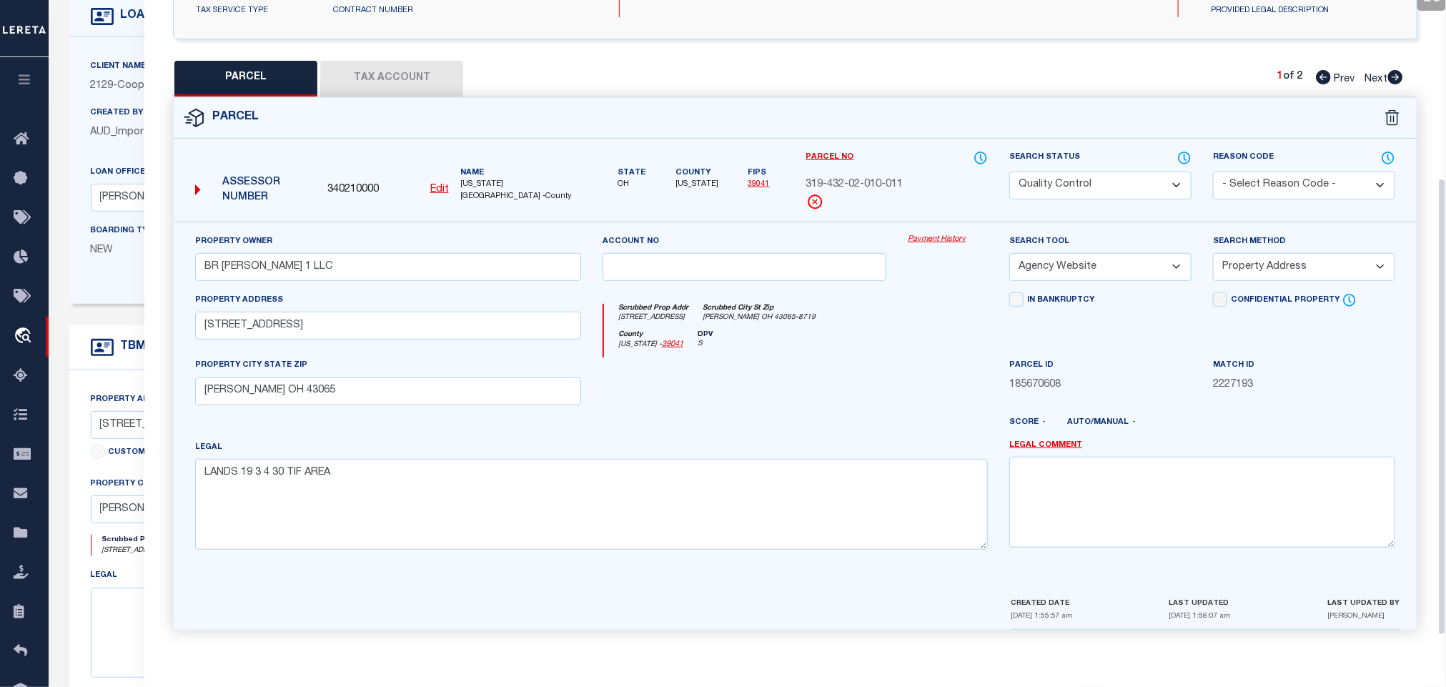
scroll to position [0, 0]
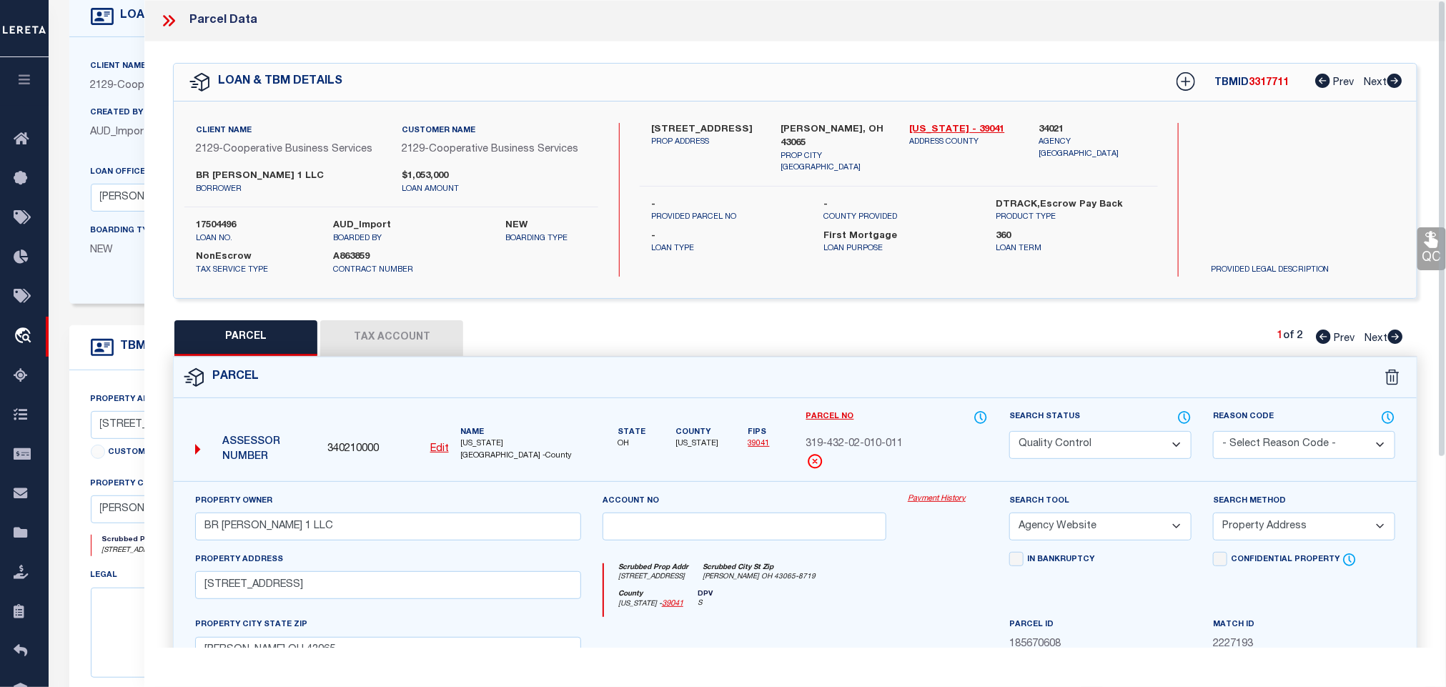
click at [1427, 252] on link "QC" at bounding box center [1431, 248] width 29 height 43
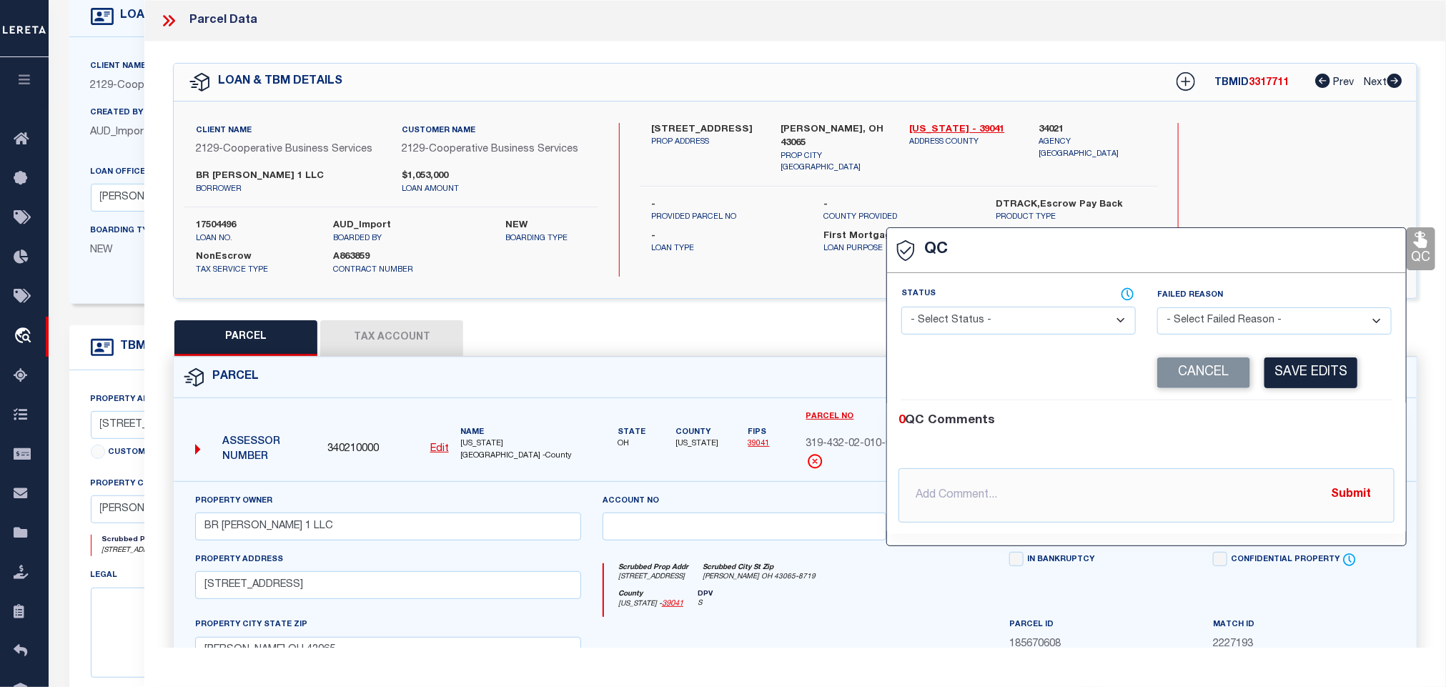
click at [1030, 328] on select "- Select Status - Ready to QC Correct Incorrect" at bounding box center [1018, 321] width 234 height 28
select select "COR"
click at [902, 307] on select "- Select Status - Ready to QC Correct Incorrect" at bounding box center [1018, 321] width 234 height 28
click at [1302, 373] on button "Save Edits" at bounding box center [1311, 372] width 93 height 31
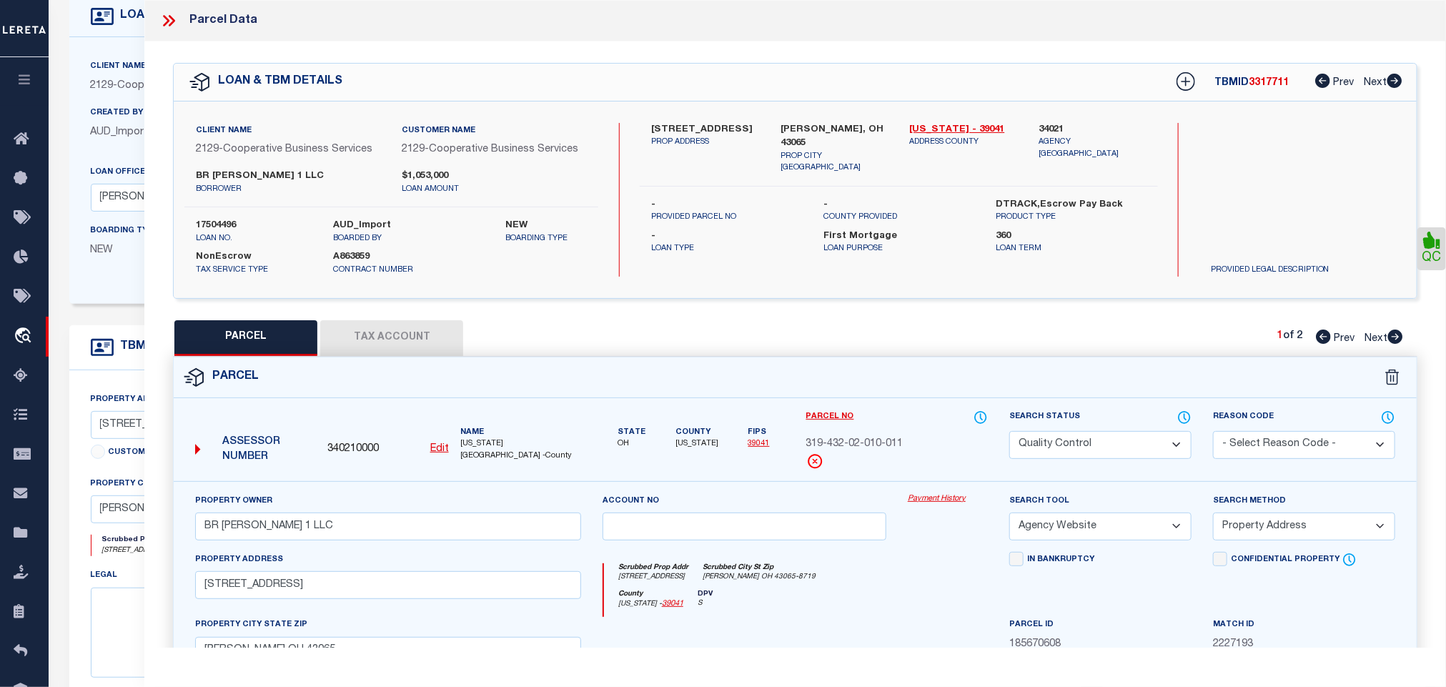
click at [397, 342] on button "Tax Account" at bounding box center [391, 338] width 143 height 36
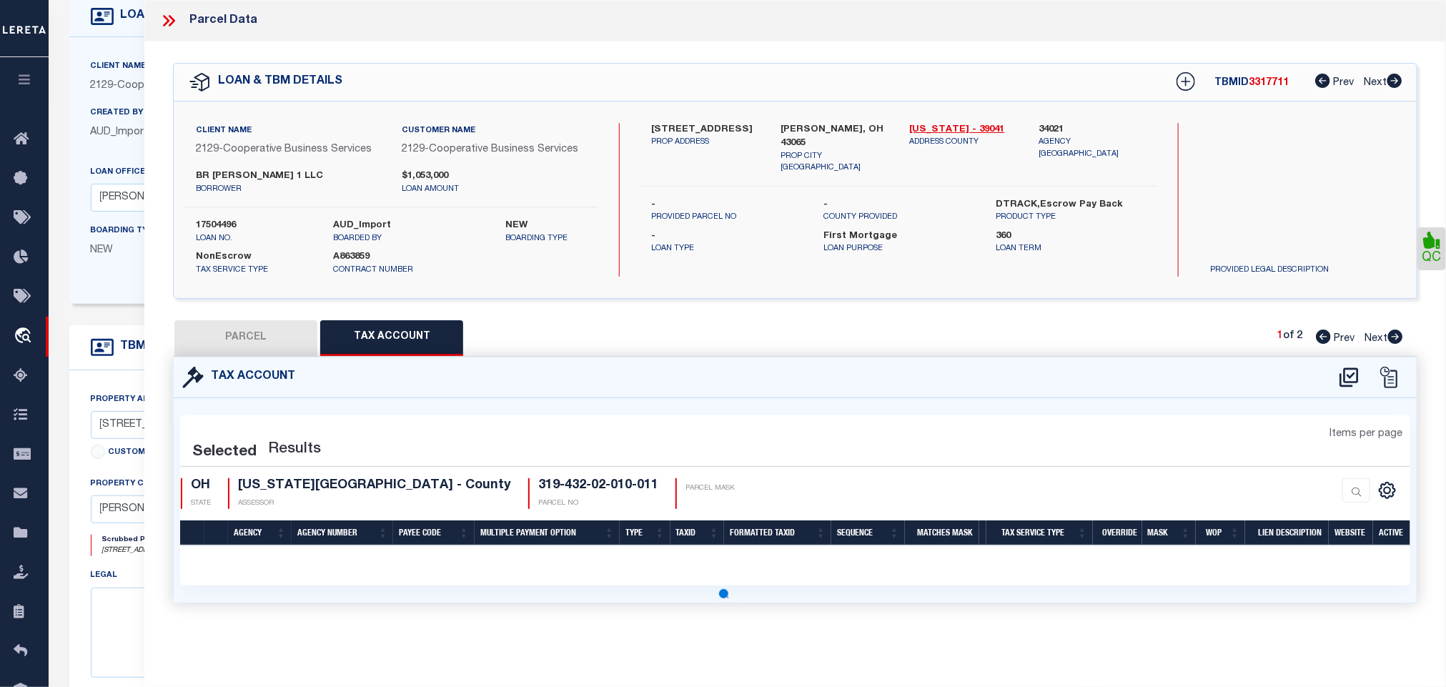
select select "100"
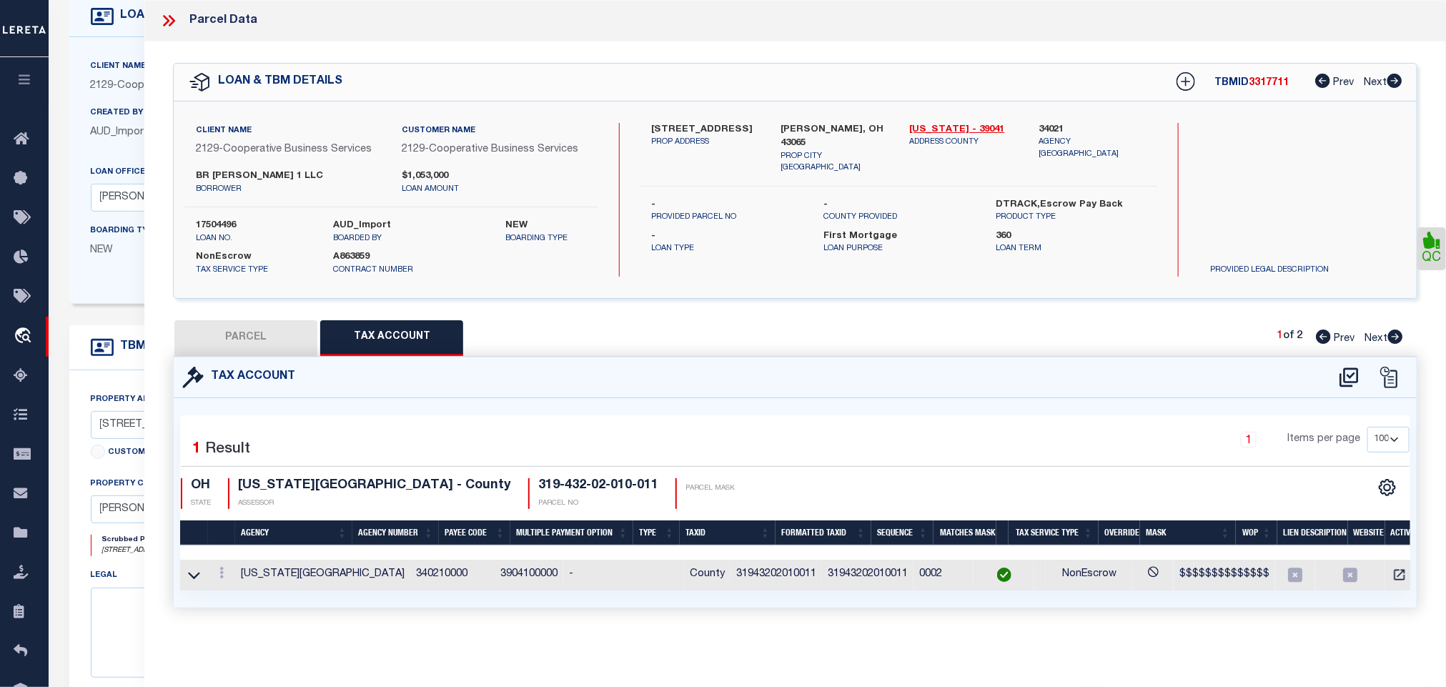
click at [251, 326] on button "PARCEL" at bounding box center [245, 338] width 143 height 36
select select "AS"
select select
checkbox input "false"
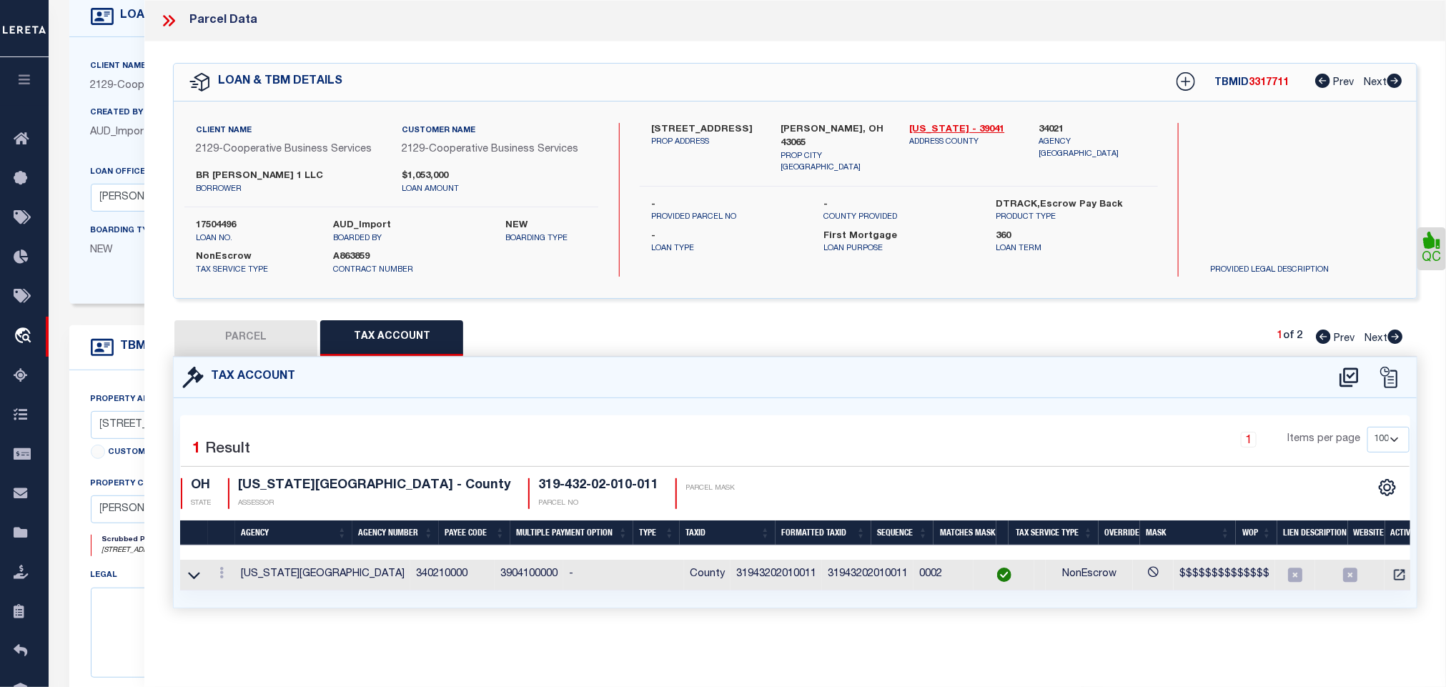
checkbox input "false"
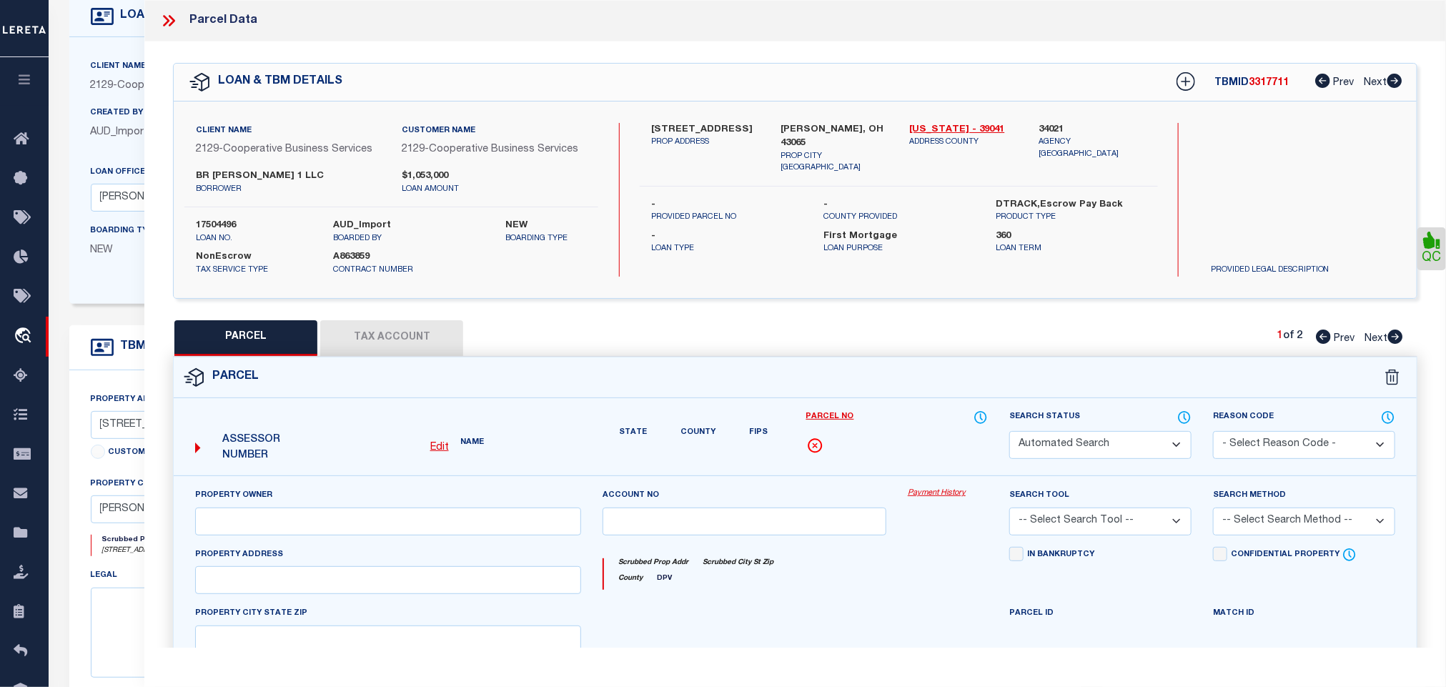
select select "QC"
type input "BR [PERSON_NAME] 1 LLC"
select select "AGW"
select select "ADD"
type input "[STREET_ADDRESS]"
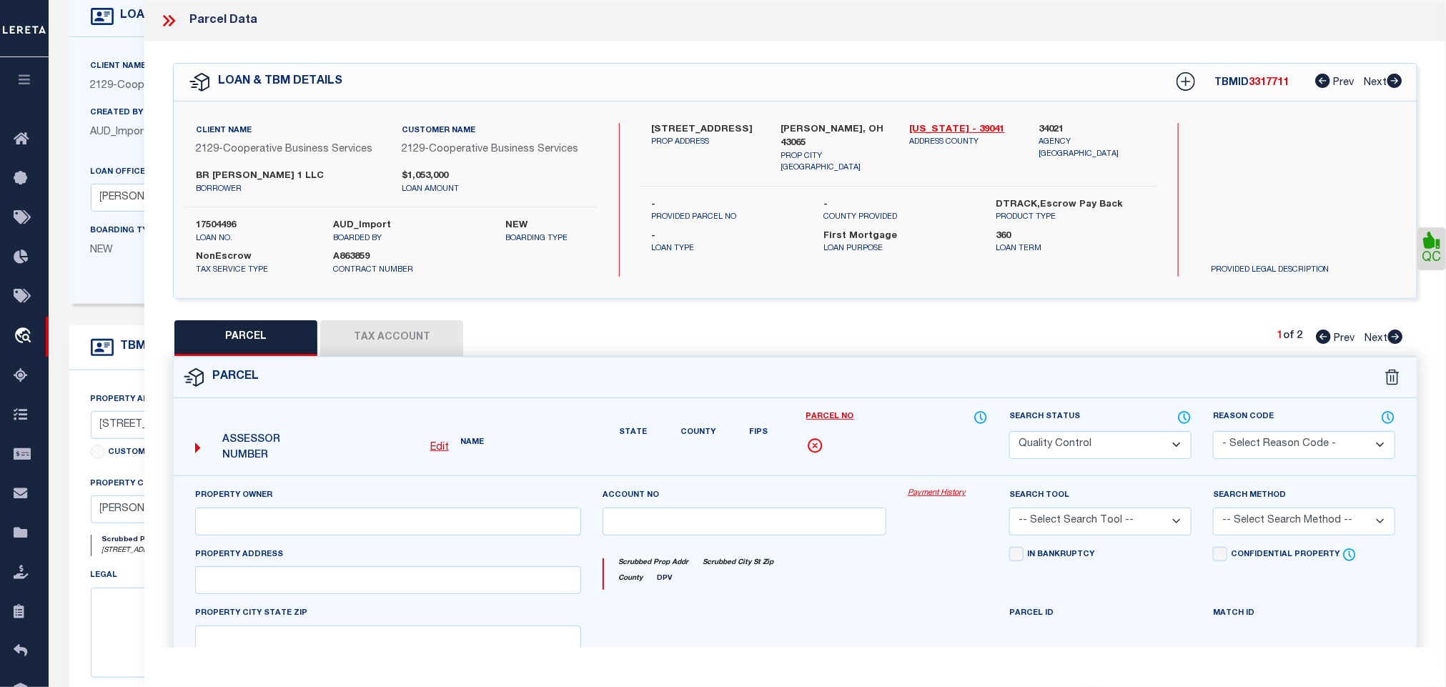
type input "[PERSON_NAME] OH 43065"
type textarea "LANDS 19 3 4 30 TIF AREA"
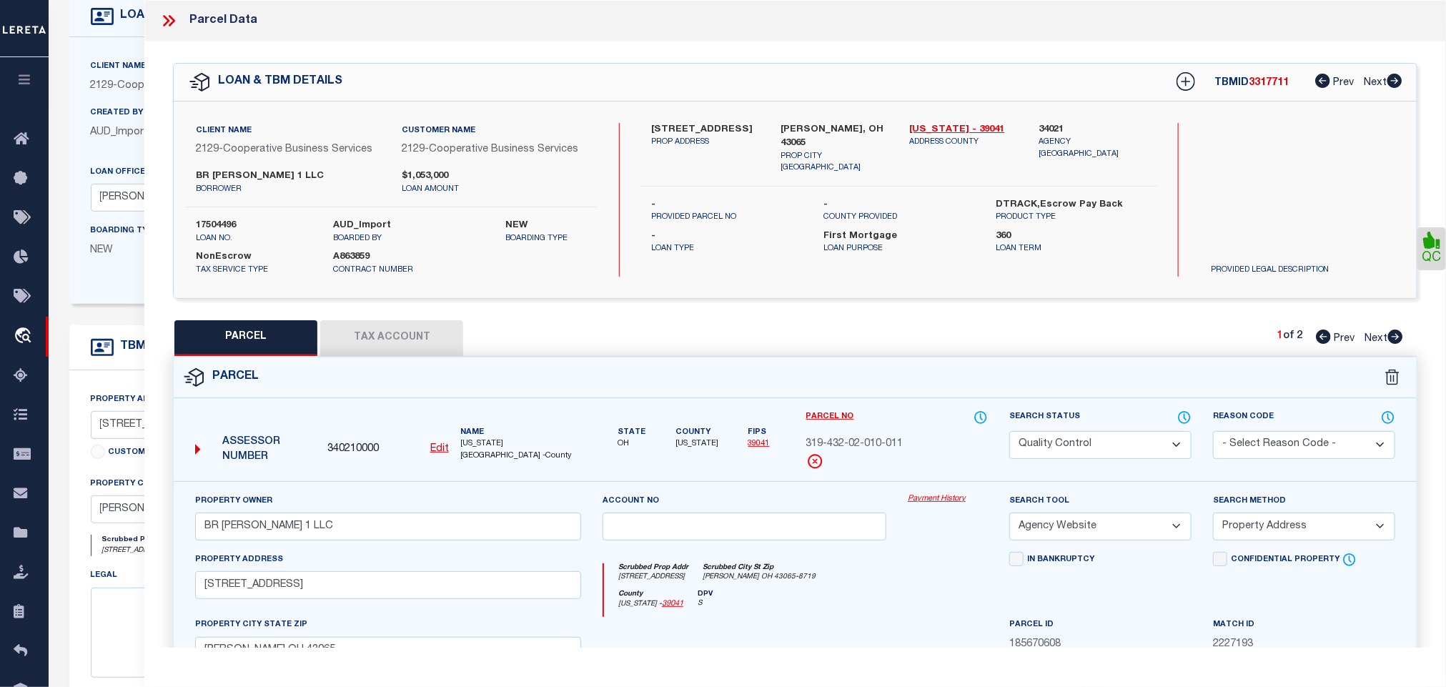
click at [1090, 442] on select "Automated Search Bad Parcel Complete Duplicate Parcel High Dollar Reporting In …" at bounding box center [1100, 445] width 182 height 28
select select "CP"
click at [1009, 432] on select "Automated Search Bad Parcel Complete Duplicate Parcel High Dollar Reporting In …" at bounding box center [1100, 445] width 182 height 28
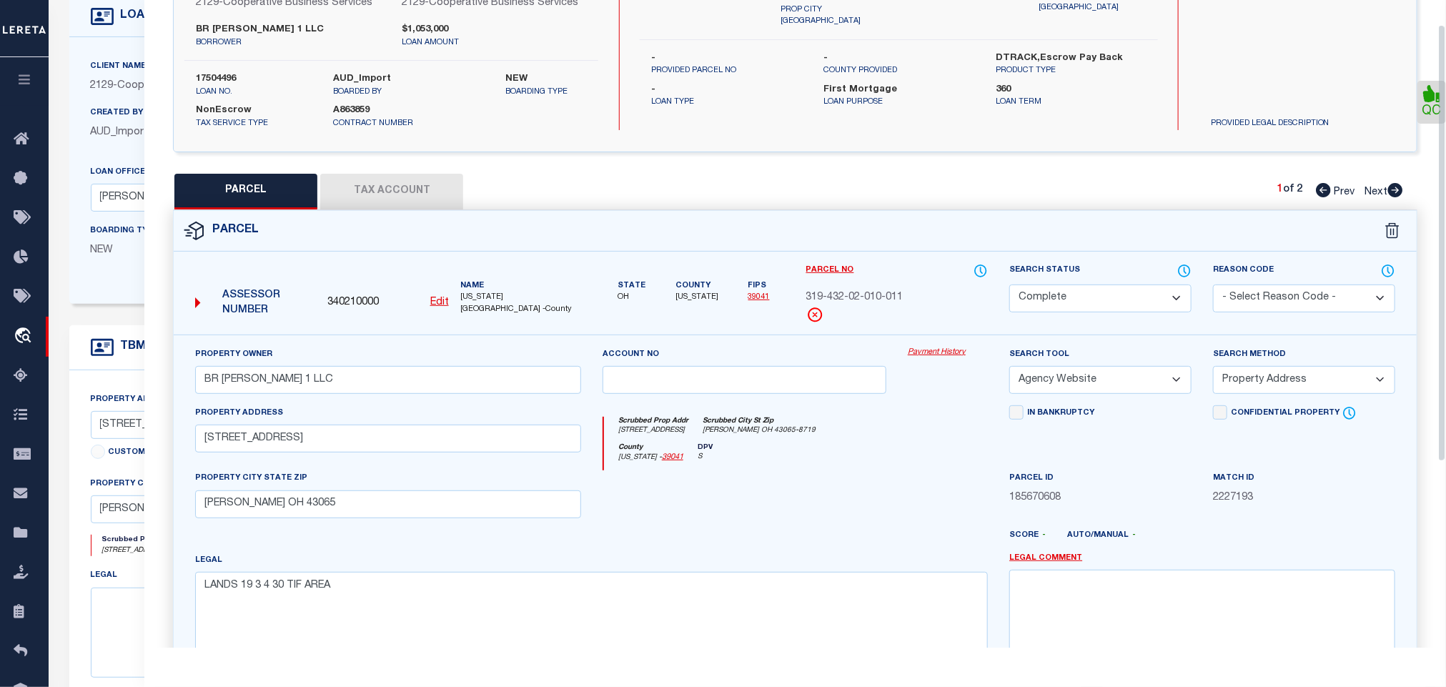
scroll to position [311, 0]
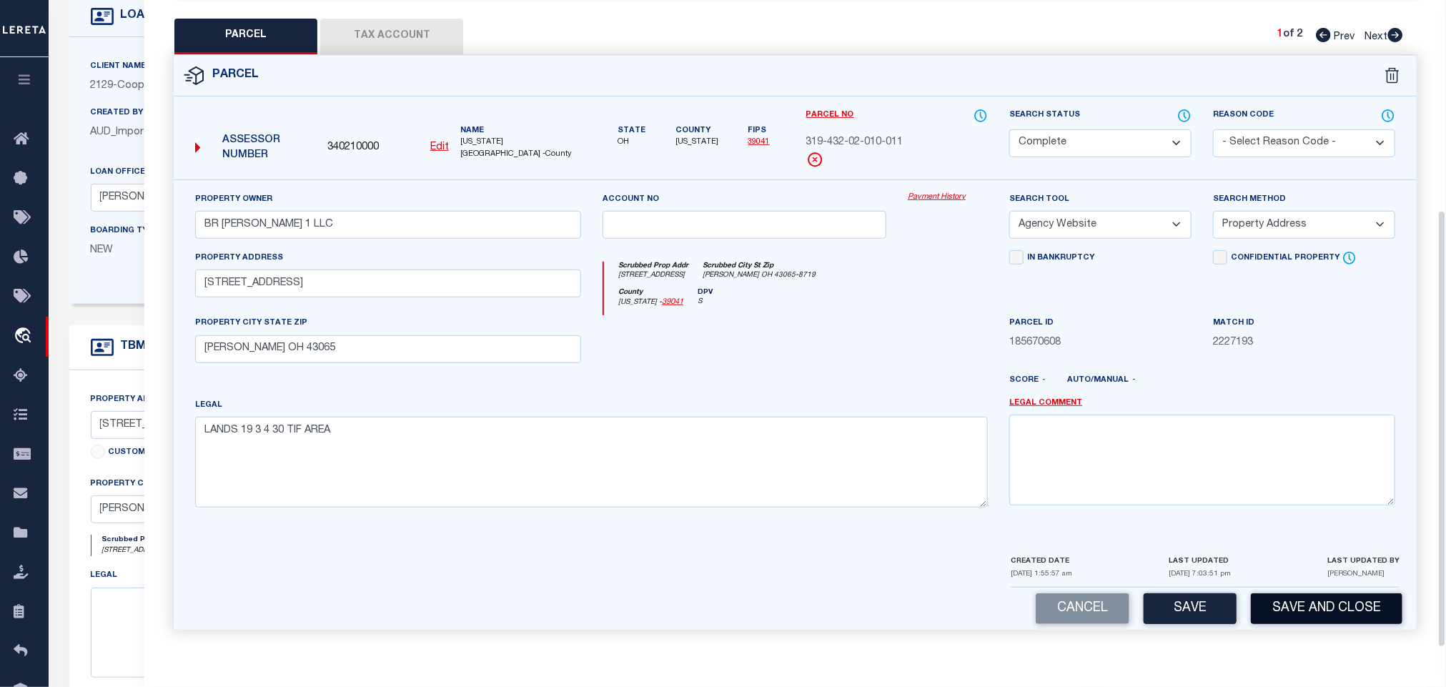
click at [1302, 605] on button "Save and Close" at bounding box center [1327, 608] width 152 height 31
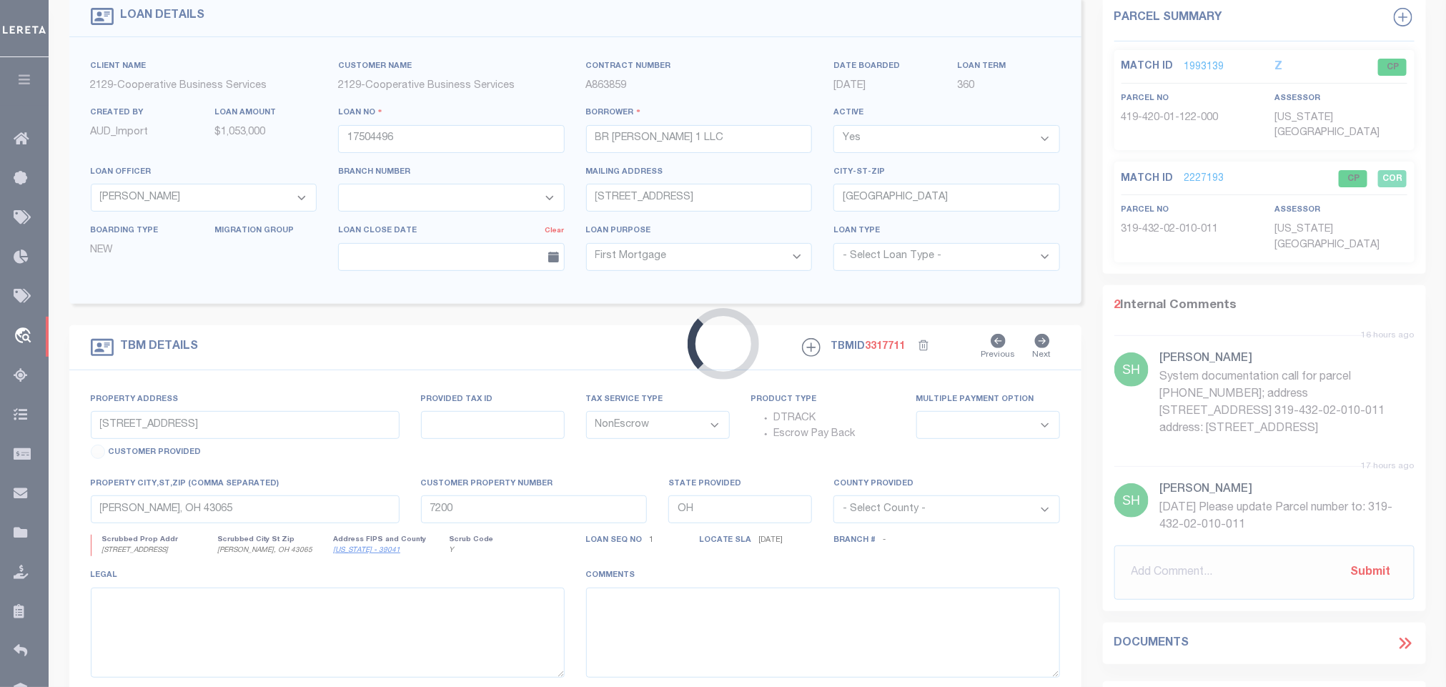
select select "20013"
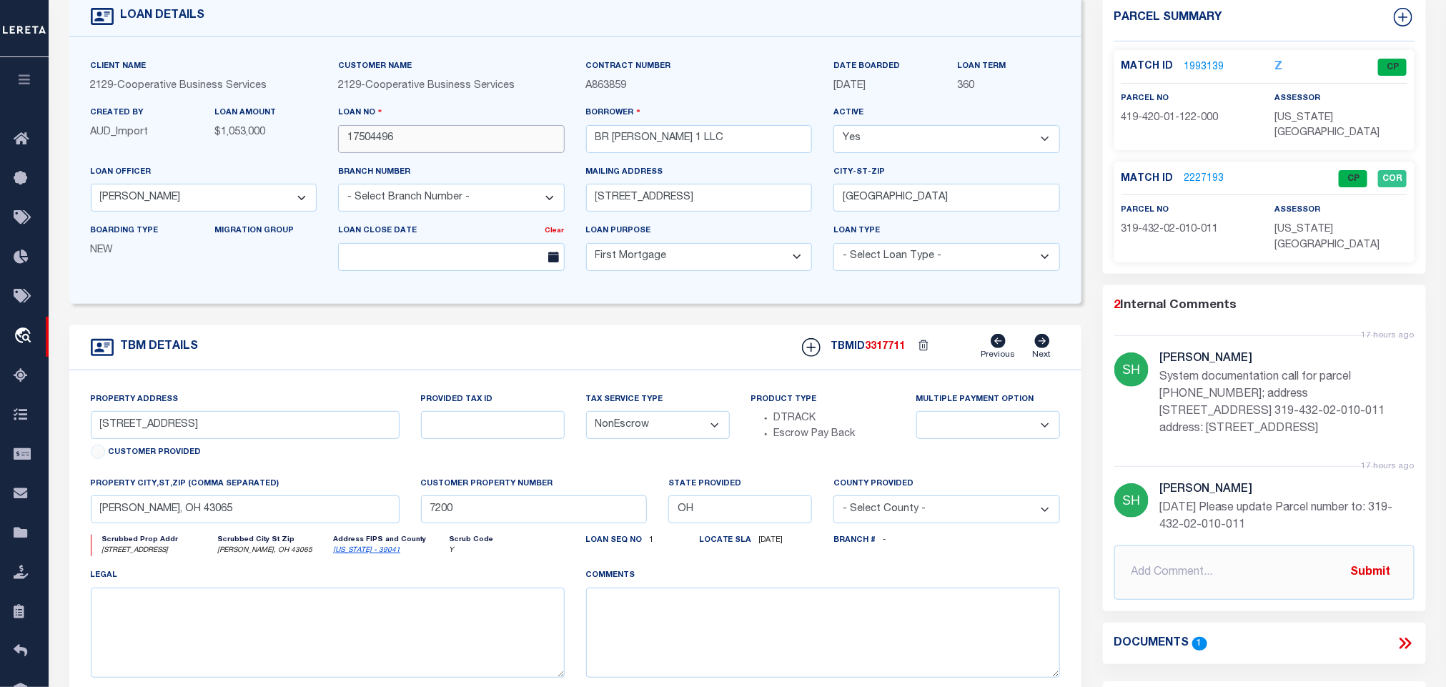
click at [406, 139] on input "17504496" at bounding box center [451, 139] width 227 height 28
click at [888, 352] on span "3317711" at bounding box center [886, 347] width 40 height 10
copy span "3317711"
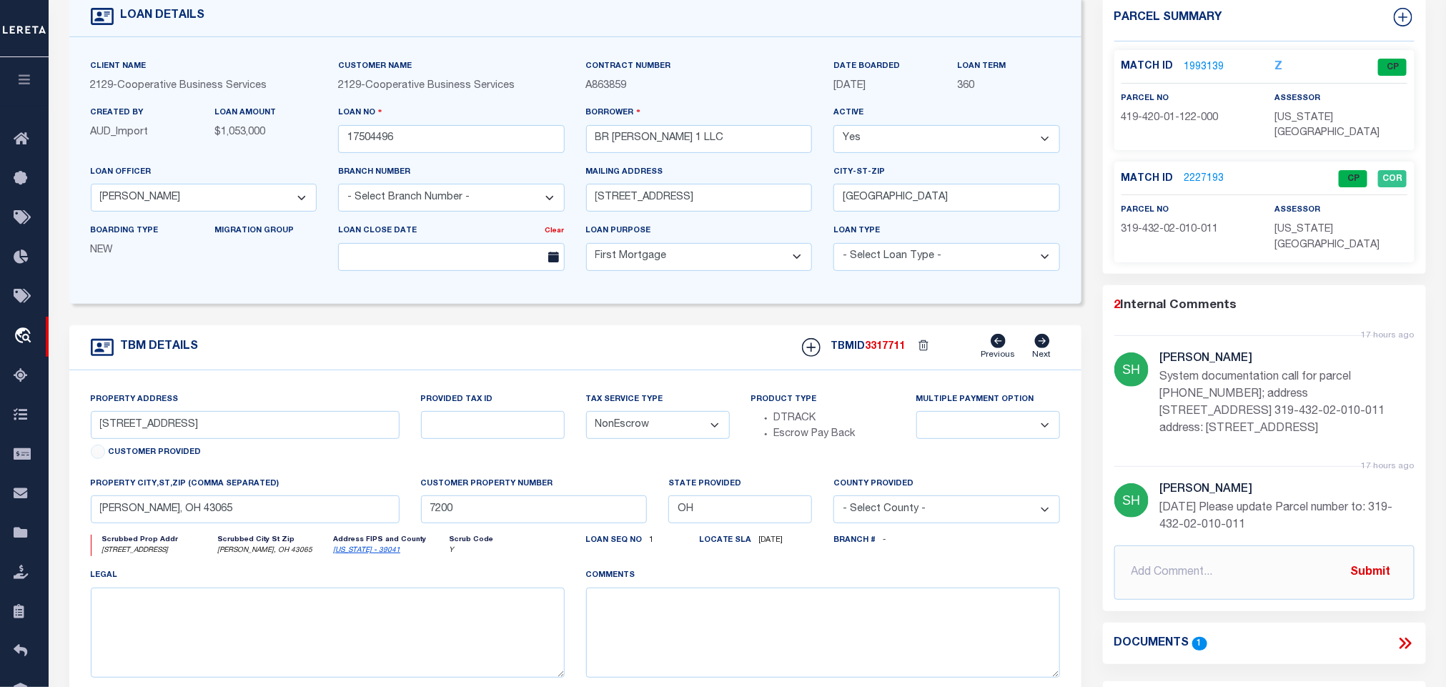
click at [1272, 215] on div "assessor [US_STATE][GEOGRAPHIC_DATA]" at bounding box center [1342, 227] width 154 height 51
copy div "[US_STATE][GEOGRAPHIC_DATA]"
click at [1180, 224] on span "319-432-02-010-011" at bounding box center [1170, 229] width 97 height 10
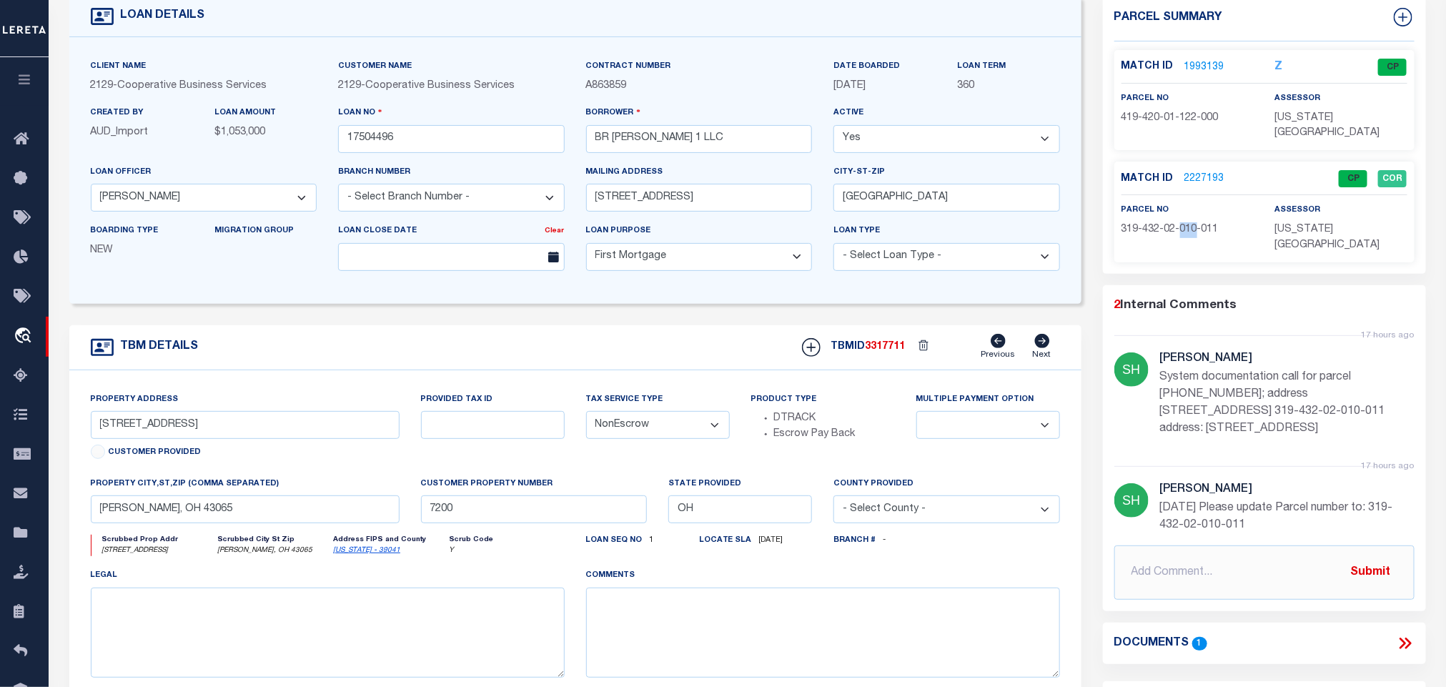
click at [1180, 224] on span "319-432-02-010-011" at bounding box center [1170, 229] width 97 height 10
copy div "319-432-02-010-011"
click at [1209, 172] on link "2227193" at bounding box center [1204, 179] width 40 height 15
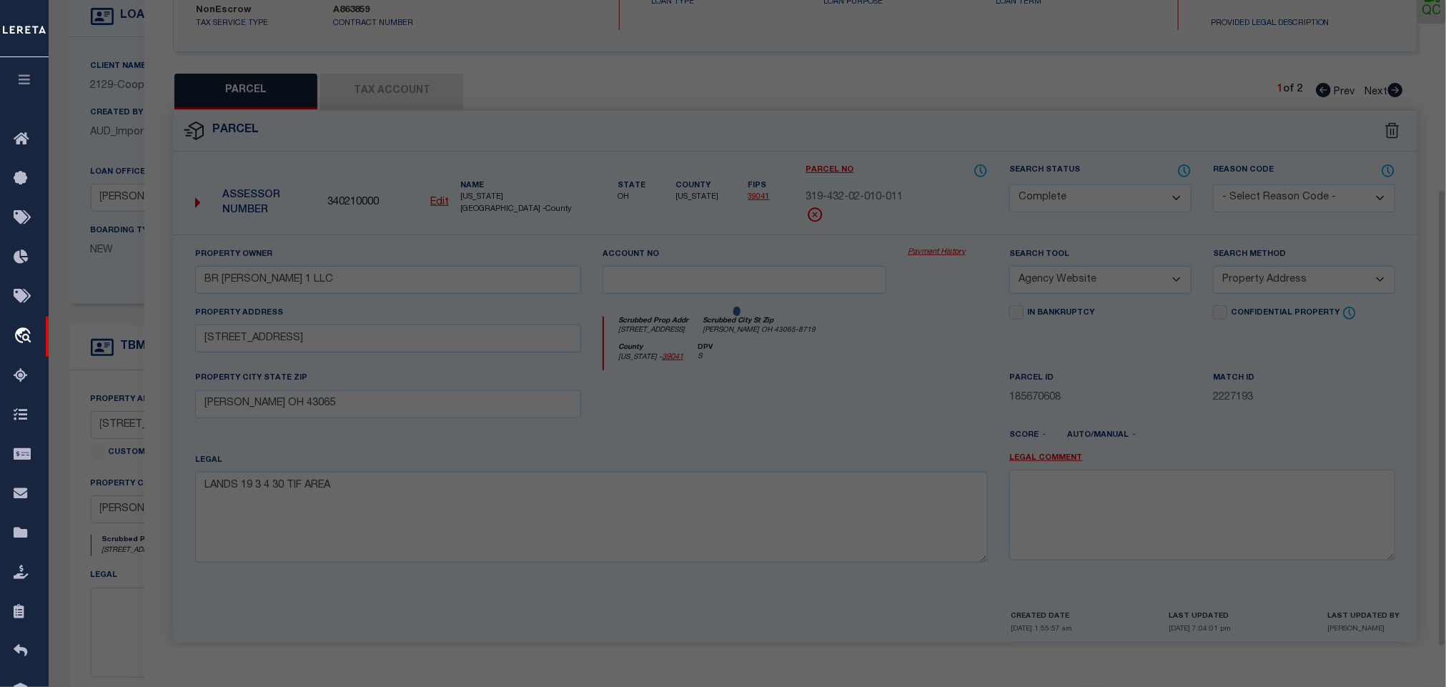
scroll to position [268, 0]
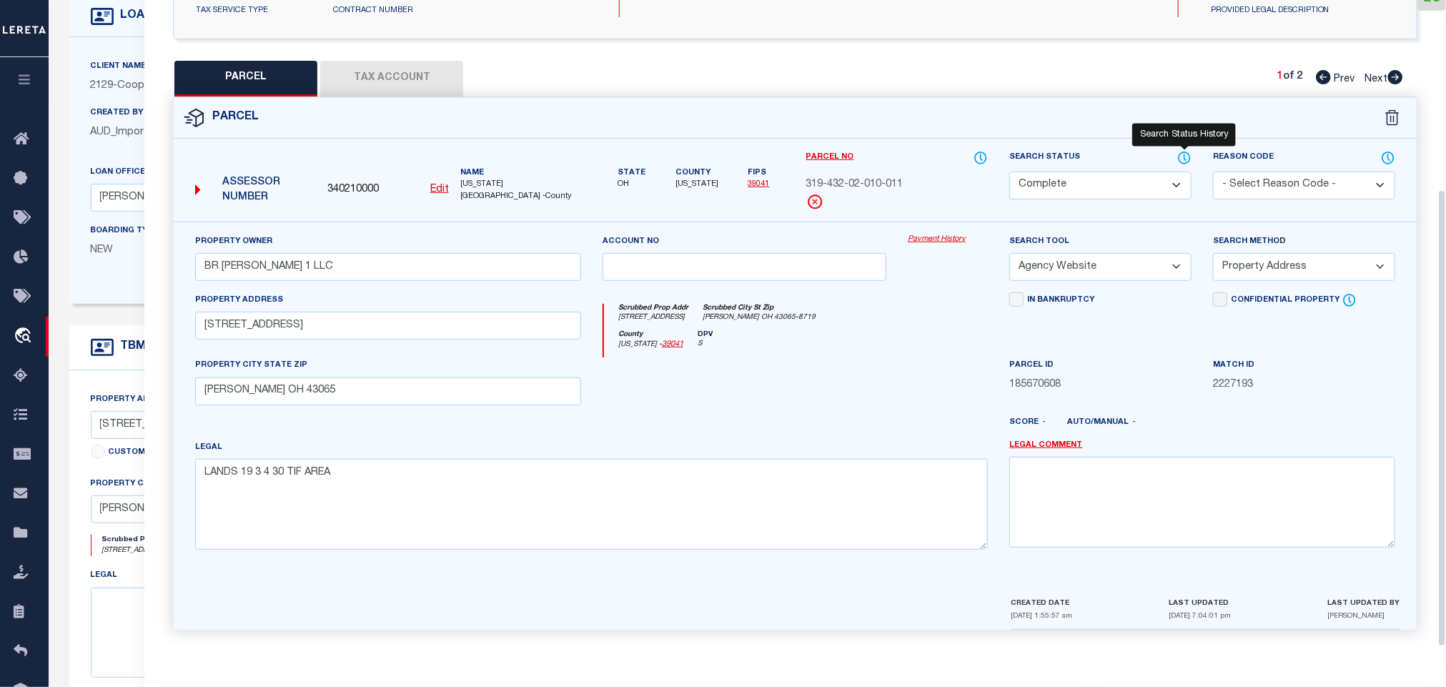
click at [1178, 151] on icon at bounding box center [1184, 158] width 14 height 16
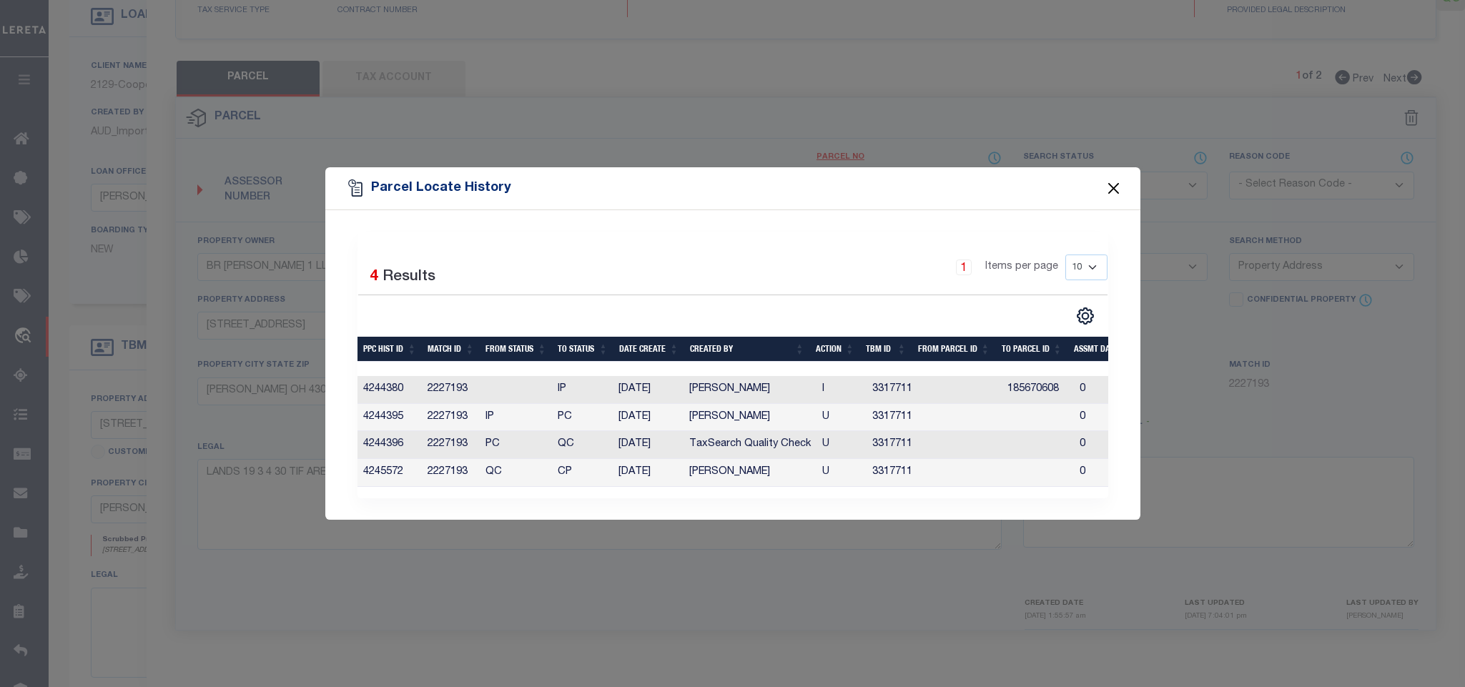
click at [1112, 187] on button "Close" at bounding box center [1113, 188] width 19 height 19
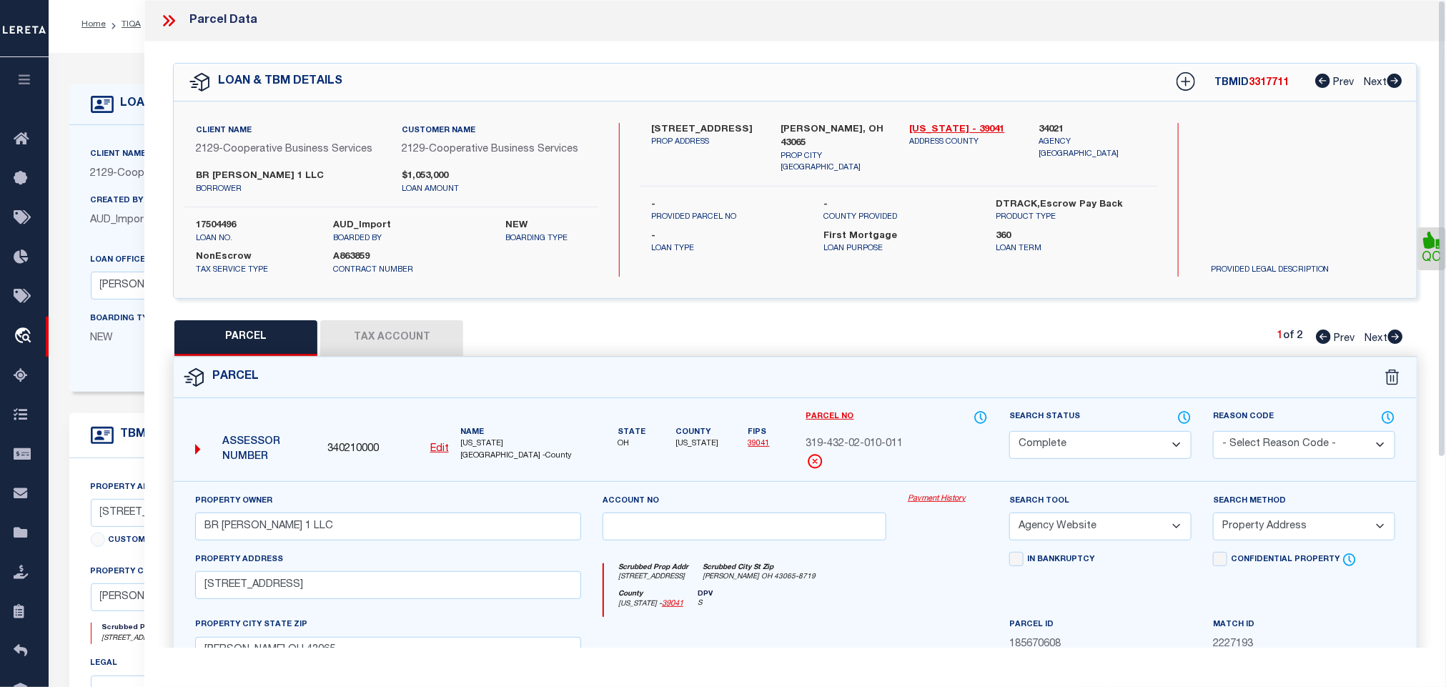
scroll to position [0, 0]
click at [164, 17] on icon at bounding box center [168, 20] width 19 height 19
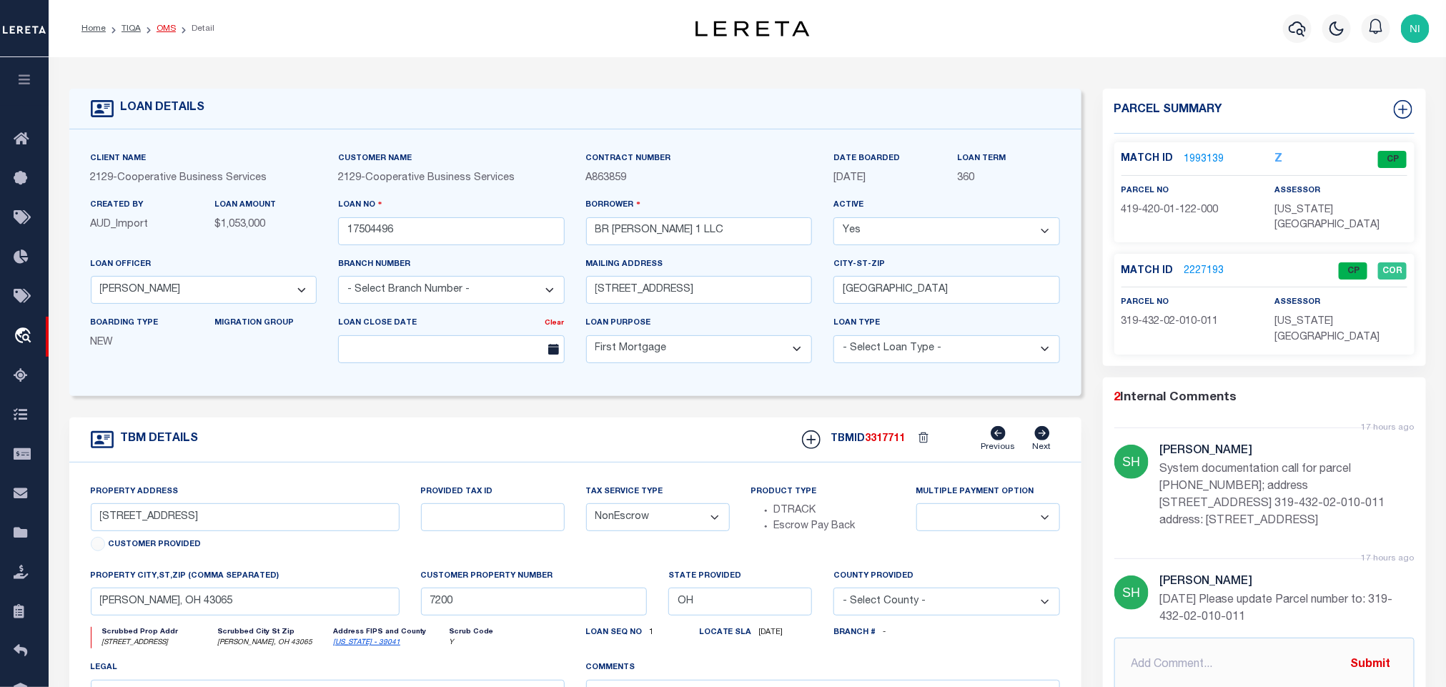
click at [159, 29] on link "OMS" at bounding box center [166, 28] width 19 height 9
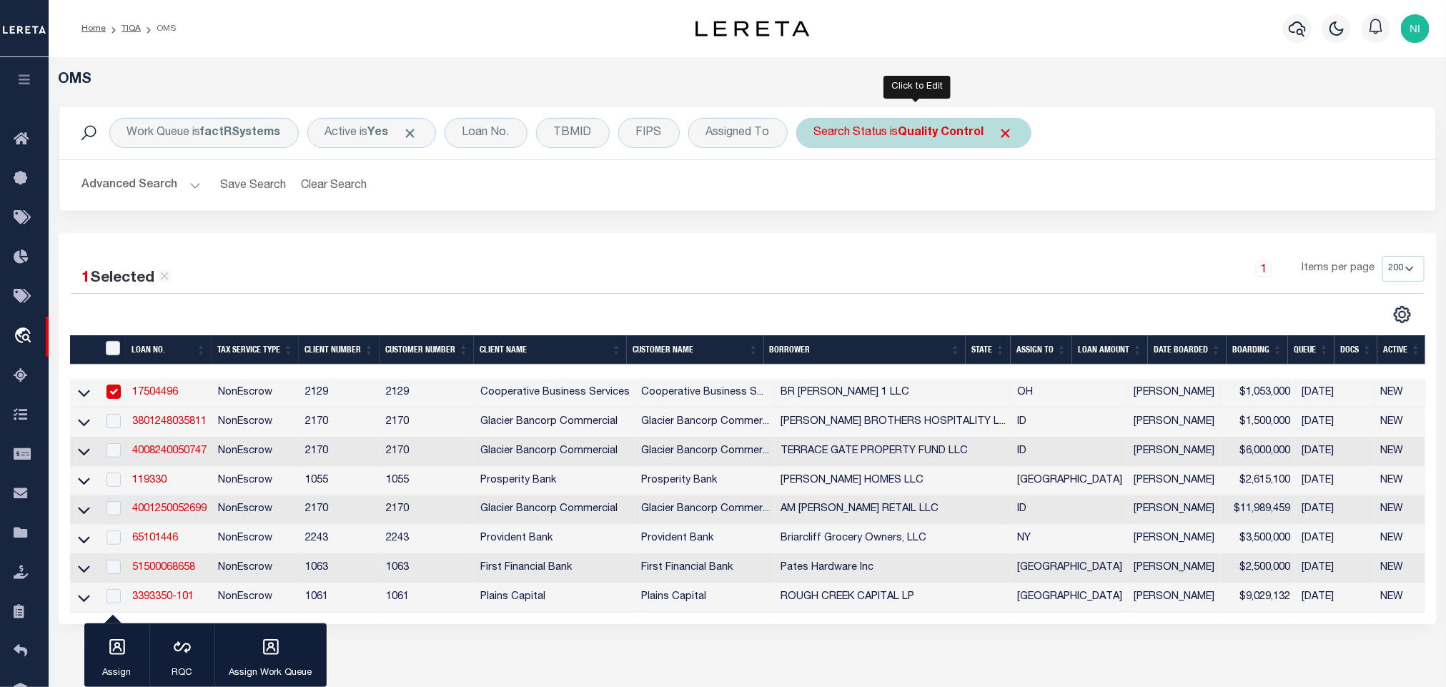
click at [907, 134] on b "Quality Control" at bounding box center [942, 132] width 86 height 11
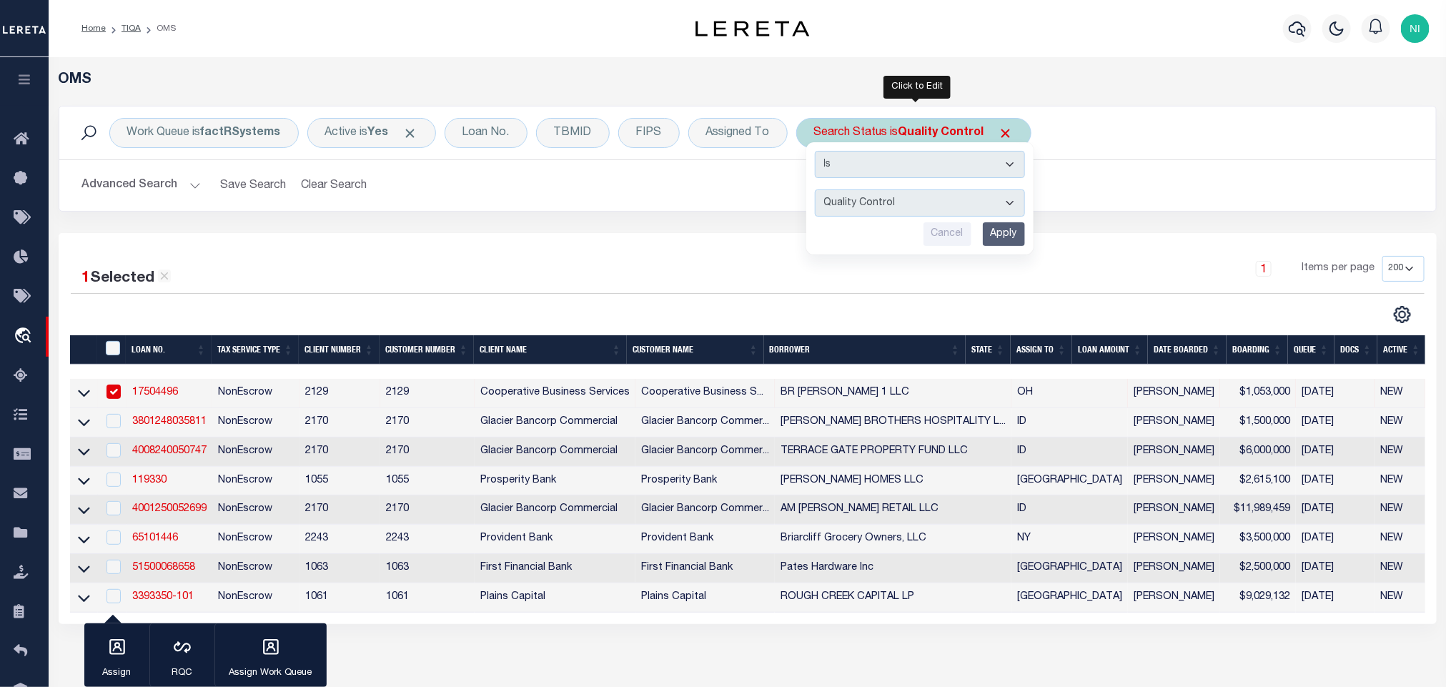
click at [1014, 240] on input "Apply" at bounding box center [1004, 234] width 42 height 24
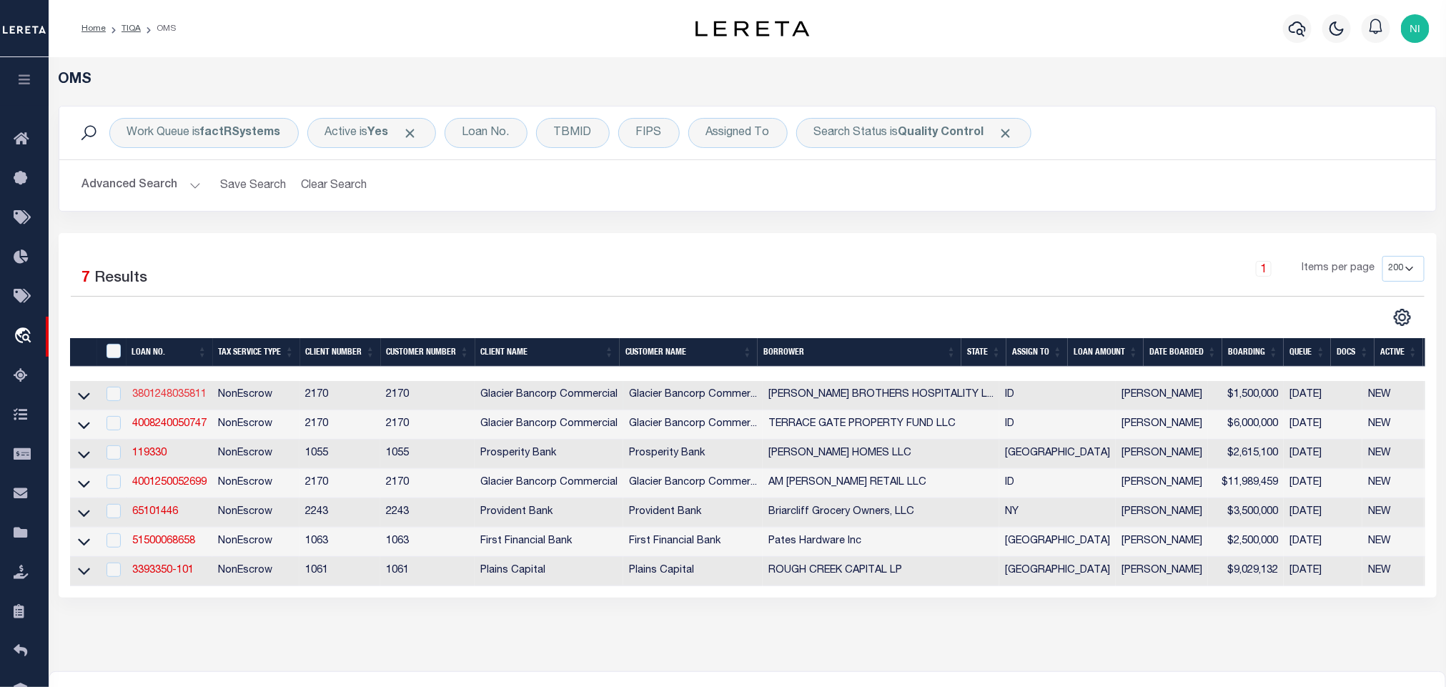
click at [166, 397] on link "3801248035811" at bounding box center [169, 395] width 74 height 10
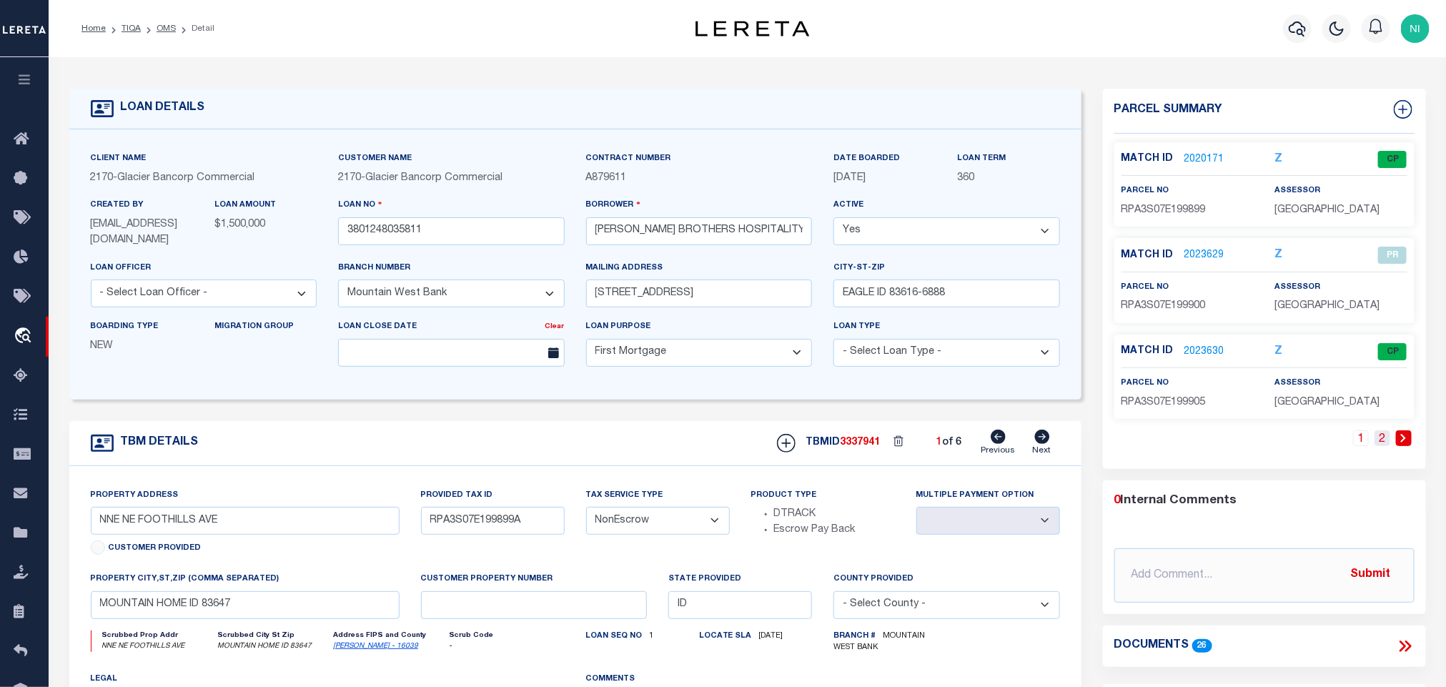
click at [1385, 446] on link "2" at bounding box center [1383, 438] width 16 height 16
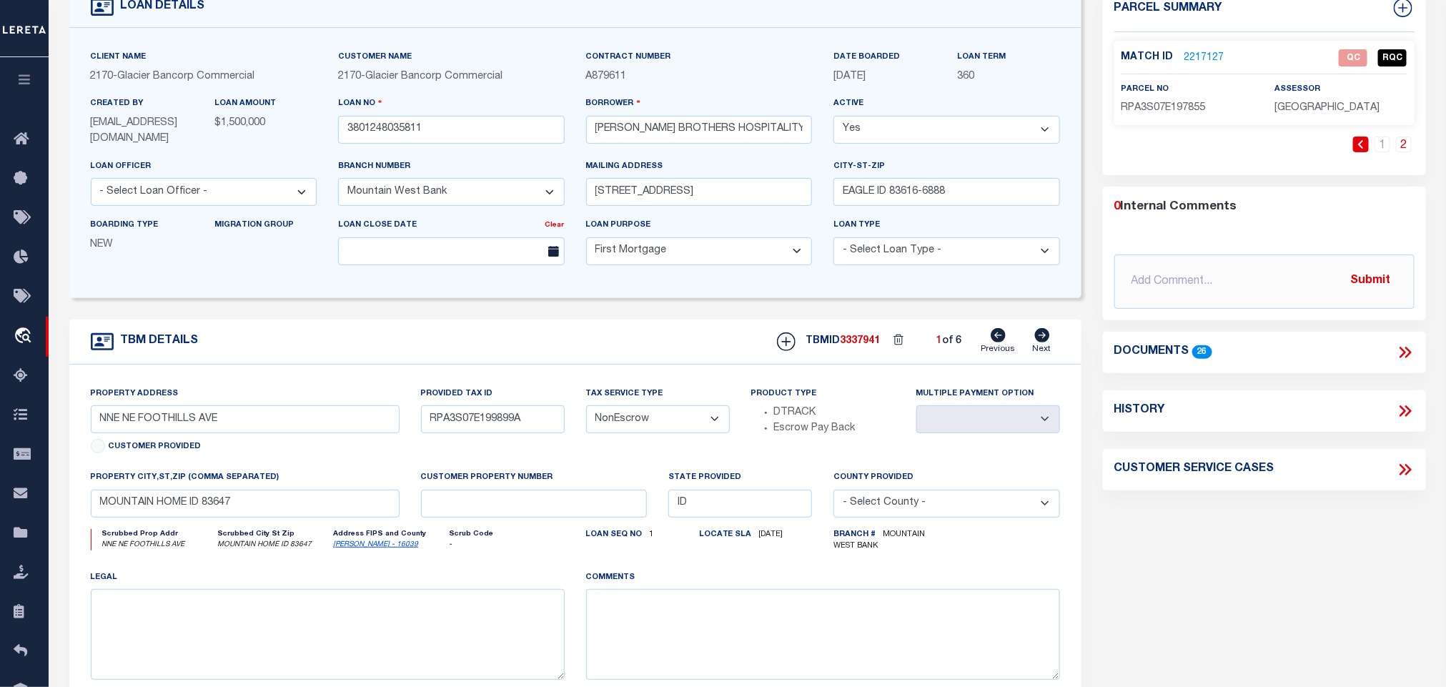
scroll to position [107, 0]
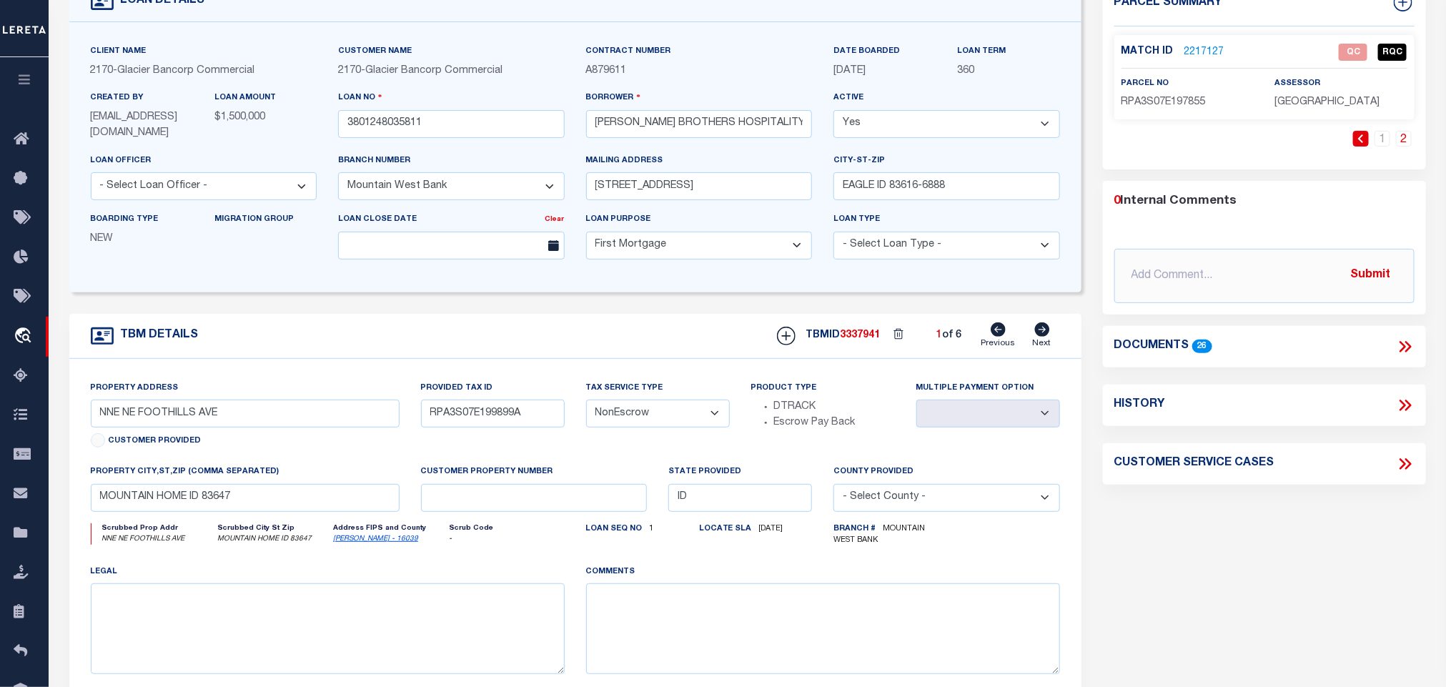
click at [1405, 345] on icon at bounding box center [1403, 346] width 6 height 11
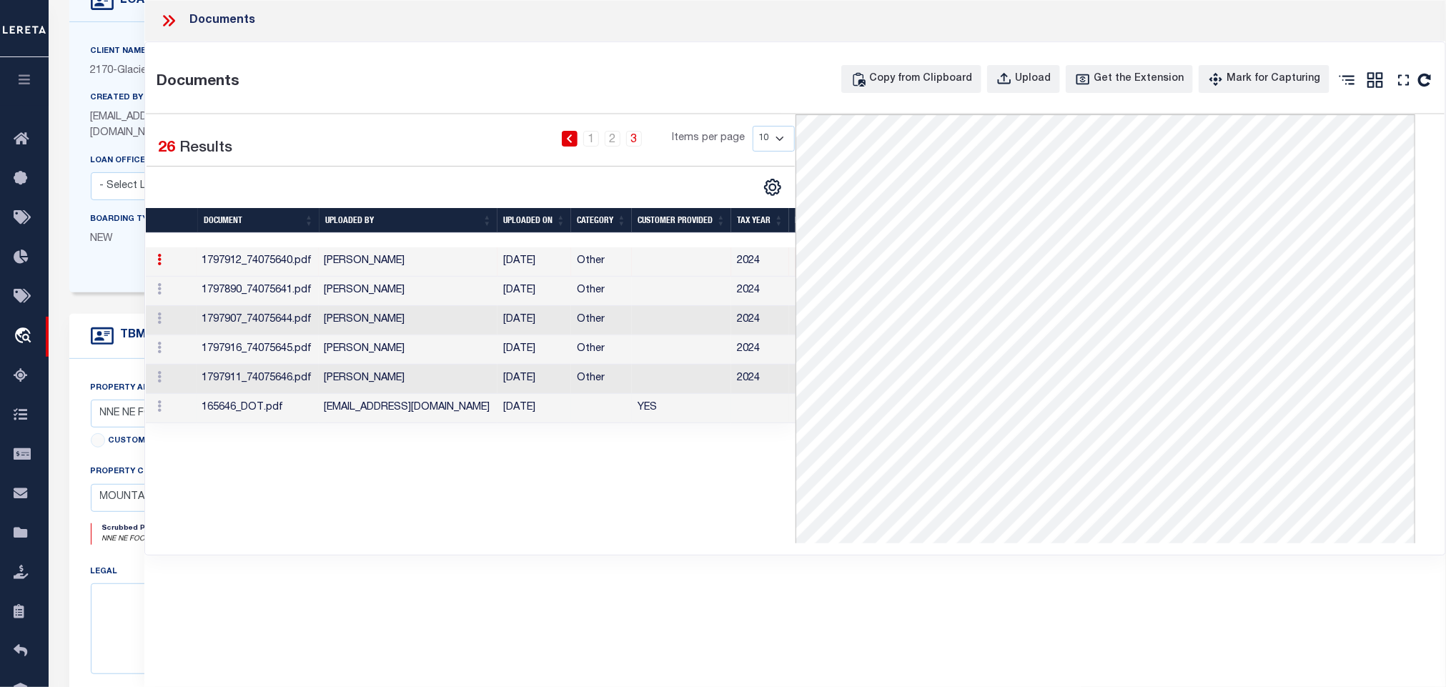
click at [440, 408] on td "[EMAIL_ADDRESS][DOMAIN_NAME]" at bounding box center [408, 408] width 179 height 29
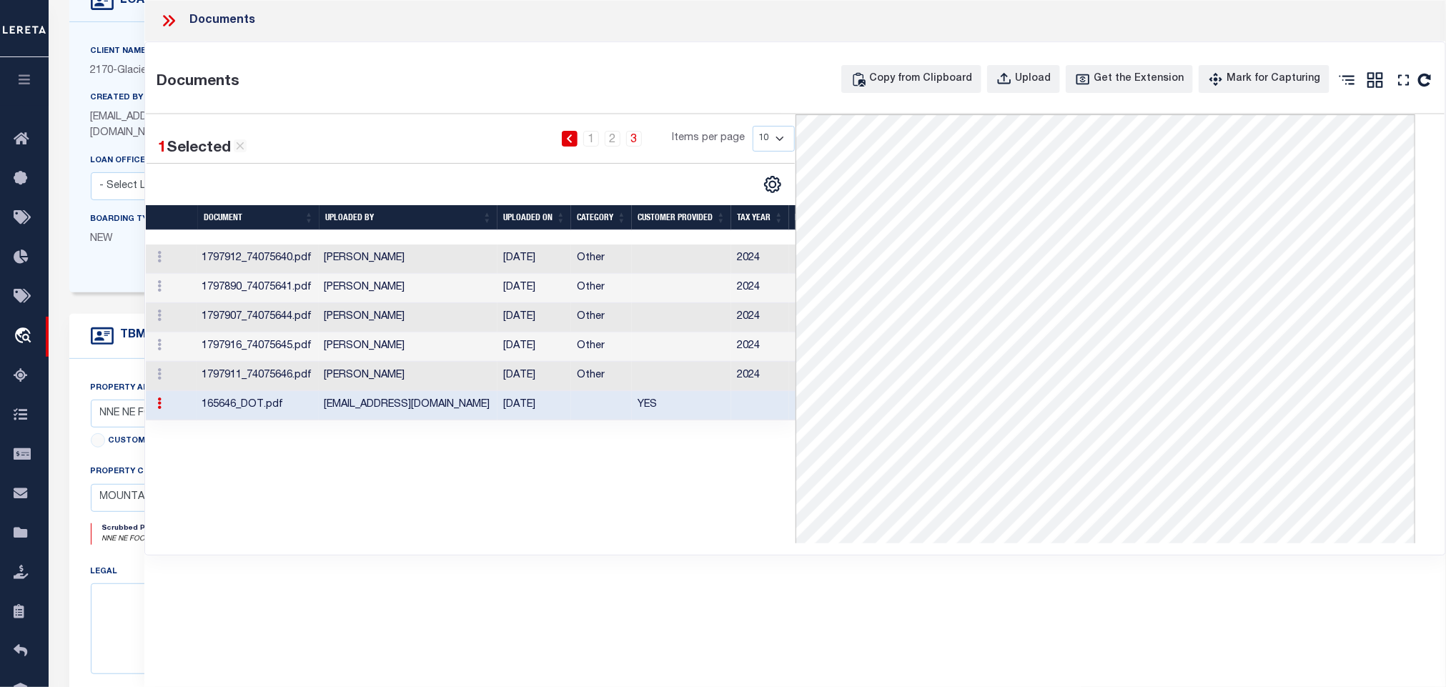
click at [169, 26] on icon at bounding box center [172, 20] width 6 height 11
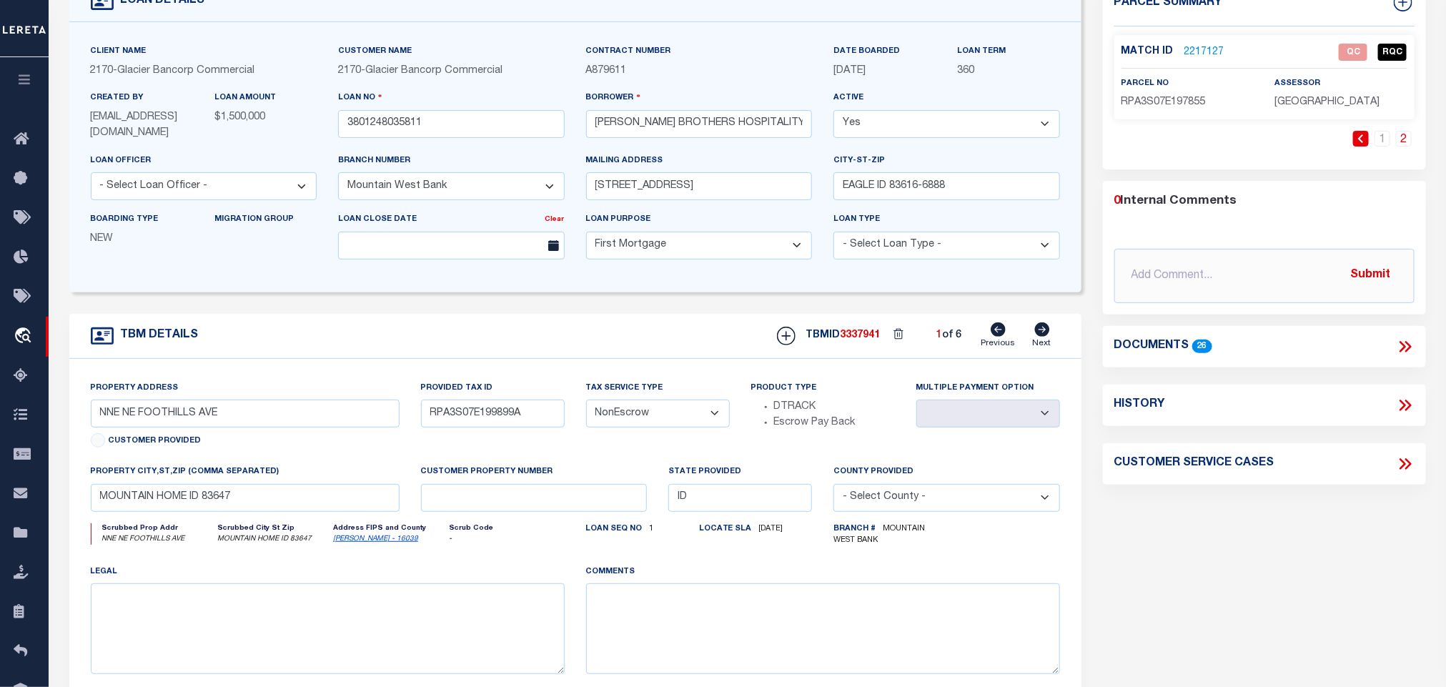
click at [1190, 52] on link "2217127" at bounding box center [1204, 52] width 40 height 15
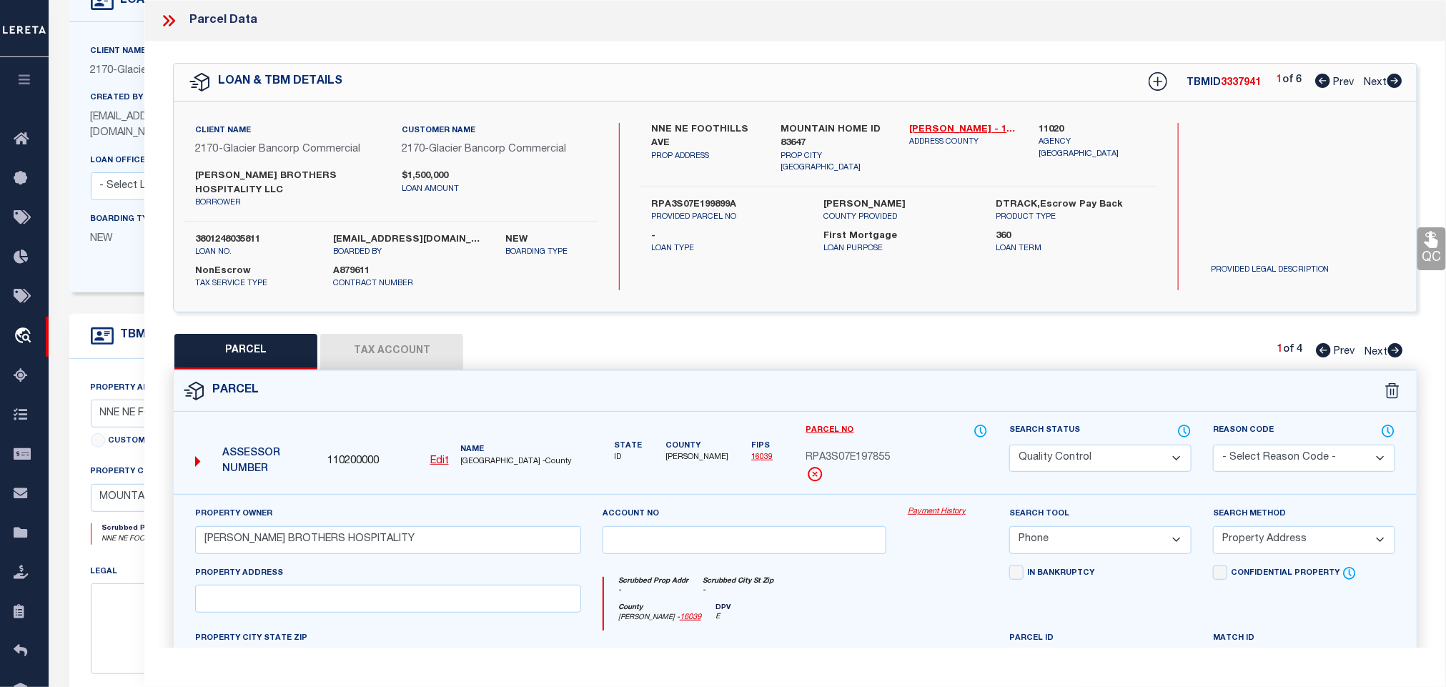
click at [1182, 423] on icon at bounding box center [1184, 431] width 14 height 16
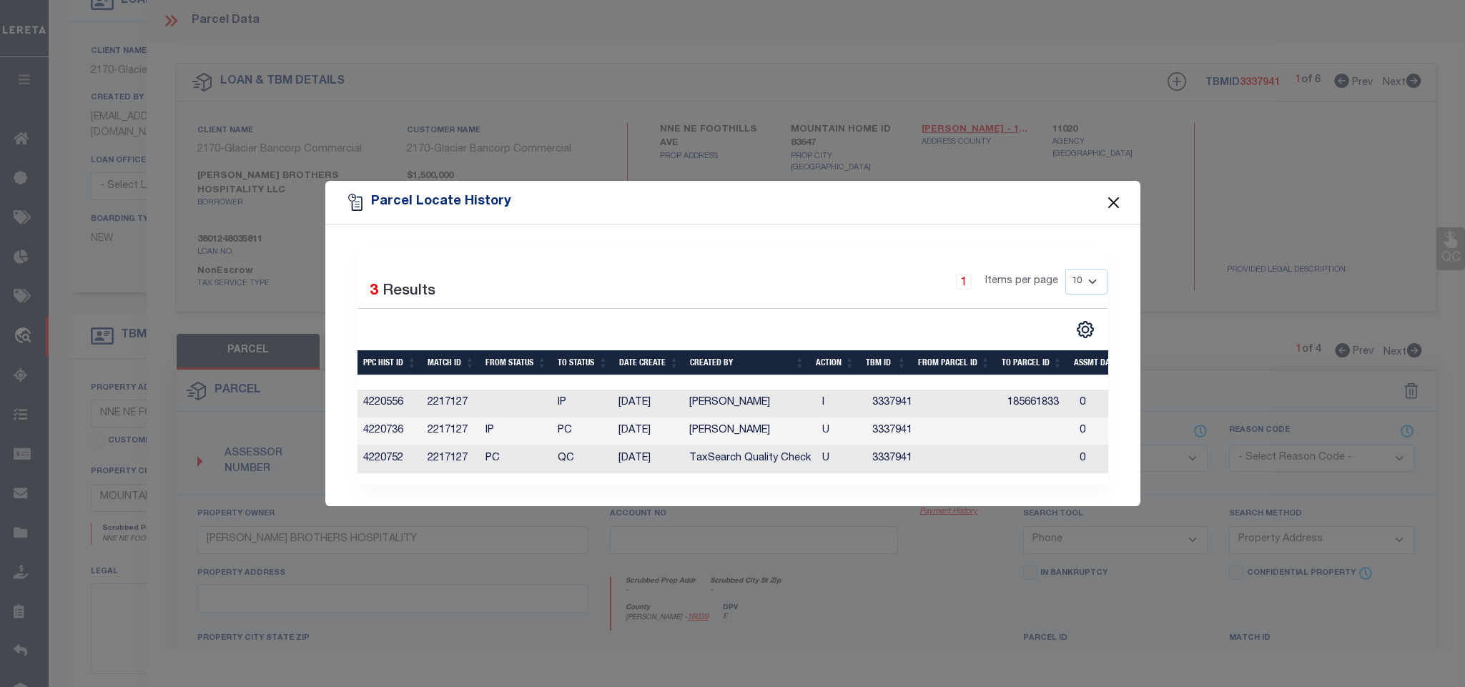
click at [1109, 202] on button "Close" at bounding box center [1113, 202] width 19 height 19
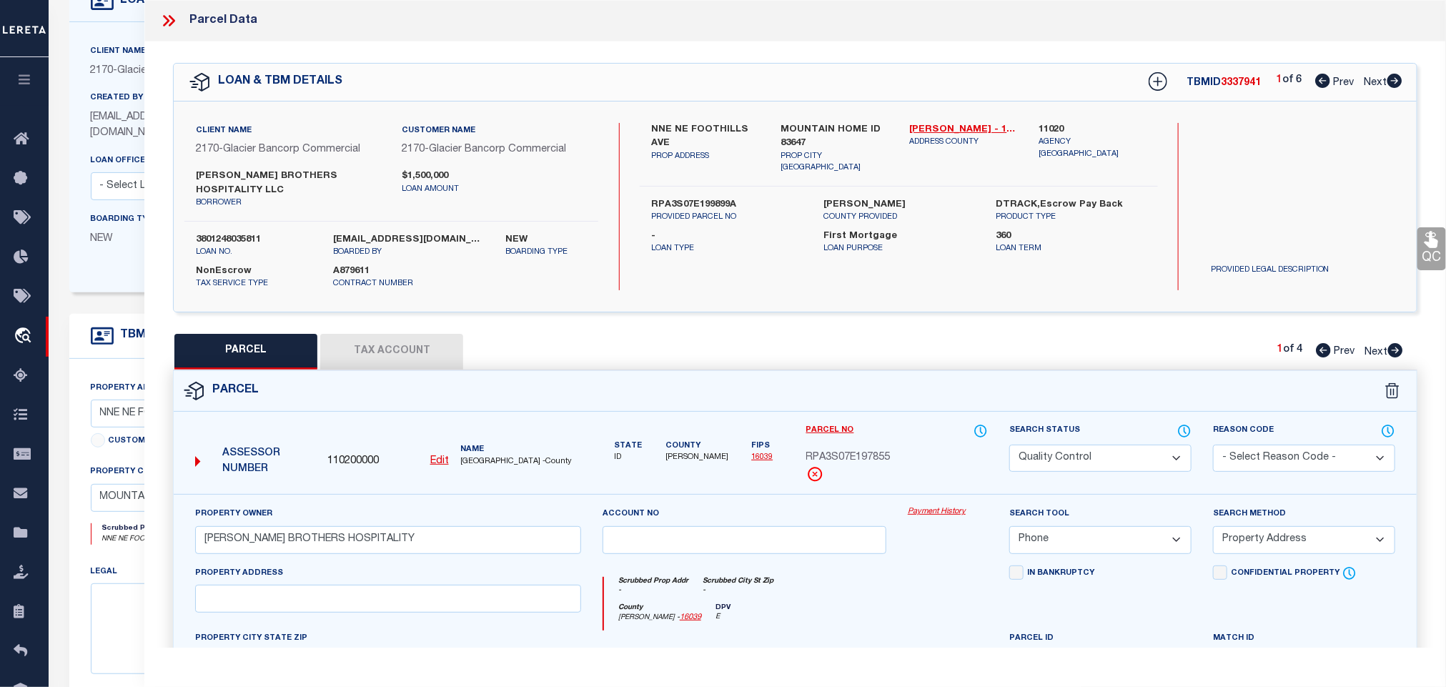
click at [923, 401] on form "Parcel 110200000 Edit ID" at bounding box center [795, 637] width 1243 height 532
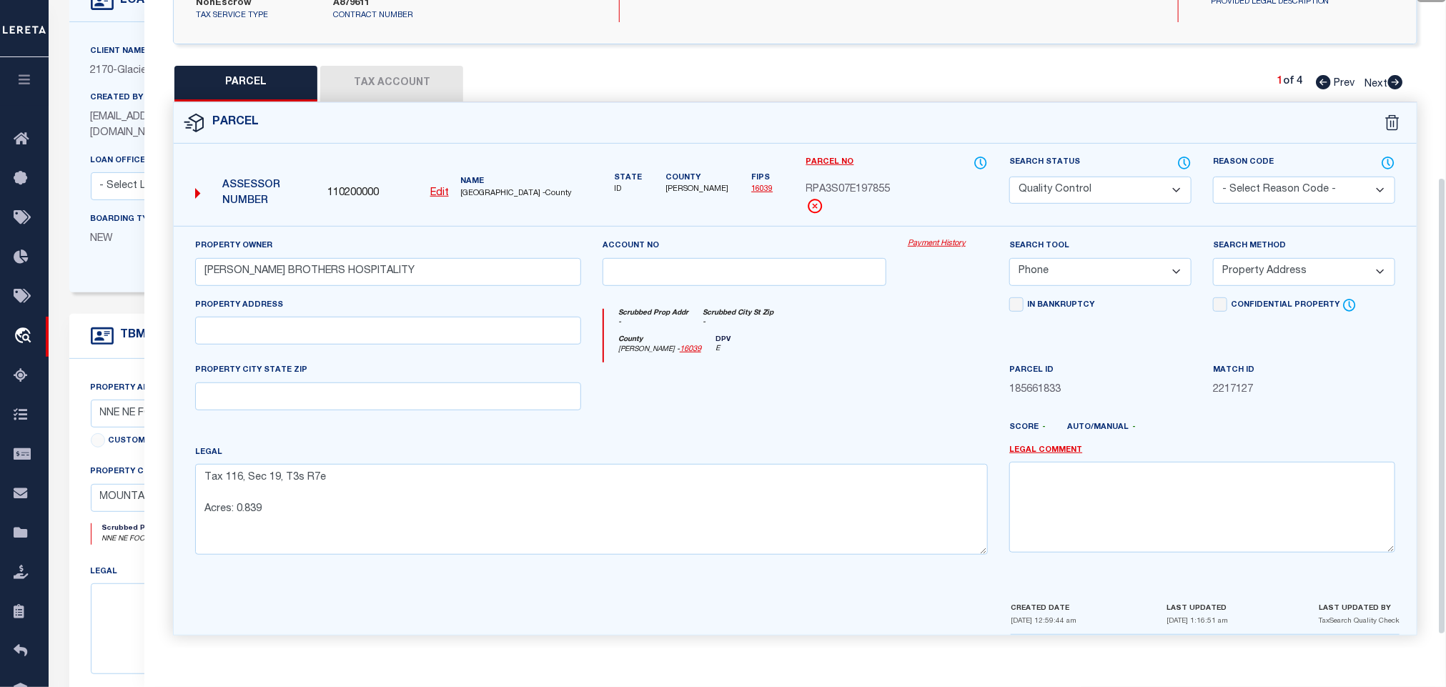
scroll to position [0, 0]
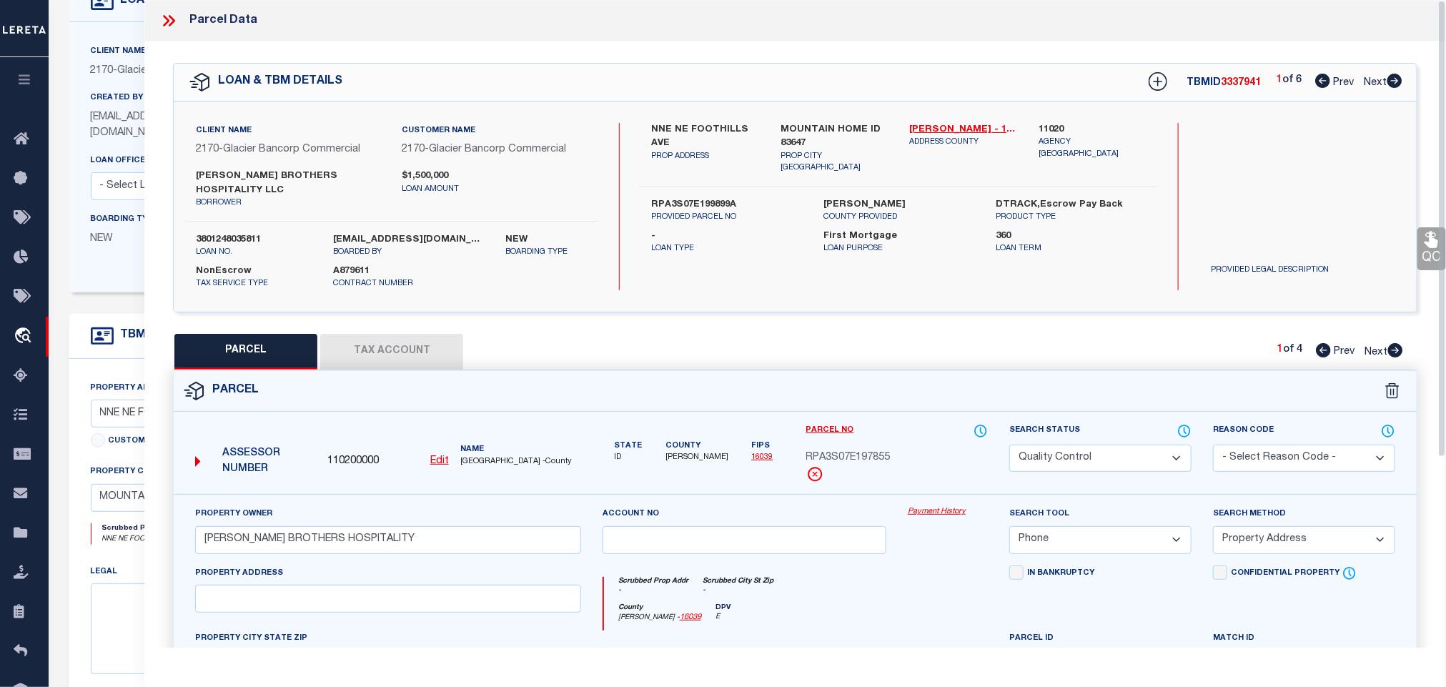
drag, startPoint x: 176, startPoint y: 26, endPoint x: 249, endPoint y: 108, distance: 109.9
click at [174, 26] on icon at bounding box center [168, 20] width 19 height 19
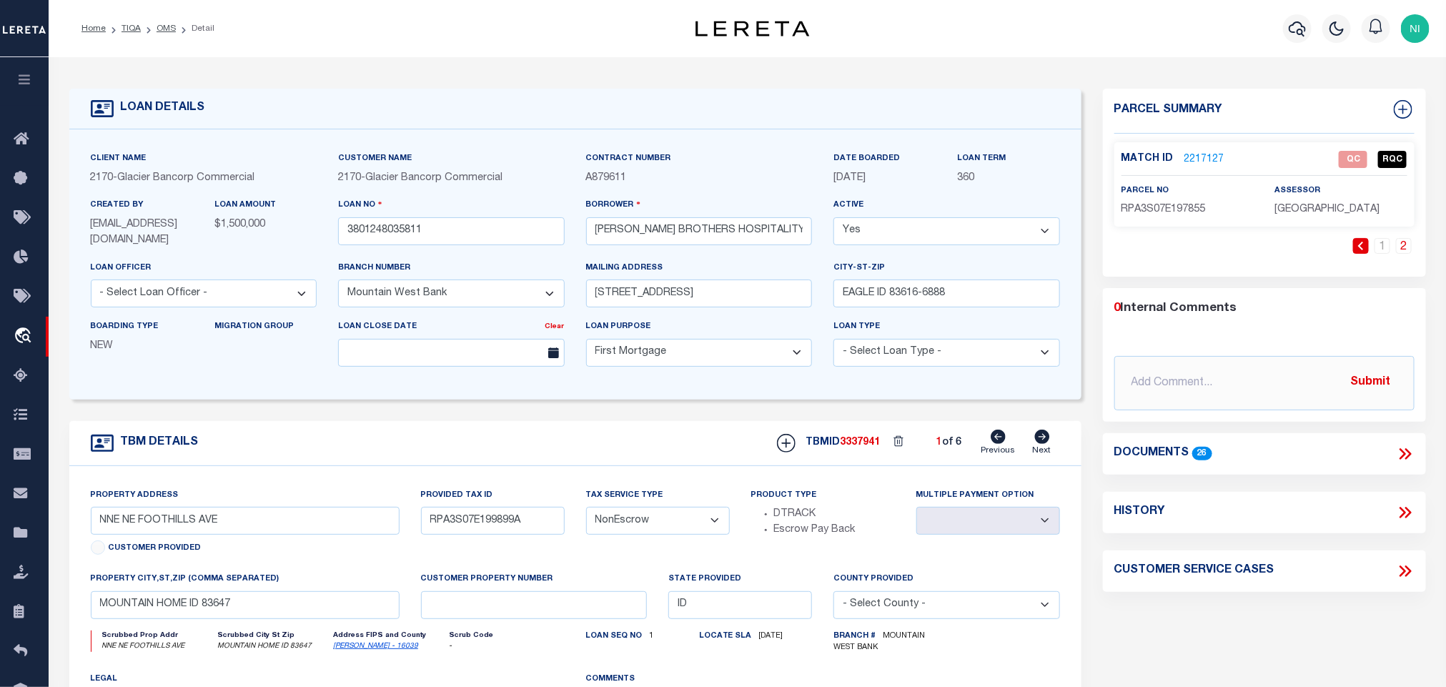
click at [1041, 444] on icon at bounding box center [1041, 437] width 15 height 14
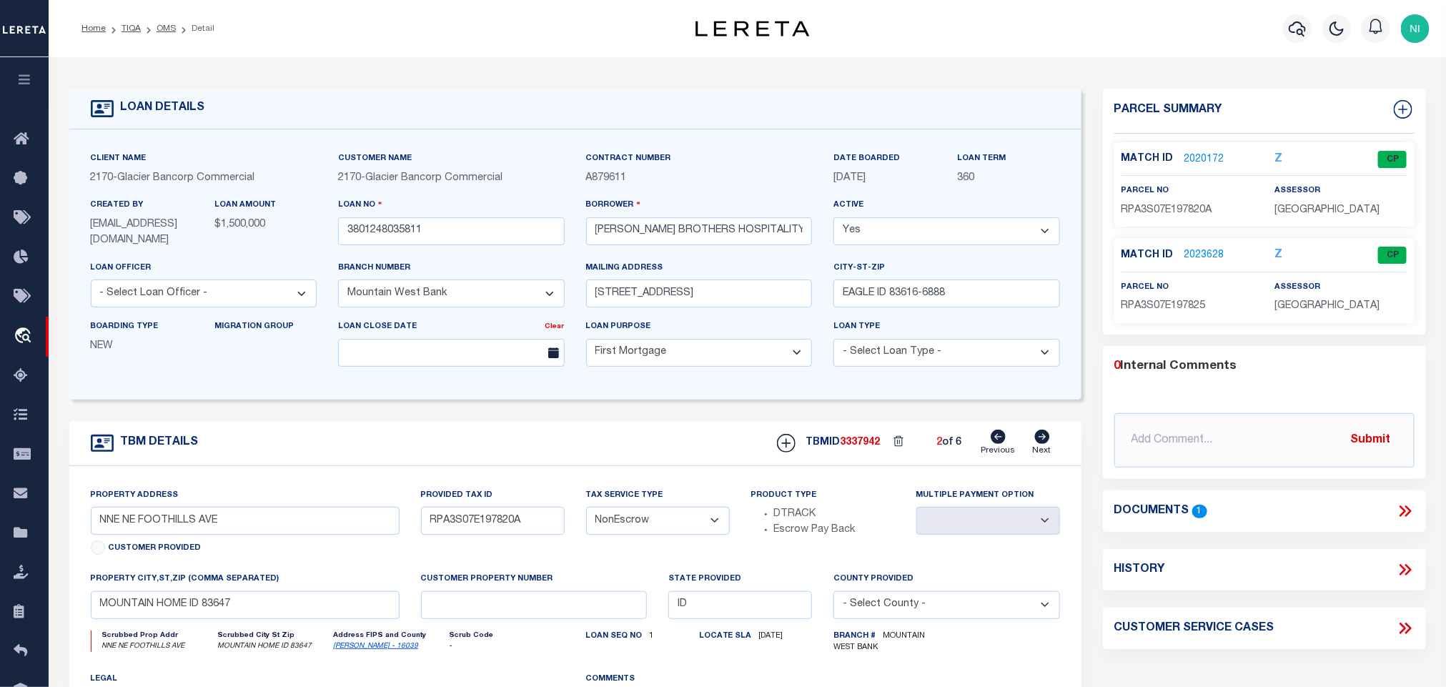
click at [1041, 444] on icon at bounding box center [1041, 437] width 15 height 14
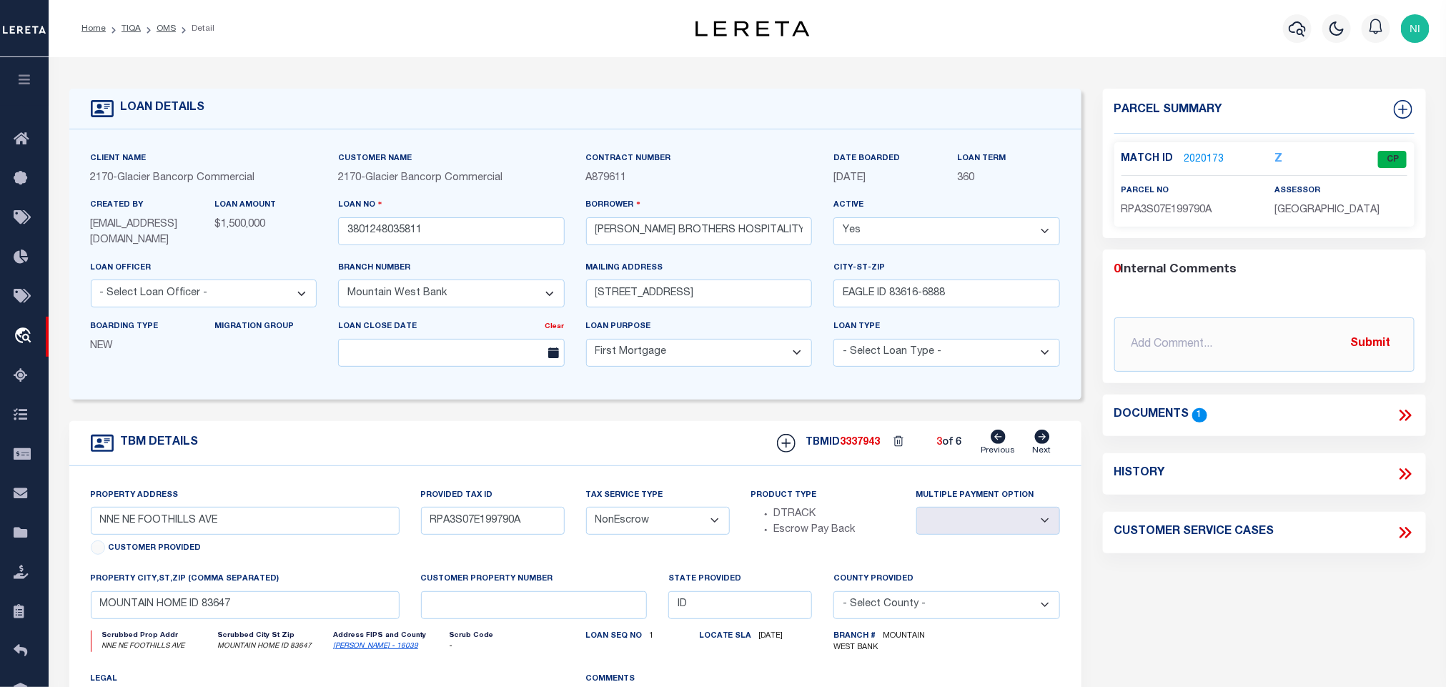
click at [1041, 444] on icon at bounding box center [1041, 437] width 15 height 14
click at [1041, 449] on link "Next" at bounding box center [1042, 443] width 19 height 27
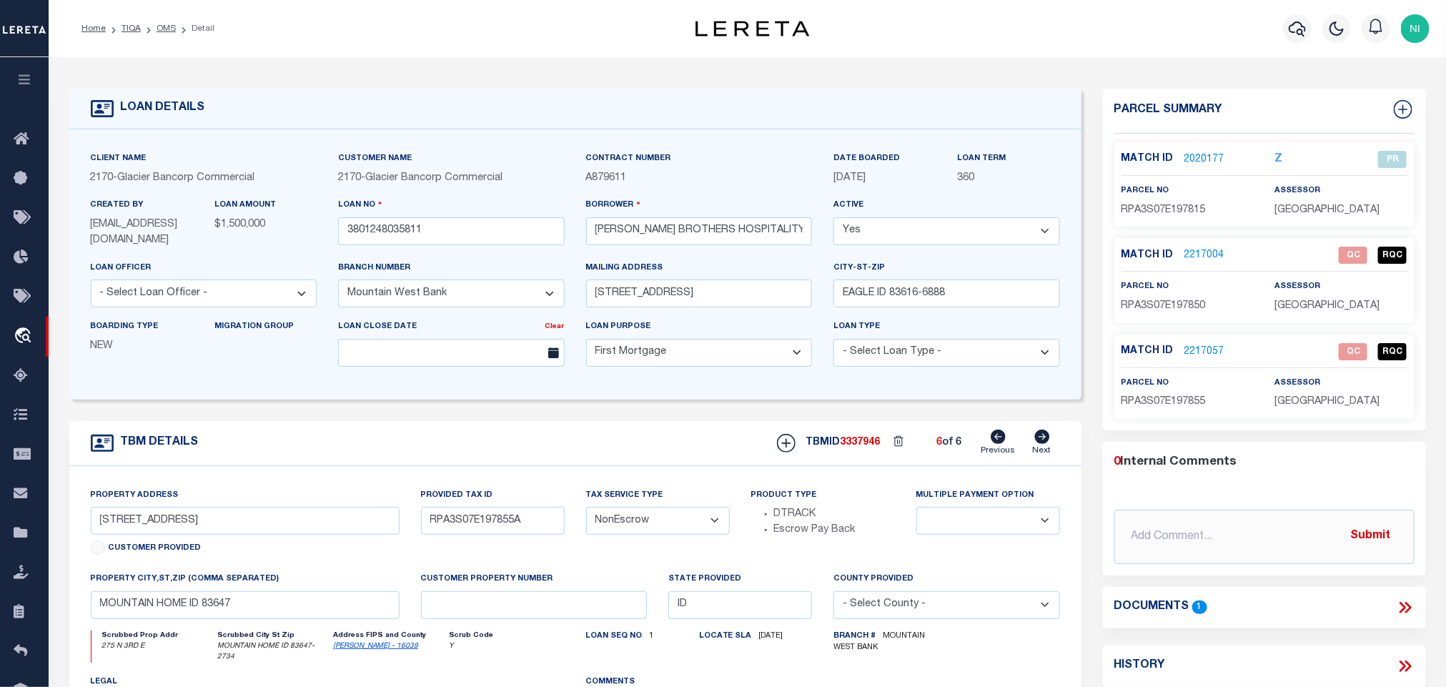
click at [1206, 258] on link "2217004" at bounding box center [1204, 255] width 40 height 15
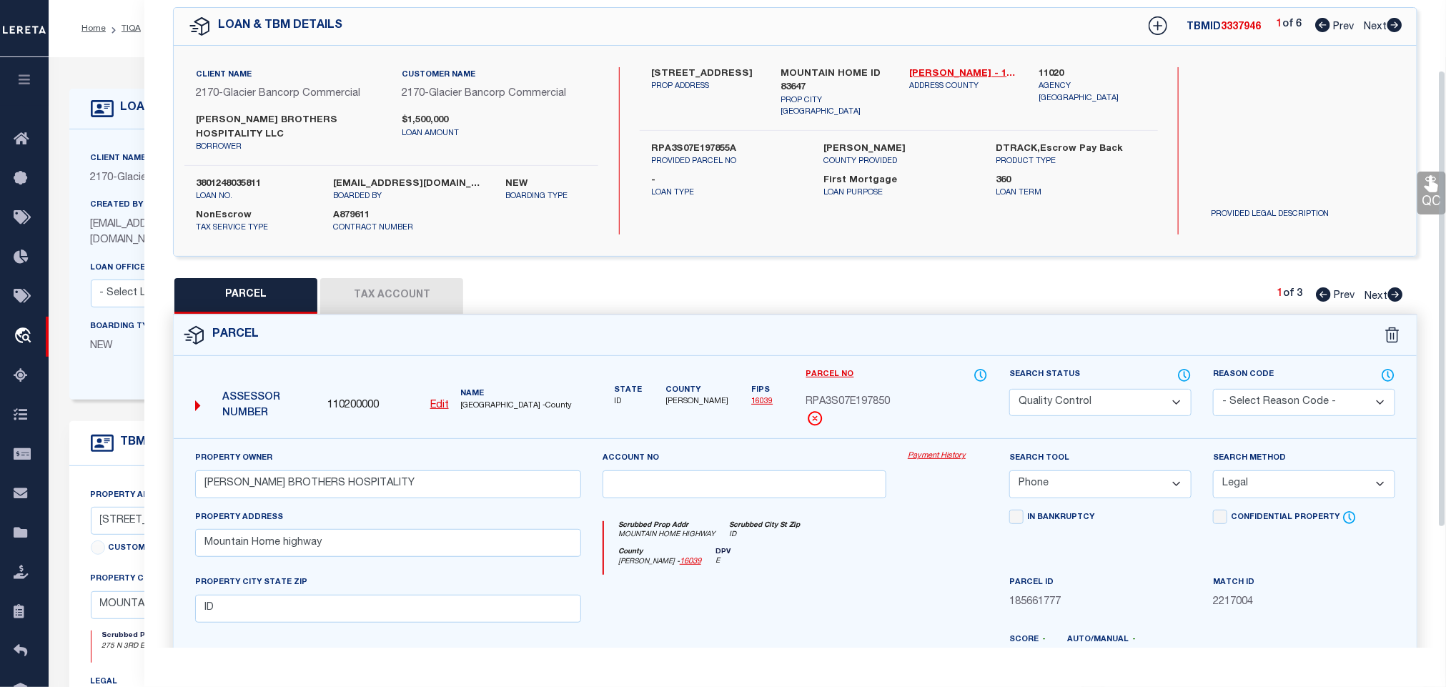
scroll to position [54, 0]
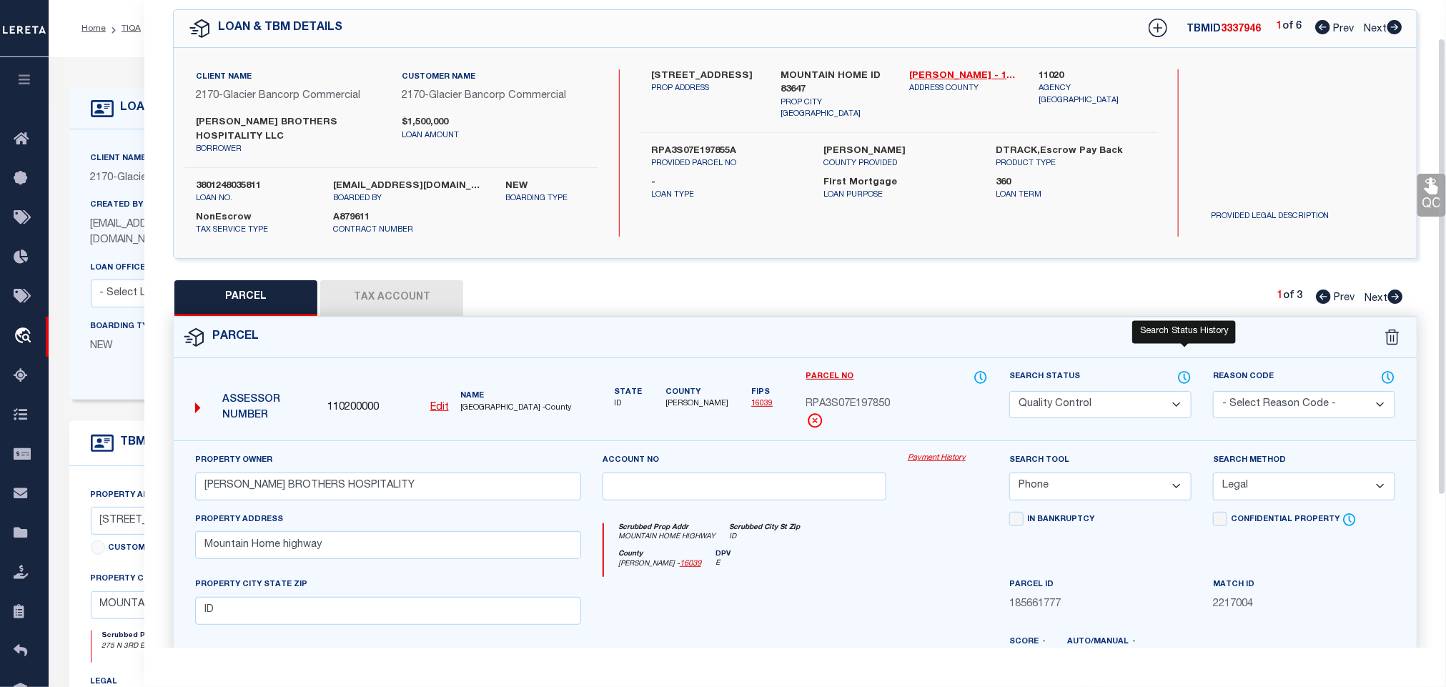
click at [1189, 370] on icon at bounding box center [1184, 378] width 14 height 16
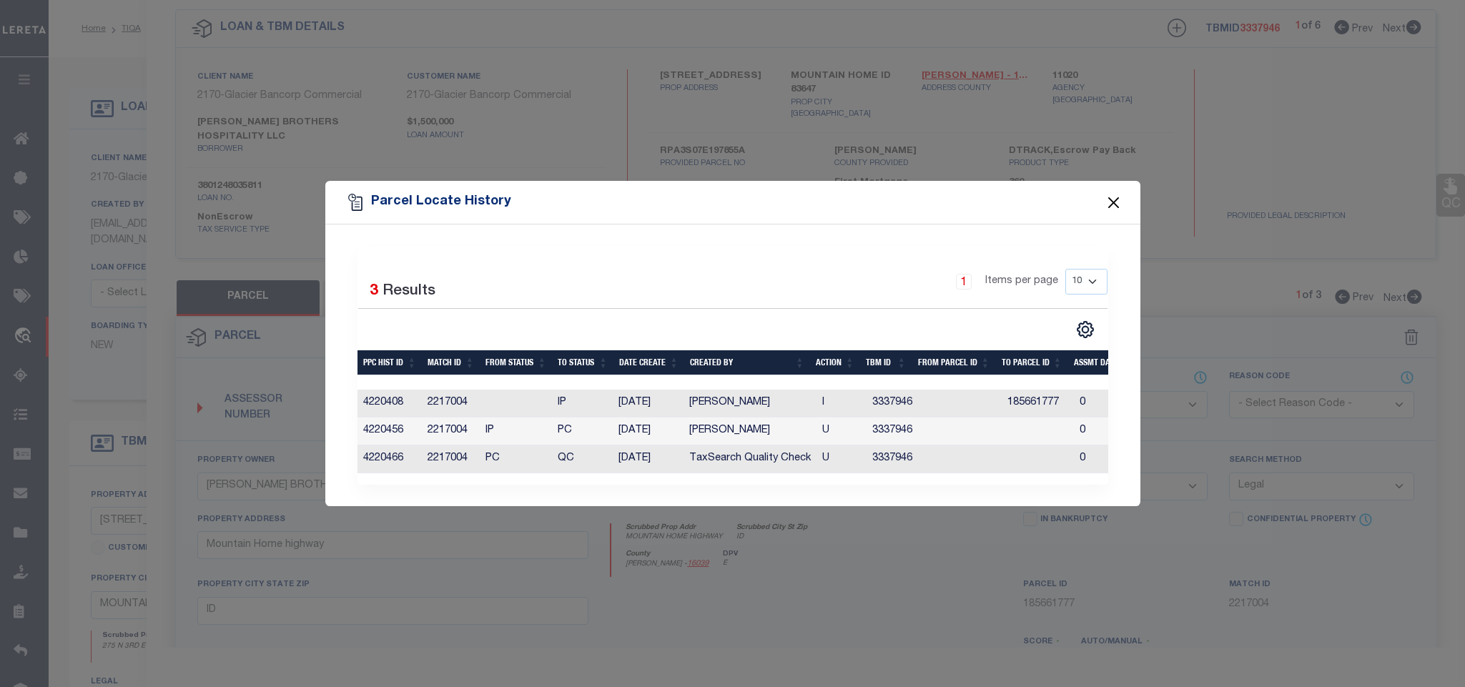
click at [1113, 200] on button "Close" at bounding box center [1113, 202] width 19 height 19
